Goal: Task Accomplishment & Management: Manage account settings

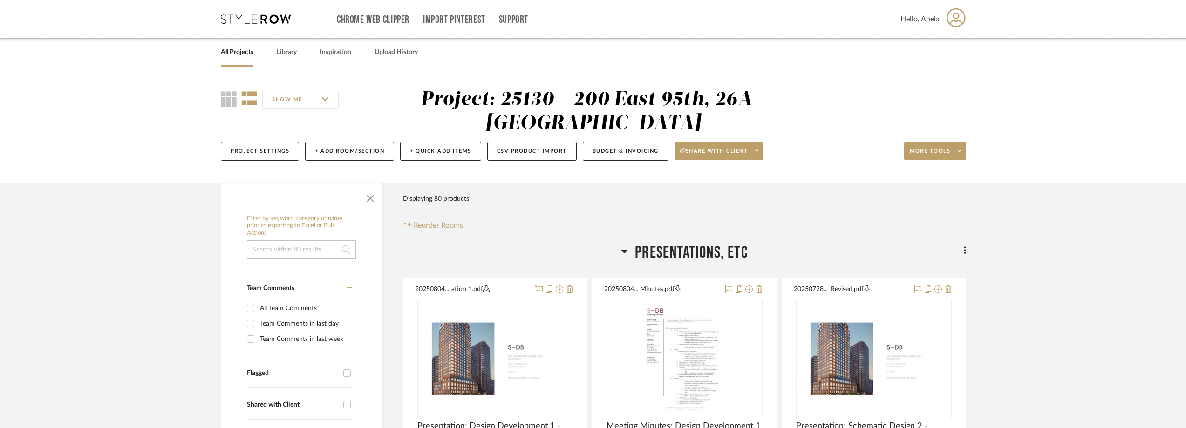
click at [267, 20] on icon at bounding box center [256, 18] width 70 height 9
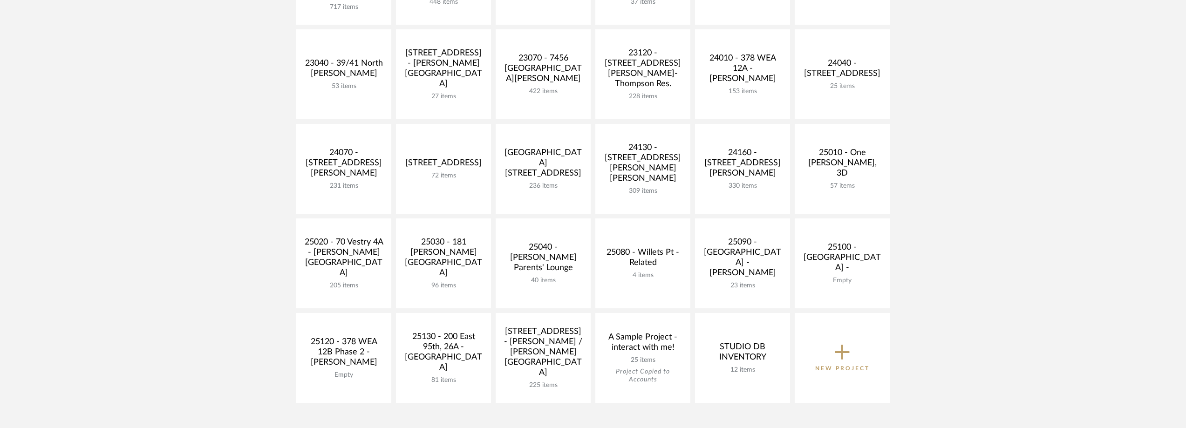
scroll to position [279, 0]
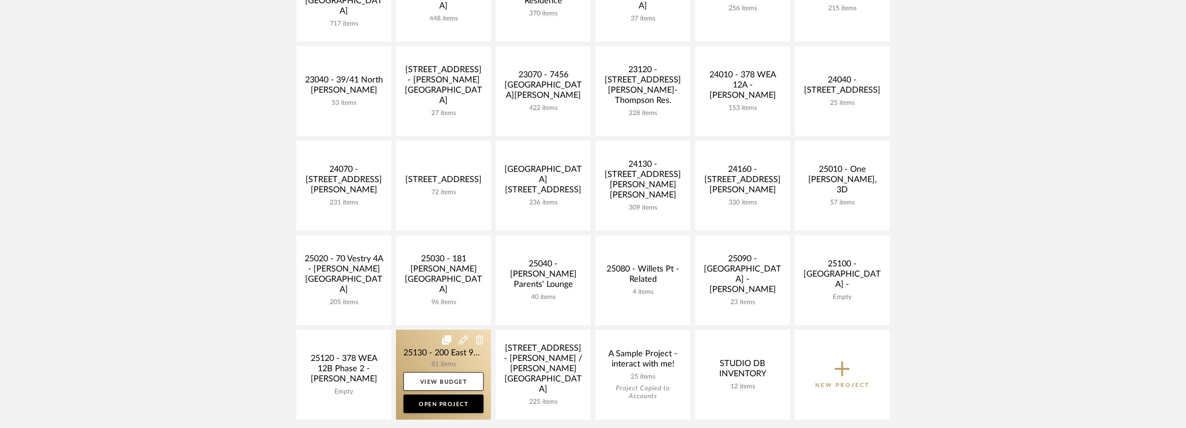
click at [440, 352] on link at bounding box center [443, 375] width 95 height 90
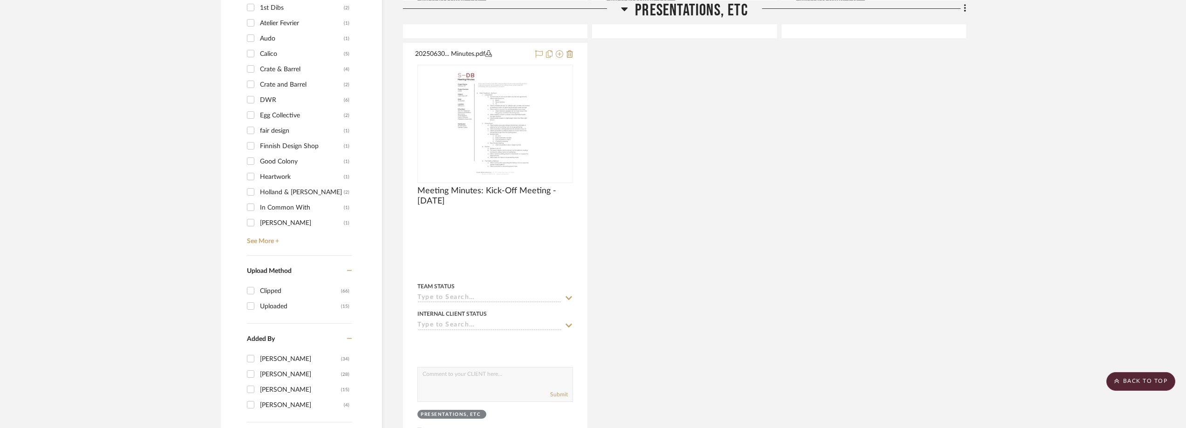
scroll to position [932, 0]
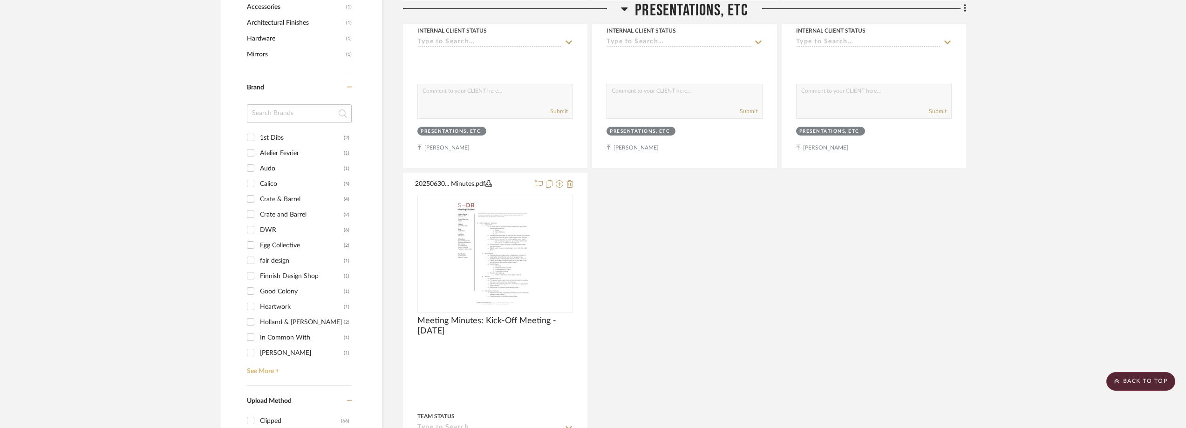
click at [264, 367] on link "See More +" at bounding box center [298, 368] width 107 height 15
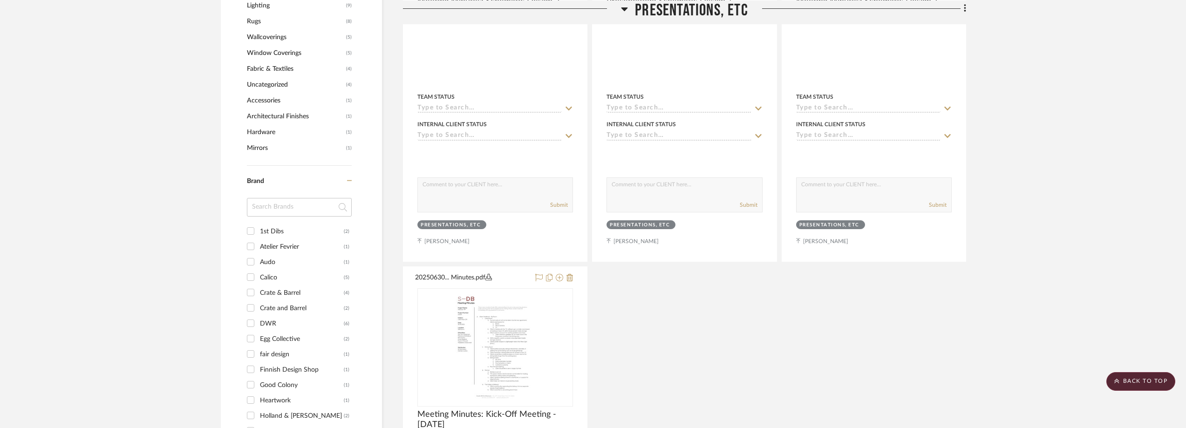
scroll to position [885, 0]
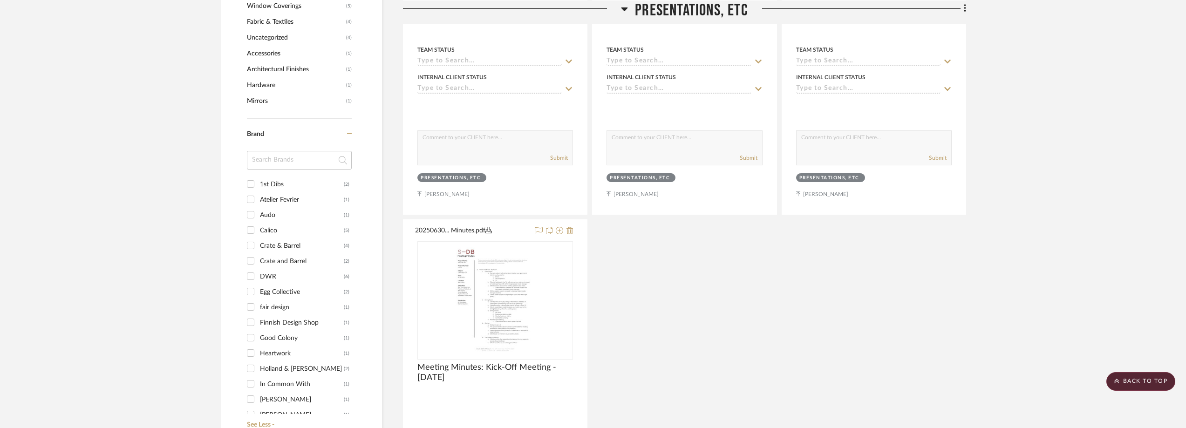
click at [300, 167] on input at bounding box center [299, 160] width 105 height 19
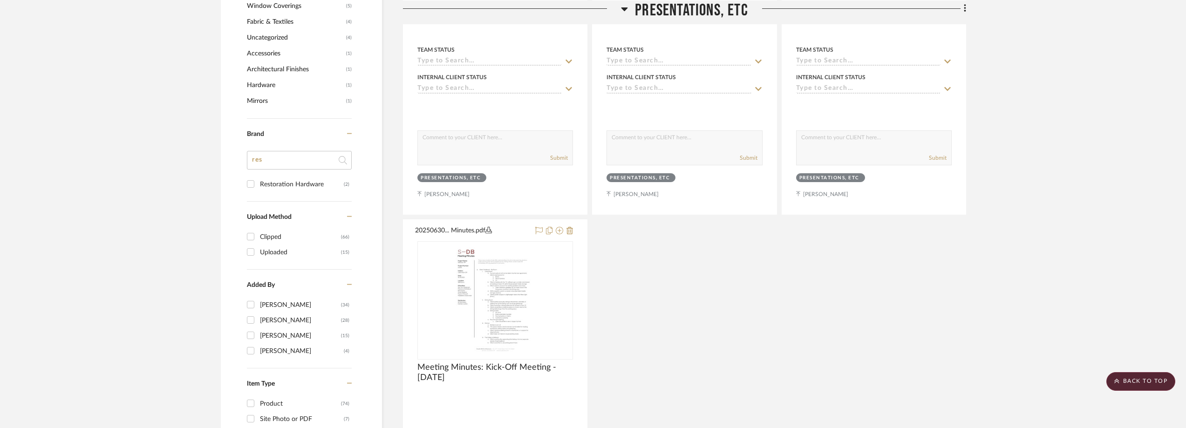
type input "res"
click at [300, 179] on div "Restoration Hardware" at bounding box center [302, 184] width 84 height 15
click at [258, 179] on input "Restoration Hardware (2)" at bounding box center [250, 184] width 15 height 15
checkbox input "true"
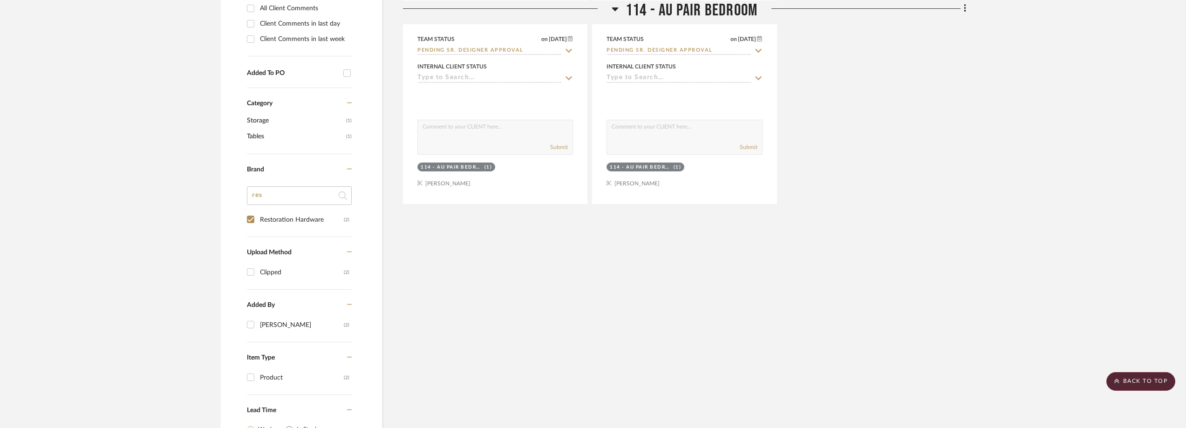
scroll to position [243, 0]
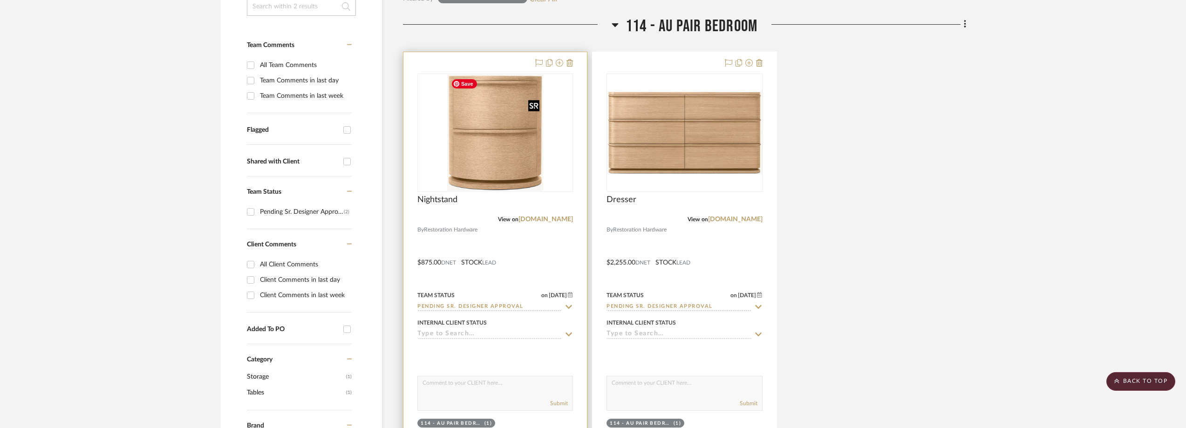
click at [0, 0] on img at bounding box center [0, 0] width 0 height 0
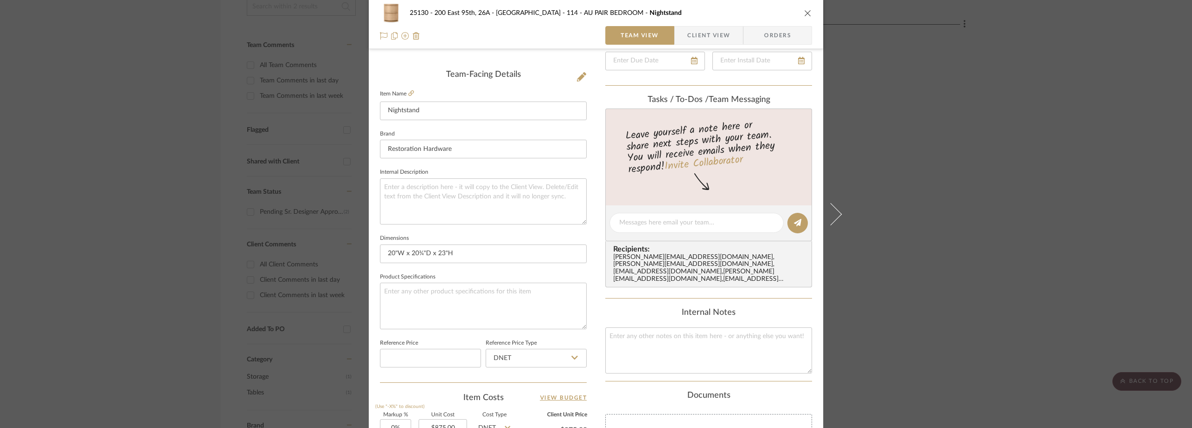
scroll to position [439, 0]
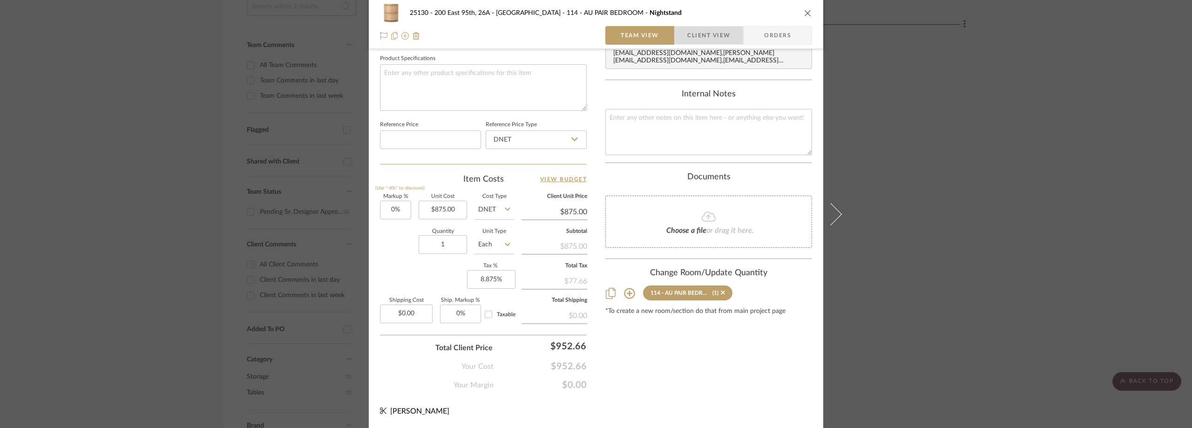
click at [708, 41] on span "Client View" at bounding box center [708, 35] width 43 height 19
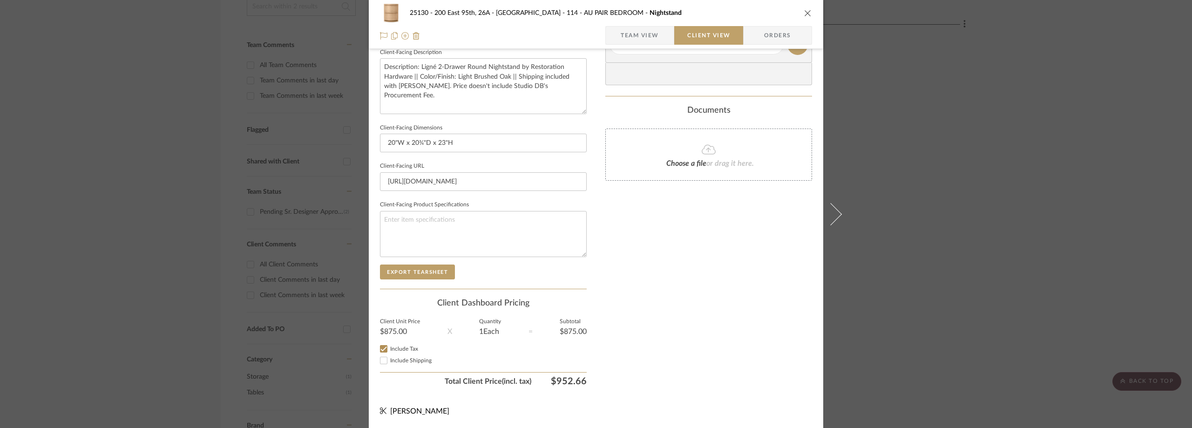
click at [919, 113] on div "25130 - 200 East 95th, 26A - Kosheleva 114 - AU PAIR BEDROOM Nightstand Team Vi…" at bounding box center [596, 214] width 1192 height 428
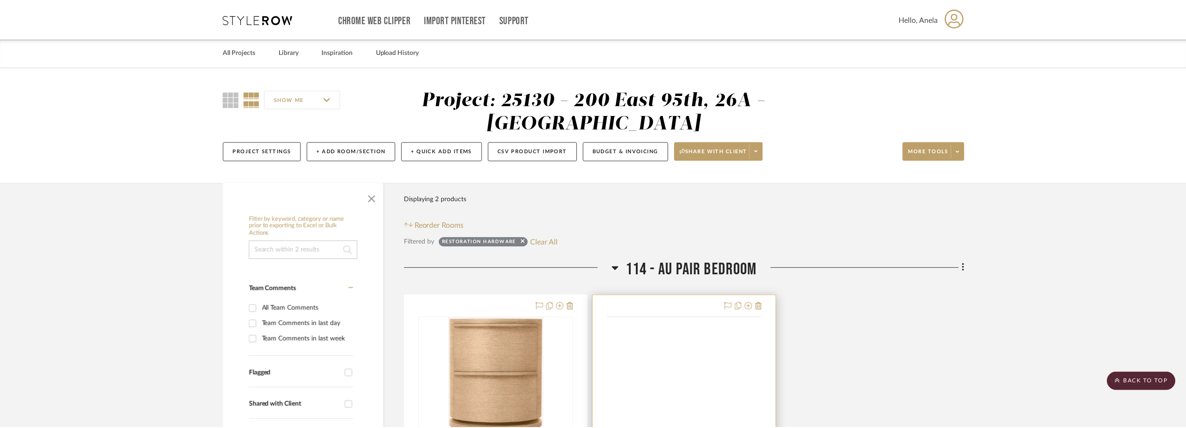
scroll to position [243, 0]
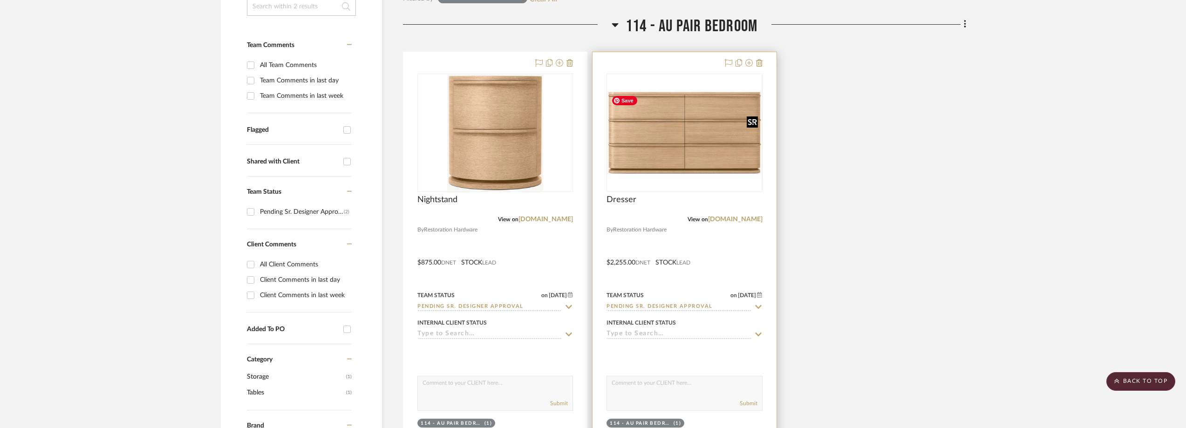
click at [0, 0] on img at bounding box center [0, 0] width 0 height 0
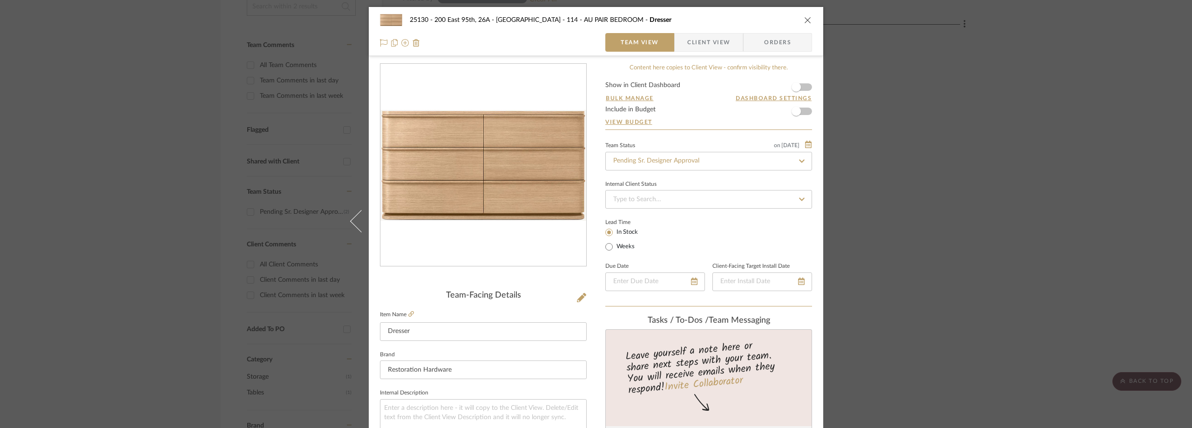
scroll to position [419, 0]
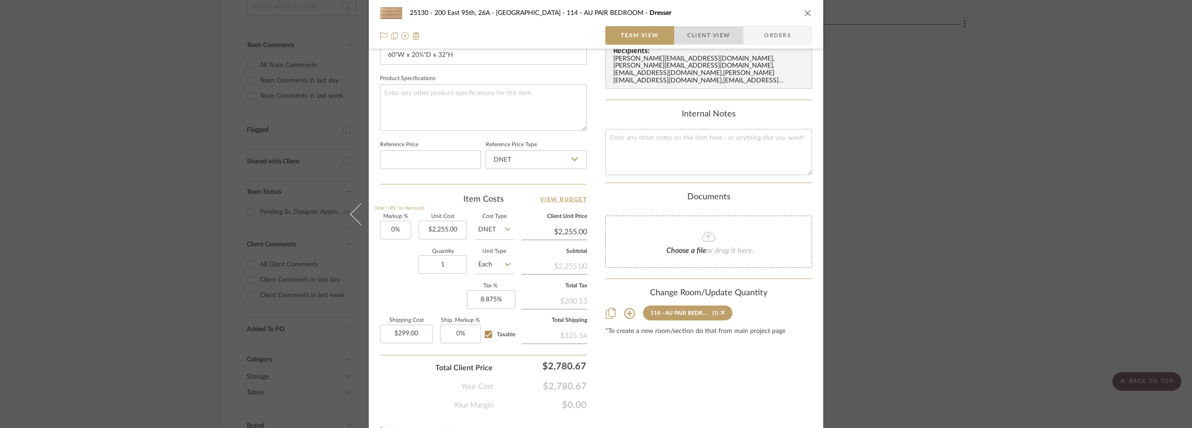
click at [689, 34] on span "Client View" at bounding box center [708, 35] width 43 height 19
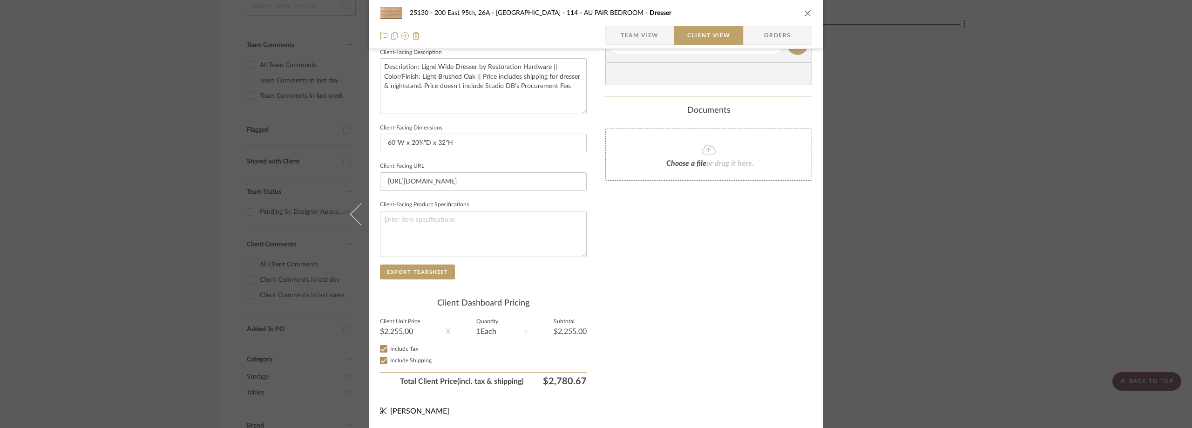
click at [653, 34] on span "Team View" at bounding box center [640, 35] width 38 height 19
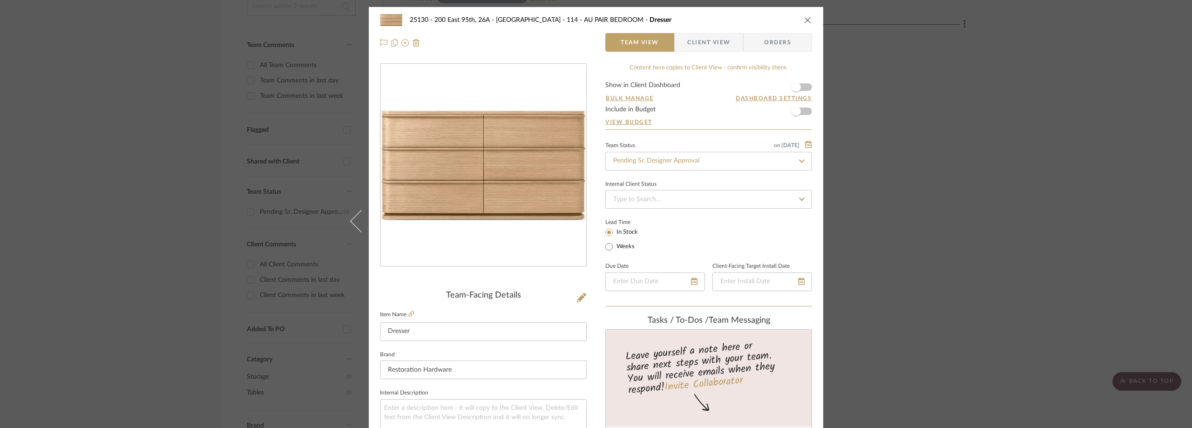
scroll to position [439, 0]
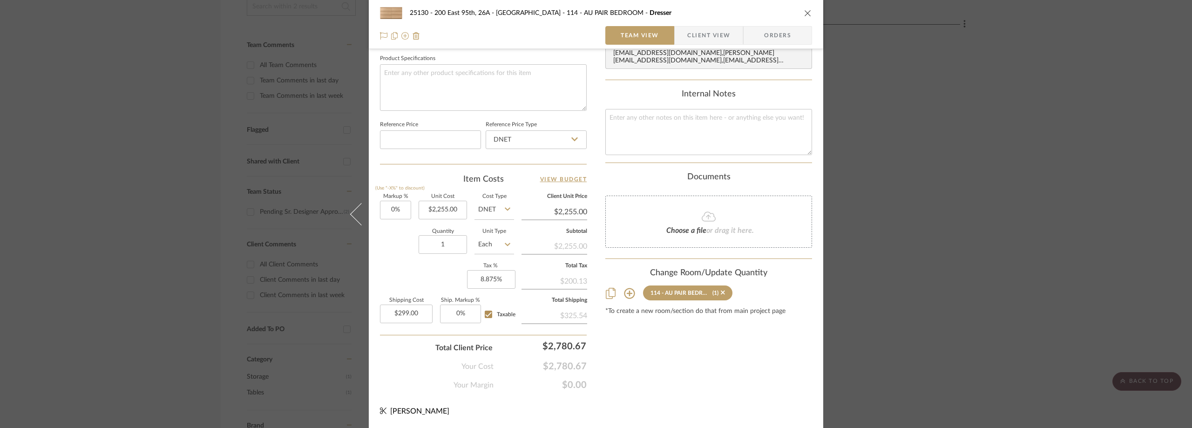
click at [706, 42] on span "Client View" at bounding box center [708, 35] width 43 height 19
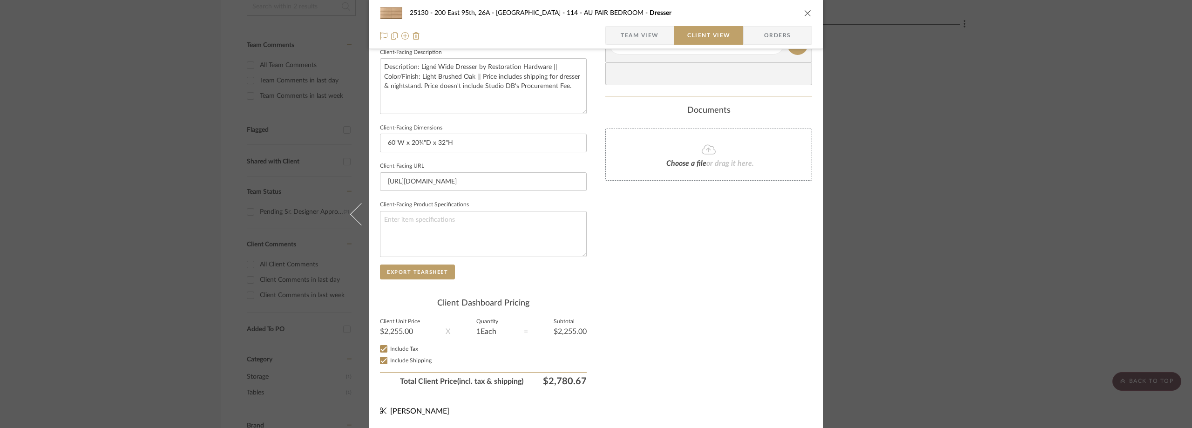
scroll to position [0, 0]
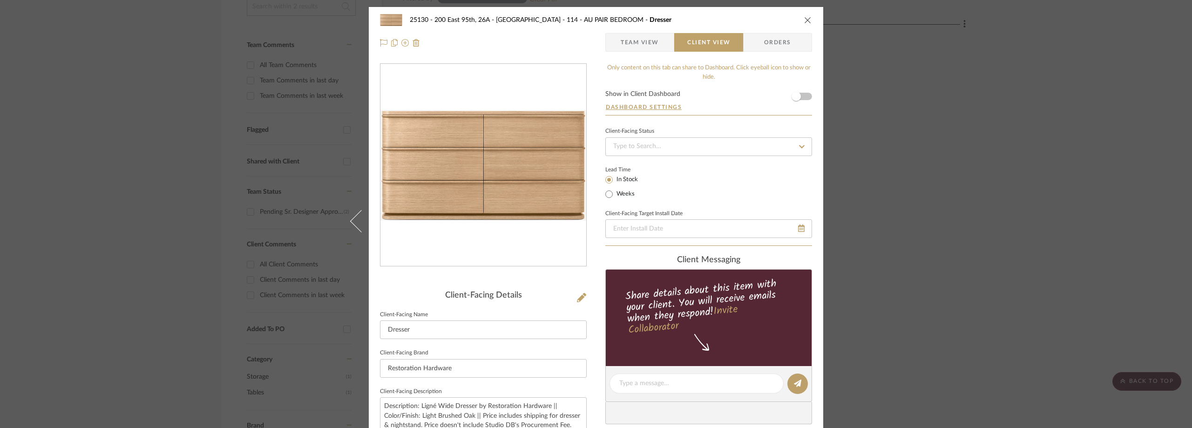
click at [969, 120] on div "25130 - 200 East 95th, 26A - Kosheleva 114 - AU PAIR BEDROOM Dresser Team View …" at bounding box center [596, 214] width 1192 height 428
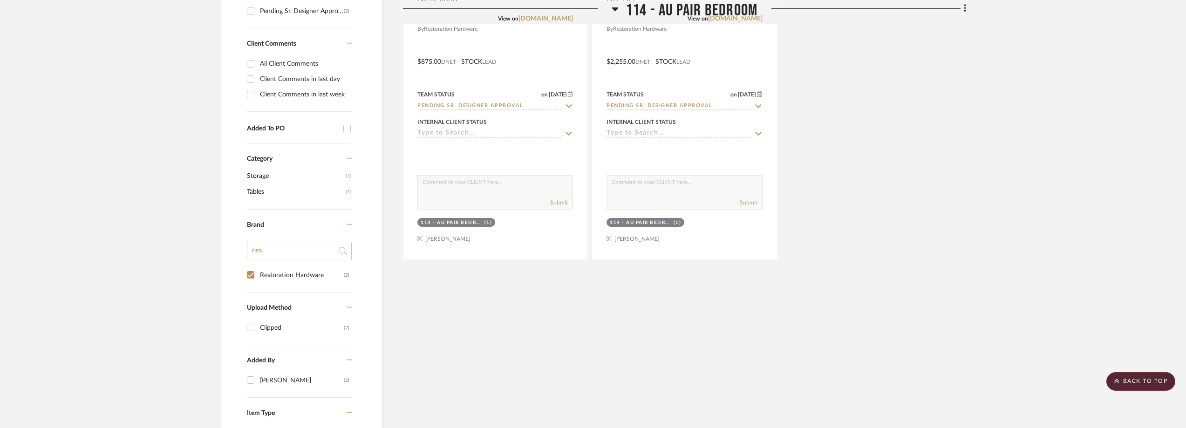
scroll to position [290, 0]
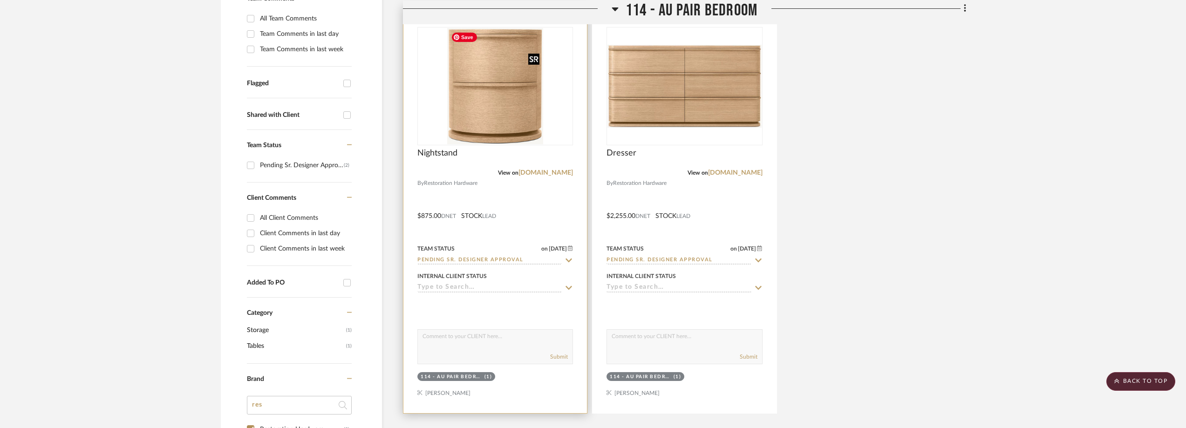
click at [504, 125] on img "0" at bounding box center [495, 86] width 96 height 116
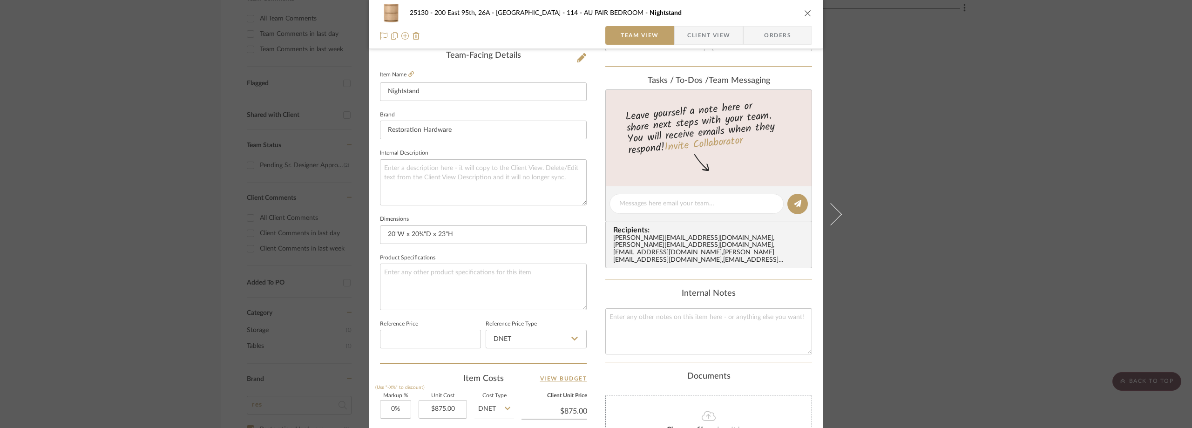
scroll to position [0, 0]
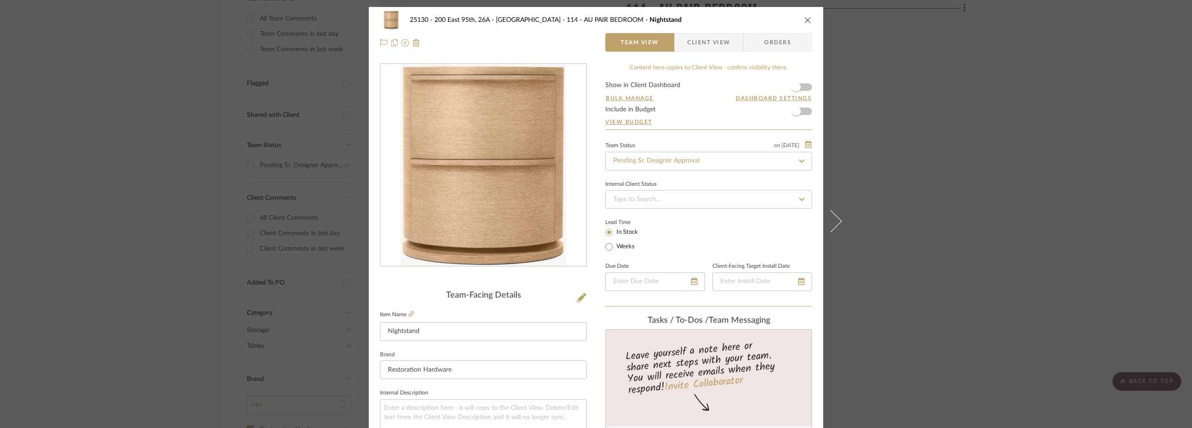
click at [160, 144] on div "25130 - 200 East 95th, 26A - Kosheleva 114 - AU PAIR BEDROOM Nightstand Team Vi…" at bounding box center [596, 214] width 1192 height 428
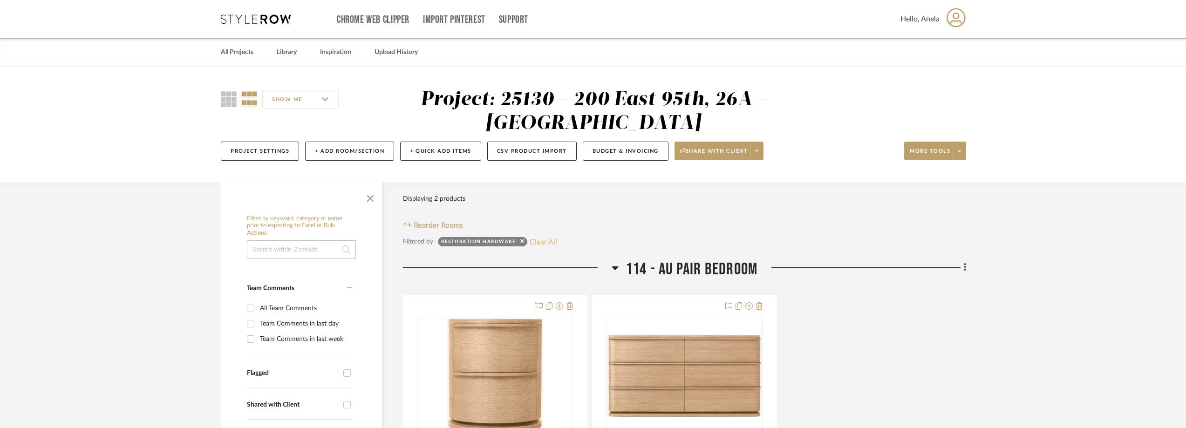
click at [541, 246] on button "Clear All" at bounding box center [543, 242] width 27 height 12
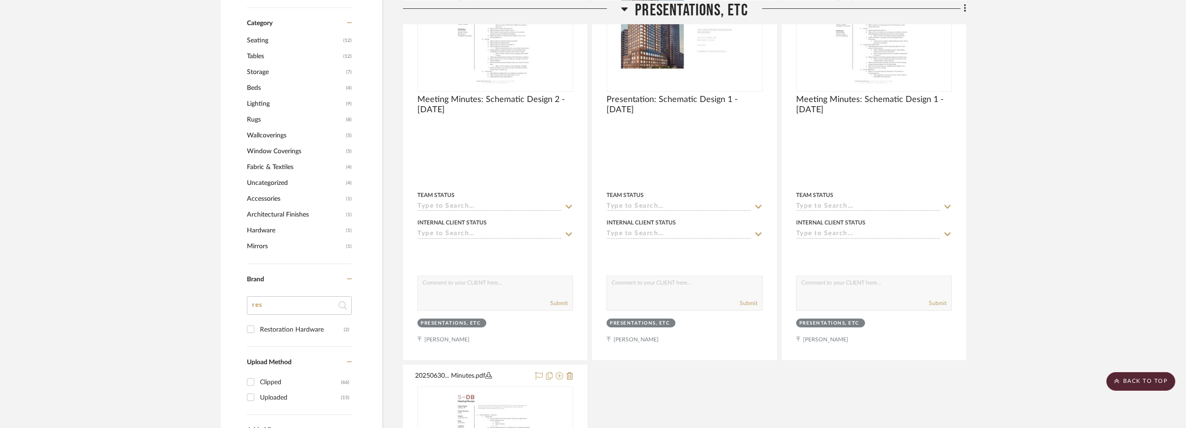
scroll to position [838, 0]
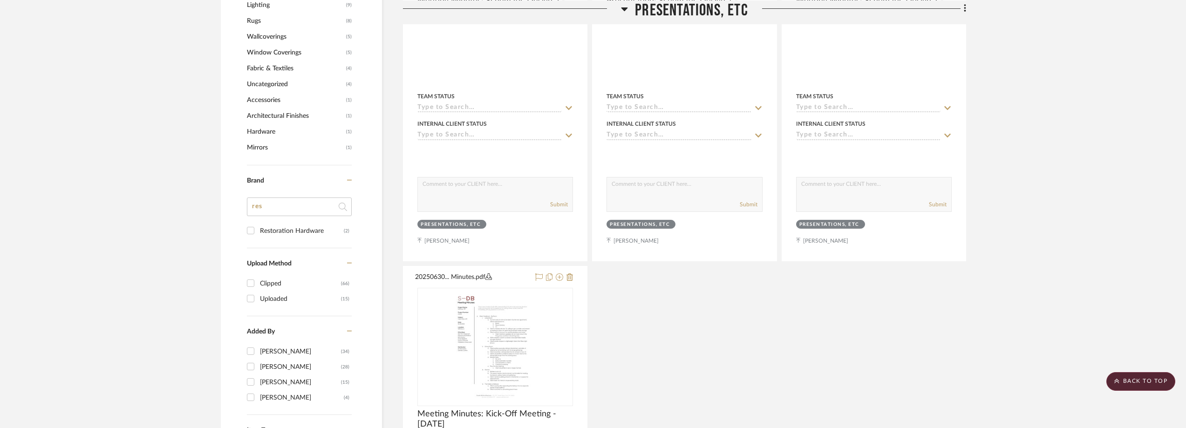
click at [245, 229] on div "Filter by keyword, category or name prior to exporting to Excel or Bulk Actions…" at bounding box center [301, 4] width 161 height 1264
click at [251, 231] on input "Restoration Hardware (2)" at bounding box center [250, 230] width 15 height 15
checkbox input "true"
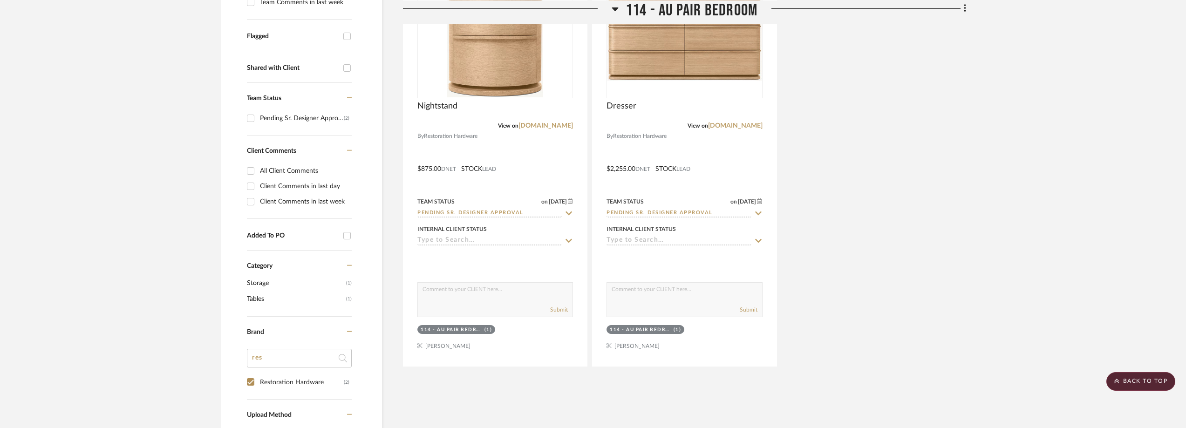
scroll to position [336, 0]
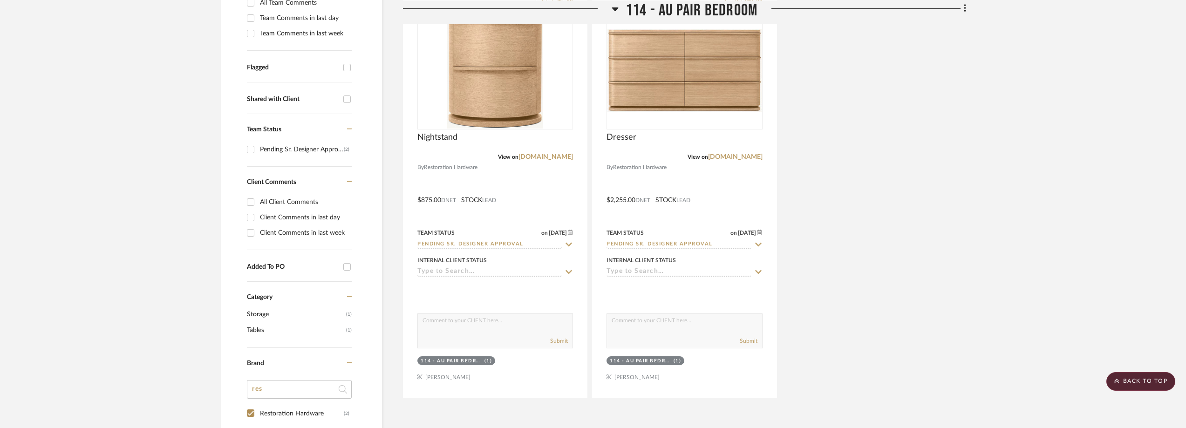
scroll to position [290, 0]
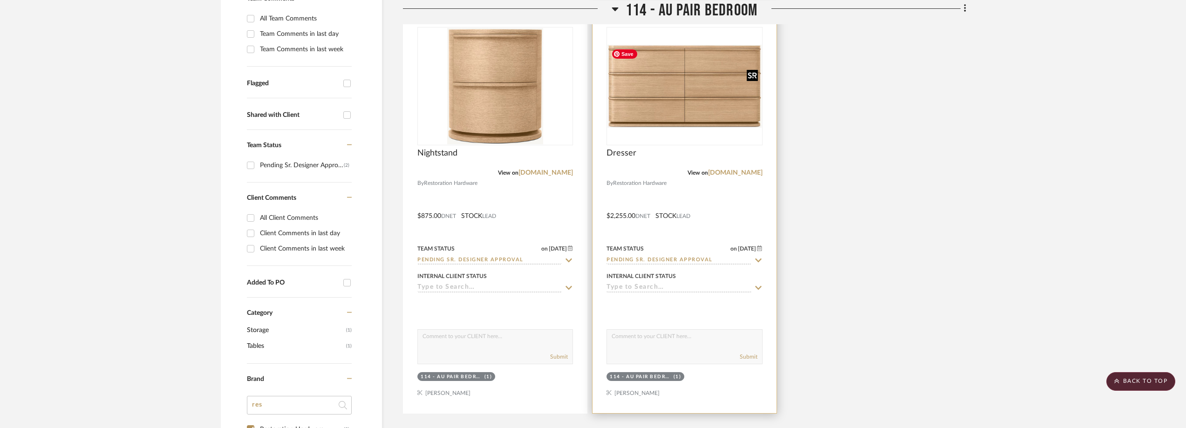
click at [647, 100] on img "0" at bounding box center [684, 86] width 154 height 83
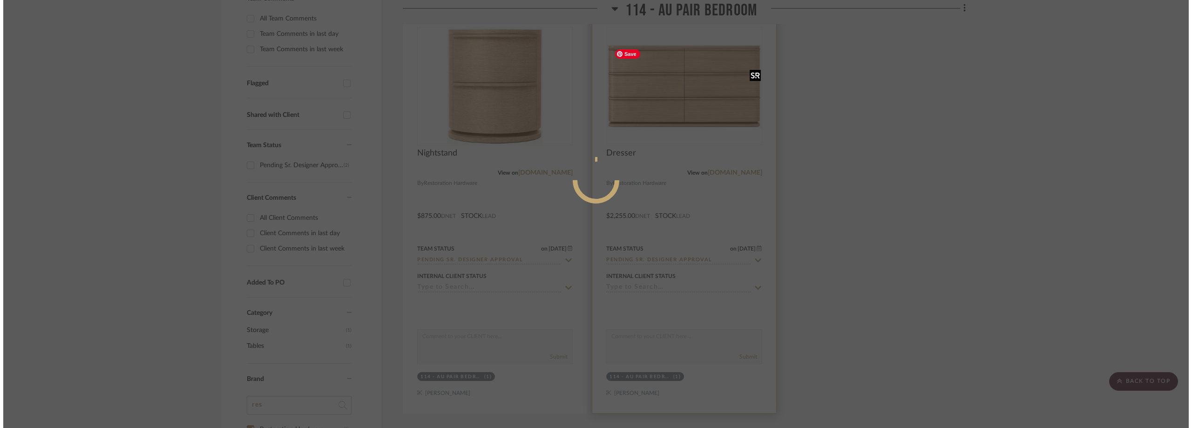
scroll to position [0, 0]
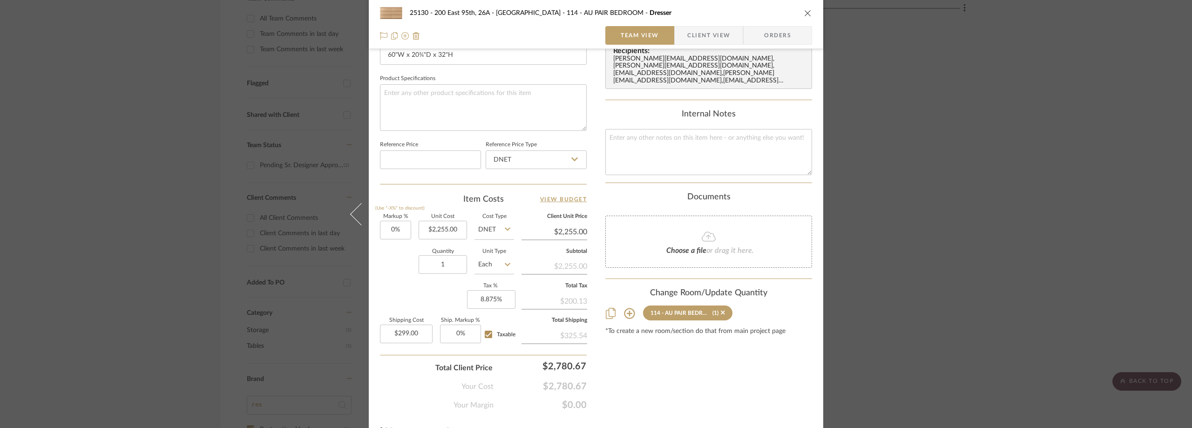
click at [688, 35] on span "Client View" at bounding box center [708, 35] width 43 height 19
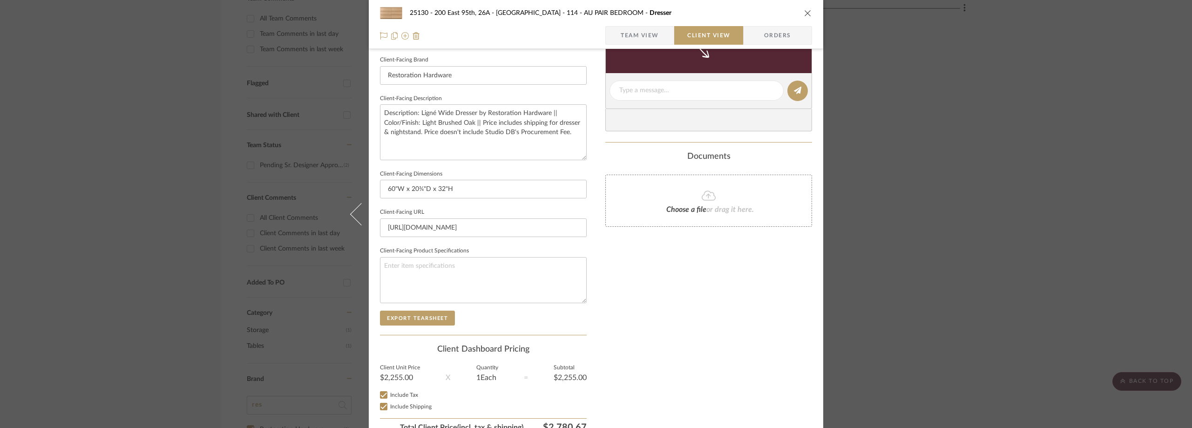
scroll to position [293, 0]
click at [162, 259] on div "25130 - 200 East 95th, 26A - Kosheleva 114 - AU PAIR BEDROOM Dresser Team View …" at bounding box center [596, 214] width 1192 height 428
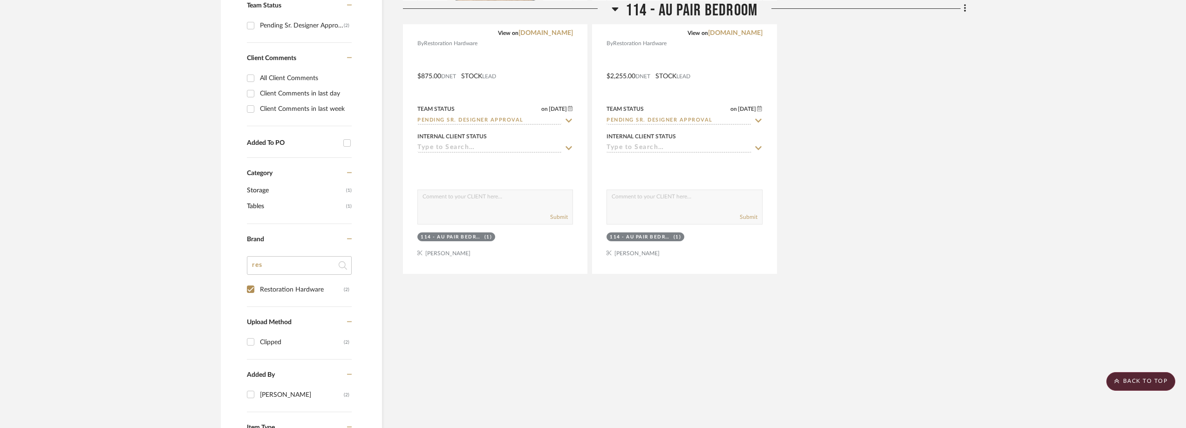
scroll to position [290, 0]
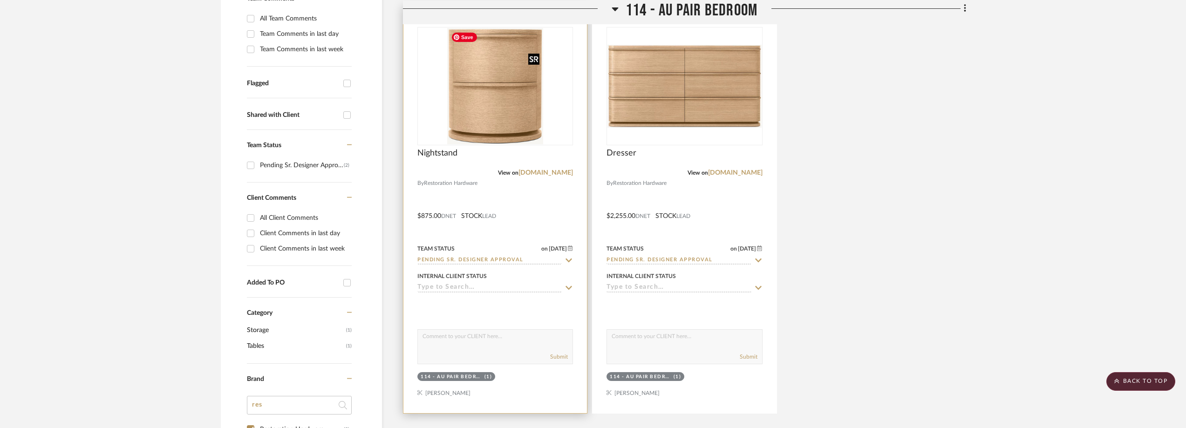
click at [492, 109] on img "0" at bounding box center [495, 86] width 96 height 116
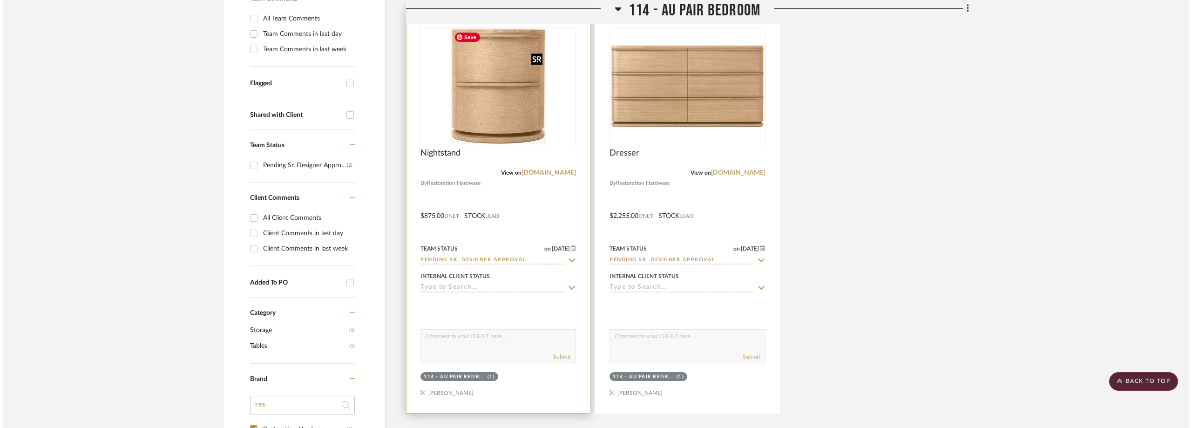
scroll to position [0, 0]
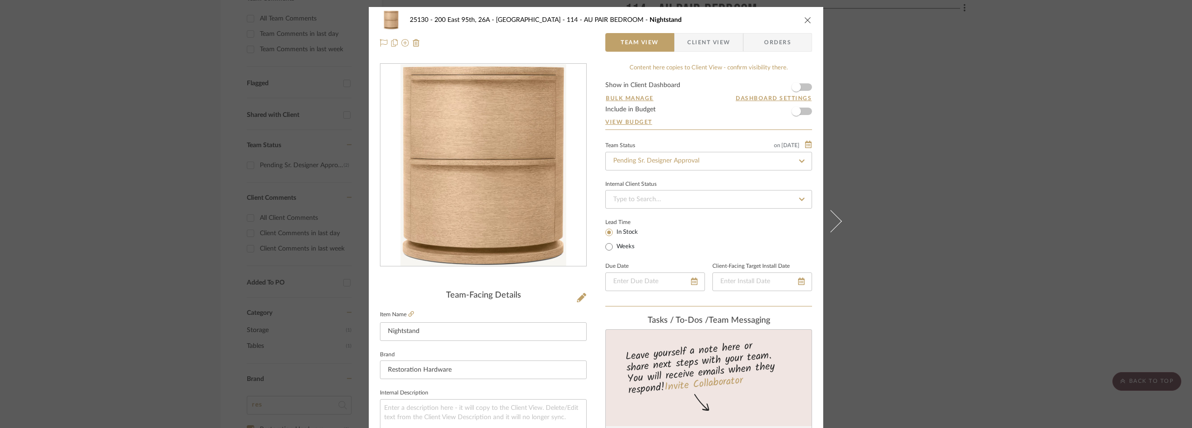
click at [175, 84] on div "25130 - 200 East 95th, 26A - Kosheleva 114 - AU PAIR BEDROOM Nightstand Team Vi…" at bounding box center [596, 214] width 1192 height 428
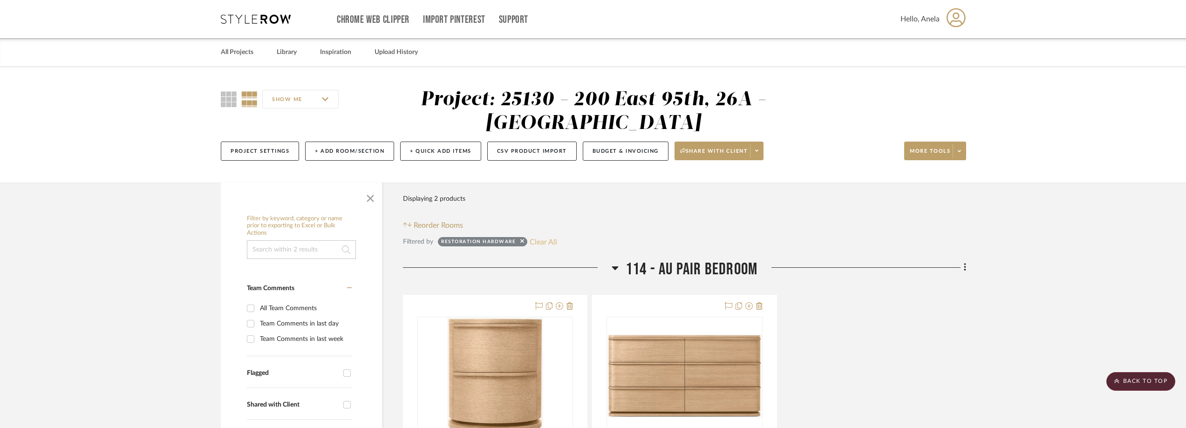
click at [542, 238] on button "Clear All" at bounding box center [543, 242] width 27 height 12
checkbox input "false"
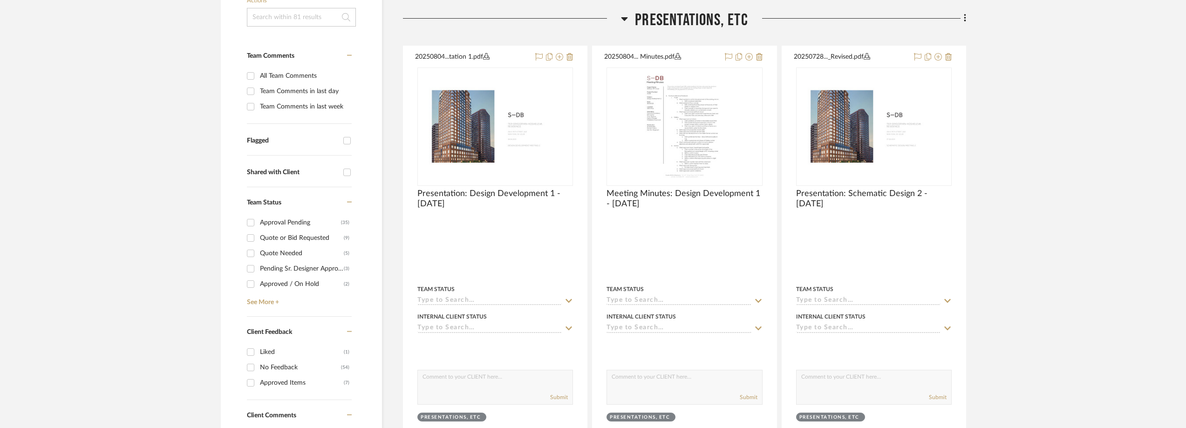
scroll to position [233, 0]
click at [280, 254] on div "Quote Needed" at bounding box center [302, 252] width 84 height 15
click at [258, 254] on input "Quote Needed (5)" at bounding box center [250, 252] width 15 height 15
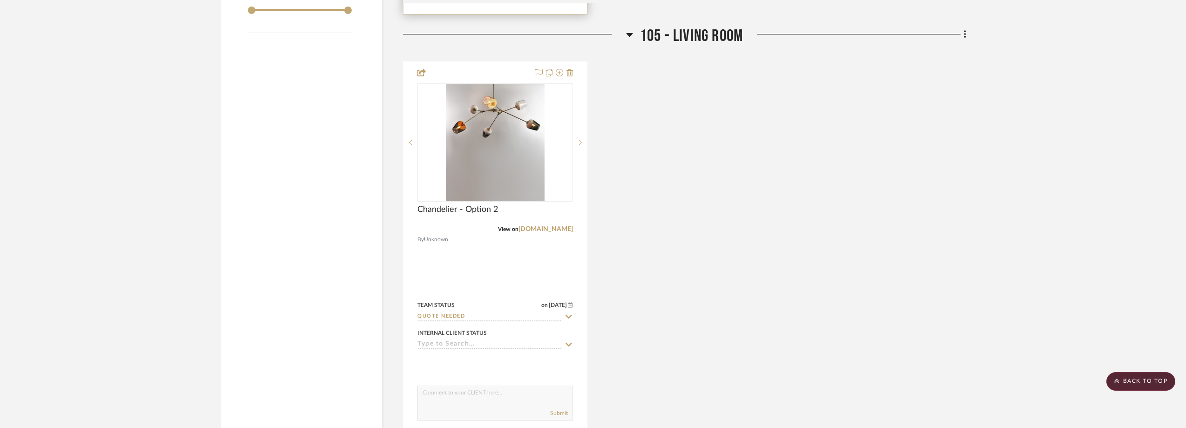
scroll to position [1025, 0]
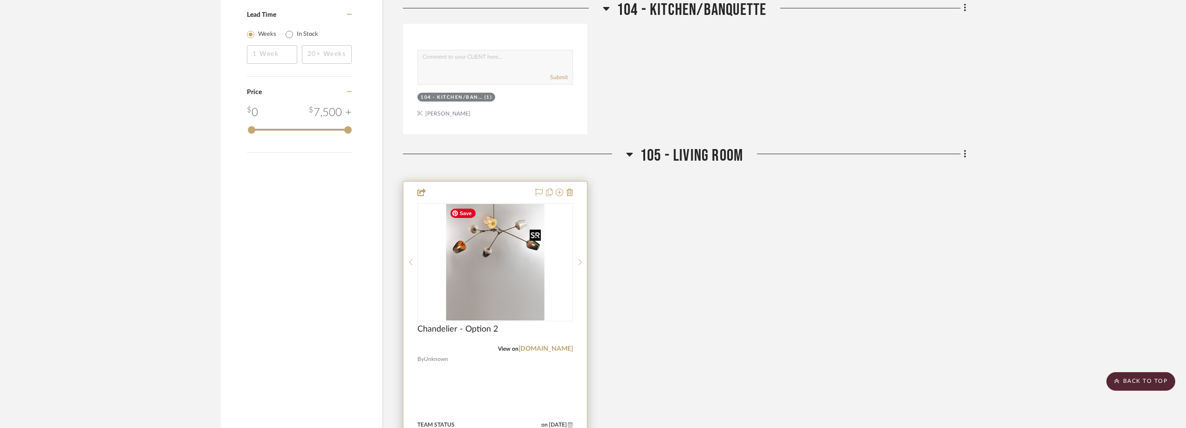
click at [0, 0] on img at bounding box center [0, 0] width 0 height 0
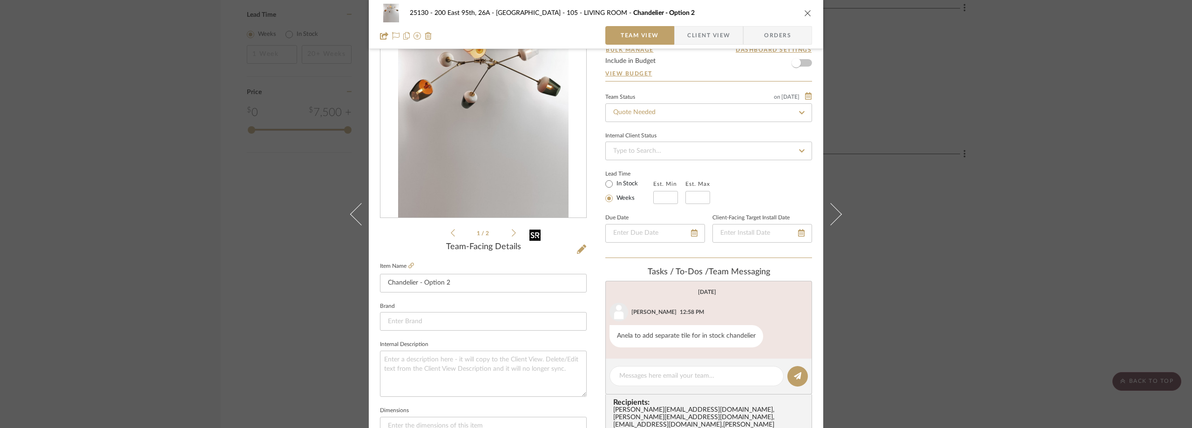
scroll to position [93, 0]
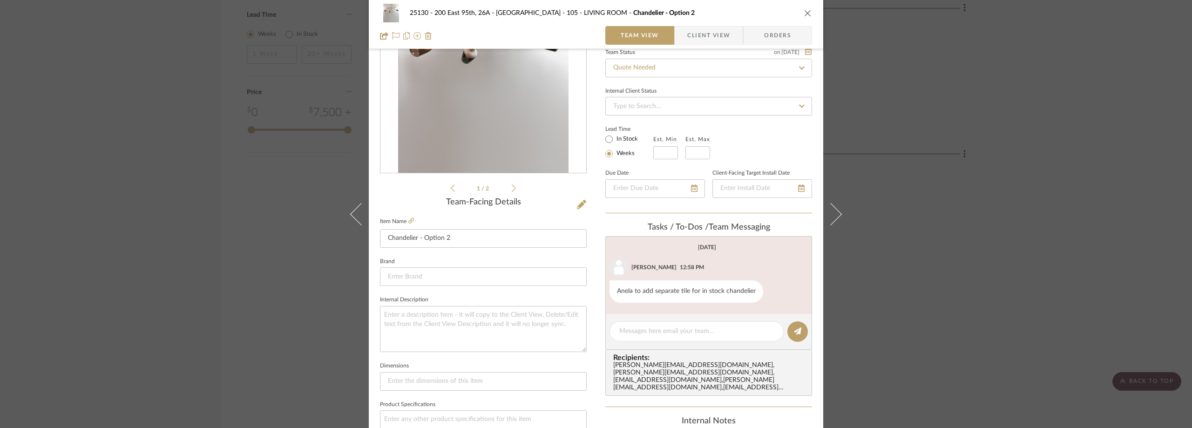
click at [953, 170] on div "25130 - 200 East 95th, 26A - Kosheleva 105 - LIVING ROOM Chandelier - Option 2 …" at bounding box center [596, 214] width 1192 height 428
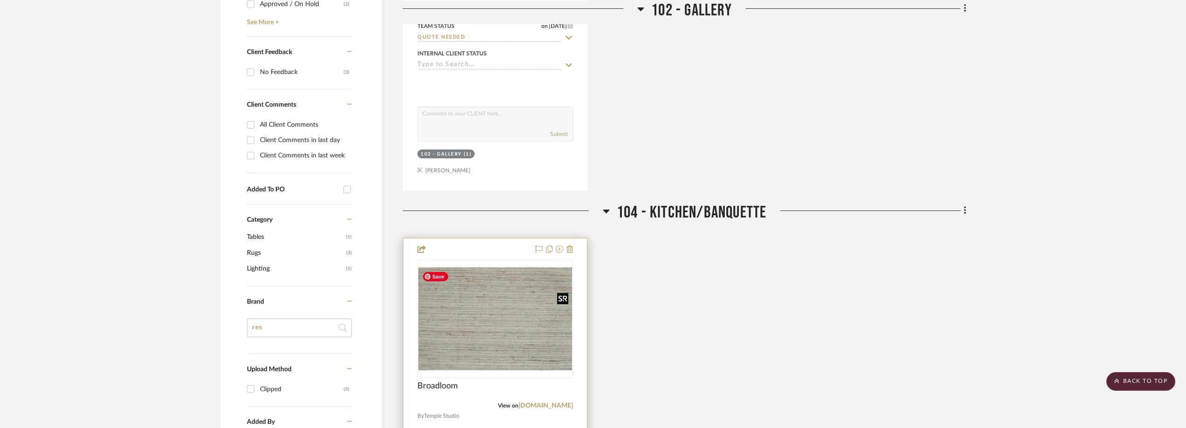
scroll to position [186, 0]
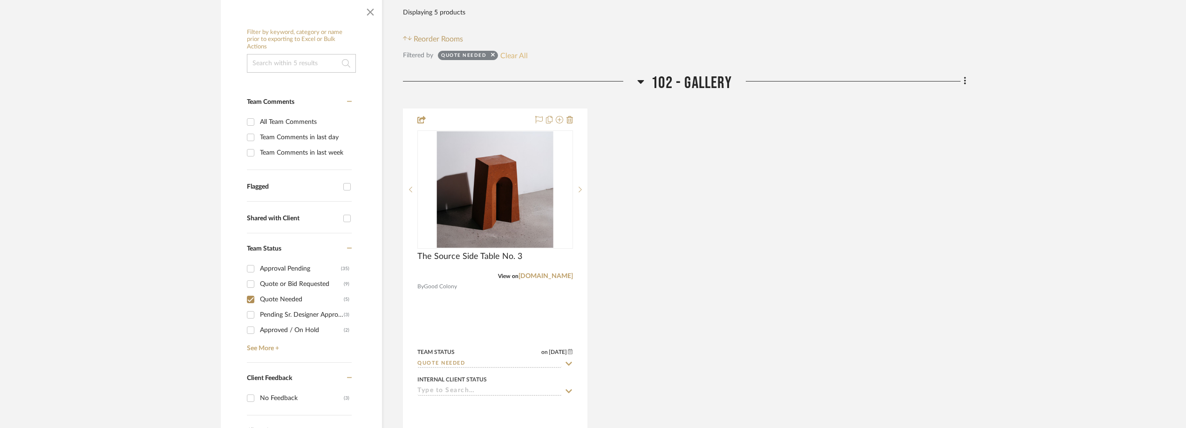
click at [502, 54] on button "Clear All" at bounding box center [513, 55] width 27 height 12
checkbox input "false"
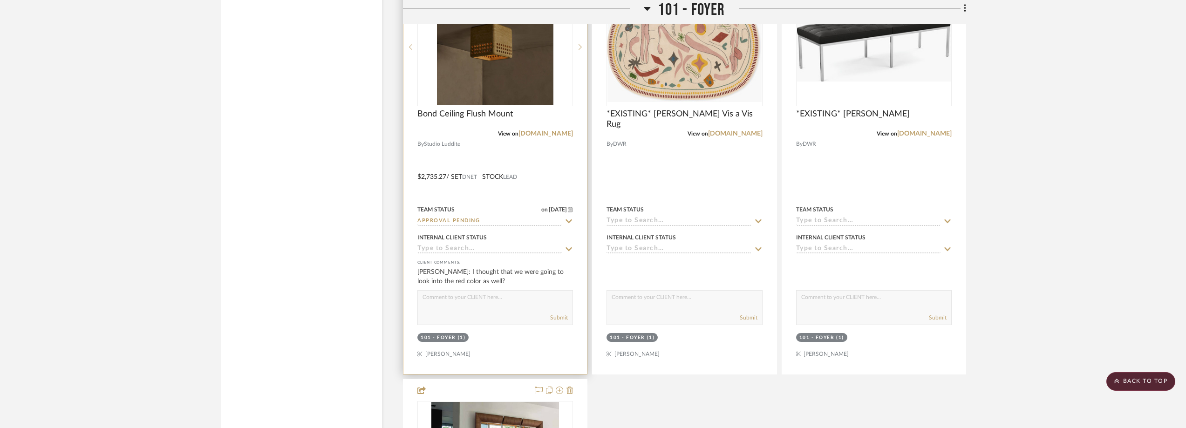
scroll to position [2515, 0]
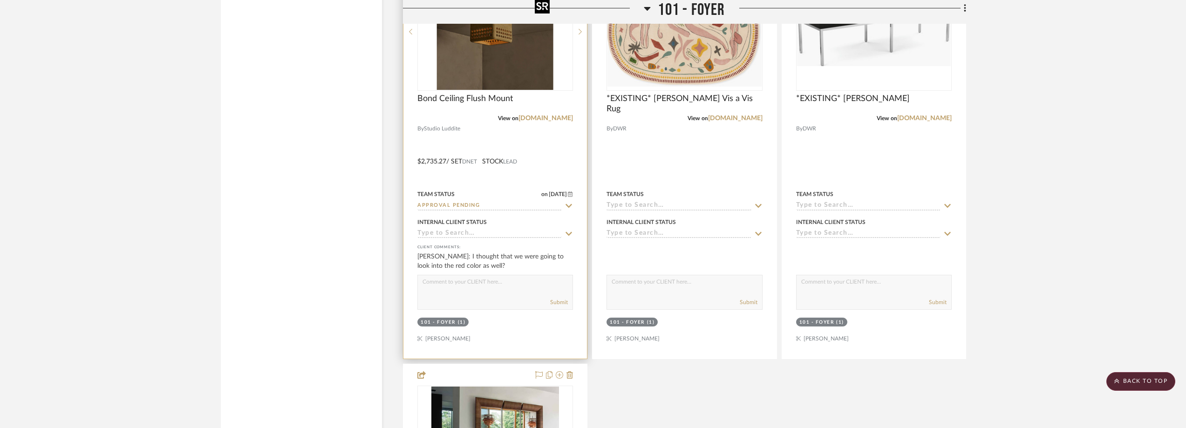
click at [504, 76] on img "0" at bounding box center [495, 31] width 116 height 116
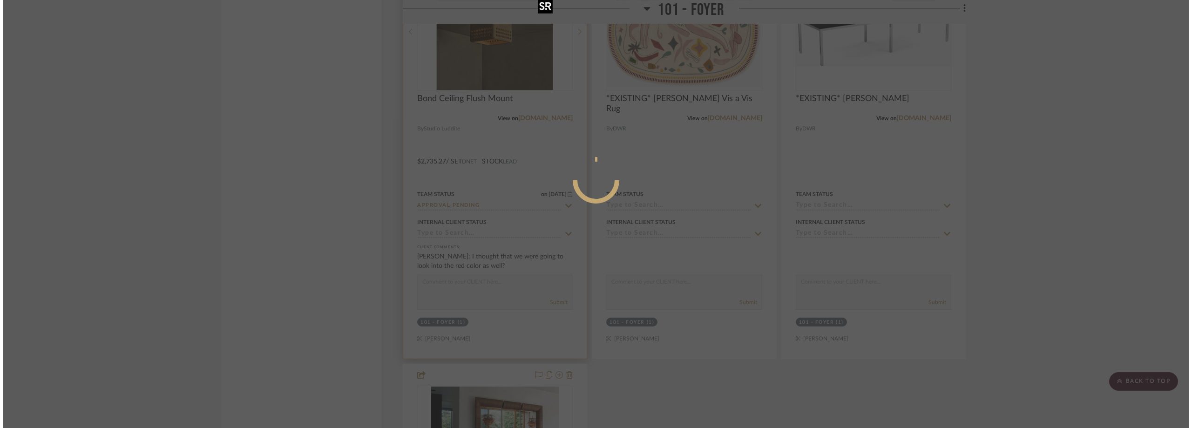
scroll to position [0, 0]
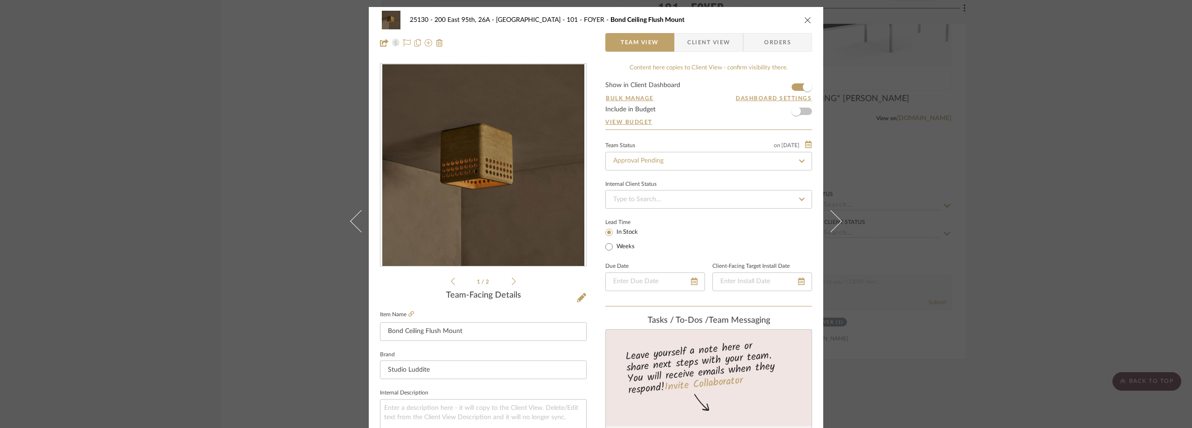
click at [687, 45] on span "Client View" at bounding box center [708, 42] width 43 height 19
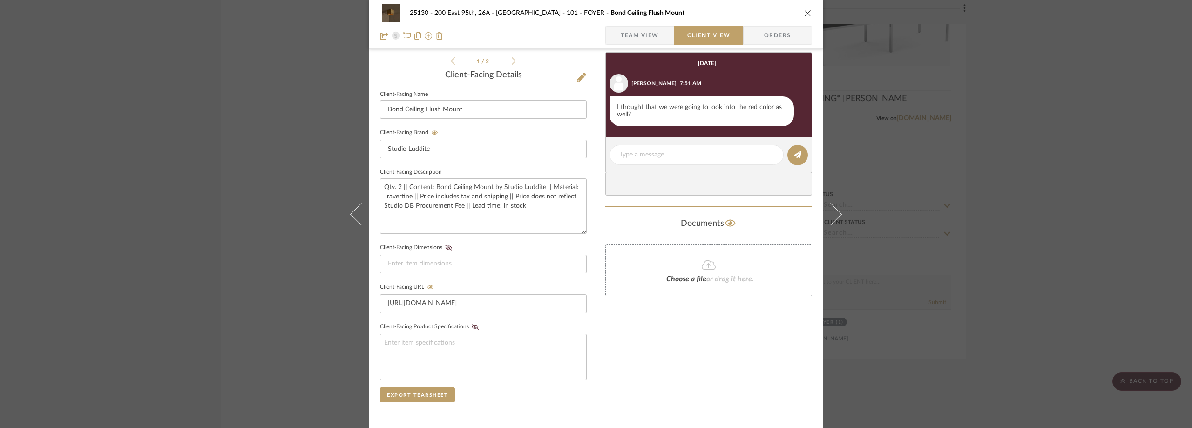
scroll to position [233, 0]
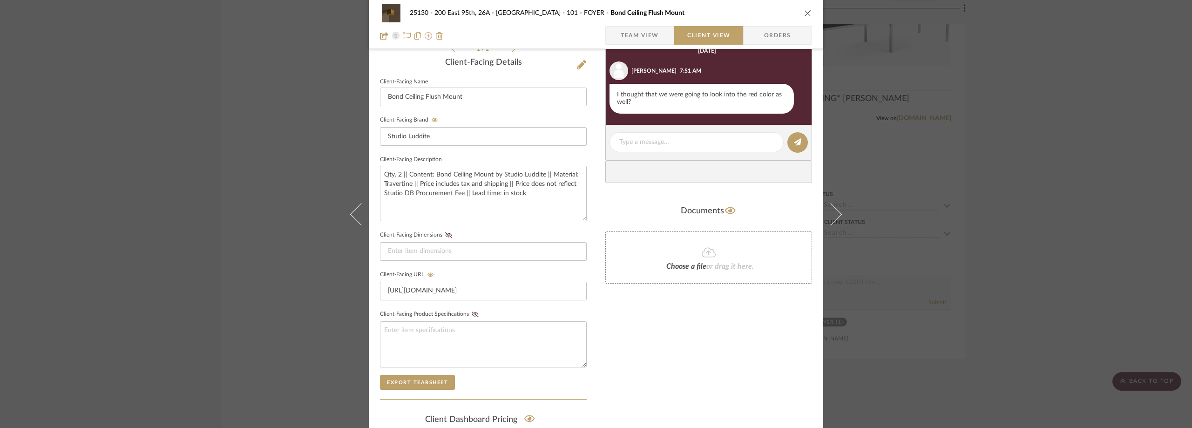
click at [277, 162] on div "25130 - 200 East 95th, 26A - Kosheleva 101 - FOYER Bond Ceiling Flush Mount Tea…" at bounding box center [596, 214] width 1192 height 428
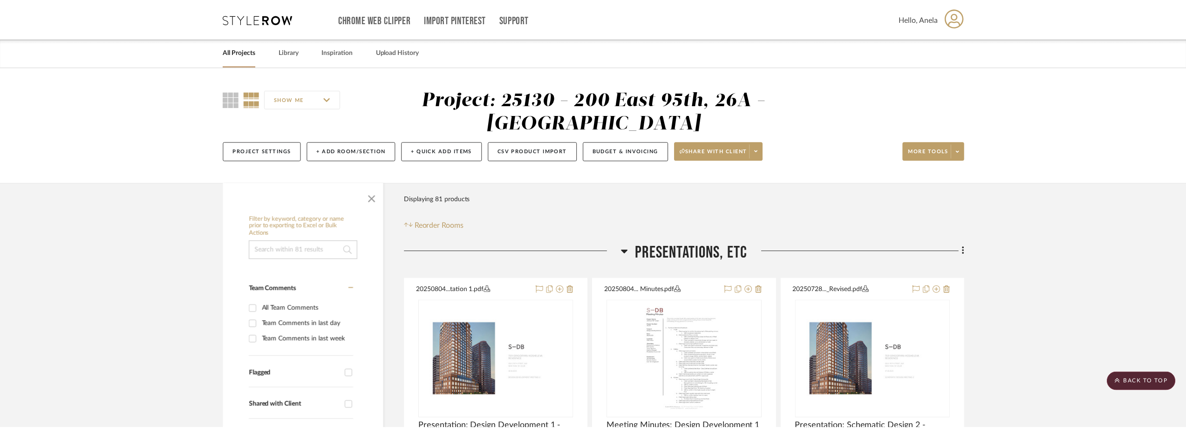
scroll to position [2515, 0]
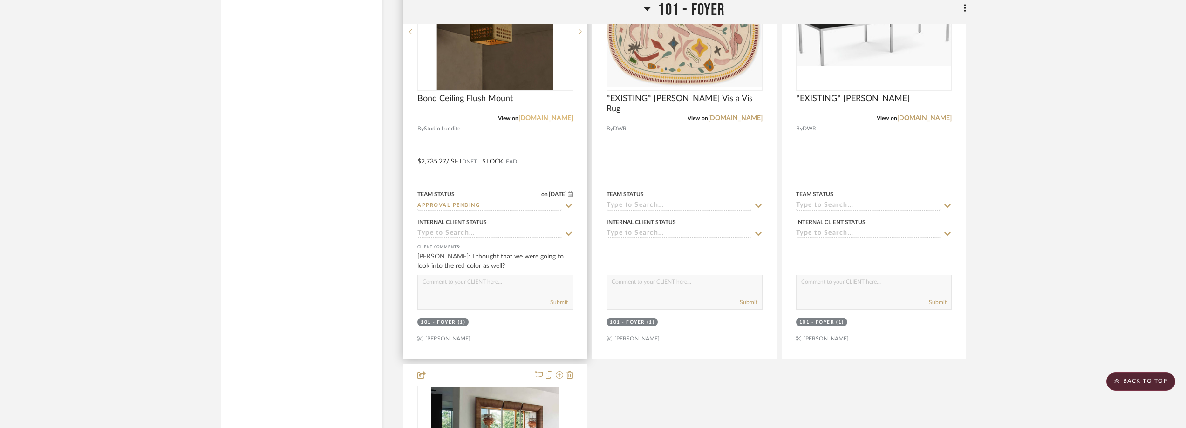
click at [537, 121] on link "[DOMAIN_NAME]" at bounding box center [545, 118] width 54 height 7
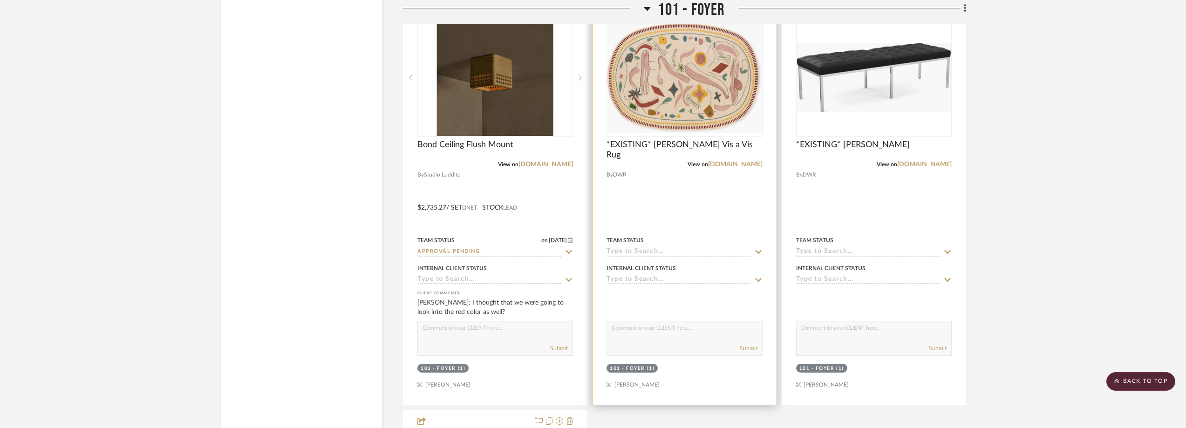
scroll to position [2329, 0]
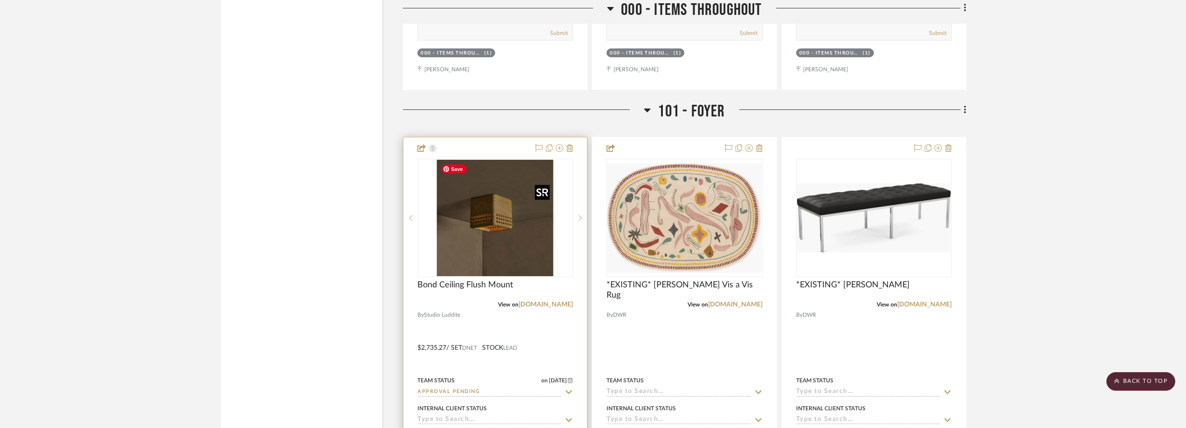
click at [472, 242] on img "0" at bounding box center [495, 218] width 116 height 116
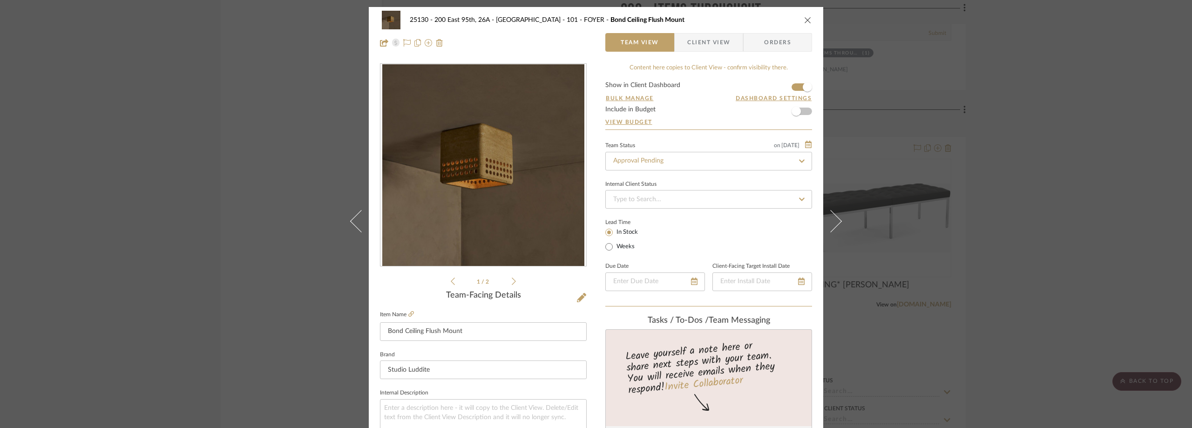
scroll to position [47, 0]
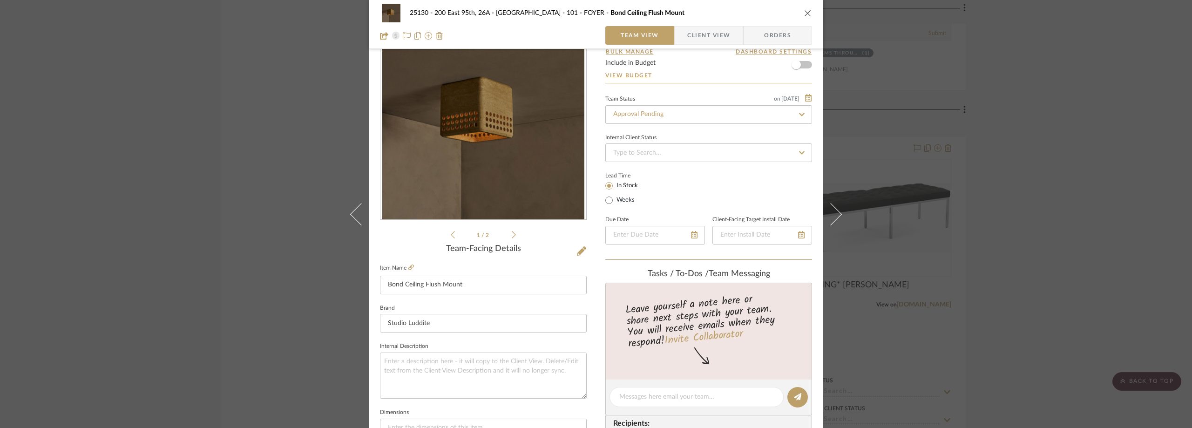
click at [716, 27] on span "Client View" at bounding box center [708, 35] width 43 height 19
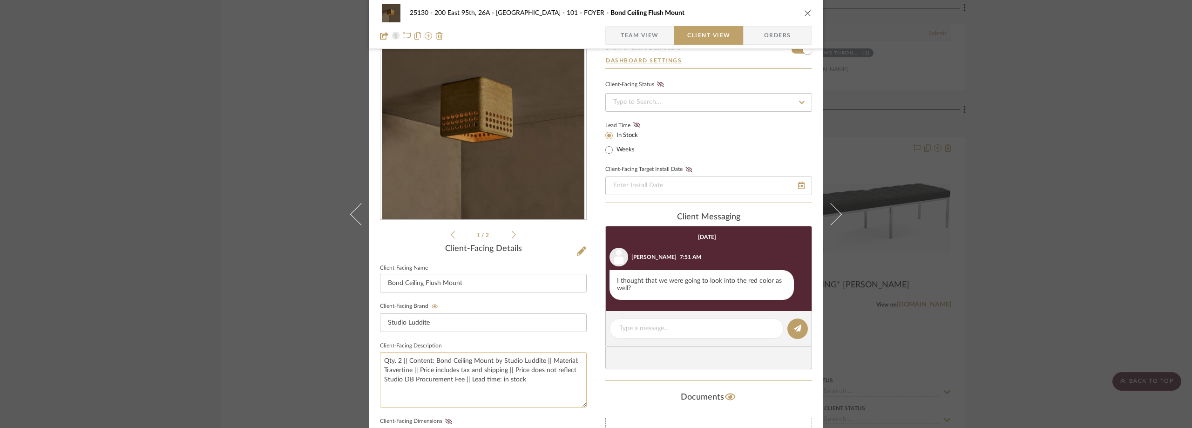
scroll to position [0, 0]
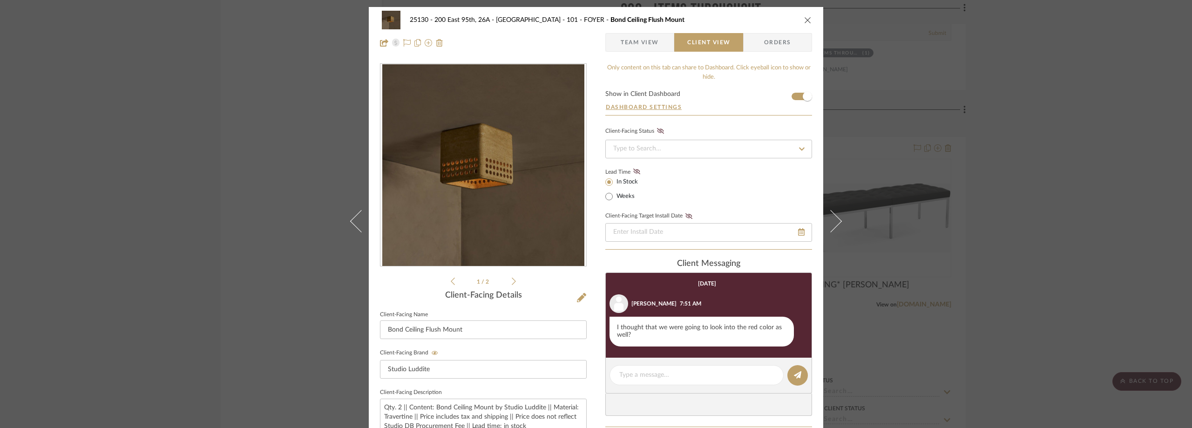
click at [513, 280] on div "1 / 2" at bounding box center [483, 175] width 207 height 224
click at [512, 280] on icon at bounding box center [514, 281] width 4 height 8
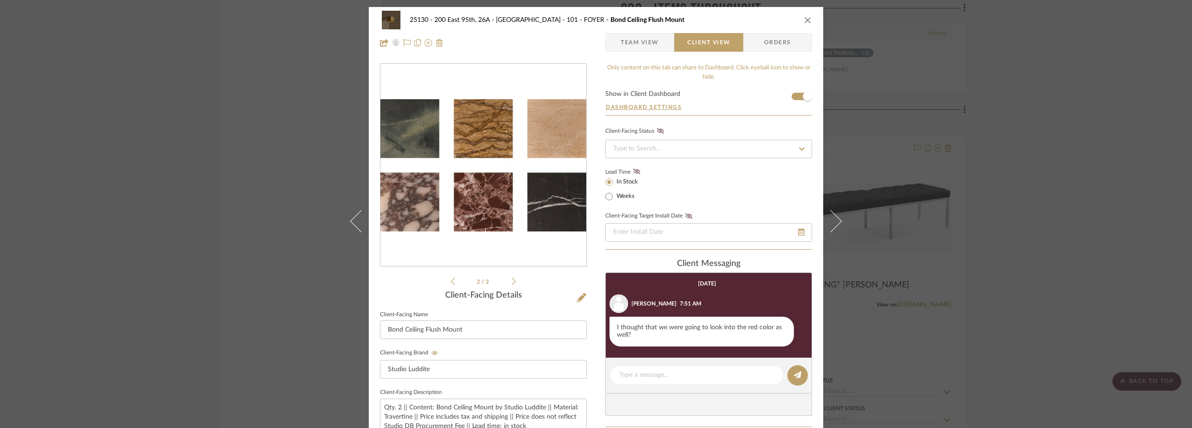
click at [502, 281] on li "2 / 2" at bounding box center [483, 281] width 57 height 11
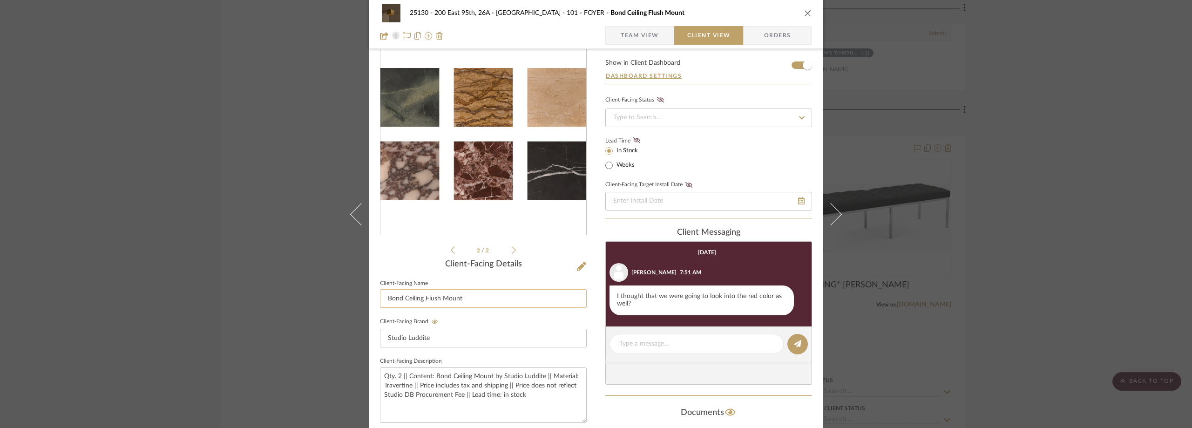
scroll to position [47, 0]
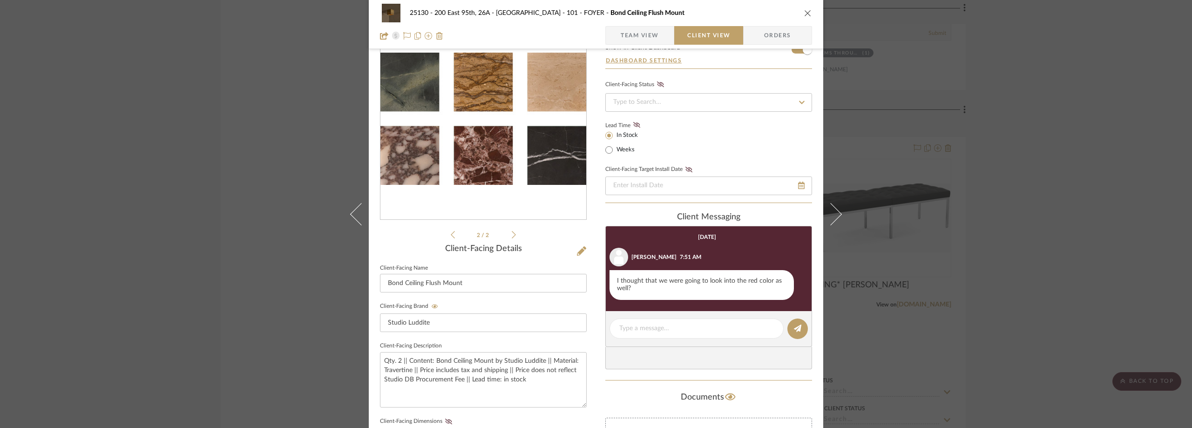
click at [1027, 108] on div "25130 - 200 East 95th, 26A - Kosheleva 101 - FOYER Bond Ceiling Flush Mount Tea…" at bounding box center [596, 214] width 1192 height 428
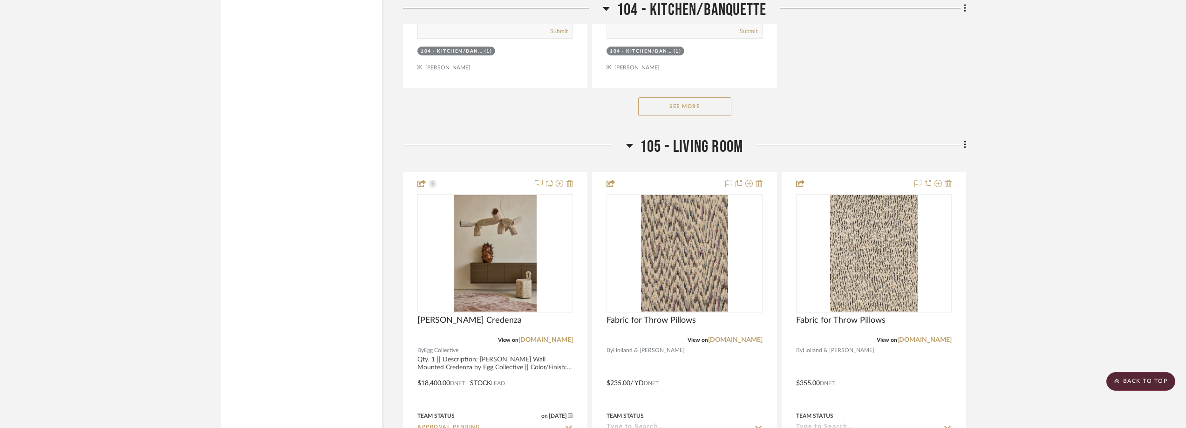
scroll to position [4704, 0]
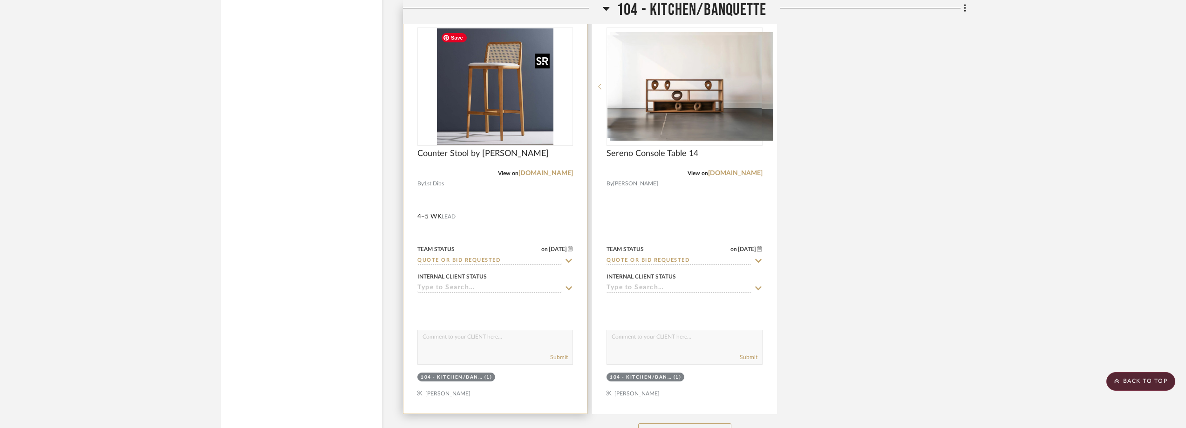
click at [0, 0] on img at bounding box center [0, 0] width 0 height 0
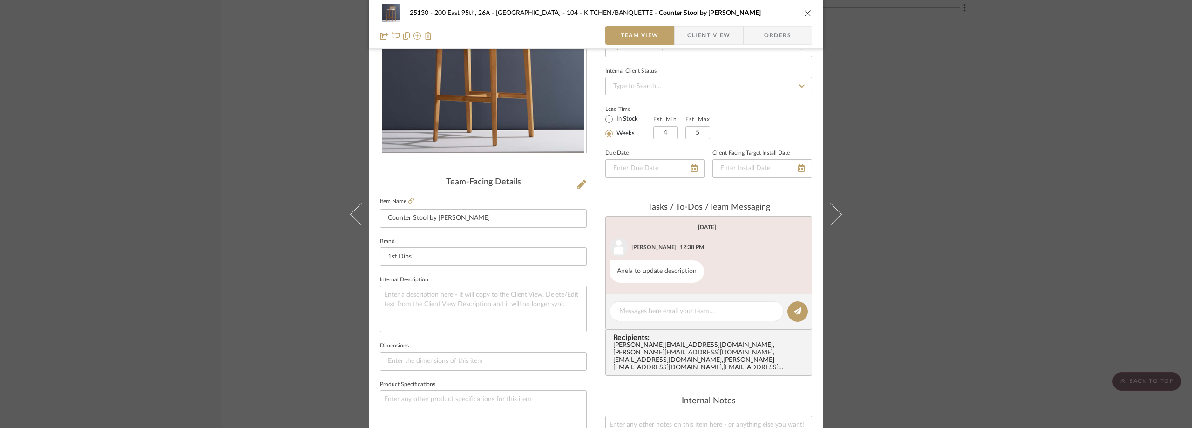
scroll to position [0, 0]
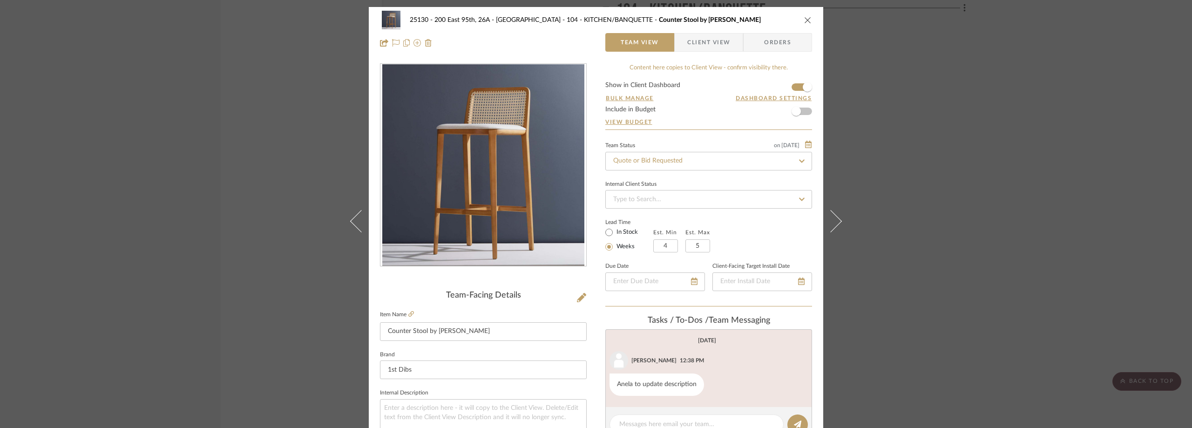
click at [869, 140] on div "25130 - 200 East 95th, 26A - Kosheleva 104 - KITCHEN/BANQUETTE Counter Stool by…" at bounding box center [596, 214] width 1192 height 428
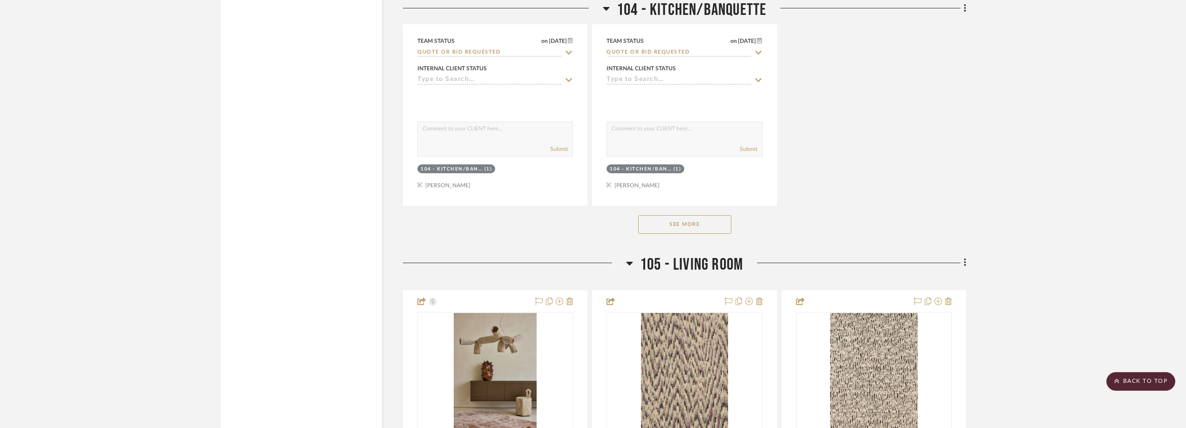
scroll to position [4798, 0]
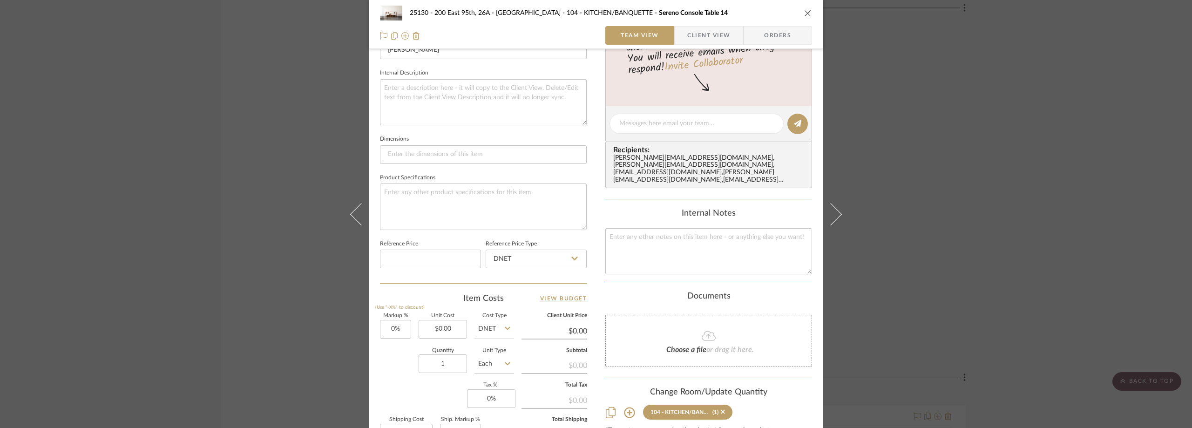
scroll to position [326, 0]
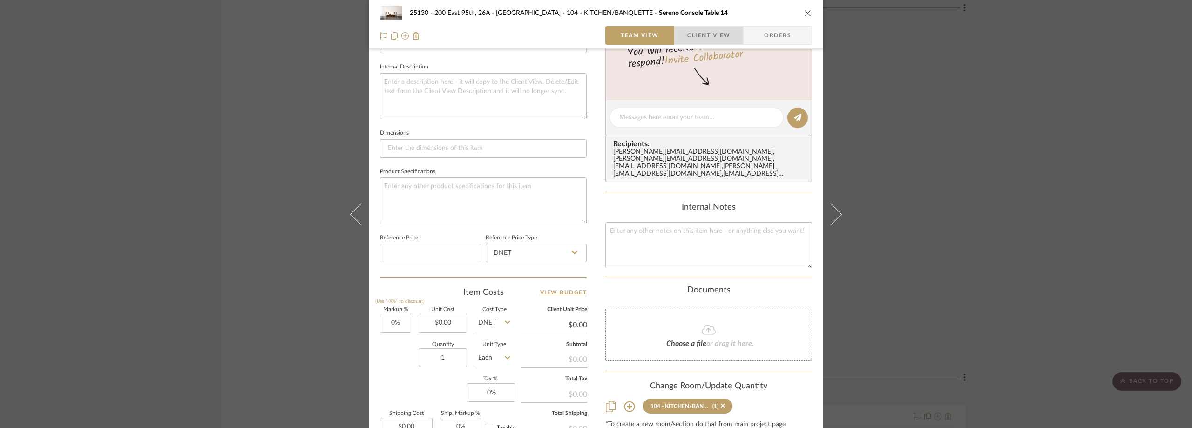
click at [696, 35] on span "Client View" at bounding box center [708, 35] width 43 height 19
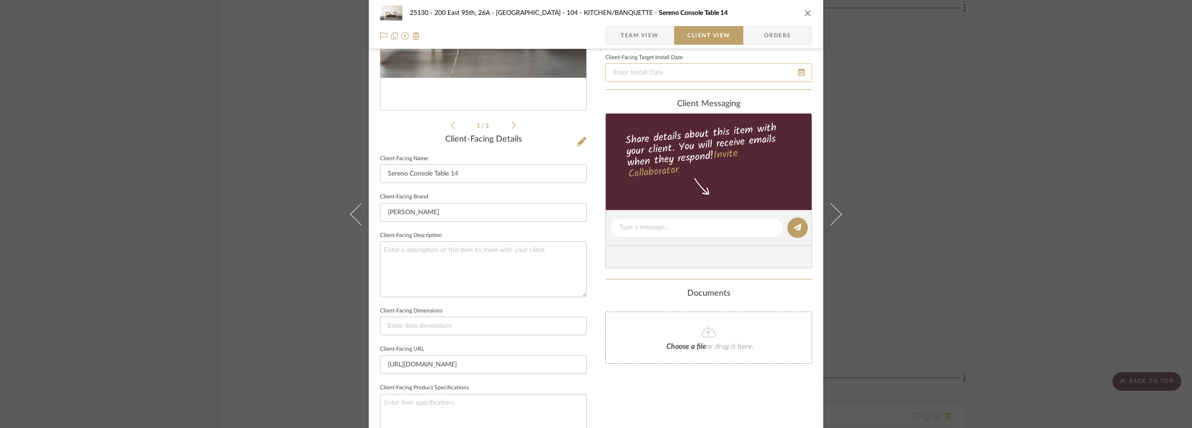
scroll to position [0, 0]
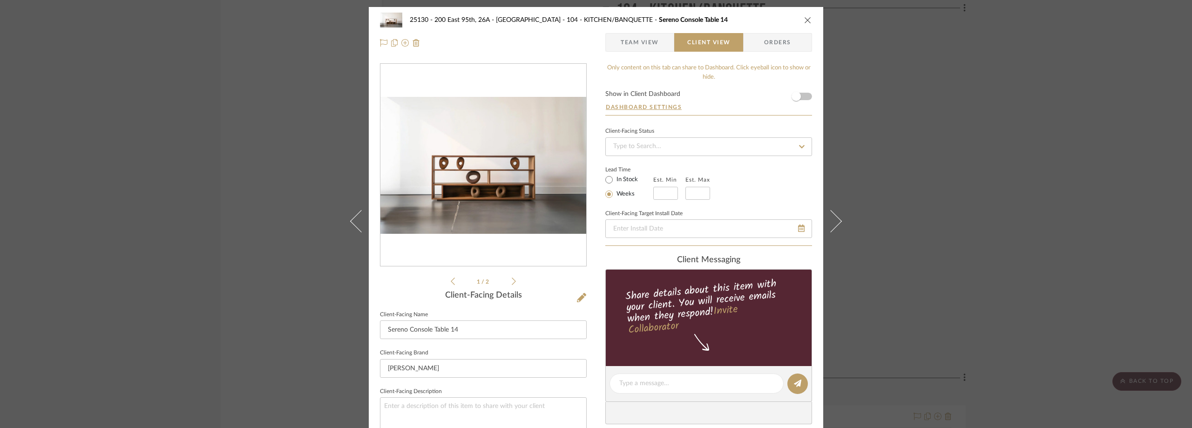
click at [865, 180] on div "25130 - 200 East 95th, 26A - Kosheleva 104 - KITCHEN/BANQUETTE Sereno Console T…" at bounding box center [596, 214] width 1192 height 428
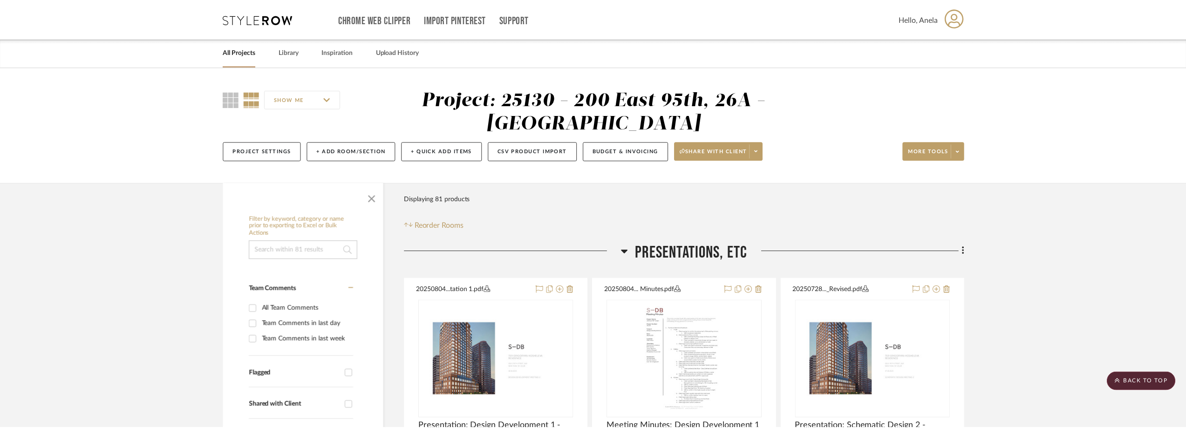
scroll to position [4798, 0]
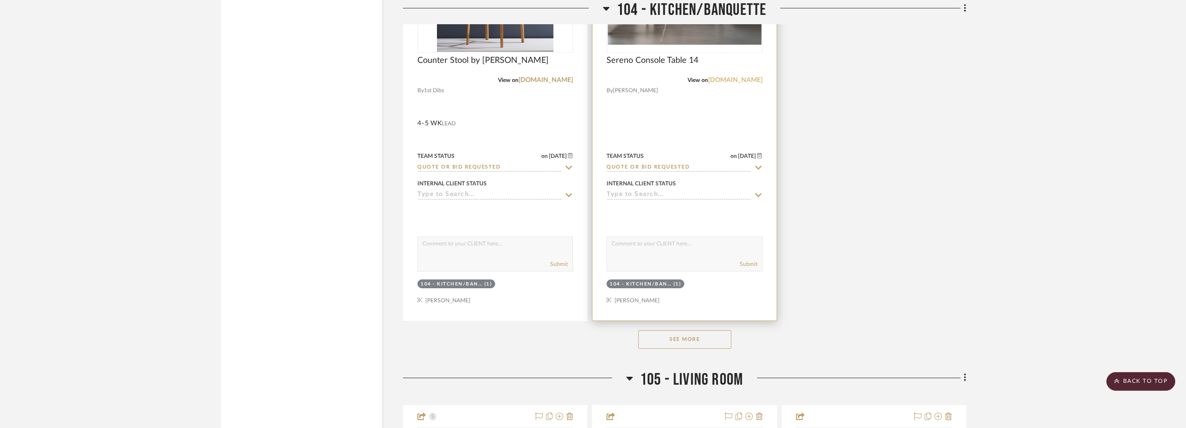
click at [712, 81] on link "joelescalona.com" at bounding box center [735, 80] width 54 height 7
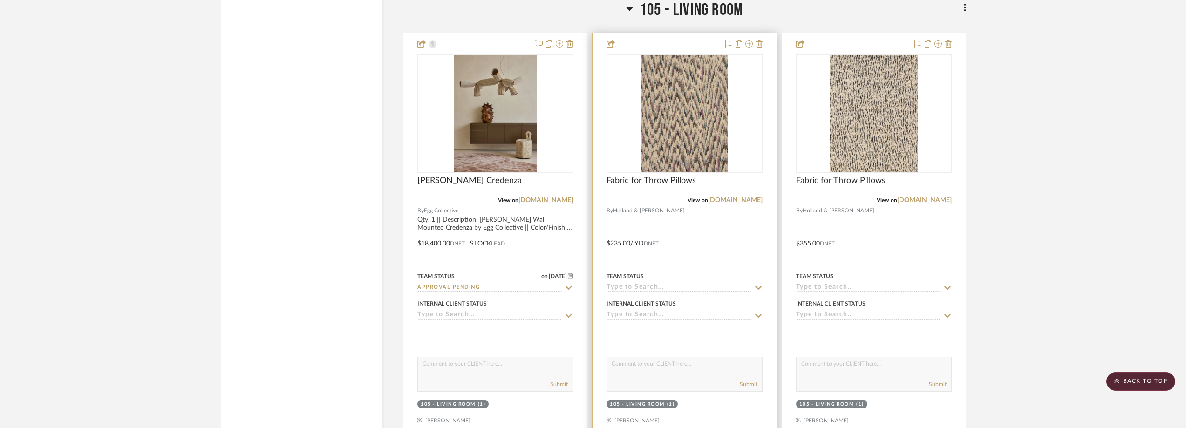
scroll to position [4984, 0]
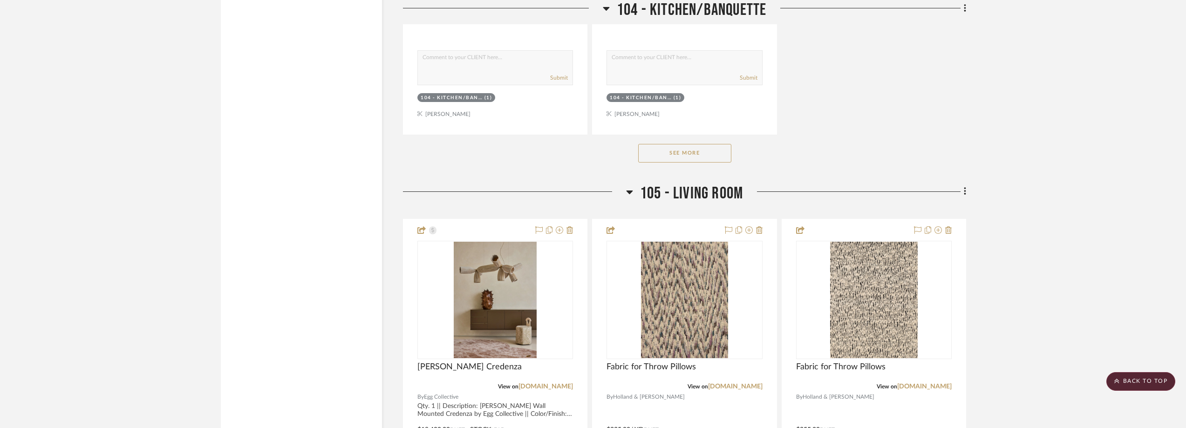
click at [690, 152] on button "See More" at bounding box center [684, 153] width 93 height 19
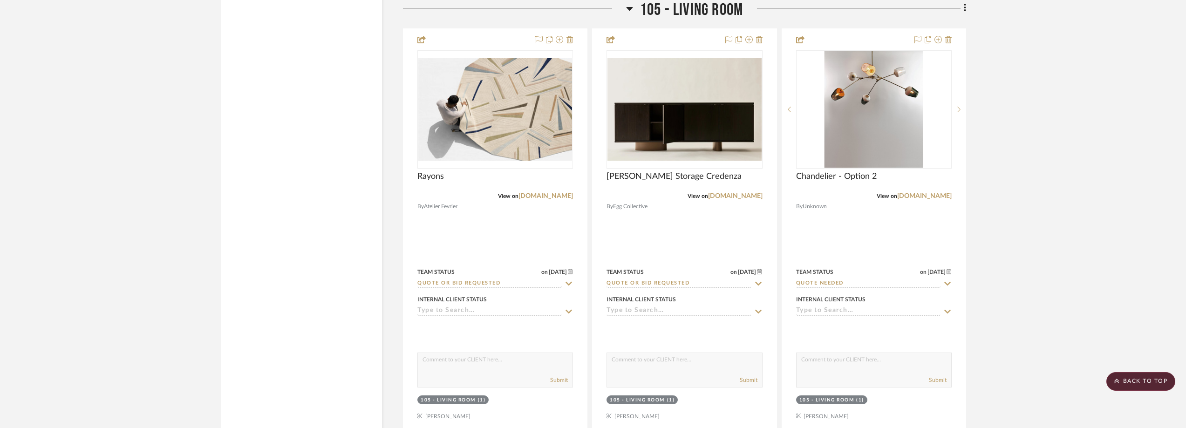
scroll to position [5589, 0]
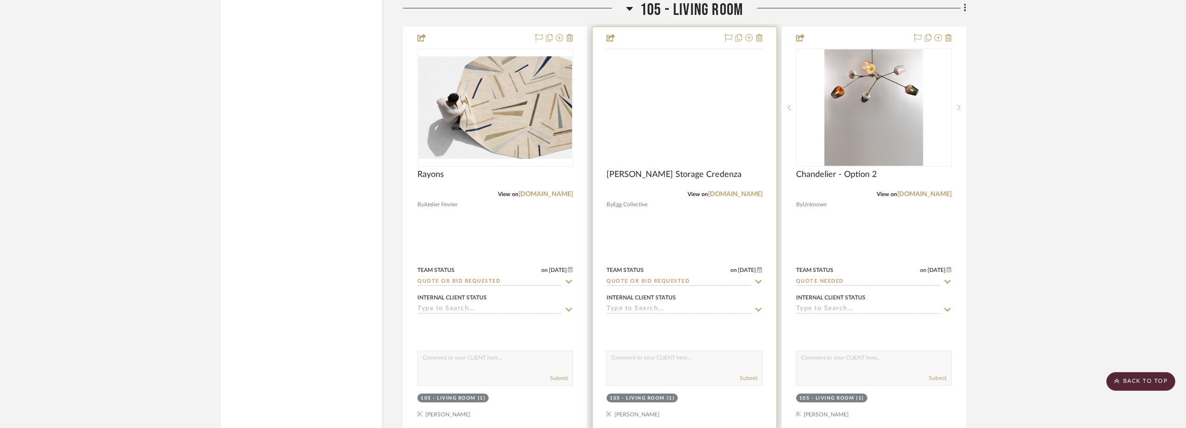
click at [0, 0] on img at bounding box center [0, 0] width 0 height 0
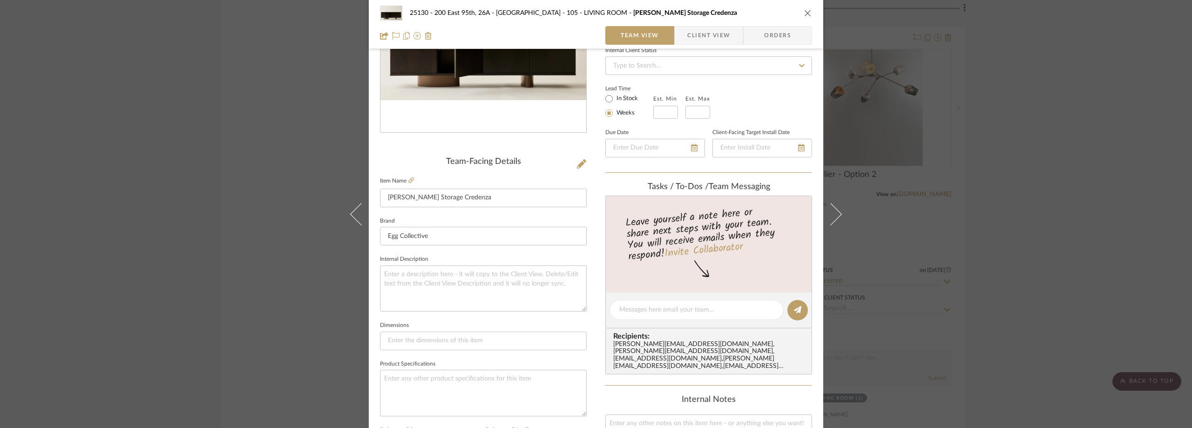
scroll to position [326, 0]
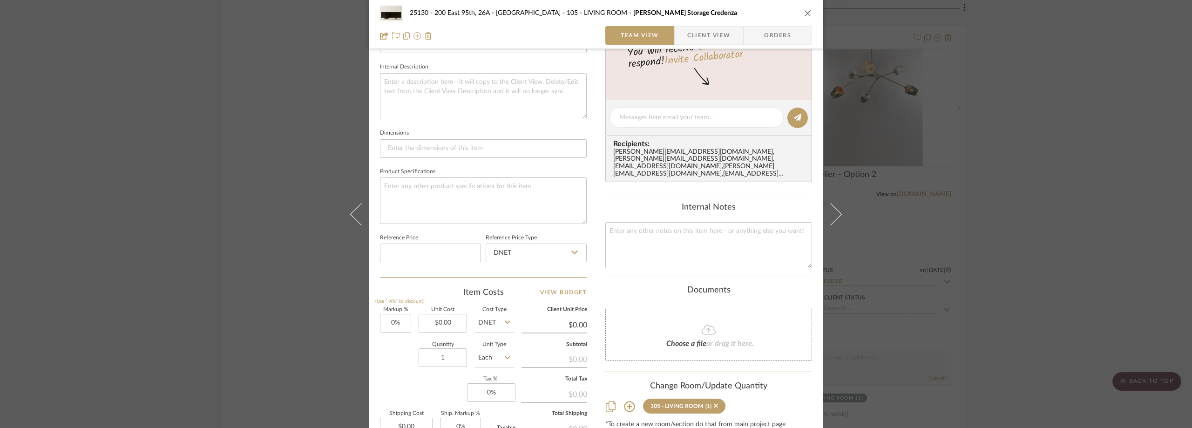
click at [959, 154] on div "25130 - 200 East 95th, 26A - Kosheleva 105 - LIVING ROOM Phillips Storage Crede…" at bounding box center [596, 214] width 1192 height 428
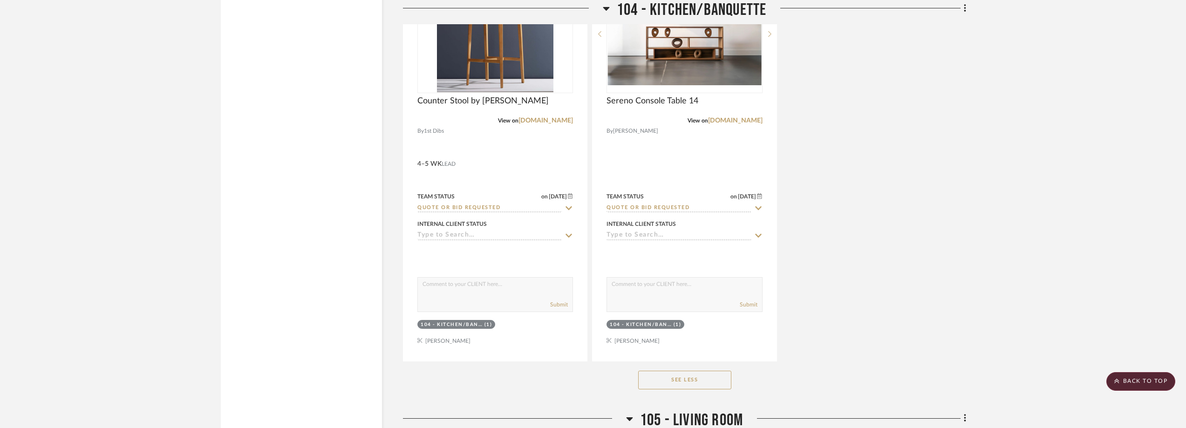
scroll to position [4658, 0]
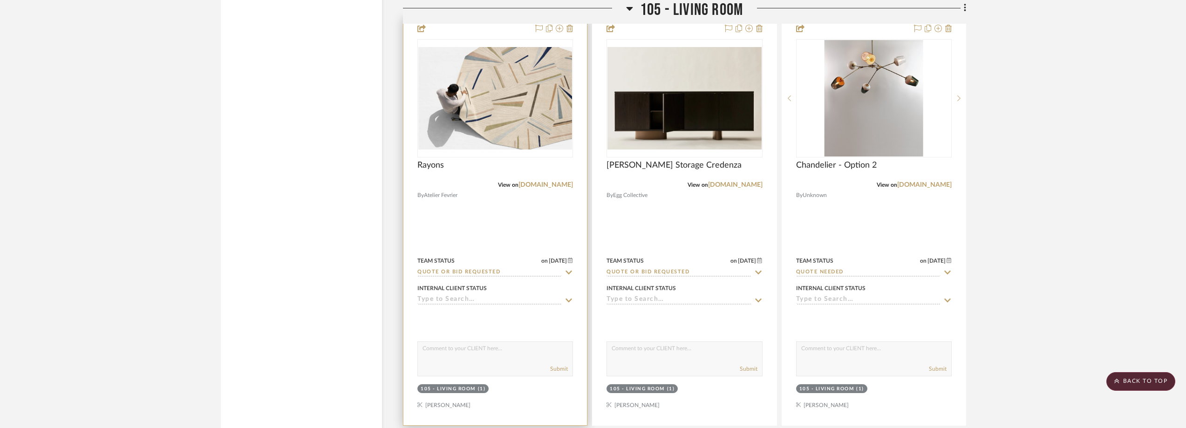
scroll to position [5543, 0]
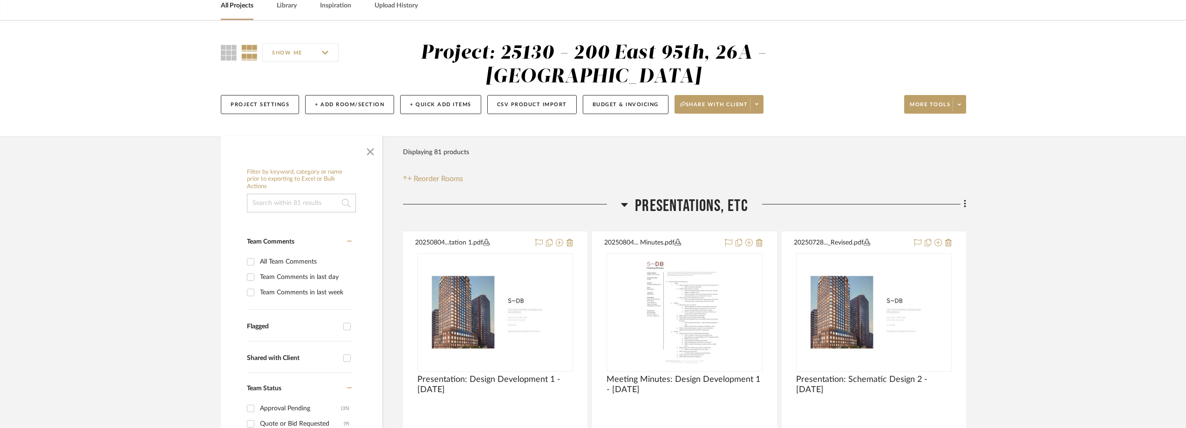
scroll to position [0, 0]
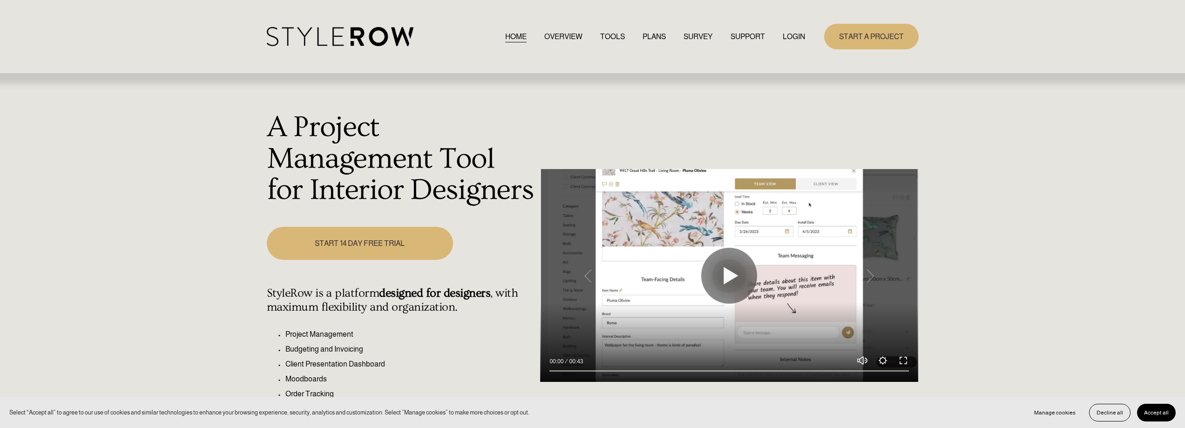
click at [789, 37] on link "LOGIN" at bounding box center [794, 36] width 22 height 13
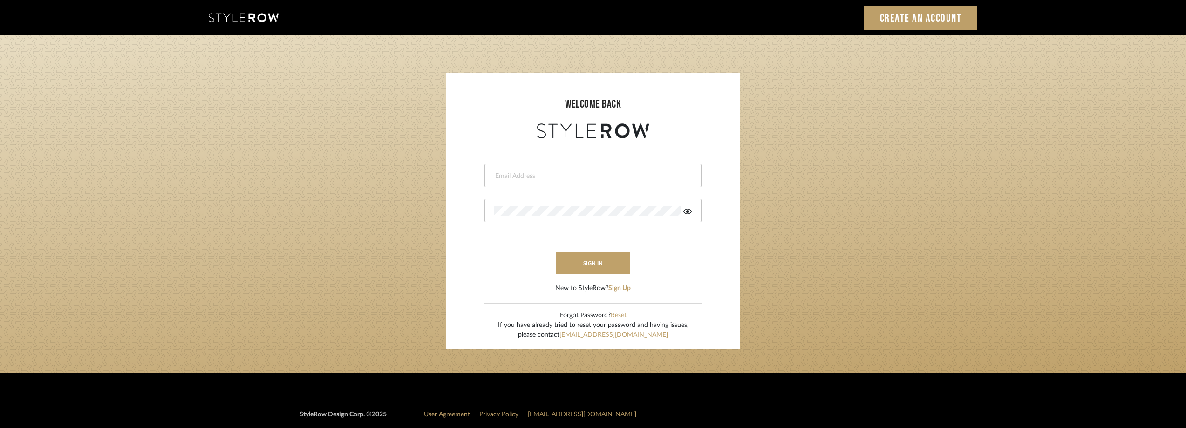
click at [541, 182] on div at bounding box center [592, 175] width 217 height 23
click at [542, 179] on input "email" at bounding box center [591, 175] width 195 height 9
drag, startPoint x: 527, startPoint y: 178, endPoint x: 466, endPoint y: 183, distance: 61.2
click at [466, 183] on form "Anela919 Invalid email address. This field is required sign in New to StyleRow?…" at bounding box center [593, 217] width 275 height 153
type input "anela@studiodb.com"
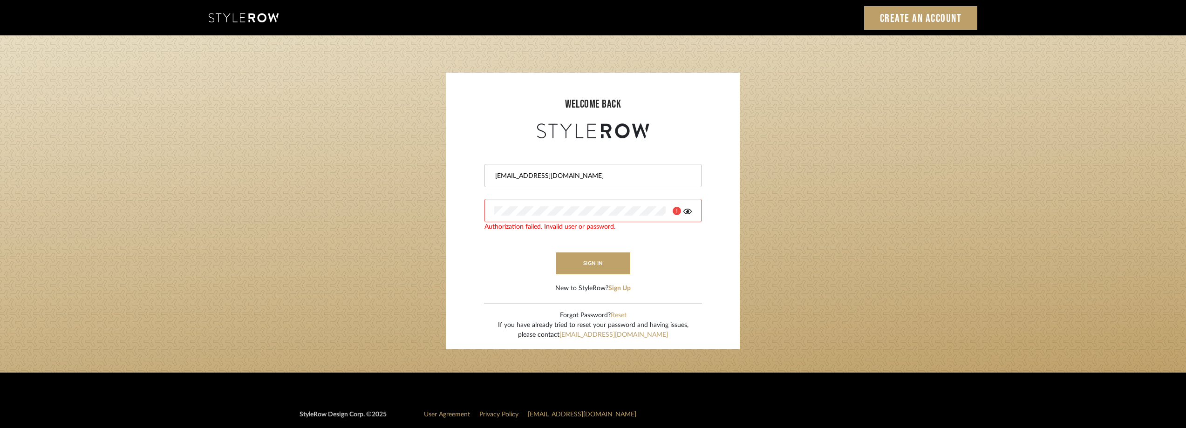
click at [684, 209] on icon at bounding box center [687, 211] width 8 height 7
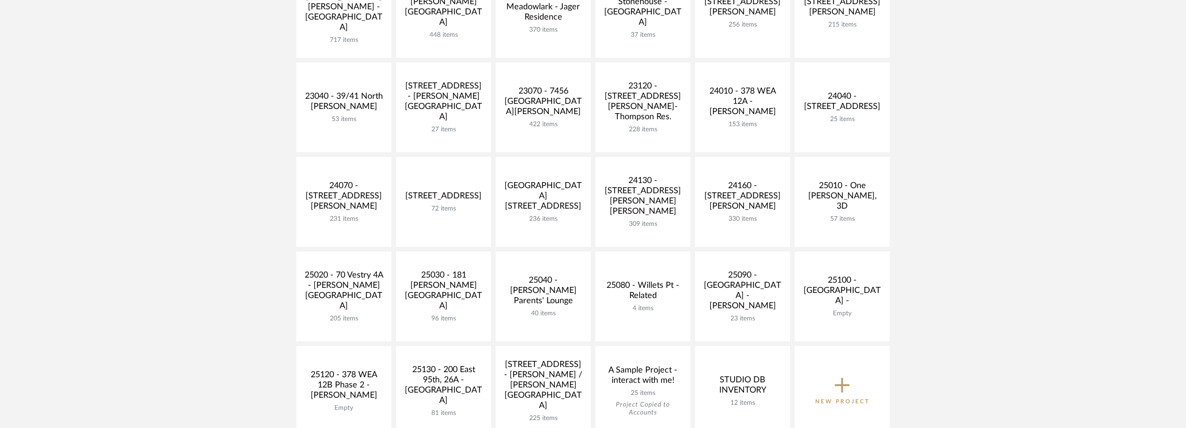
scroll to position [326, 0]
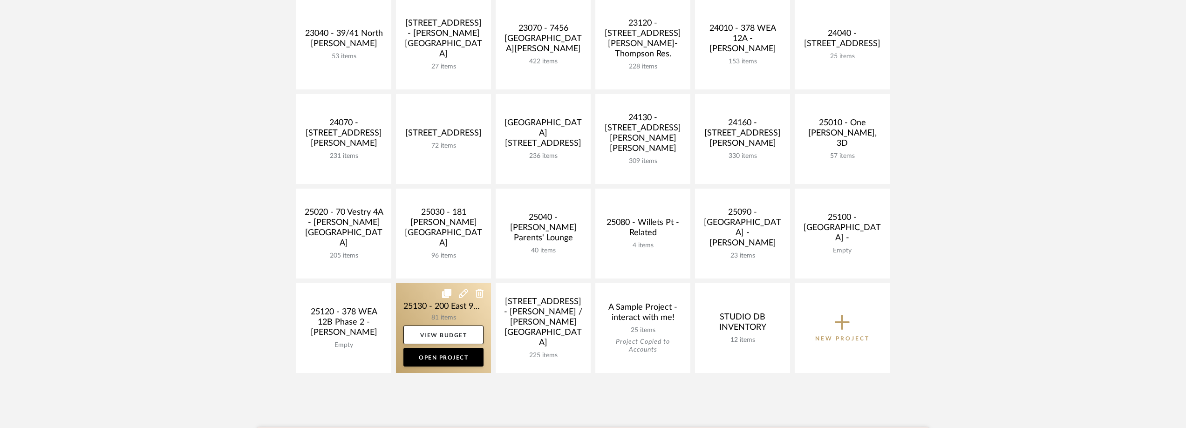
click at [419, 311] on link at bounding box center [443, 328] width 95 height 90
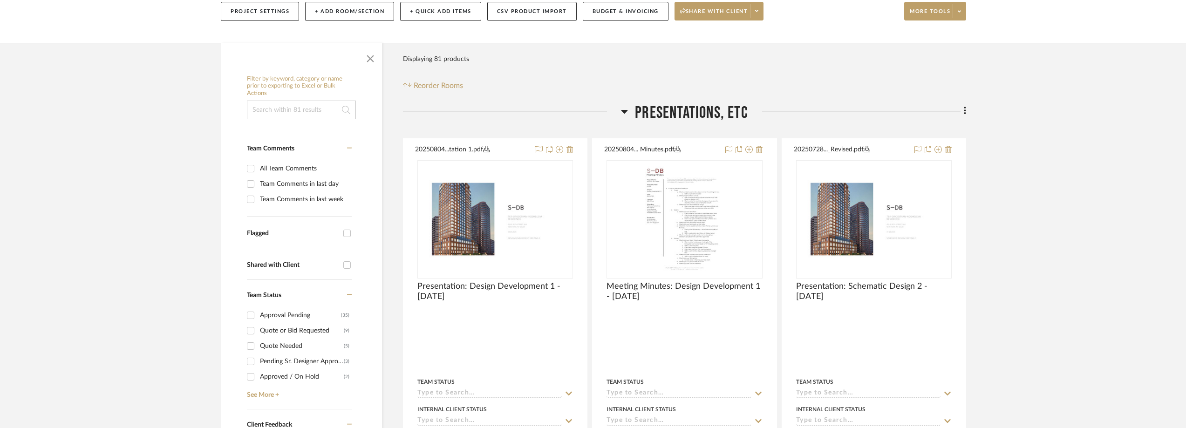
scroll to position [279, 0]
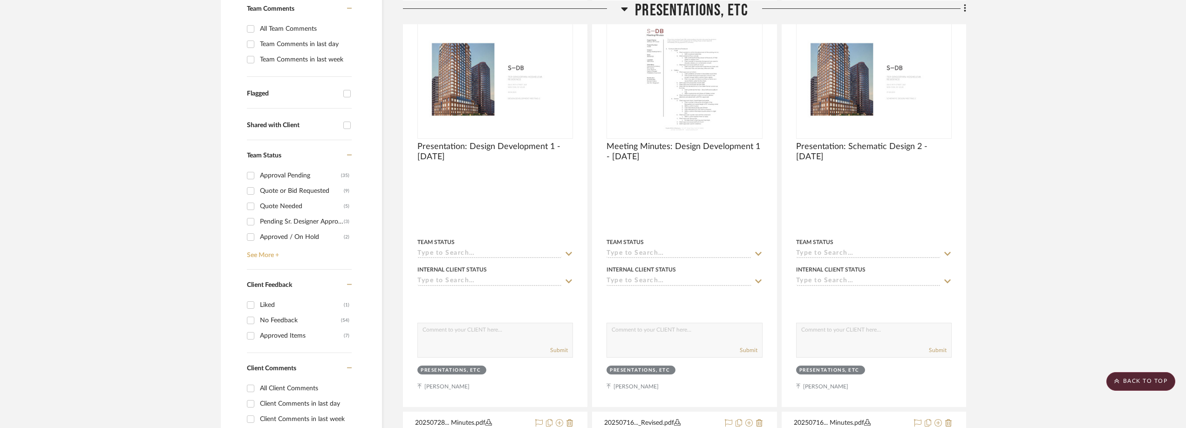
click at [279, 252] on link "See More +" at bounding box center [298, 252] width 107 height 15
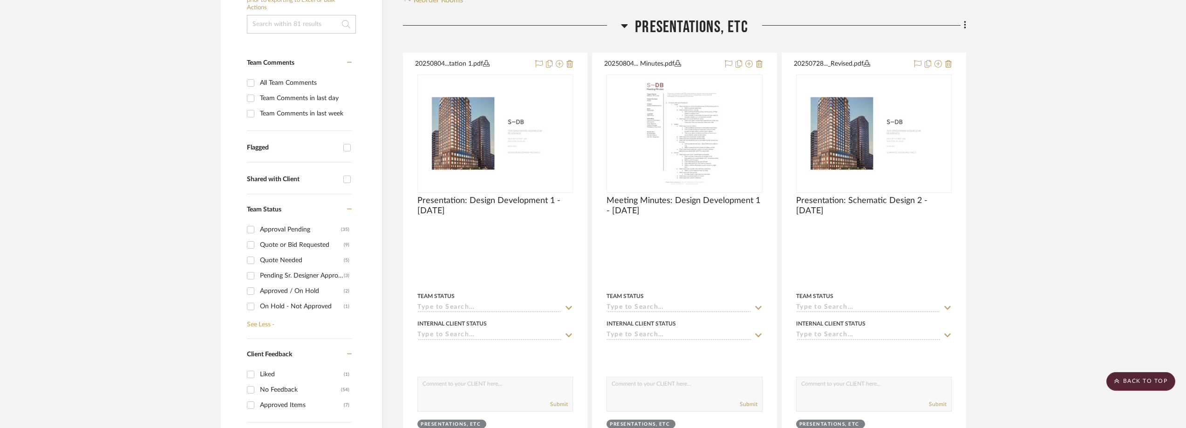
scroll to position [186, 0]
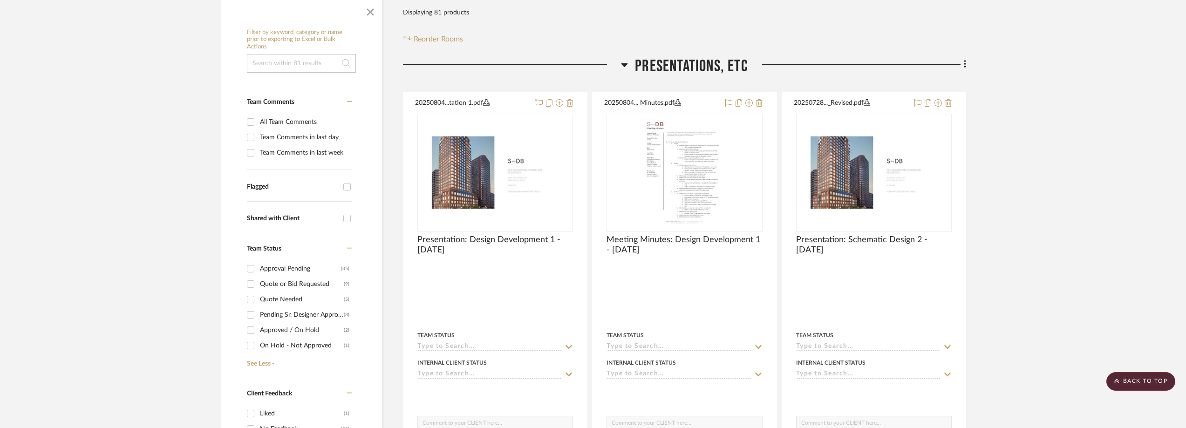
click at [312, 135] on div "Team Comments in last day" at bounding box center [304, 137] width 89 height 15
click at [258, 135] on input "Team Comments in last day" at bounding box center [250, 137] width 15 height 15
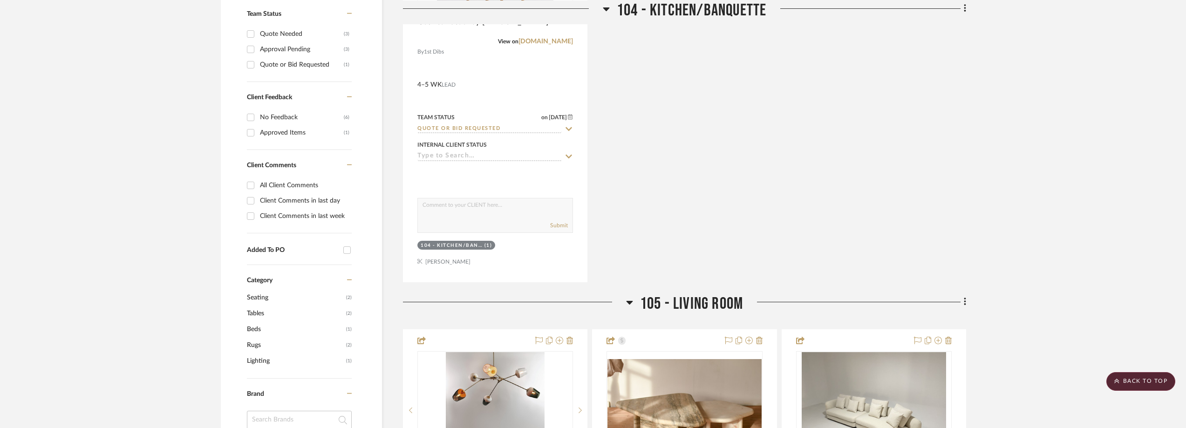
scroll to position [279, 0]
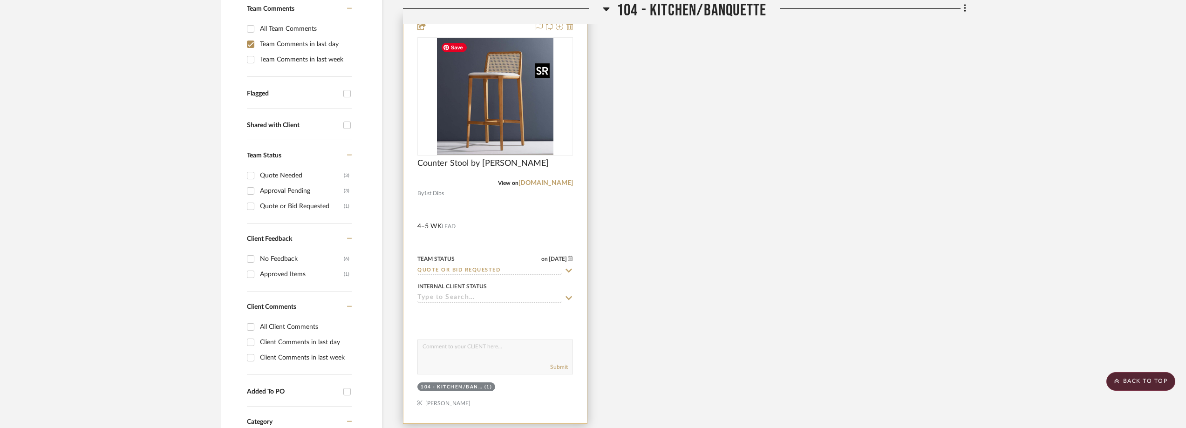
click at [518, 106] on img "0" at bounding box center [495, 96] width 116 height 116
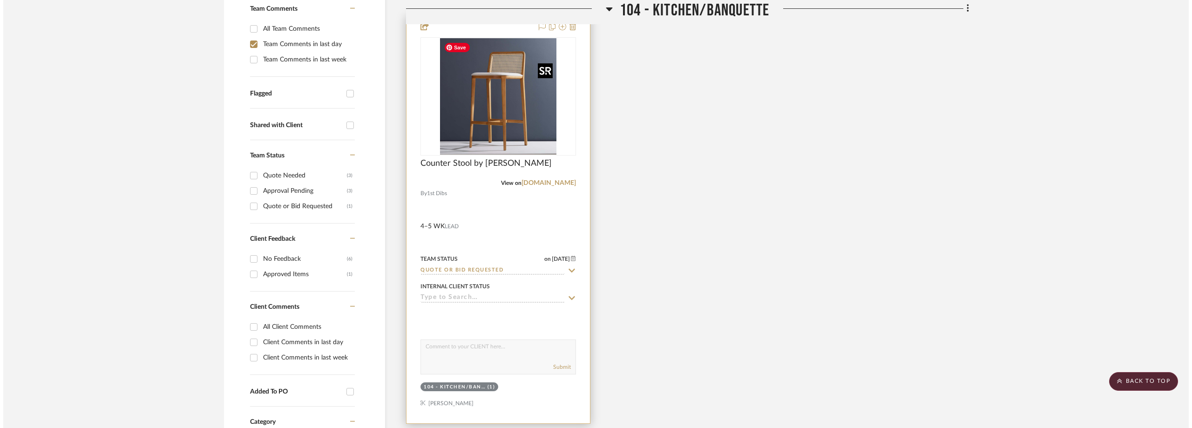
scroll to position [0, 0]
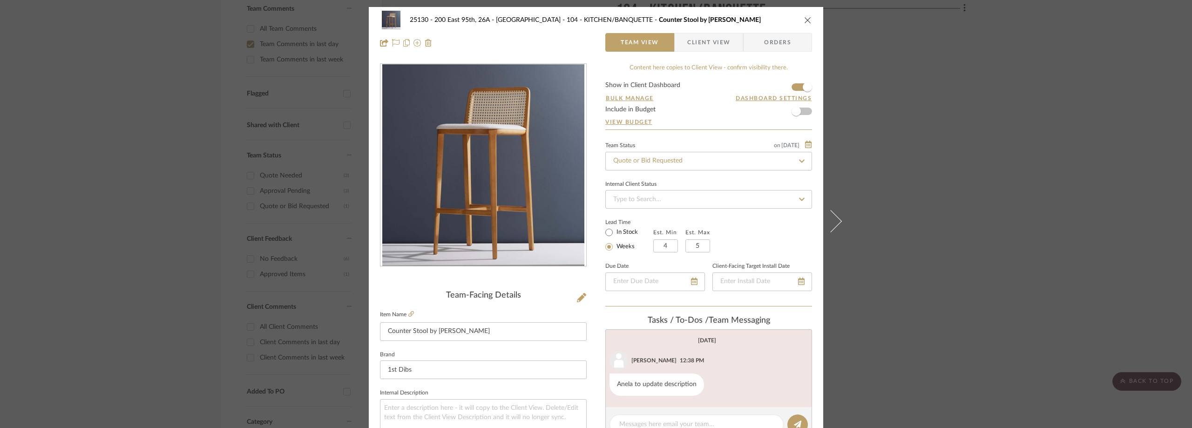
click at [927, 105] on div "25130 - 200 East 95th, 26A - Kosheleva 104 - KITCHEN/BANQUETTE Counter Stool by…" at bounding box center [596, 214] width 1192 height 428
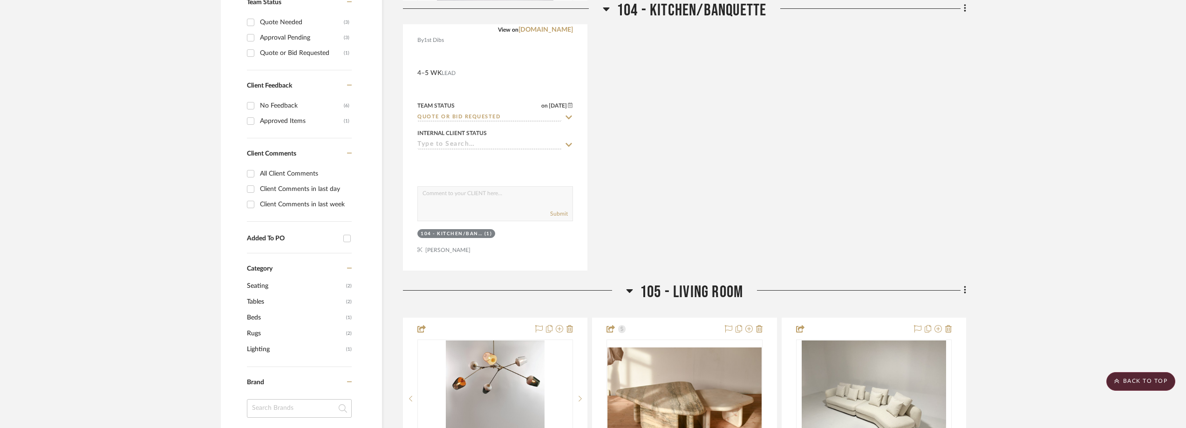
scroll to position [279, 0]
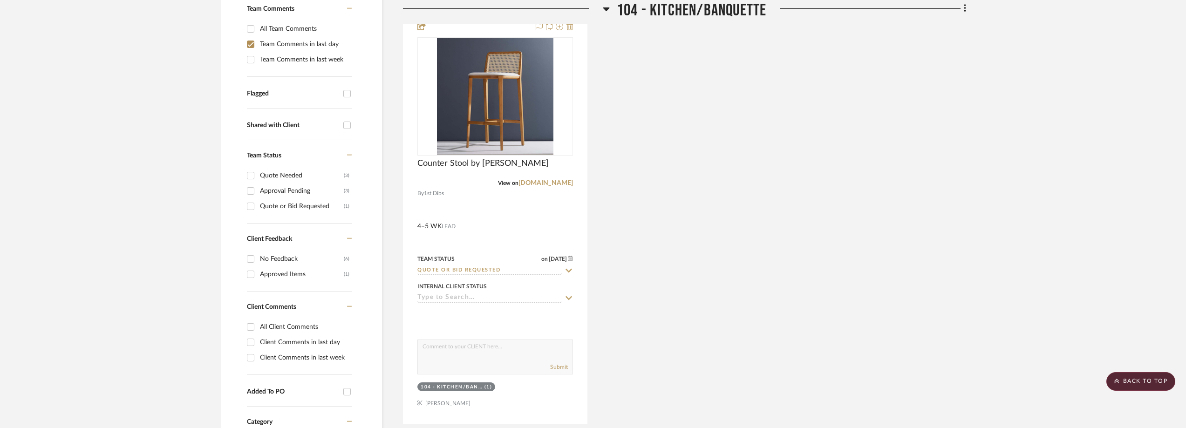
click at [306, 48] on div "Team Comments in last day" at bounding box center [304, 44] width 89 height 15
click at [258, 48] on input "Team Comments in last day" at bounding box center [250, 44] width 15 height 15
checkbox input "false"
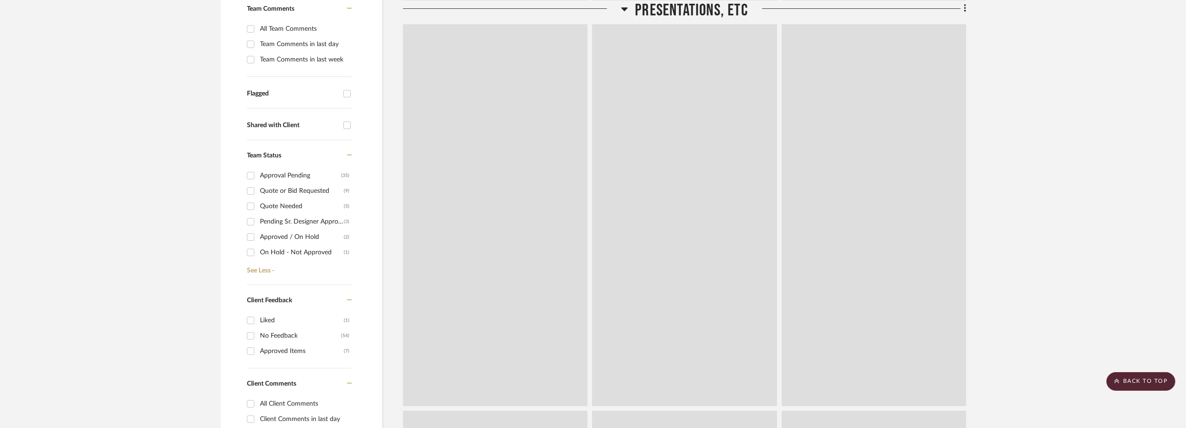
scroll to position [0, 0]
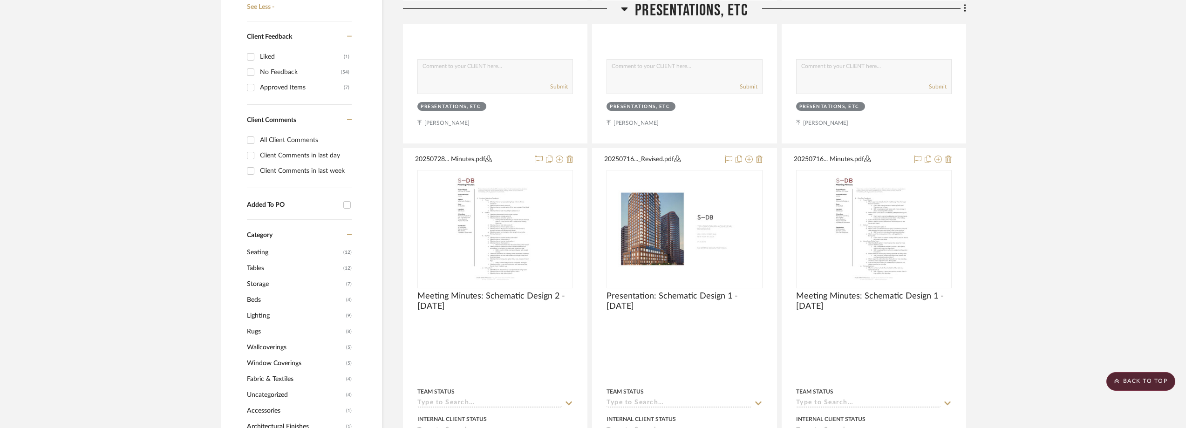
scroll to position [559, 0]
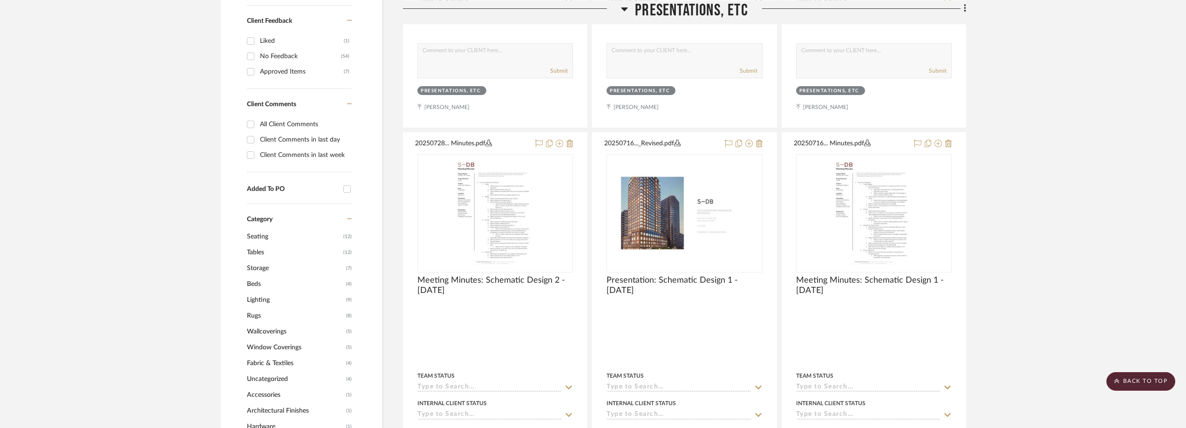
click at [292, 137] on div "Client Comments in last day" at bounding box center [304, 139] width 89 height 15
click at [258, 137] on input "Client Comments in last day" at bounding box center [250, 139] width 15 height 15
checkbox input "true"
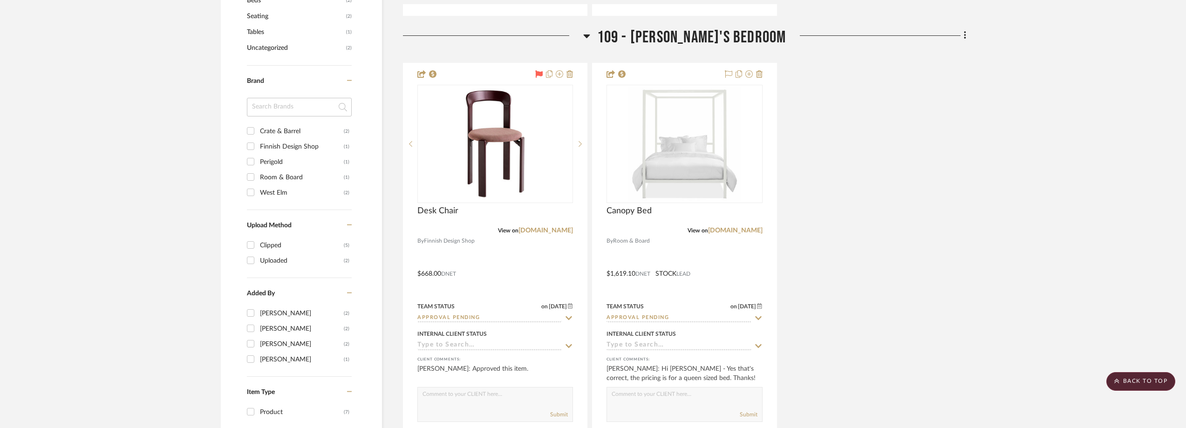
scroll to position [699, 0]
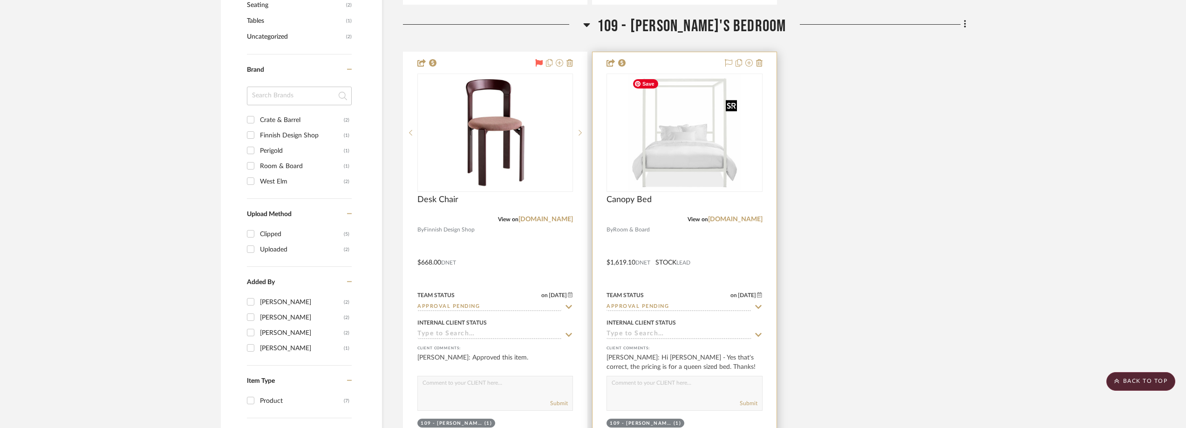
click at [701, 148] on img "0" at bounding box center [684, 133] width 112 height 116
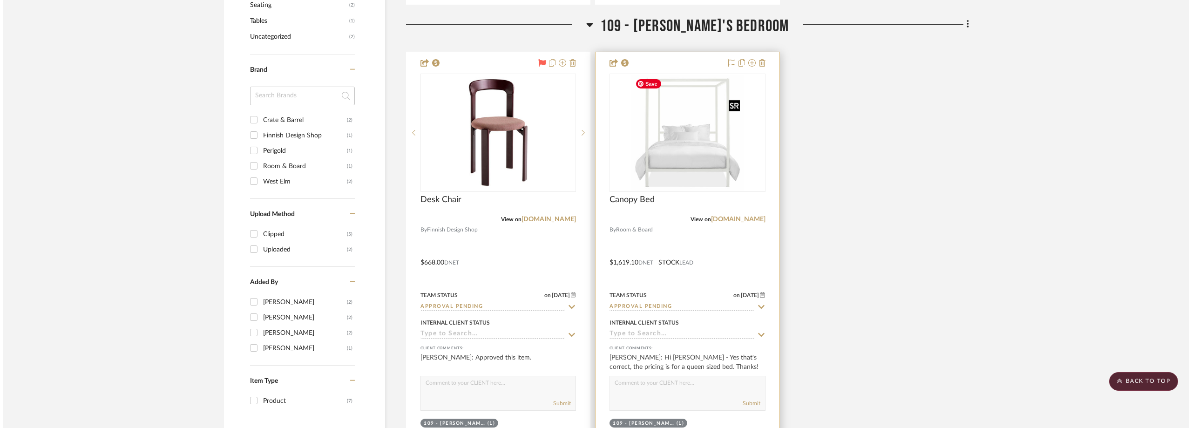
scroll to position [0, 0]
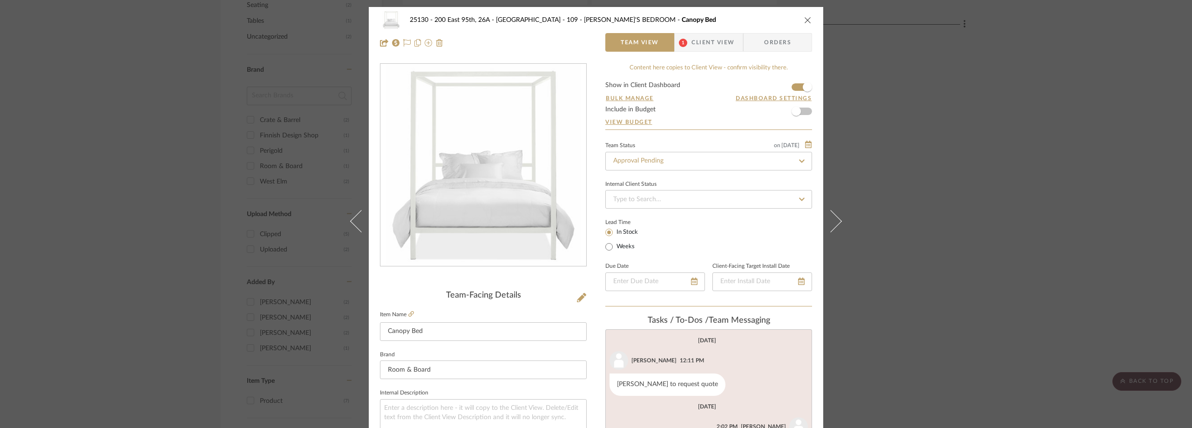
click at [708, 41] on span "Client View" at bounding box center [713, 42] width 43 height 19
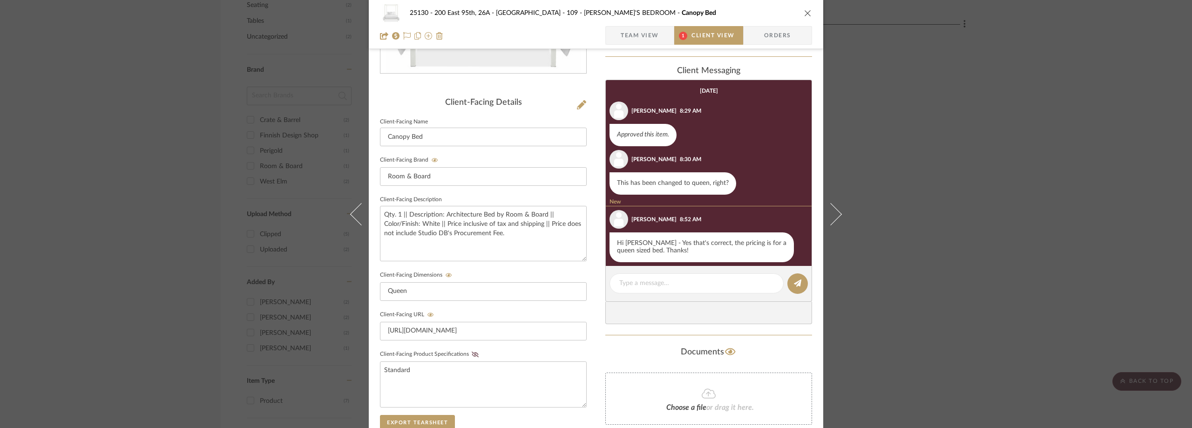
scroll to position [354, 0]
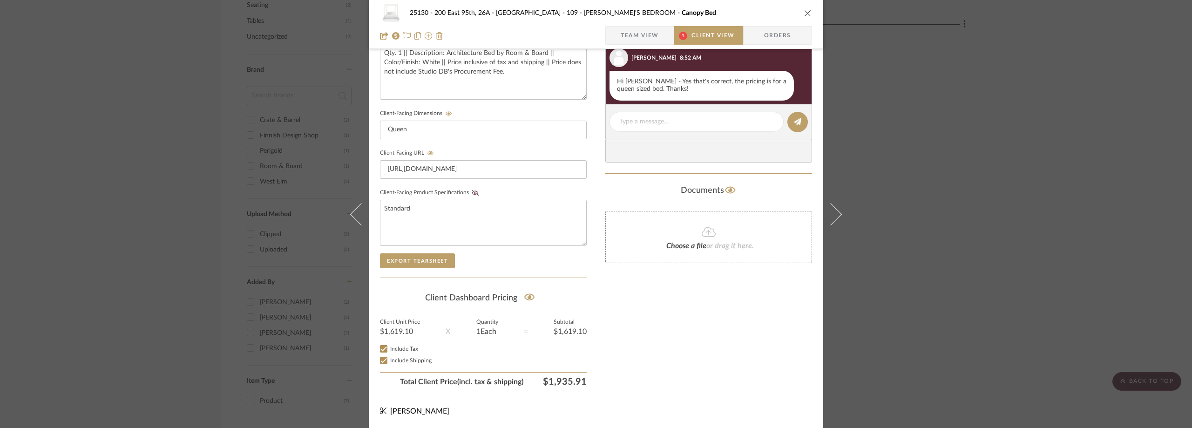
click at [886, 180] on div "25130 - 200 East 95th, 26A - Kosheleva 109 - ASTRID'S BEDROOM Canopy Bed Team V…" at bounding box center [596, 214] width 1192 height 428
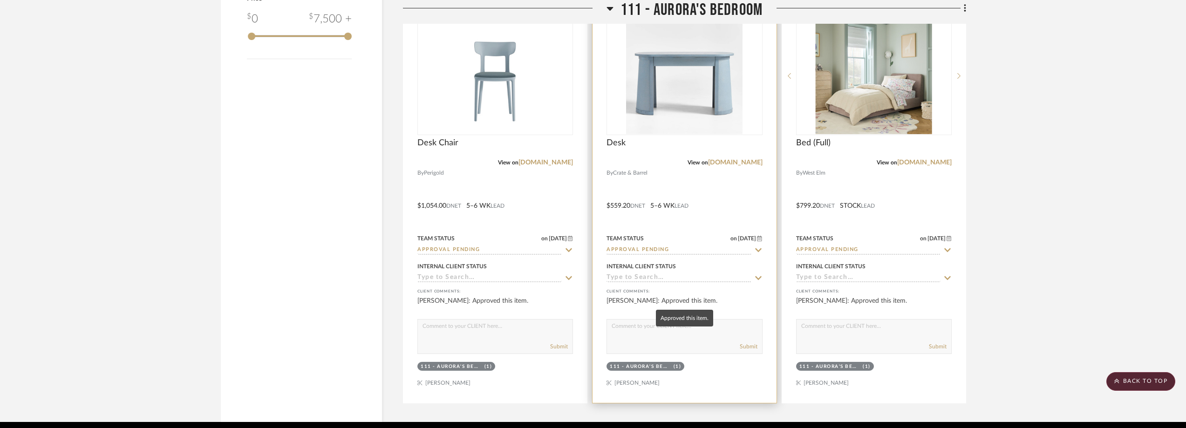
scroll to position [1248, 0]
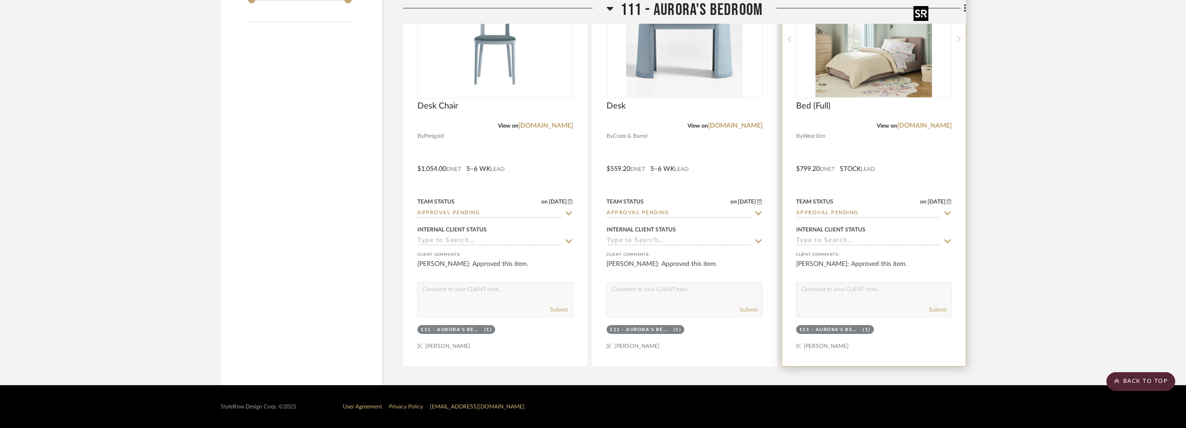
click at [855, 49] on img "0" at bounding box center [874, 39] width 116 height 116
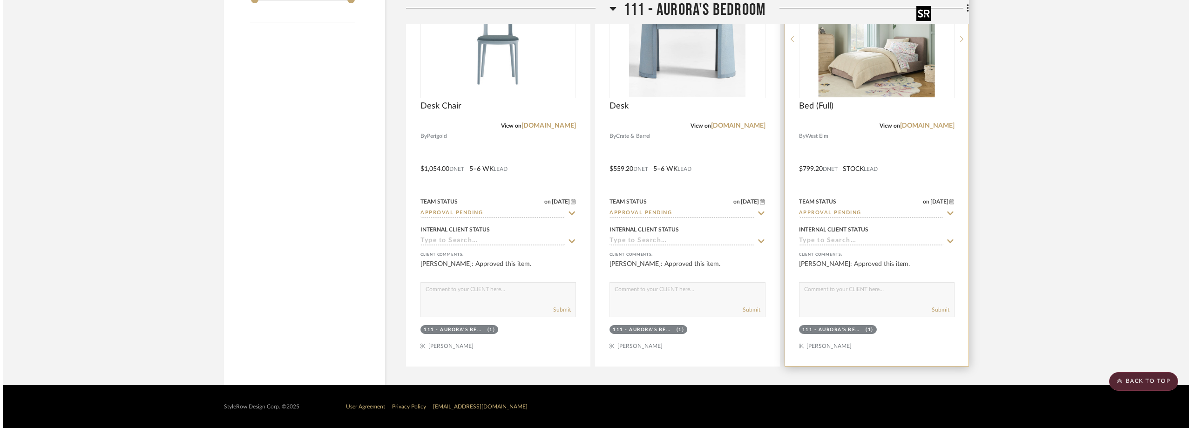
scroll to position [0, 0]
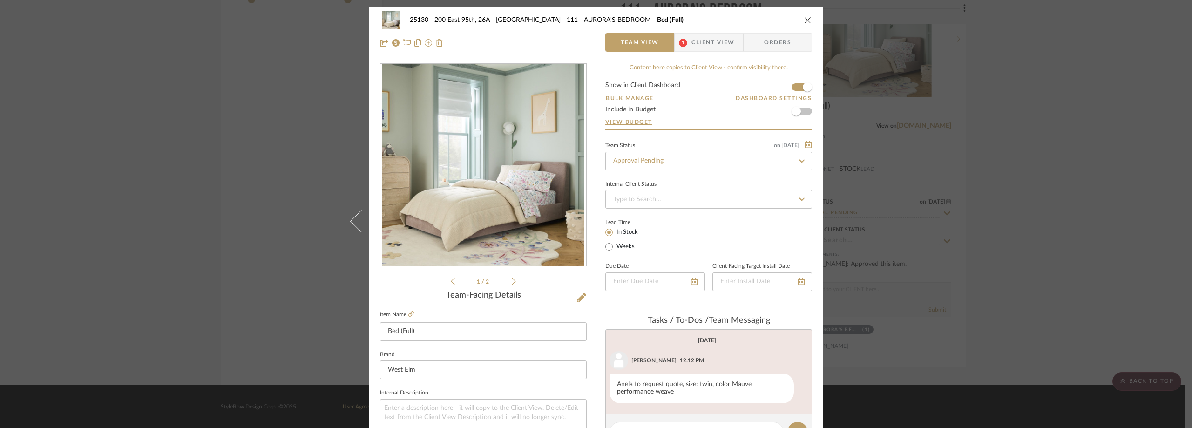
click at [705, 40] on span "Client View" at bounding box center [713, 42] width 43 height 19
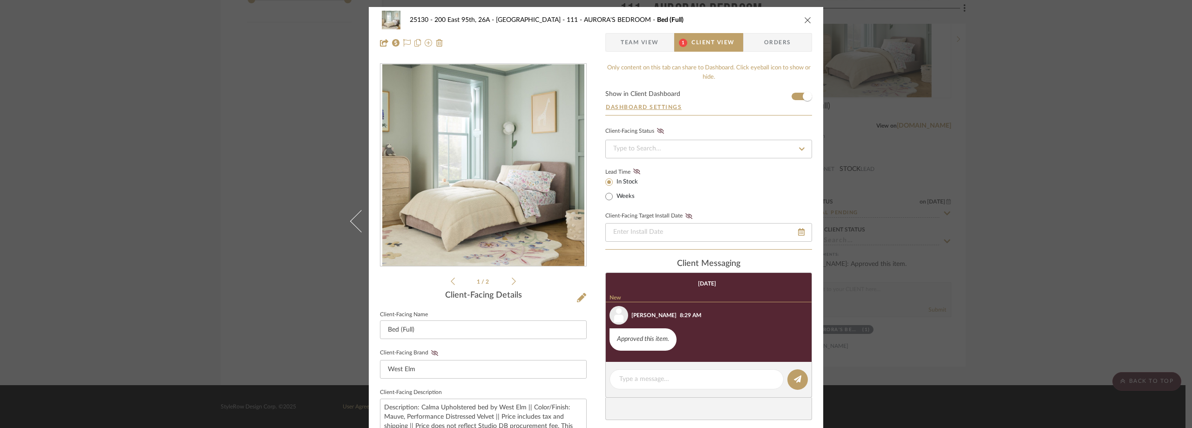
click at [655, 42] on span "Team View" at bounding box center [640, 42] width 38 height 19
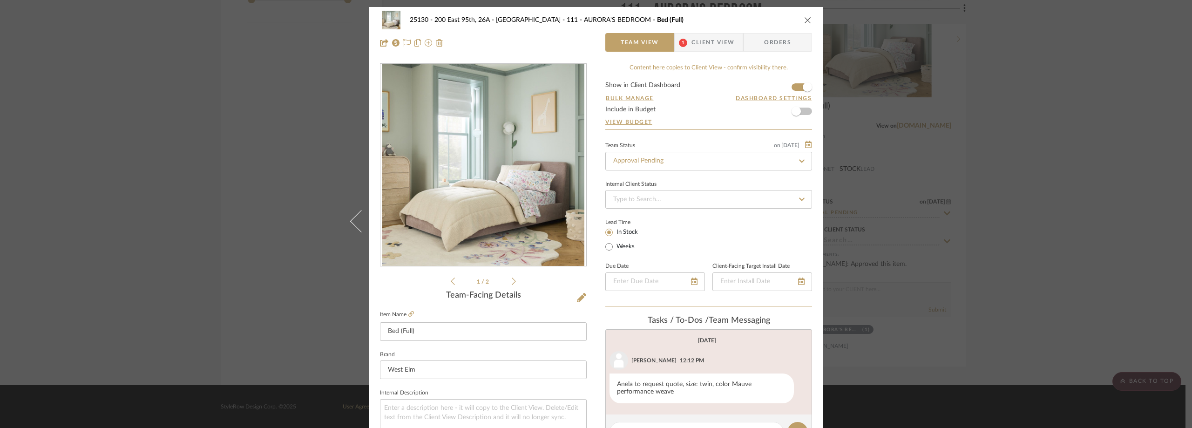
click at [1002, 156] on div "25130 - 200 East 95th, 26A - Kosheleva 111 - AURORA'S BEDROOM Bed (Full) Team V…" at bounding box center [596, 214] width 1192 height 428
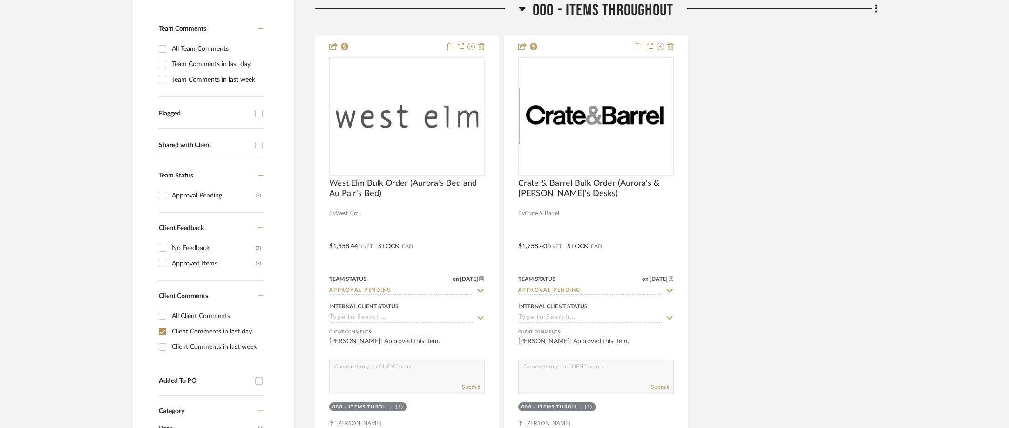
scroll to position [93, 0]
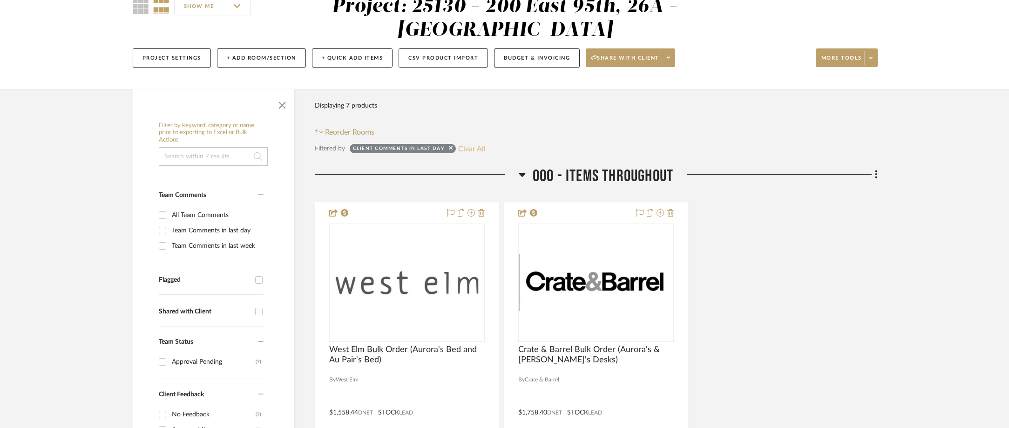
click at [481, 143] on button "Clear All" at bounding box center [471, 149] width 27 height 12
checkbox input "false"
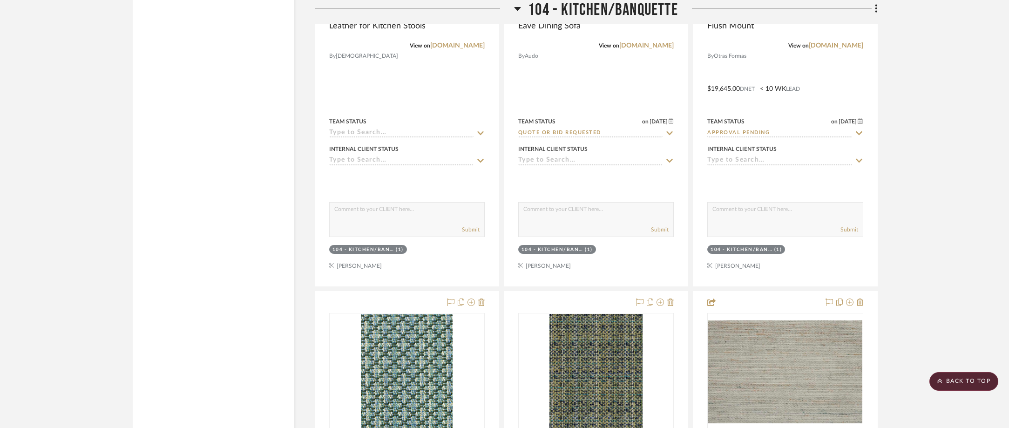
scroll to position [3819, 0]
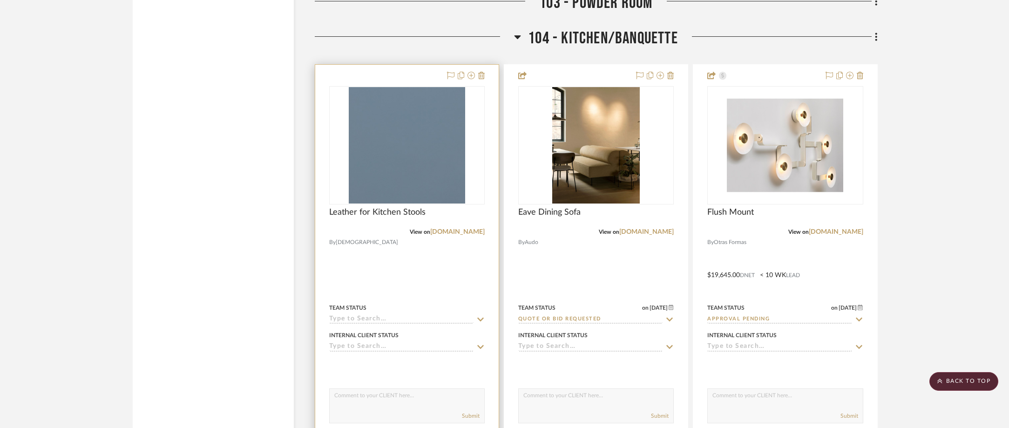
click at [480, 317] on icon at bounding box center [480, 319] width 8 height 7
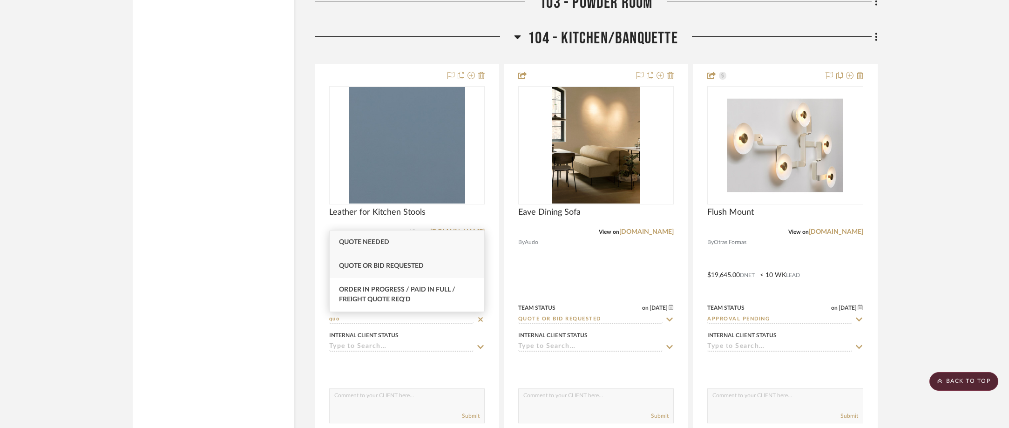
type input "quo"
click at [413, 263] on span "Quote or Bid Requested" at bounding box center [381, 266] width 85 height 7
type input "[DATE]"
type input "Quote or Bid Requested"
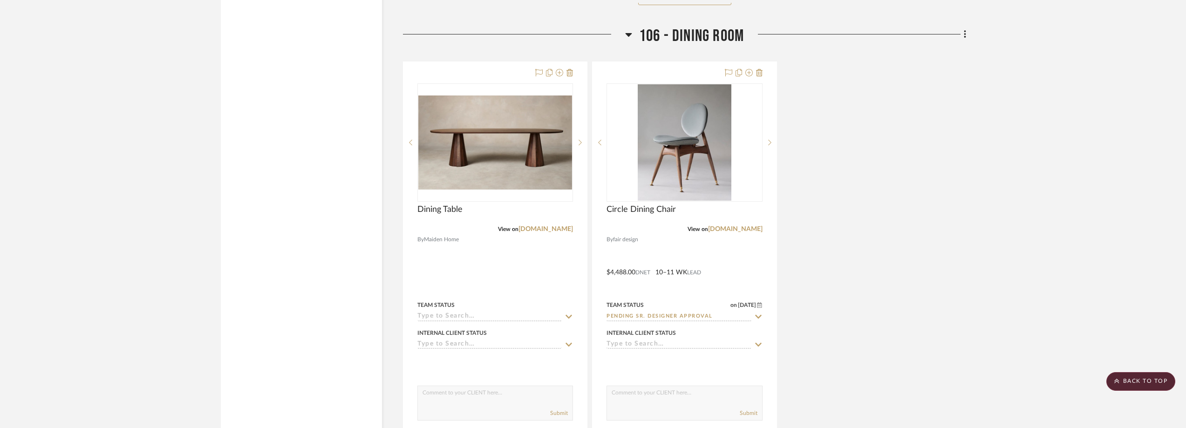
scroll to position [6463, 0]
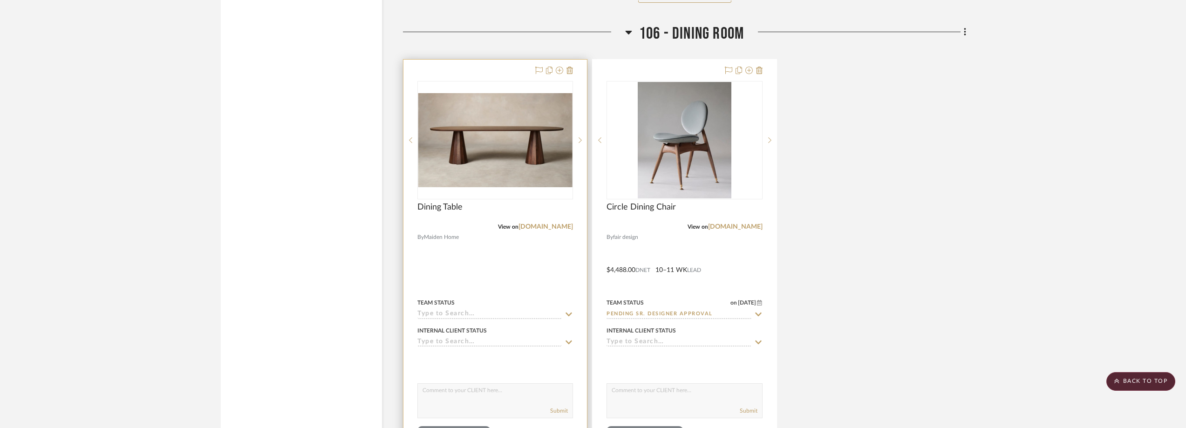
click at [460, 142] on img "0" at bounding box center [495, 140] width 154 height 94
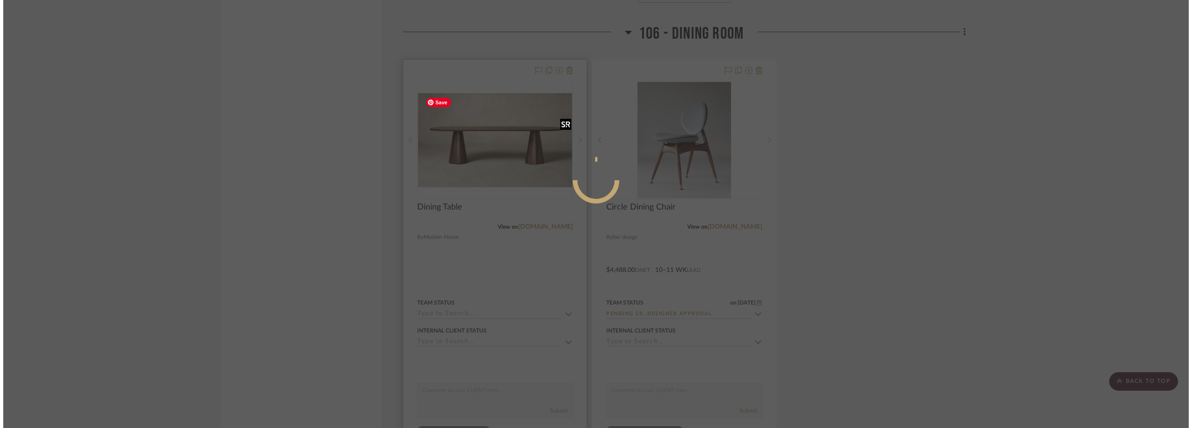
scroll to position [0, 0]
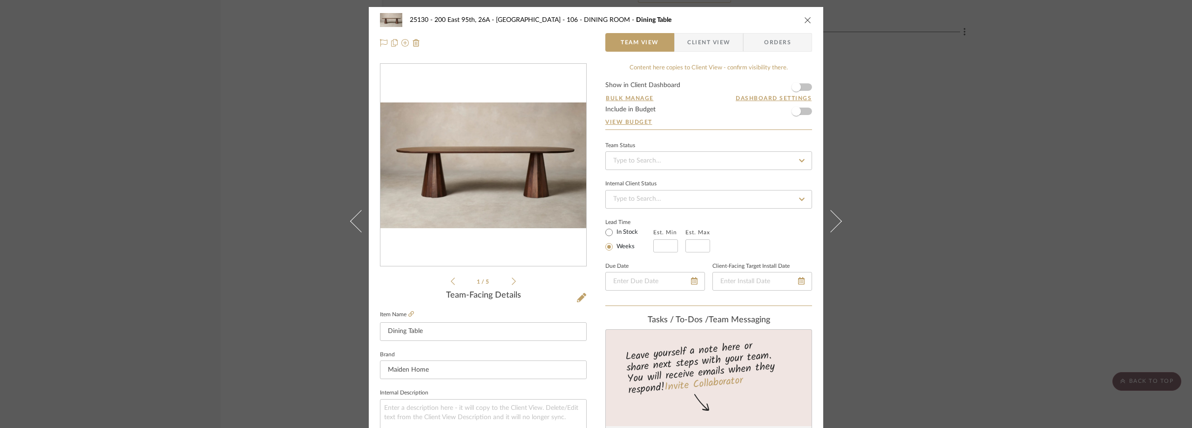
click at [675, 42] on span "button" at bounding box center [681, 42] width 13 height 19
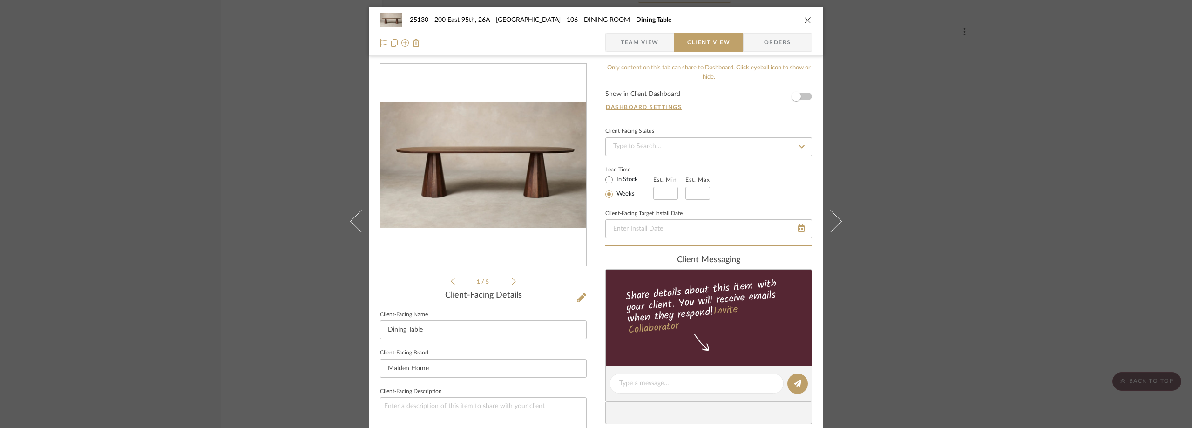
scroll to position [93, 0]
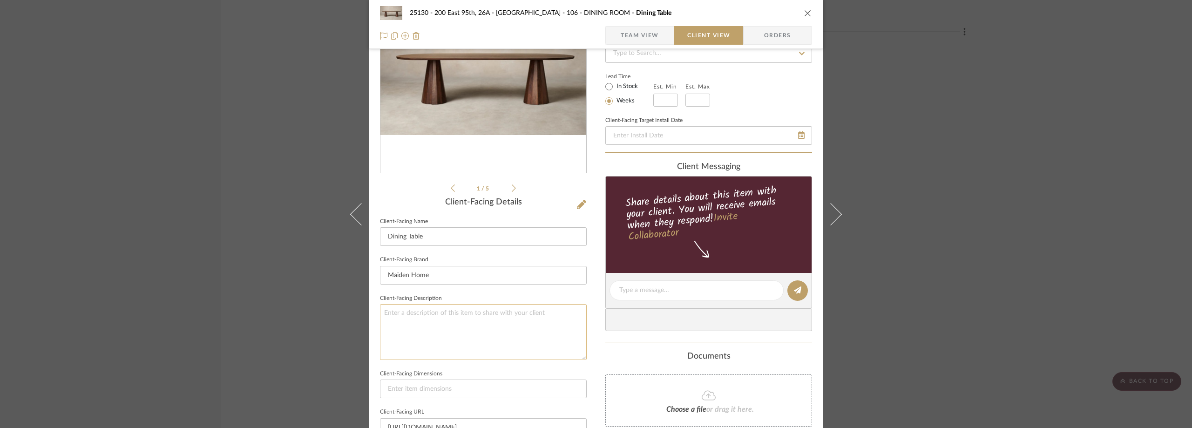
click at [447, 334] on textarea at bounding box center [483, 331] width 207 height 55
paste textarea "Leather for Kitchen Stools"
type textarea "Description:"
click at [522, 287] on sr-form-field "Client-Facing Brand Maiden Home" at bounding box center [483, 272] width 207 height 39
click at [449, 334] on textarea "Description:" at bounding box center [483, 331] width 207 height 55
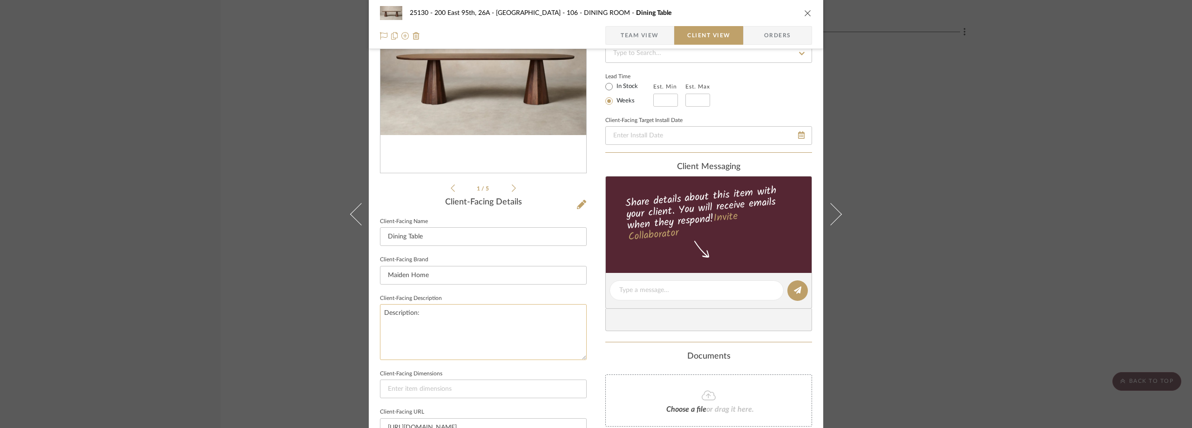
paste textarea "The Bank Oval Dining Table"
type textarea "Description: The Bank Oval Dining Table by Maiden Home || Color/Finish:"
click at [455, 297] on fieldset "Client-Facing Description Description: The Bank Oval Dining Table by Maiden Hom…" at bounding box center [483, 326] width 207 height 68
click at [493, 325] on textarea "Description: The Bank Oval Dining Table by Maiden Home || Color/Finish:" at bounding box center [483, 331] width 207 height 55
paste textarea "Natural Walnut"
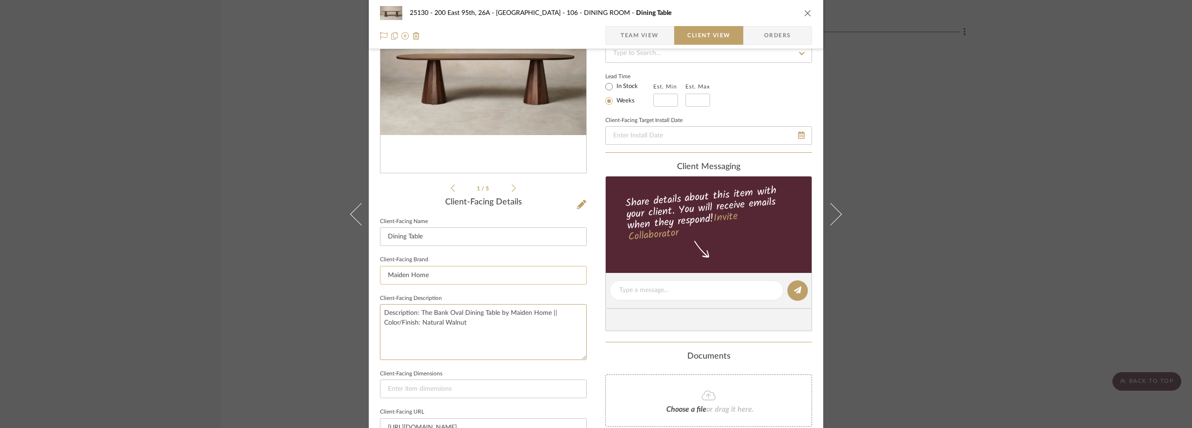
type textarea "Description: The Bank Oval Dining Table by Maiden Home || Color/Finish: Natural…"
click at [478, 283] on input "Maiden Home" at bounding box center [483, 275] width 207 height 19
click at [496, 323] on textarea "Description: The Bank Oval Dining Table by Maiden Home || Color/Finish: Natural…" at bounding box center [483, 331] width 207 height 55
type textarea "Description: The Bank Oval Dining Table by Maiden Home || Color/Finish: Natural…"
click at [483, 290] on sr-form-field "Client-Facing Brand Maiden Home" at bounding box center [483, 272] width 207 height 39
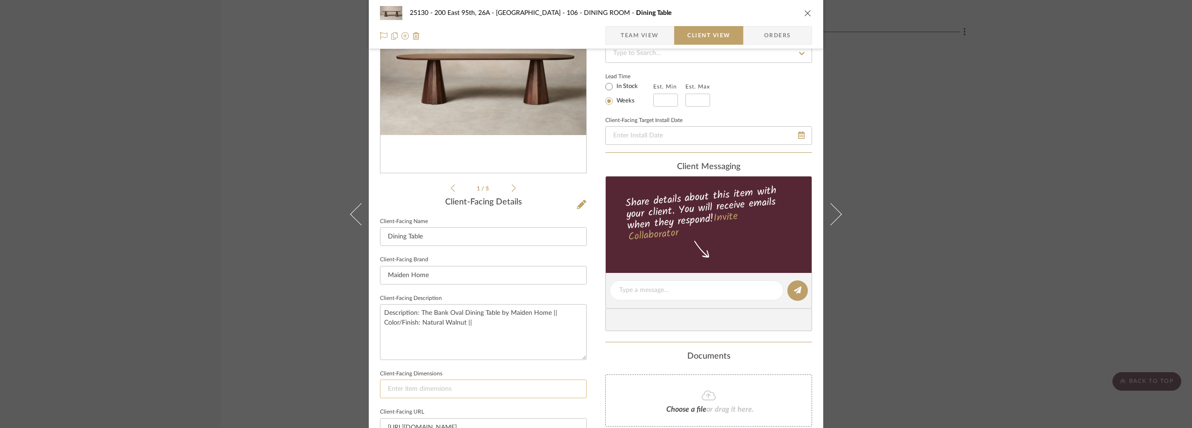
click at [423, 396] on input at bounding box center [483, 389] width 207 height 19
paste input "114" Length"
type input "114" Length"
click at [458, 365] on sr-form-field "Client-Facing Description Description: The Bank Oval Dining Table by Maiden Hom…" at bounding box center [483, 329] width 207 height 75
drag, startPoint x: 931, startPoint y: 134, endPoint x: 856, endPoint y: 156, distance: 77.7
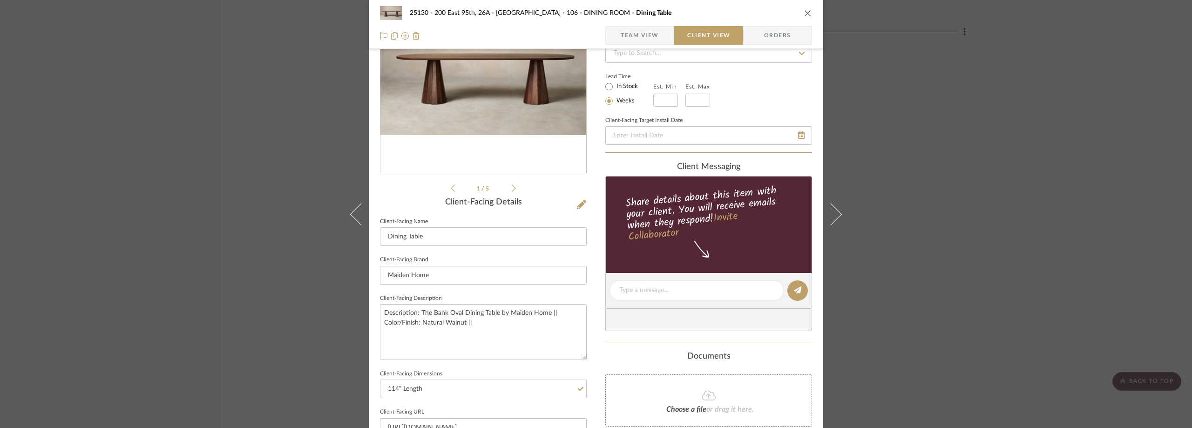
click at [930, 134] on div "25130 - 200 East 95th, 26A - Kosheleva 106 - DINING ROOM Dining Table Team View…" at bounding box center [596, 214] width 1192 height 428
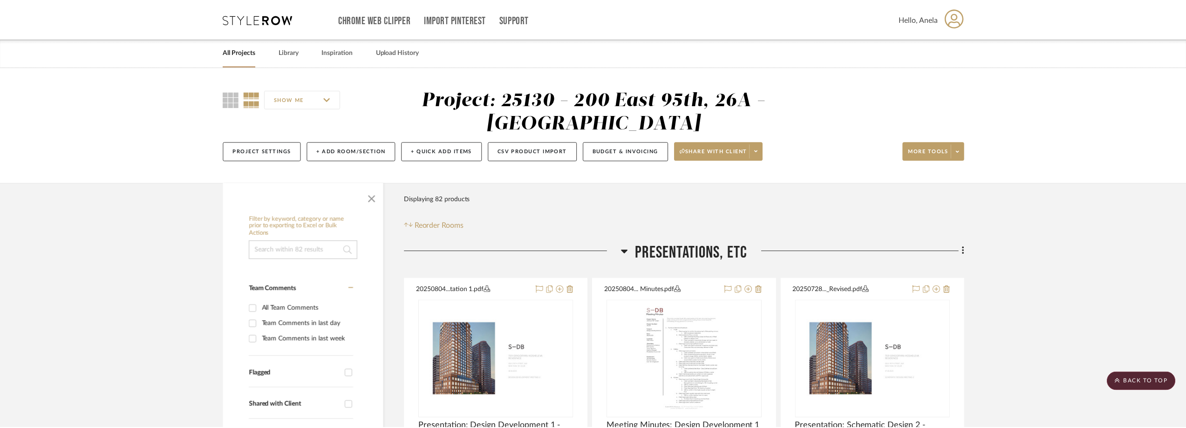
scroll to position [6463, 0]
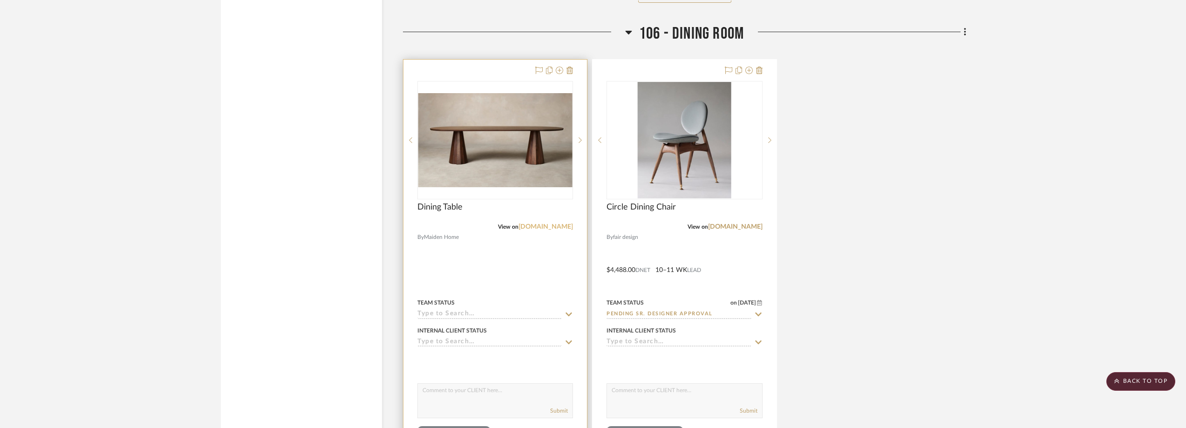
click at [565, 228] on link "[DOMAIN_NAME]" at bounding box center [545, 227] width 54 height 7
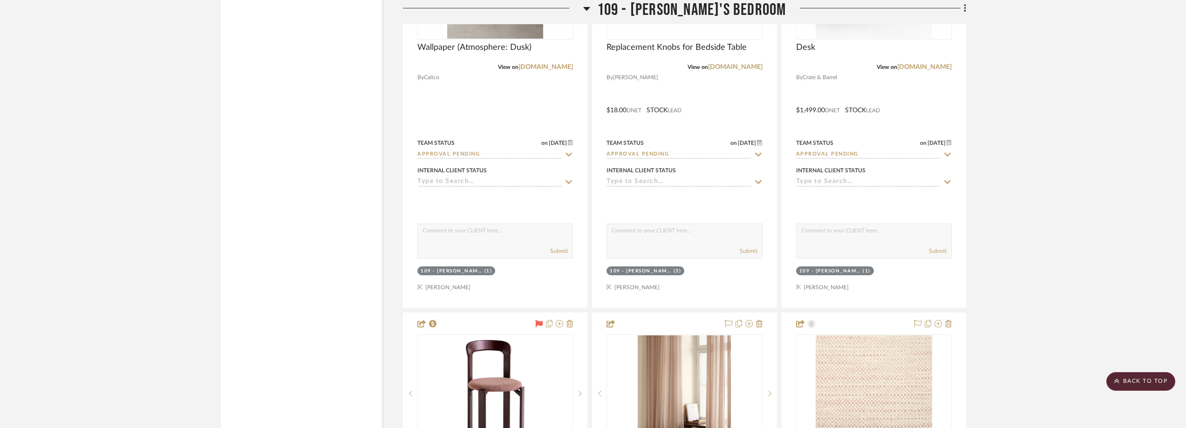
scroll to position [7907, 0]
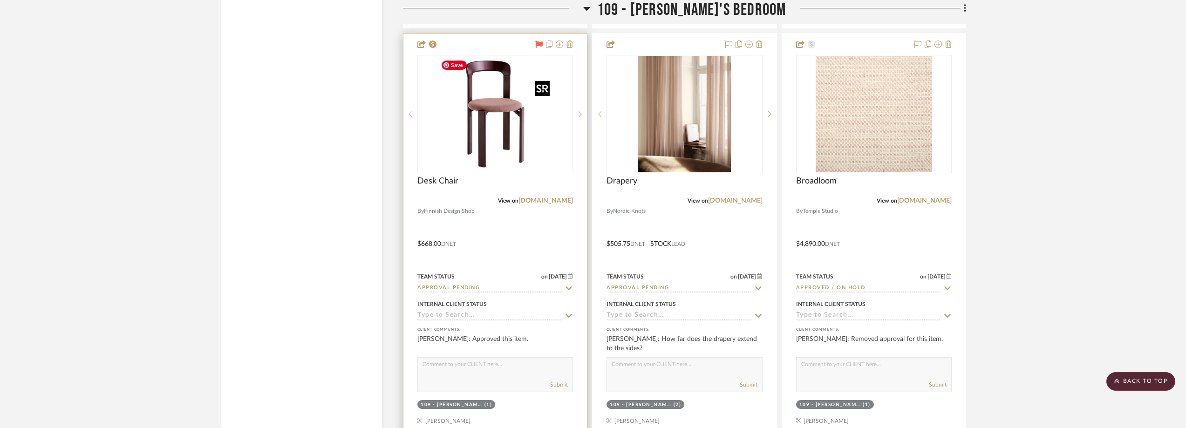
click at [470, 139] on img "0" at bounding box center [495, 114] width 116 height 116
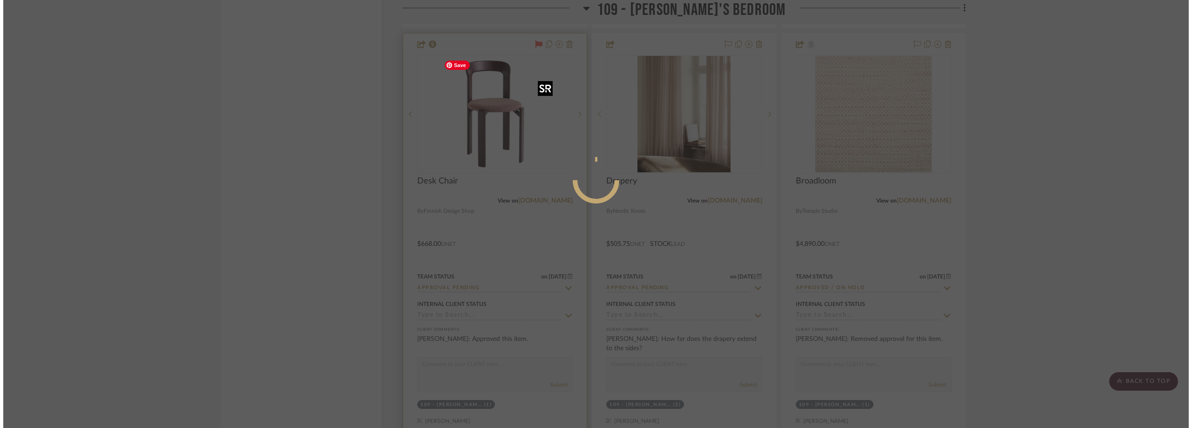
scroll to position [0, 0]
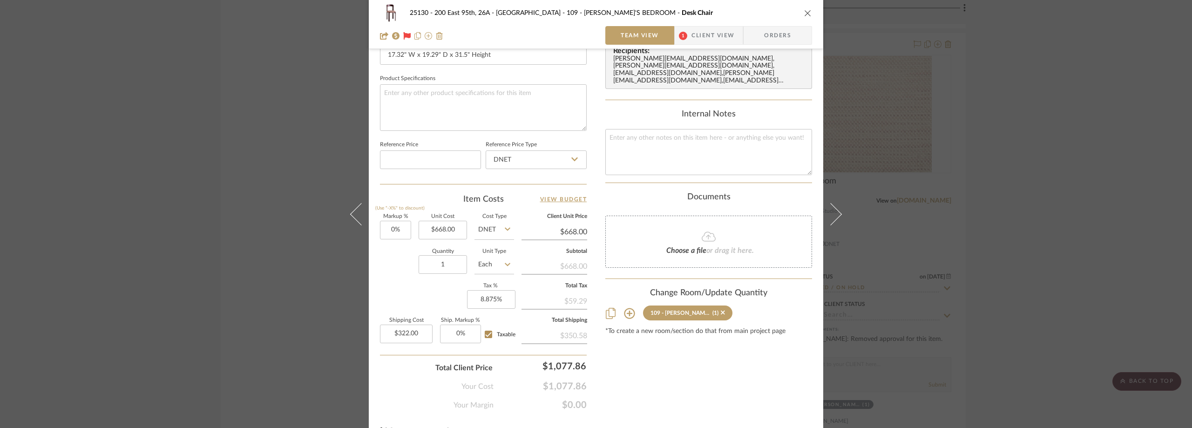
click at [680, 37] on span "1" at bounding box center [683, 36] width 8 height 8
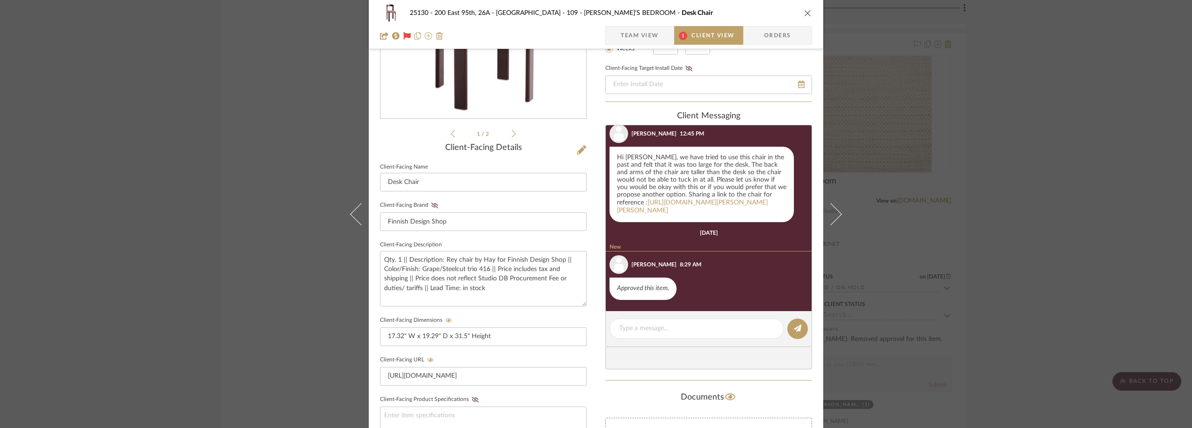
scroll to position [28, 0]
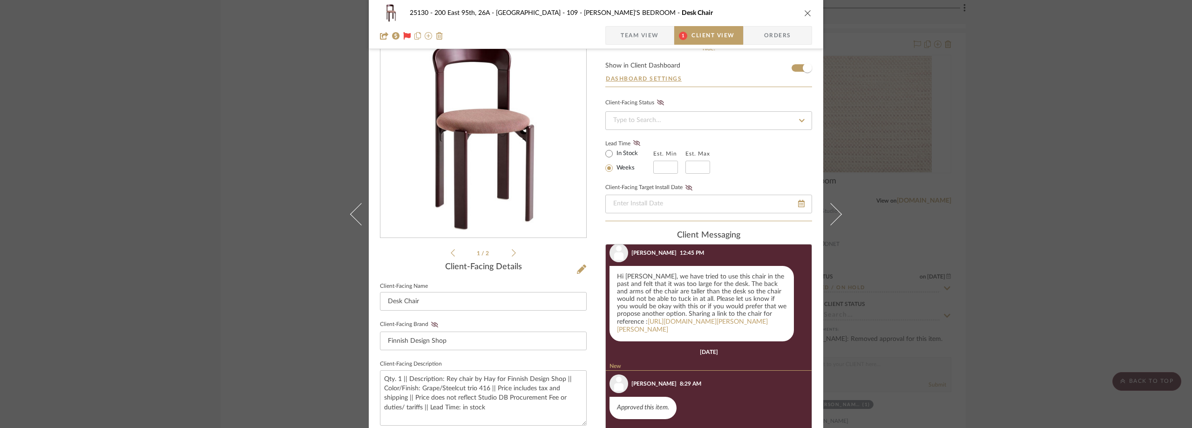
click at [1015, 136] on div "25130 - 200 East 95th, 26A - Kosheleva 109 - ASTRID'S BEDROOM Desk Chair Team V…" at bounding box center [596, 214] width 1192 height 428
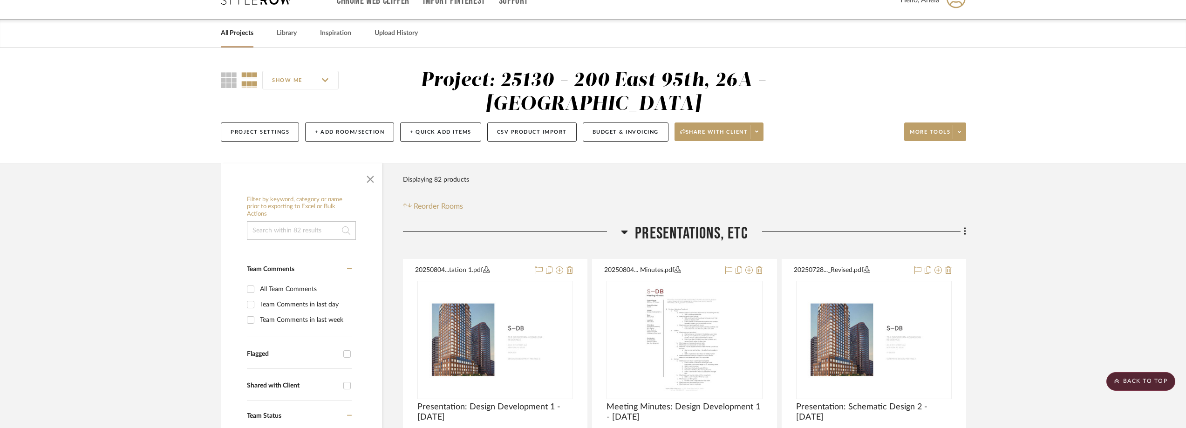
scroll to position [0, 0]
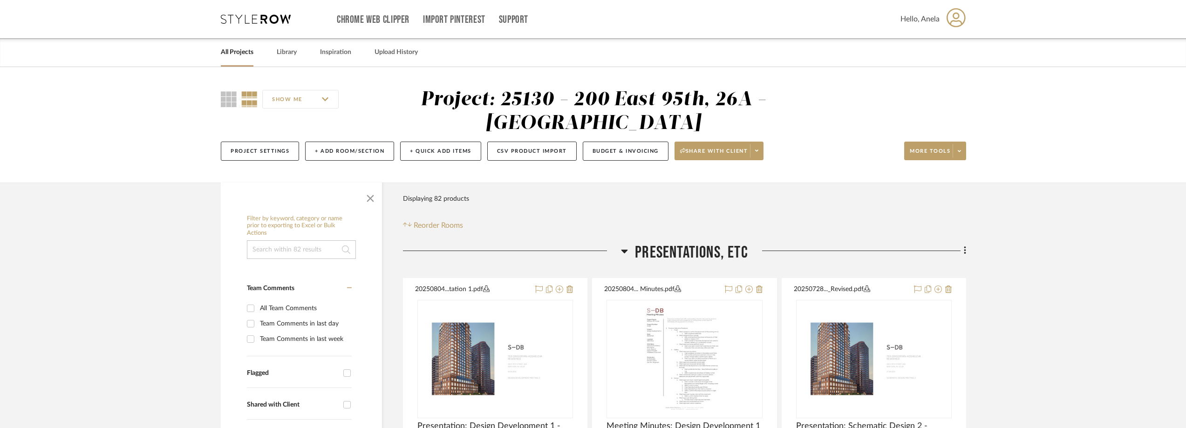
click at [252, 19] on icon at bounding box center [256, 18] width 70 height 9
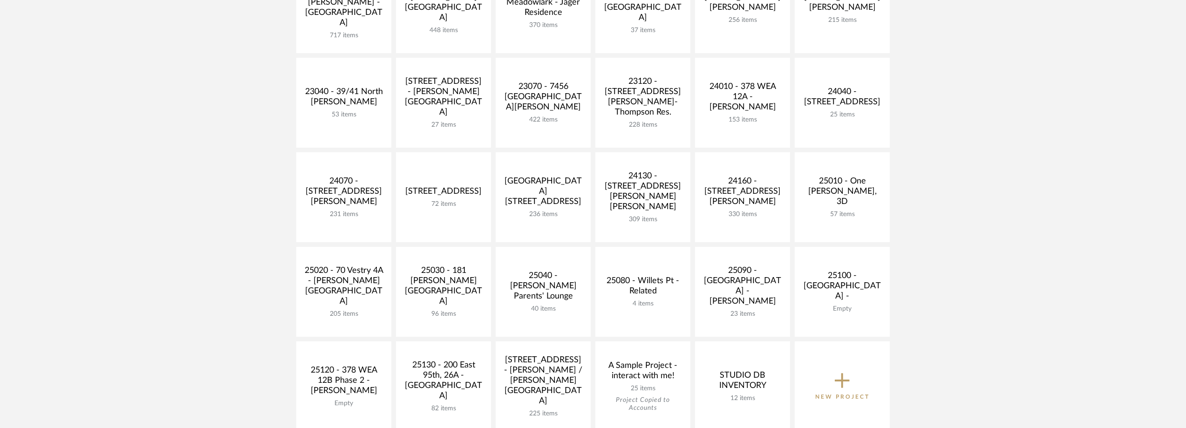
scroll to position [373, 0]
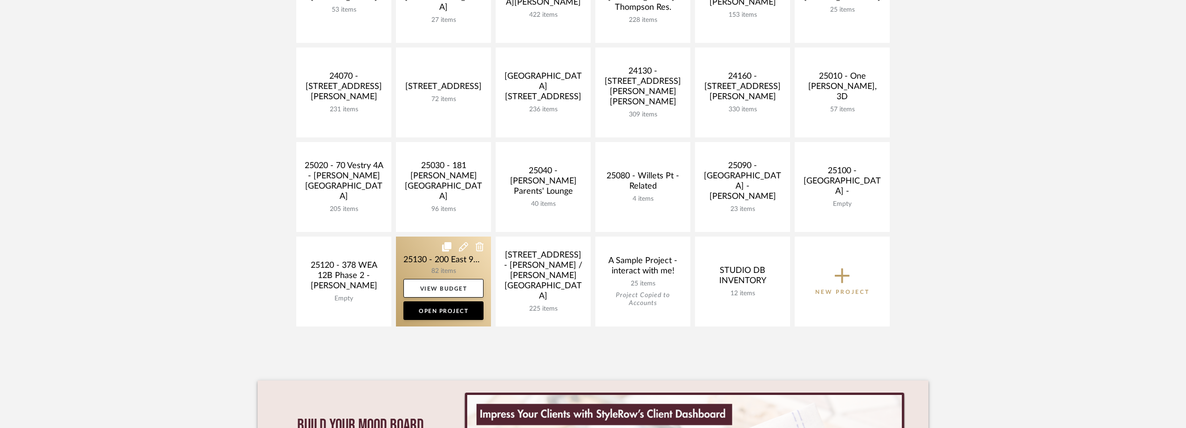
click at [430, 262] on link at bounding box center [443, 282] width 95 height 90
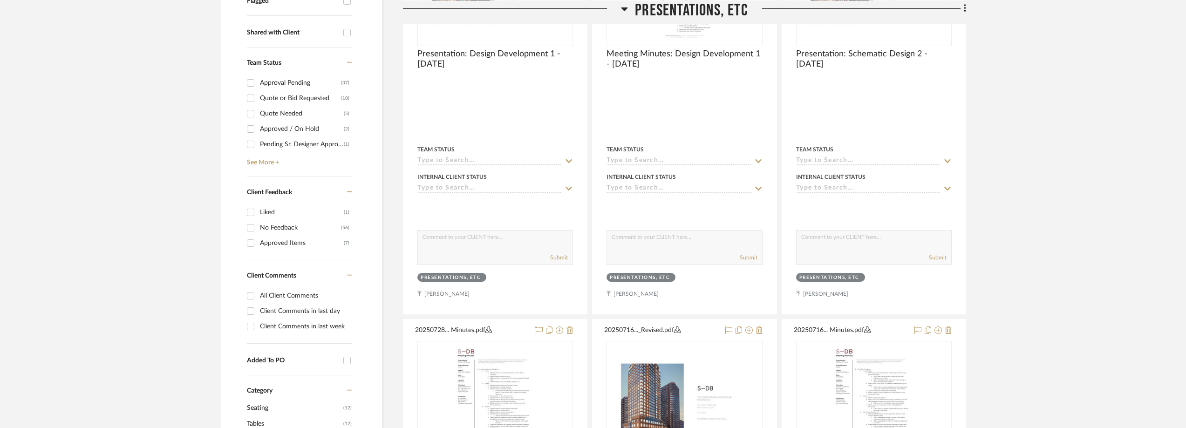
scroll to position [373, 0]
click at [293, 115] on div "Quote Needed" at bounding box center [302, 113] width 84 height 15
click at [258, 115] on input "Quote Needed (5)" at bounding box center [250, 113] width 15 height 15
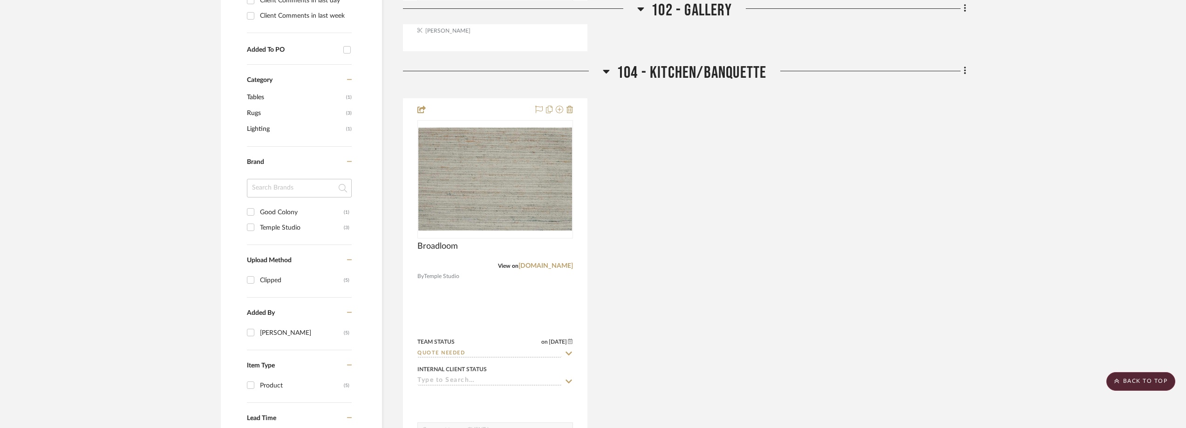
scroll to position [233, 0]
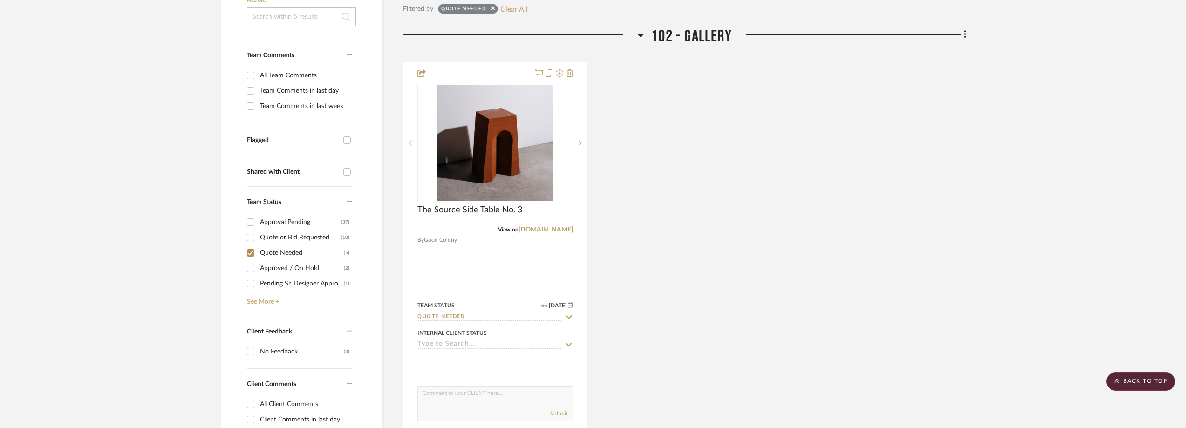
click at [293, 250] on div "Approval Pending (37) Quote or Bid Requested (10) Quote Needed (5) Approved / O…" at bounding box center [299, 257] width 105 height 86
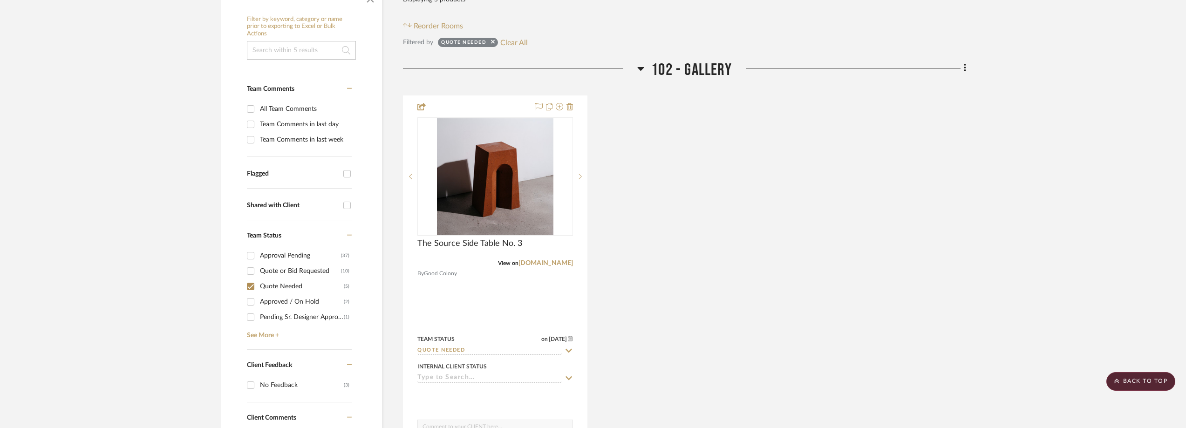
scroll to position [186, 0]
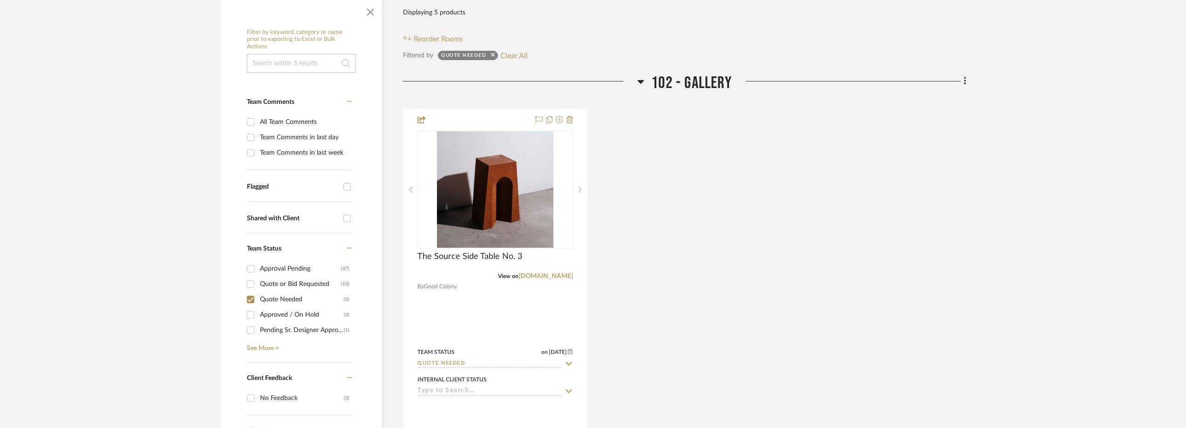
click at [285, 299] on div "Quote Needed" at bounding box center [302, 299] width 84 height 15
click at [258, 299] on input "Quote Needed (5)" at bounding box center [250, 299] width 15 height 15
checkbox input "false"
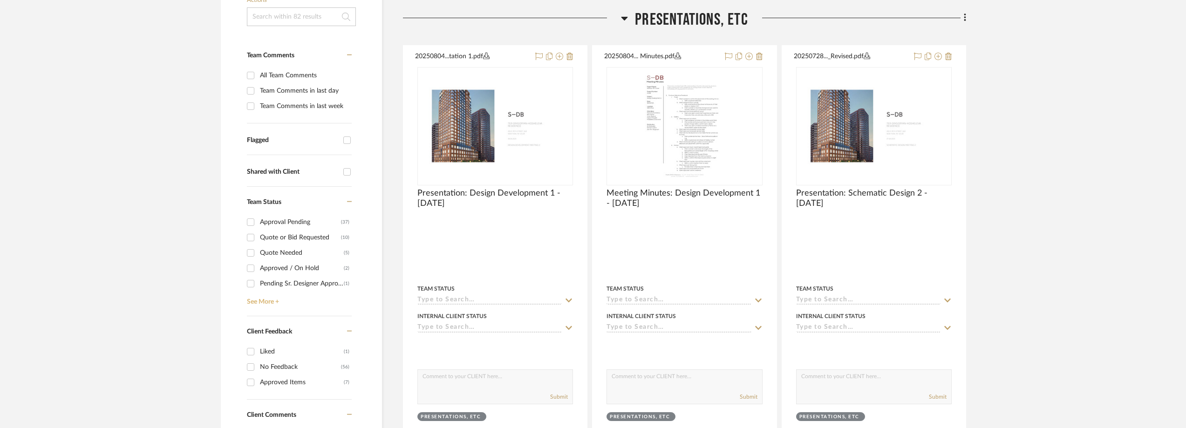
click at [270, 300] on link "See More +" at bounding box center [298, 298] width 107 height 15
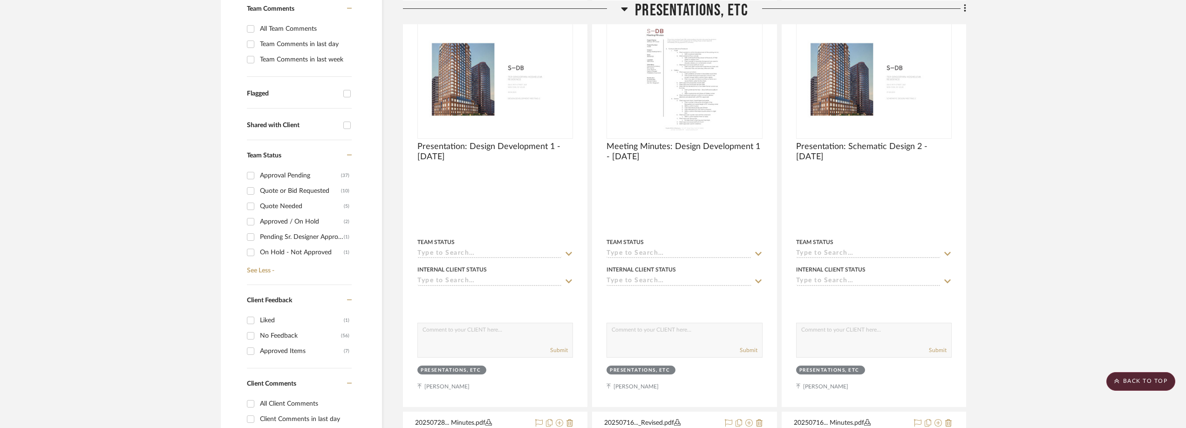
click at [284, 216] on div "Approved / On Hold" at bounding box center [302, 221] width 84 height 15
click at [258, 216] on input "Approved / On Hold (2)" at bounding box center [250, 221] width 15 height 15
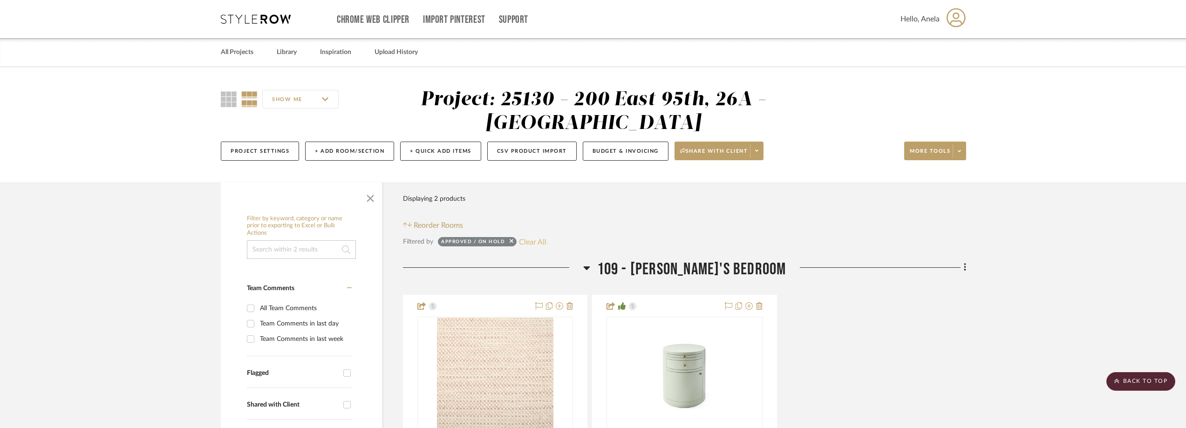
click at [532, 243] on button "Clear All" at bounding box center [532, 242] width 27 height 12
checkbox input "false"
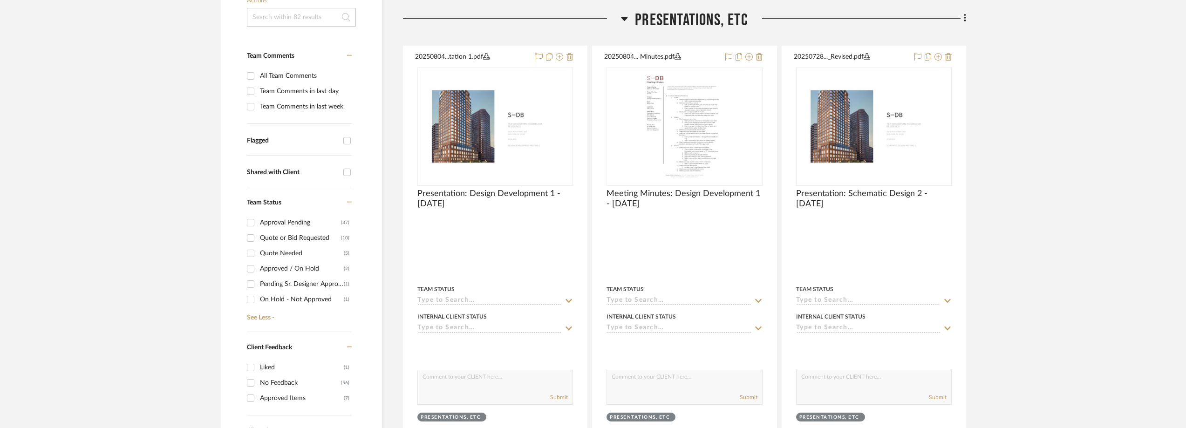
scroll to position [233, 0]
click at [286, 259] on div "Quote Needed" at bounding box center [302, 252] width 84 height 15
click at [258, 259] on input "Quote Needed (5)" at bounding box center [250, 252] width 15 height 15
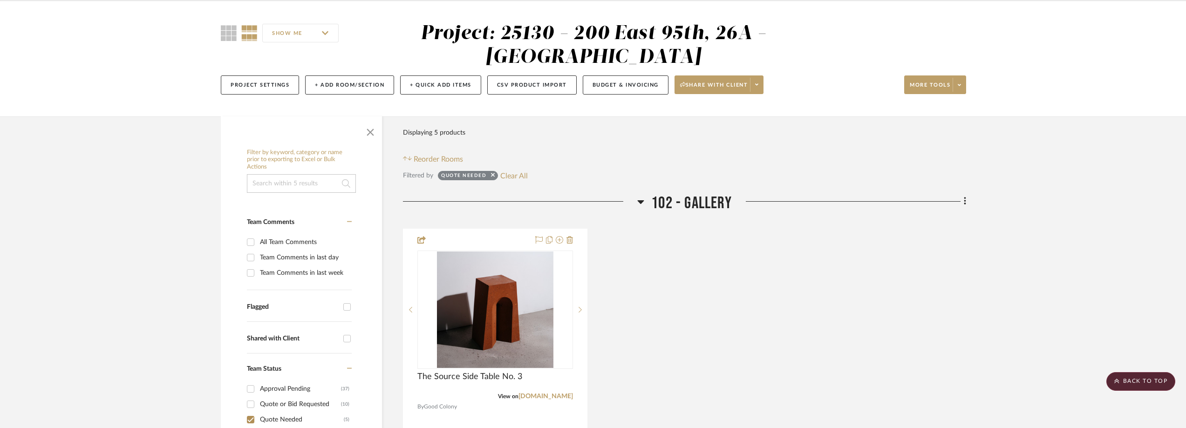
scroll to position [63, 0]
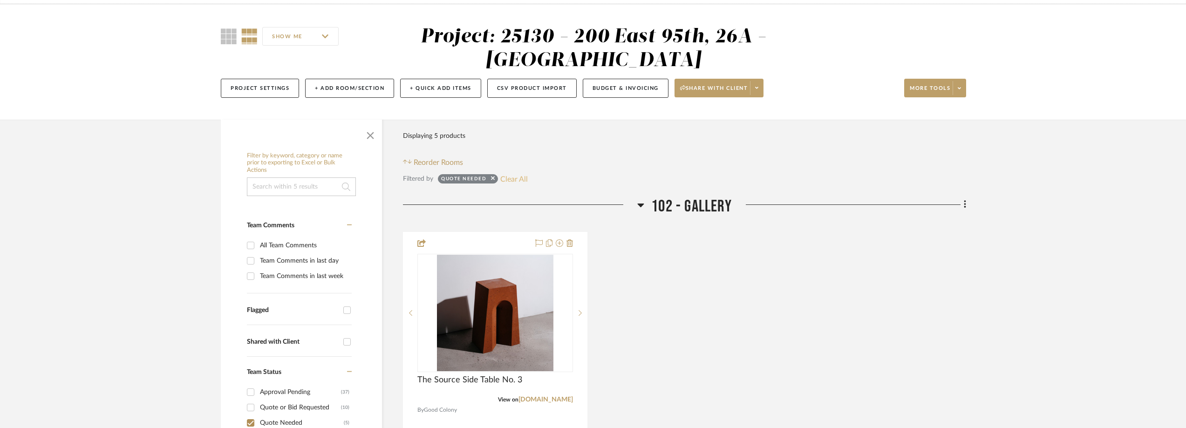
click at [514, 179] on button "Clear All" at bounding box center [513, 179] width 27 height 12
checkbox input "false"
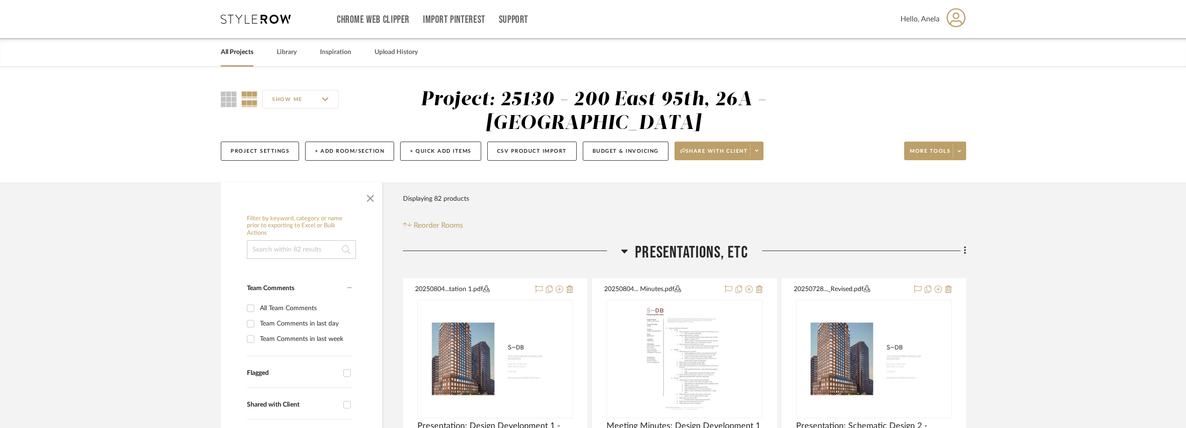
click at [246, 23] on icon at bounding box center [256, 18] width 70 height 9
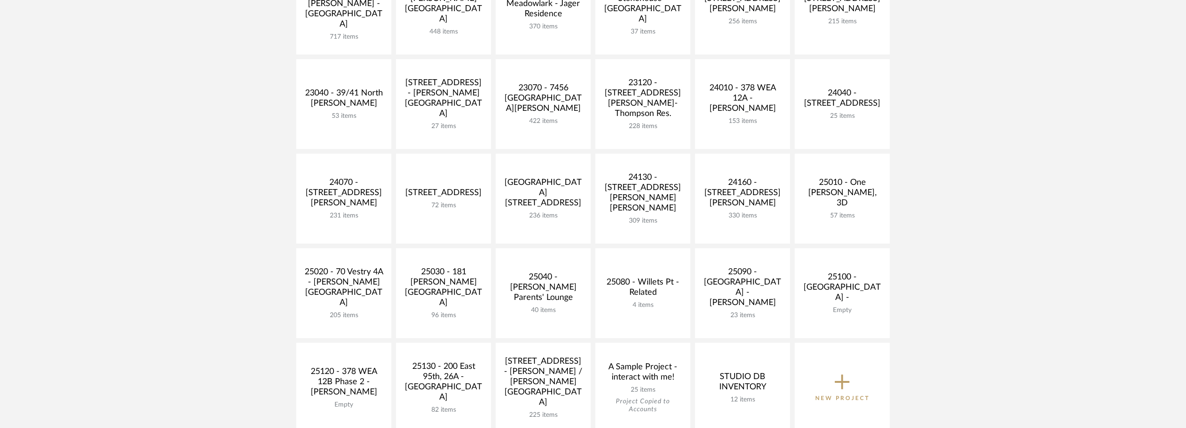
scroll to position [326, 0]
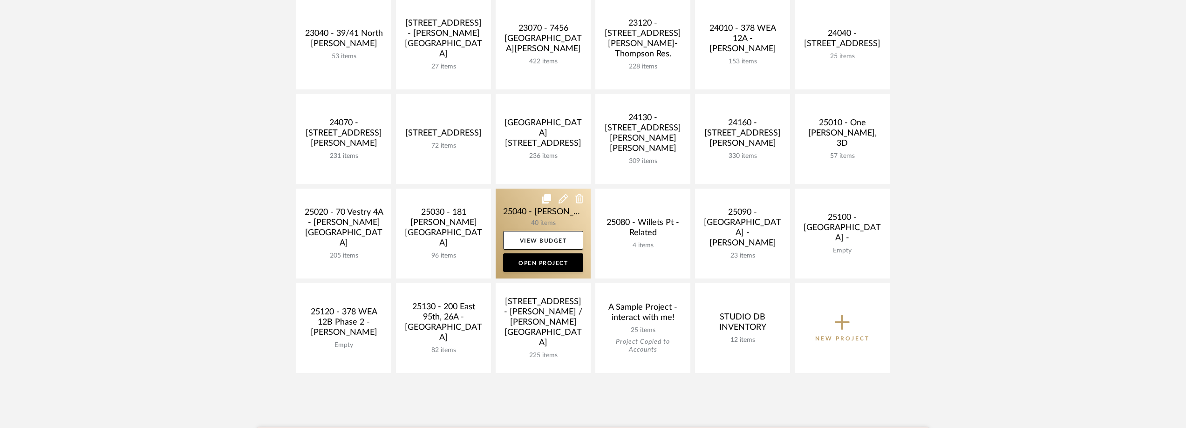
click at [525, 221] on link at bounding box center [543, 234] width 95 height 90
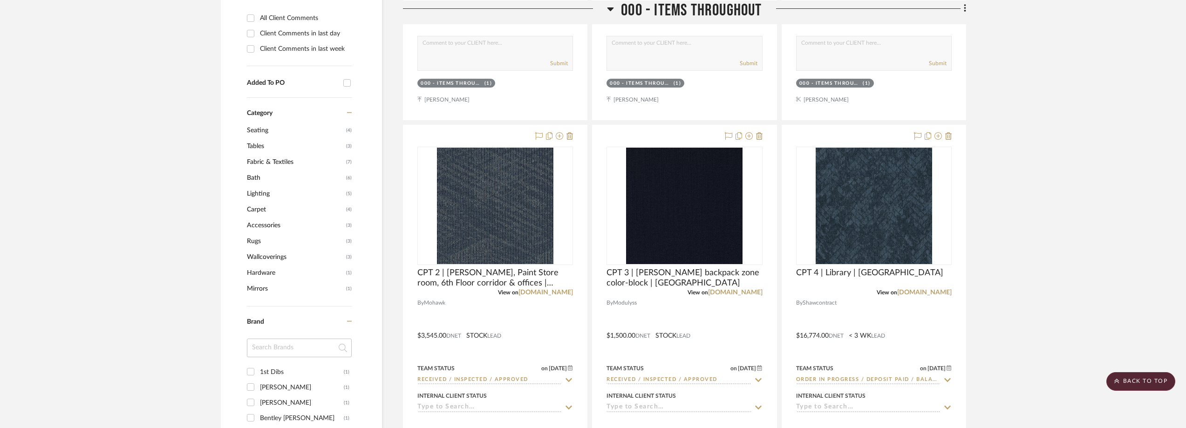
scroll to position [838, 0]
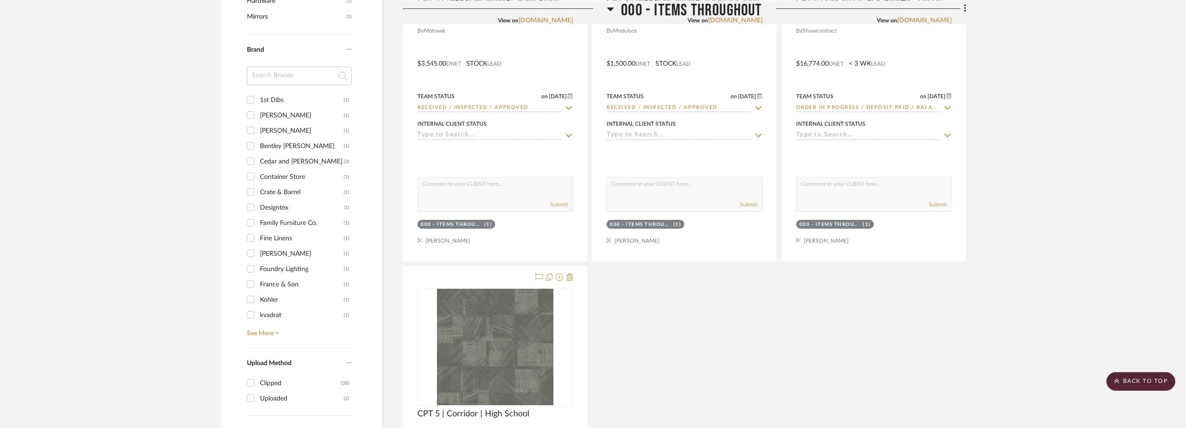
click at [290, 82] on input at bounding box center [299, 76] width 105 height 19
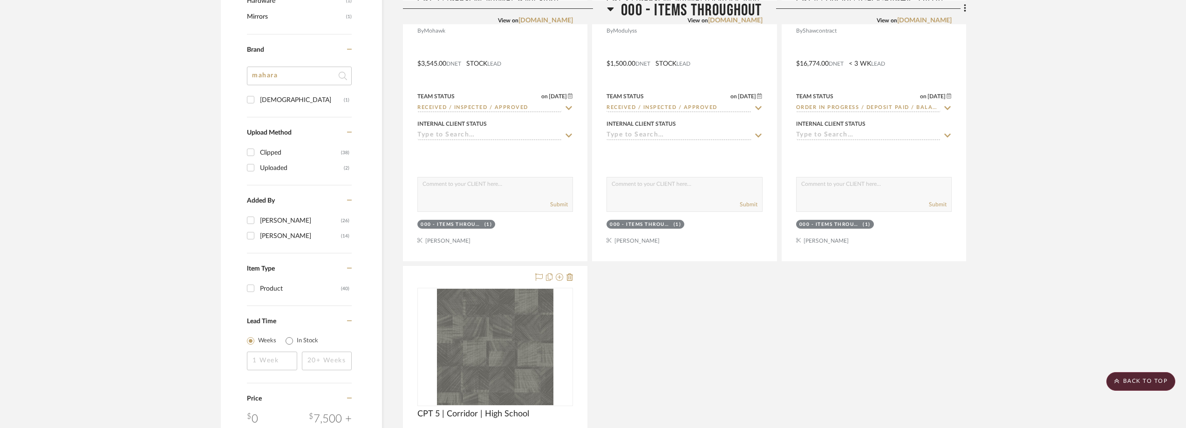
type input "mahara"
click at [291, 93] on div "Maharam" at bounding box center [302, 100] width 84 height 15
click at [258, 93] on input "Maharam (1)" at bounding box center [250, 99] width 15 height 15
checkbox input "true"
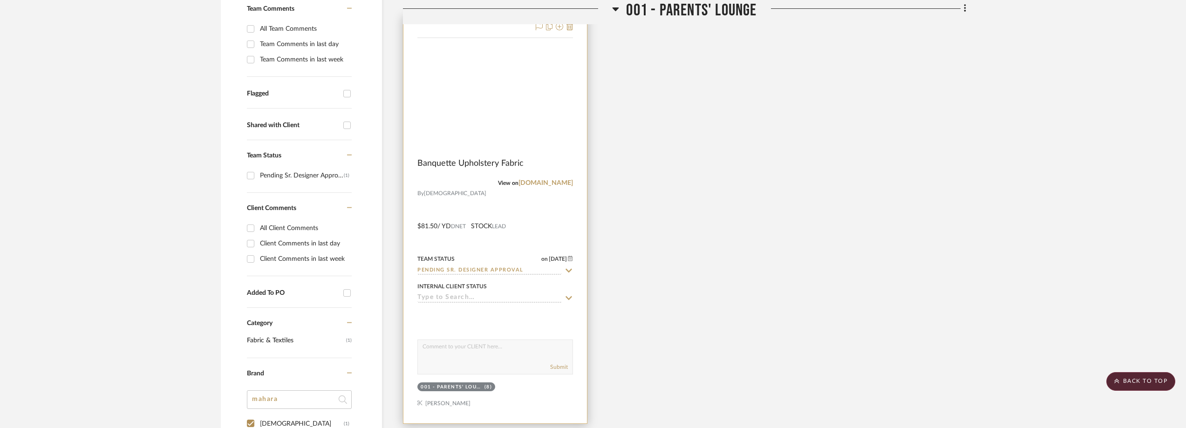
scroll to position [181, 0]
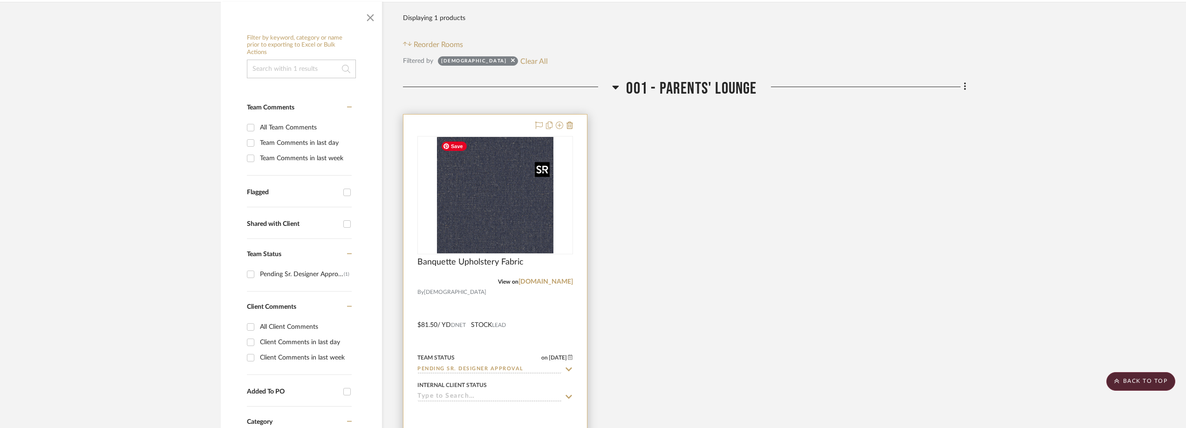
click at [498, 195] on div at bounding box center [495, 195] width 156 height 118
click at [501, 202] on img "0" at bounding box center [495, 195] width 116 height 116
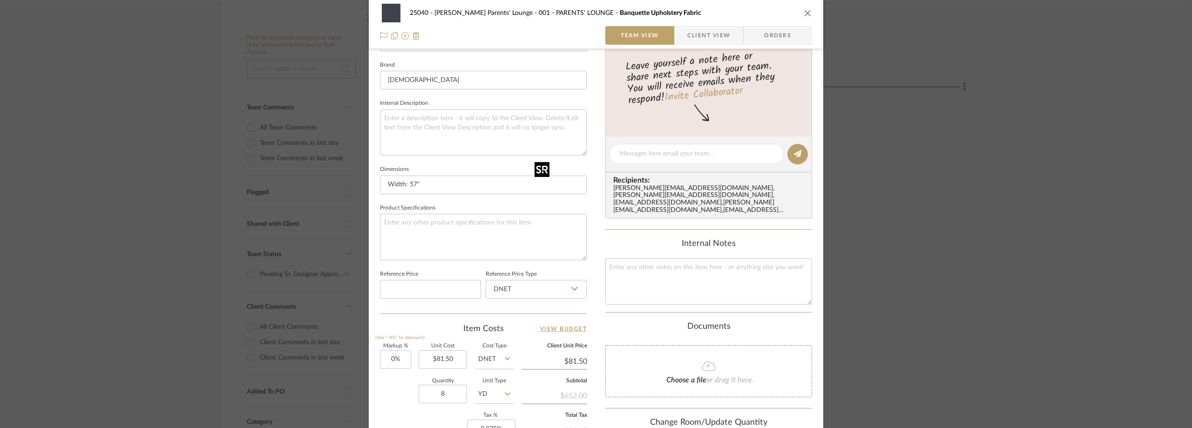
scroll to position [373, 0]
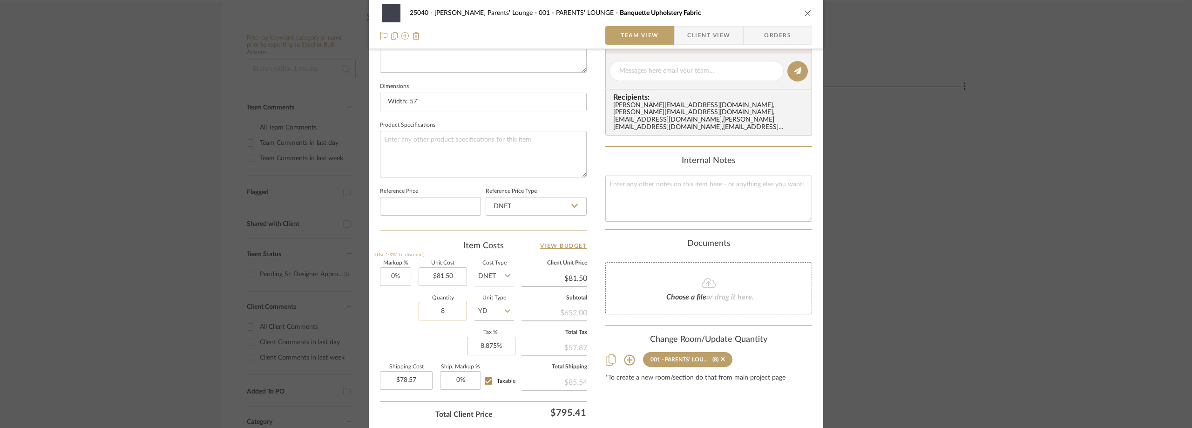
click at [453, 315] on input "8" at bounding box center [443, 311] width 48 height 19
type input "10"
click at [415, 339] on div "Markup % (Use "-X%" to discount) 0% Unit Cost $81.50 Cost Type DNET Client Unit…" at bounding box center [483, 329] width 207 height 136
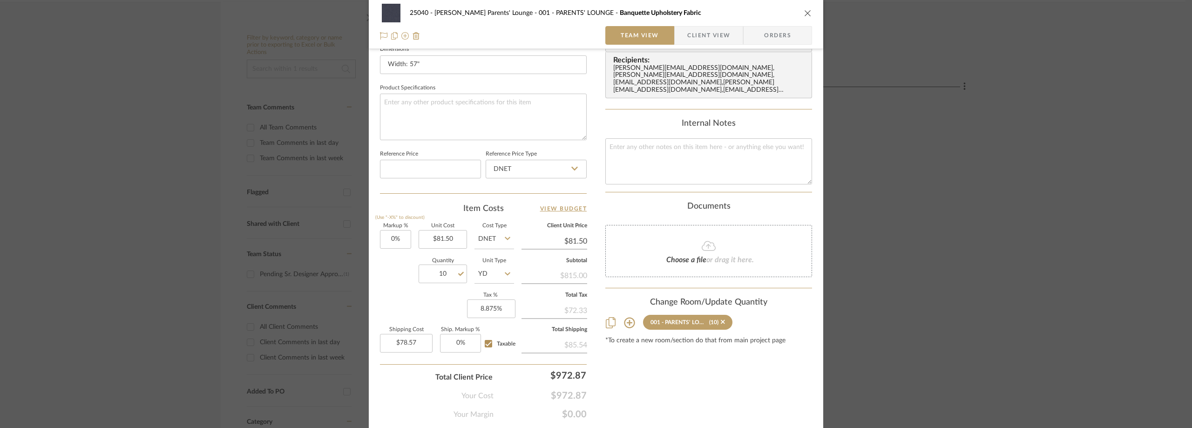
scroll to position [439, 0]
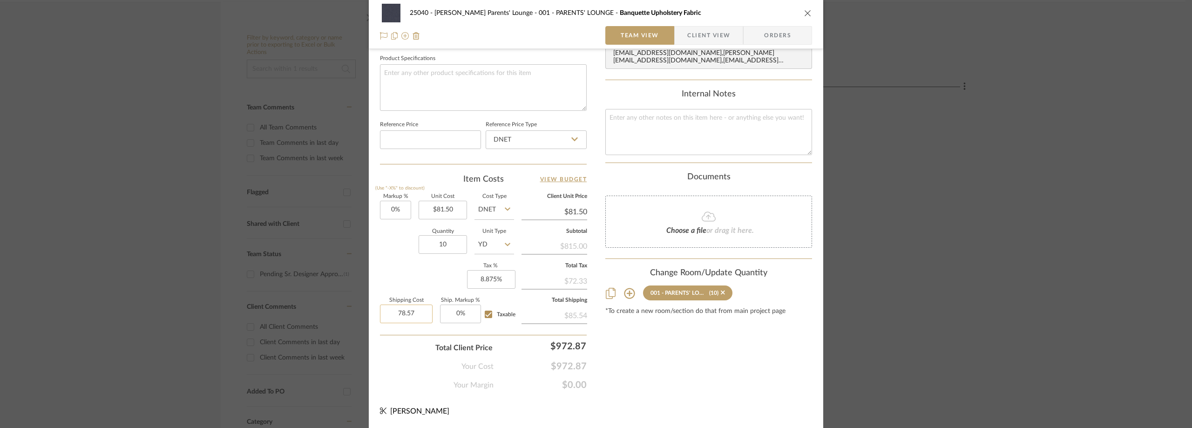
click at [407, 310] on input "78.57" at bounding box center [406, 314] width 53 height 19
type input "$81.70"
click at [392, 283] on div "Markup % (Use "-X%" to discount) 0% Unit Cost $81.50 Cost Type DNET Client Unit…" at bounding box center [483, 262] width 207 height 136
click at [497, 312] on span "Taxable" at bounding box center [506, 315] width 19 height 6
click at [496, 312] on input "Taxable" at bounding box center [488, 314] width 15 height 15
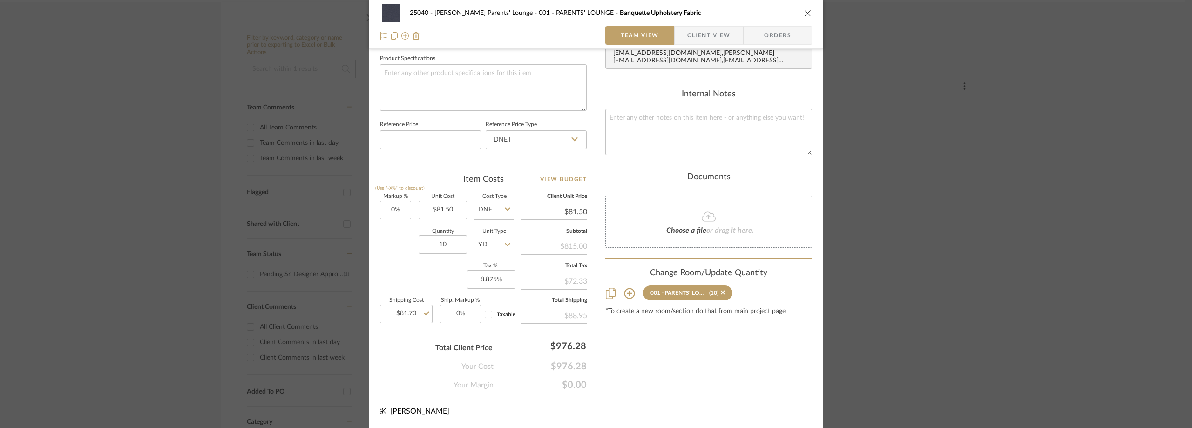
checkbox input "false"
click at [490, 313] on input "Taxable" at bounding box center [488, 314] width 15 height 15
checkbox input "true"
click at [688, 33] on span "Client View" at bounding box center [708, 35] width 43 height 19
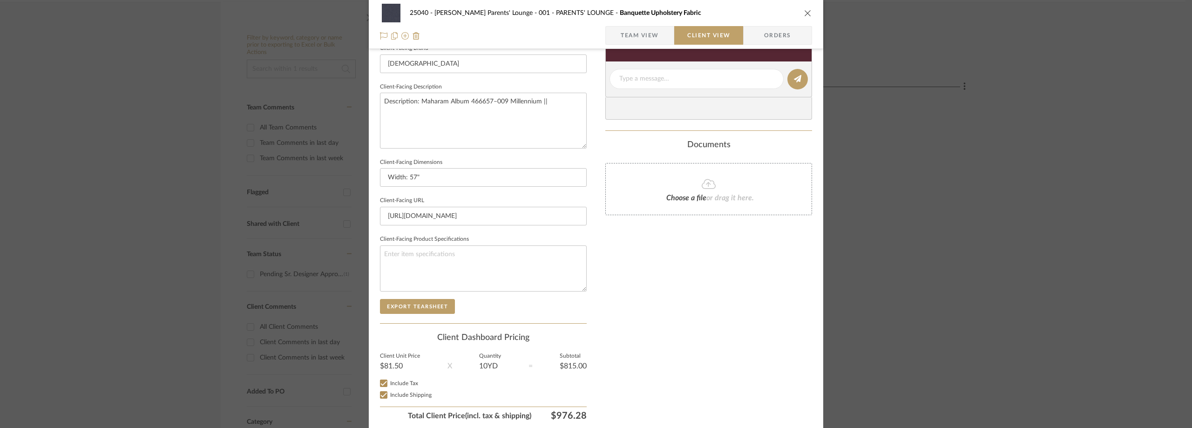
scroll to position [339, 0]
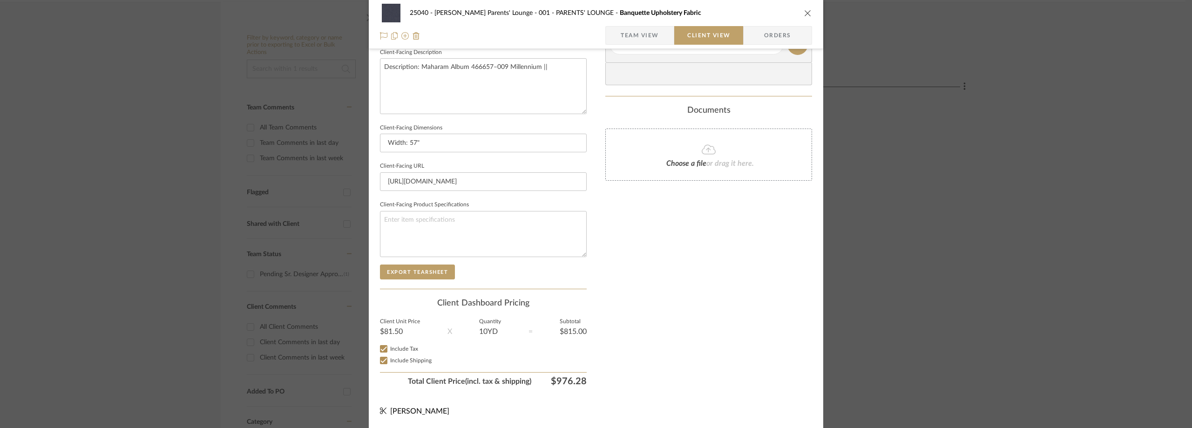
click at [643, 30] on span "Team View" at bounding box center [640, 35] width 38 height 19
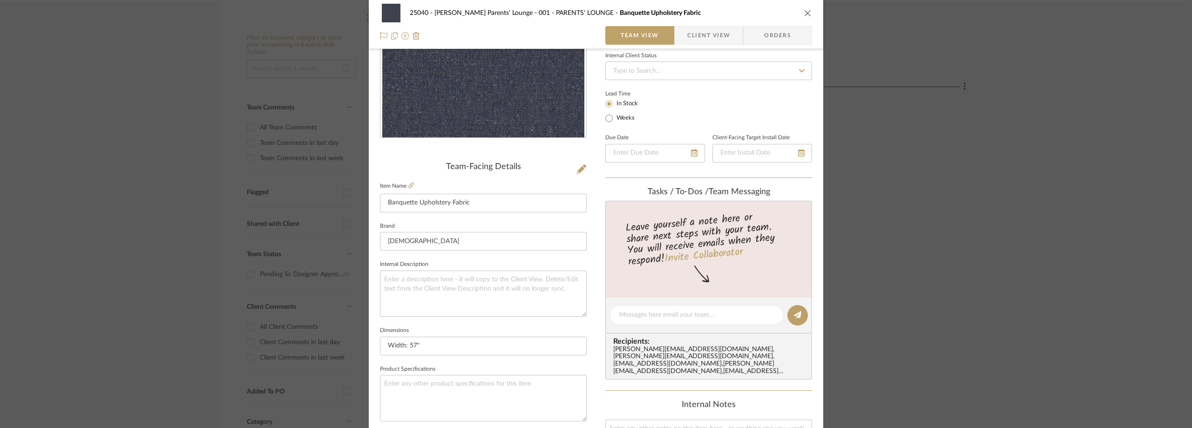
scroll to position [0, 0]
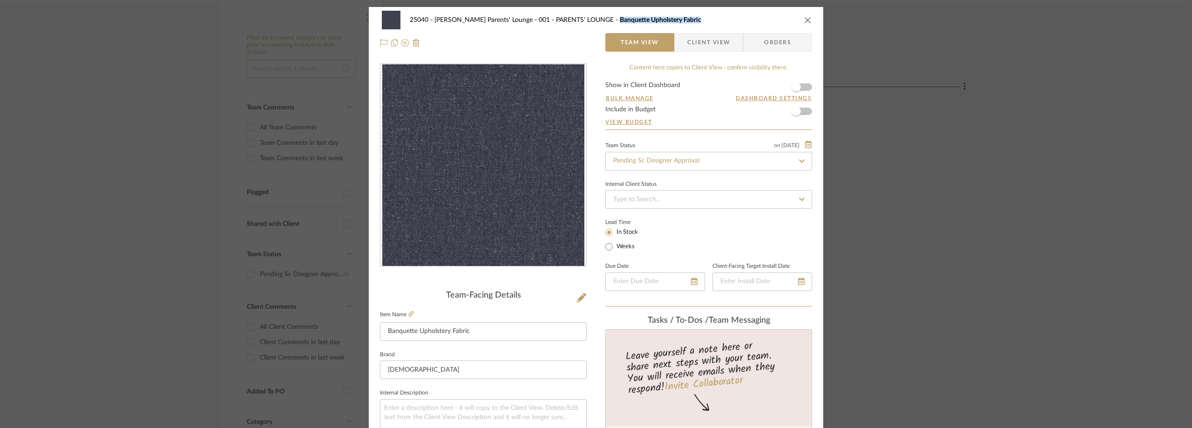
drag, startPoint x: 606, startPoint y: 20, endPoint x: 692, endPoint y: 24, distance: 85.8
click at [692, 24] on div "25040 - Grace Church Parents' Lounge 001 - PARENTS' LOUNGE Banquette Upholstery…" at bounding box center [596, 20] width 432 height 19
copy span "Banquette Upholstery Fabric"
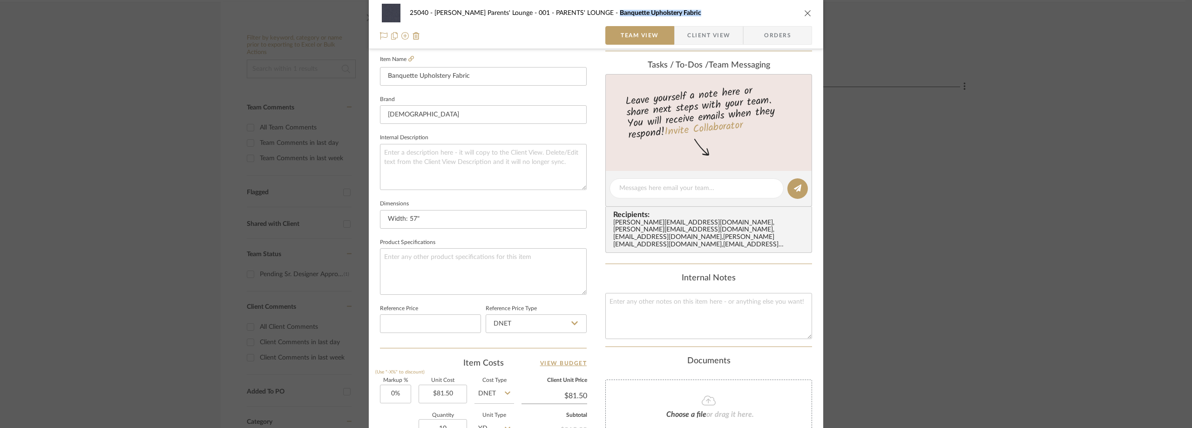
scroll to position [67, 0]
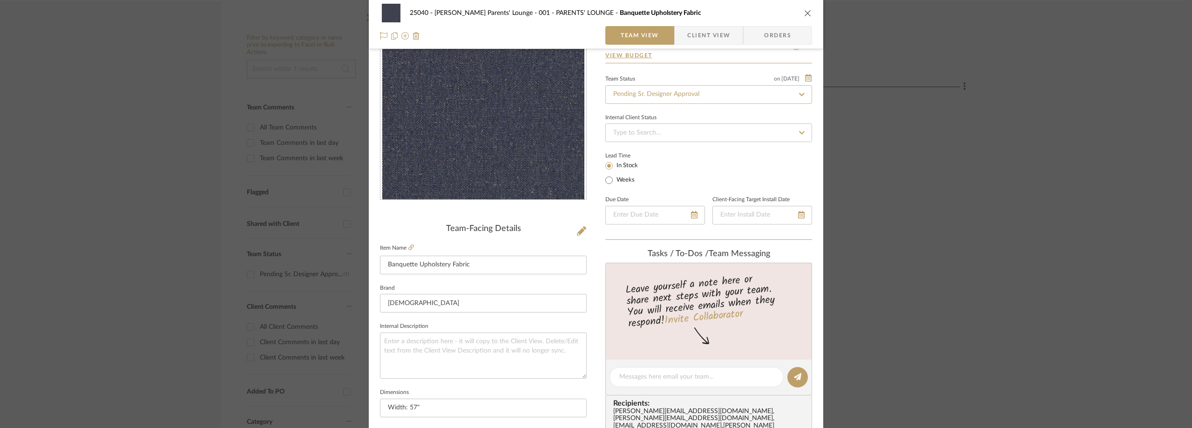
click at [647, 89] on input "Pending Sr. Designer Approval" at bounding box center [709, 94] width 207 height 19
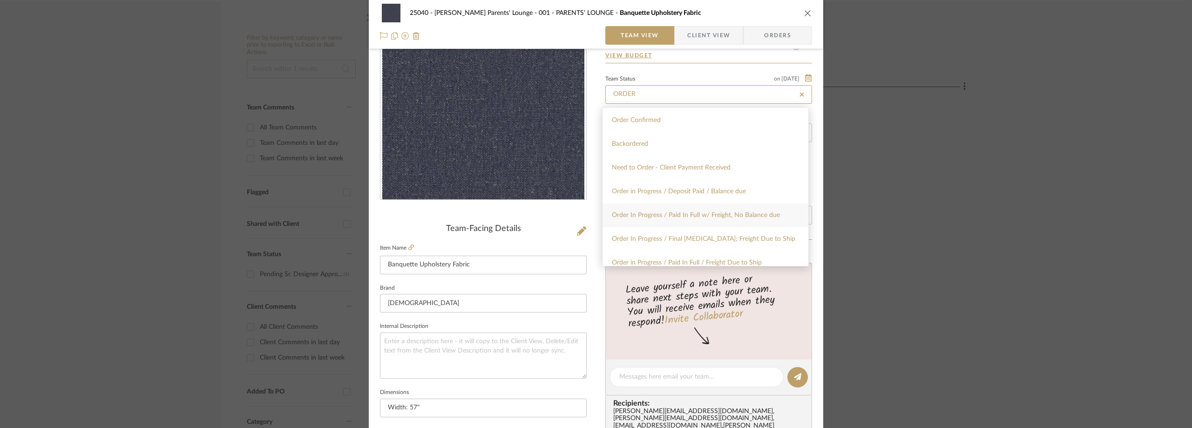
type input "ORDER"
click at [671, 219] on div "Order In Progress / Paid In Full w/ Freight, No Balance due" at bounding box center [706, 216] width 206 height 24
type input "[DATE]"
type input "Order In Progress / Paid In Full w/ Freight, No Balance due"
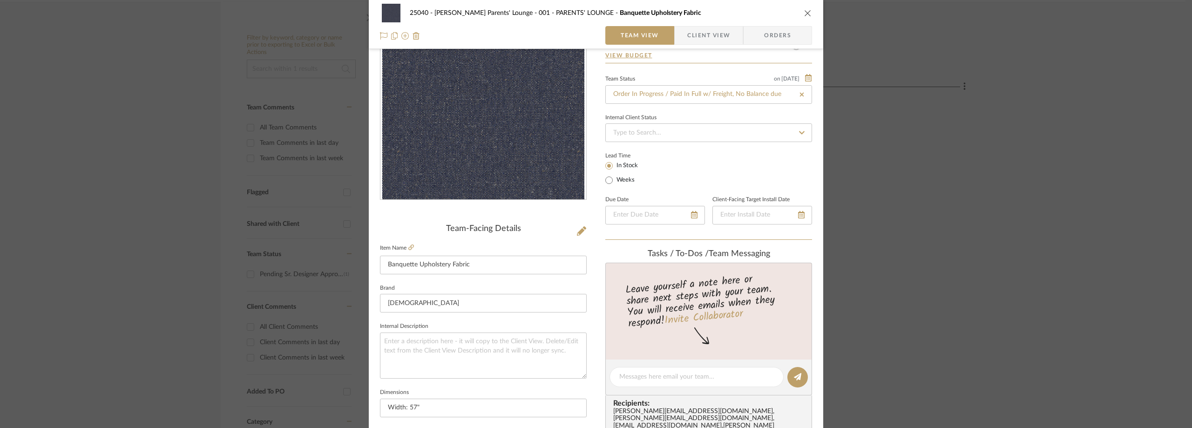
click at [685, 158] on div "Lead Time In Stock Weeks" at bounding box center [709, 168] width 207 height 36
type input "[DATE]"
type input "Order In Progress / Paid In Full w/ Freight, No Balance due"
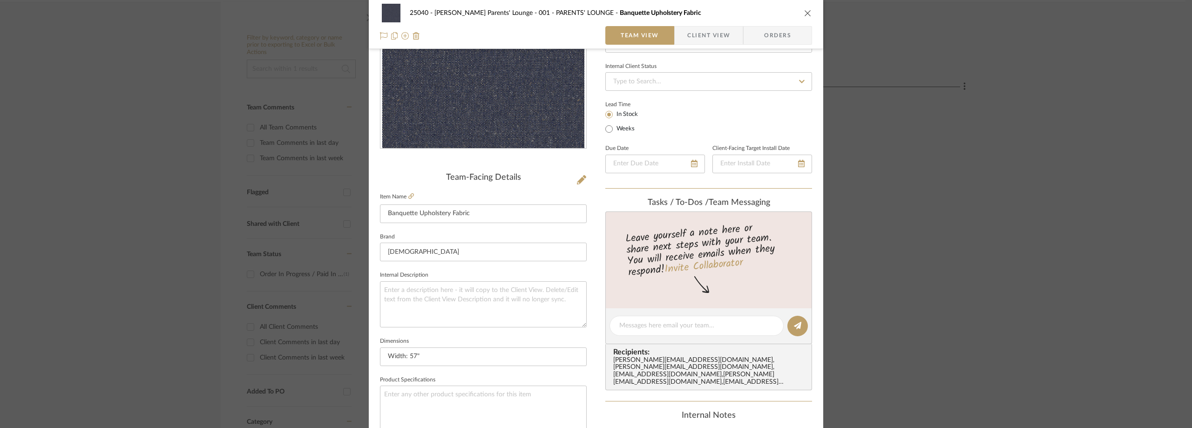
scroll to position [206, 0]
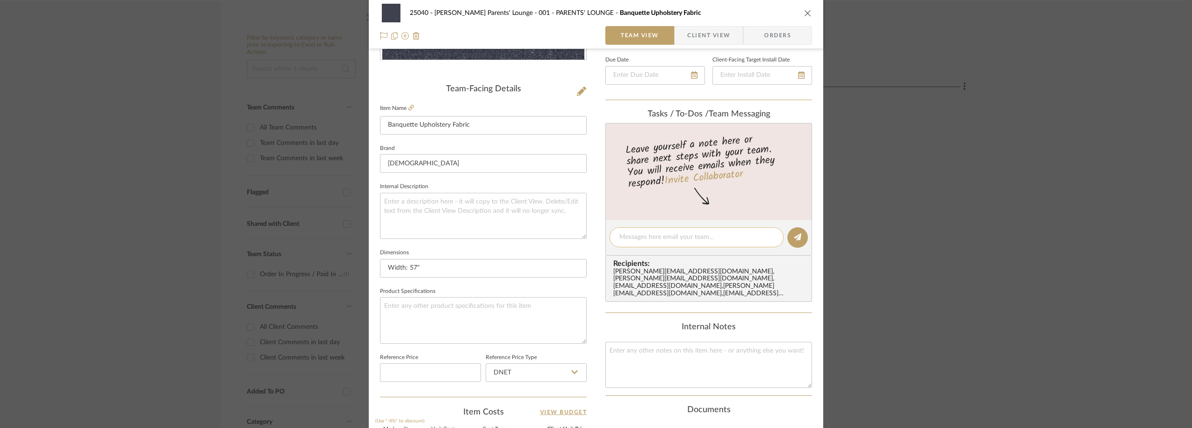
click at [645, 244] on div at bounding box center [697, 237] width 174 height 20
click at [646, 238] on textarea at bounding box center [696, 237] width 155 height 10
type textarea "o"
paste textarea "123635"
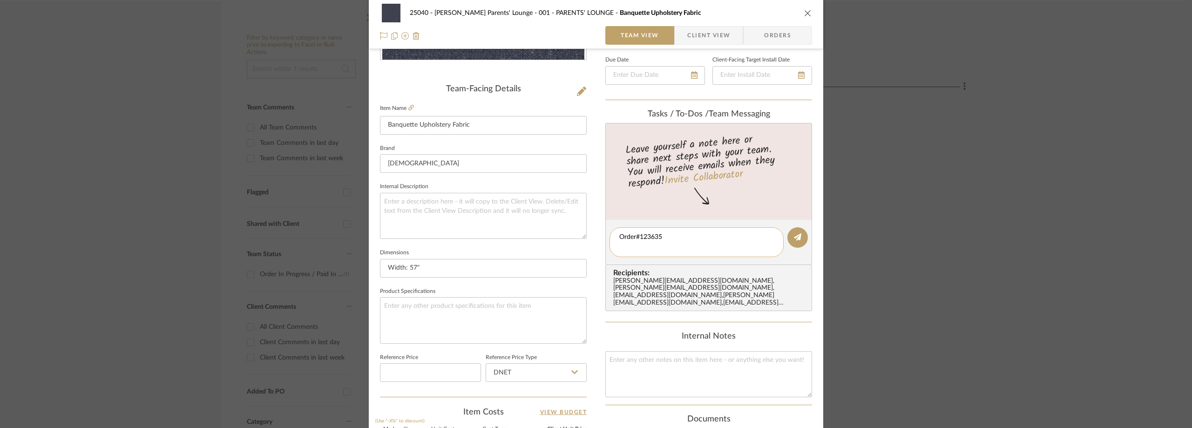
scroll to position [0, 0]
type textarea "Order#123635 Shipping to Fidel"
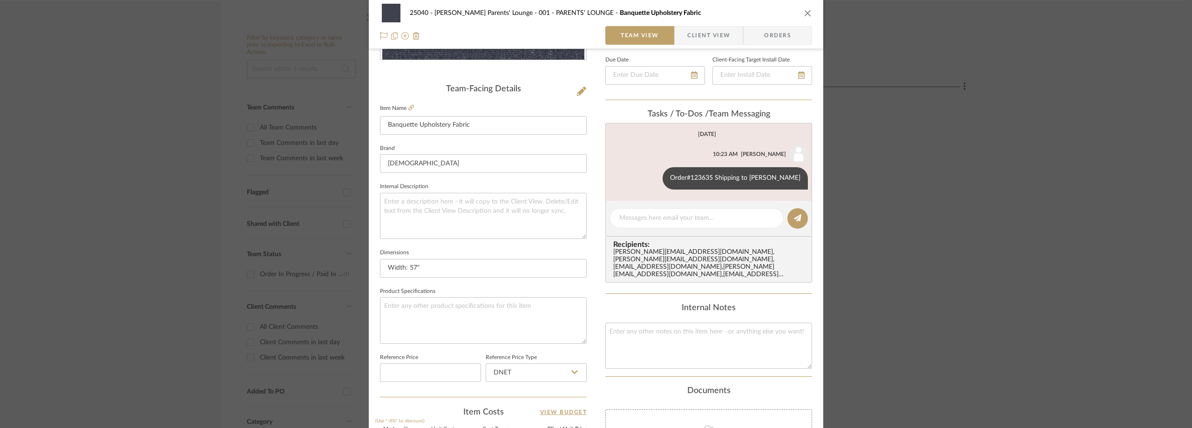
click at [87, 55] on div "25040 - Grace Church Parents' Lounge 001 - PARENTS' LOUNGE Banquette Upholstery…" at bounding box center [596, 214] width 1192 height 428
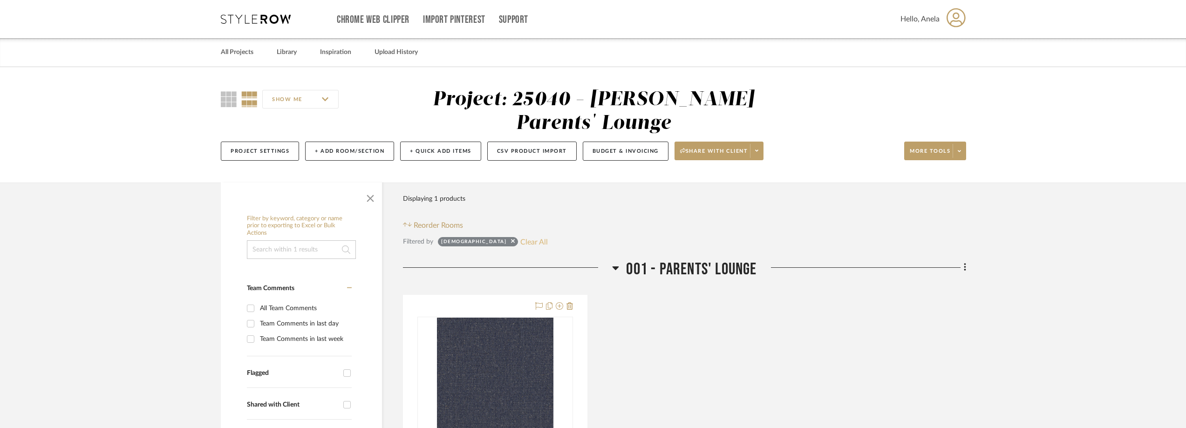
click at [520, 240] on button "Clear All" at bounding box center [533, 242] width 27 height 12
checkbox input "false"
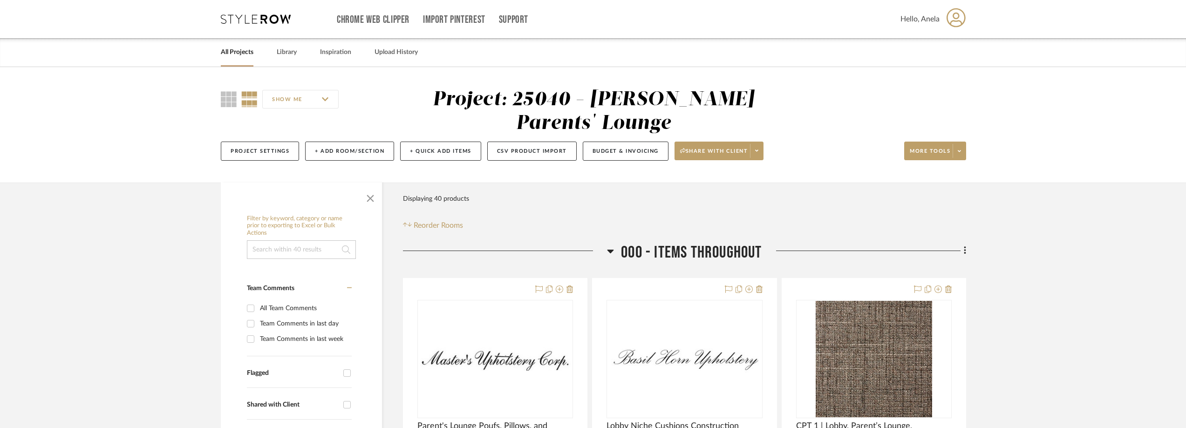
click at [271, 15] on icon at bounding box center [256, 18] width 70 height 9
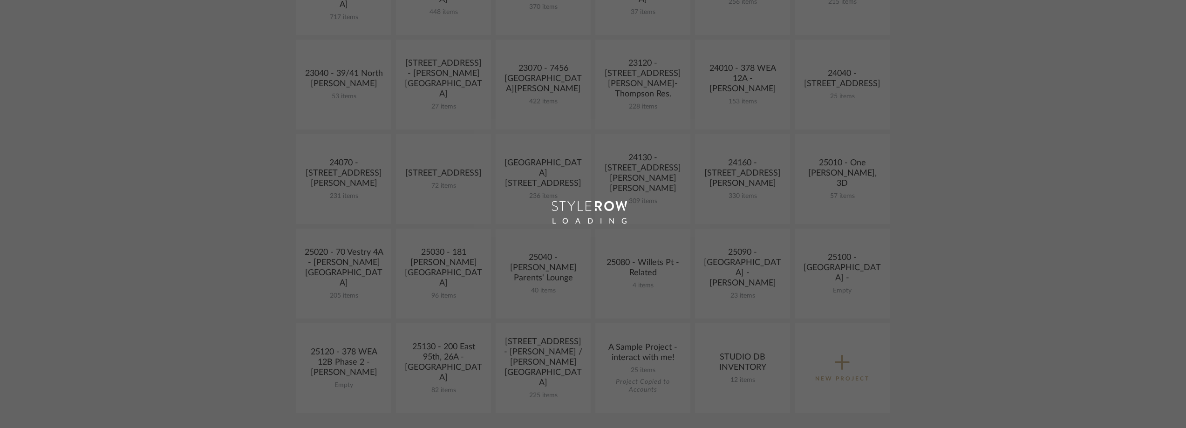
scroll to position [373, 0]
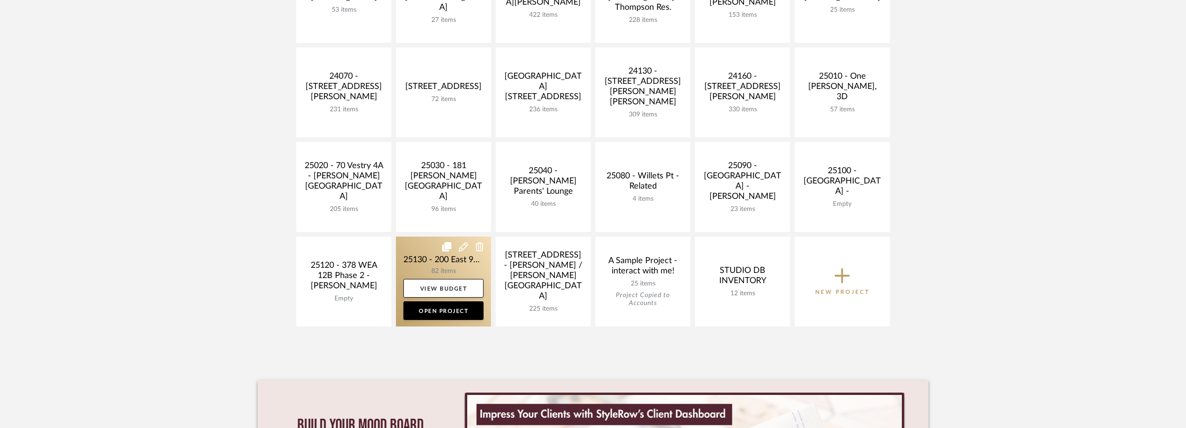
click at [421, 264] on link at bounding box center [443, 282] width 95 height 90
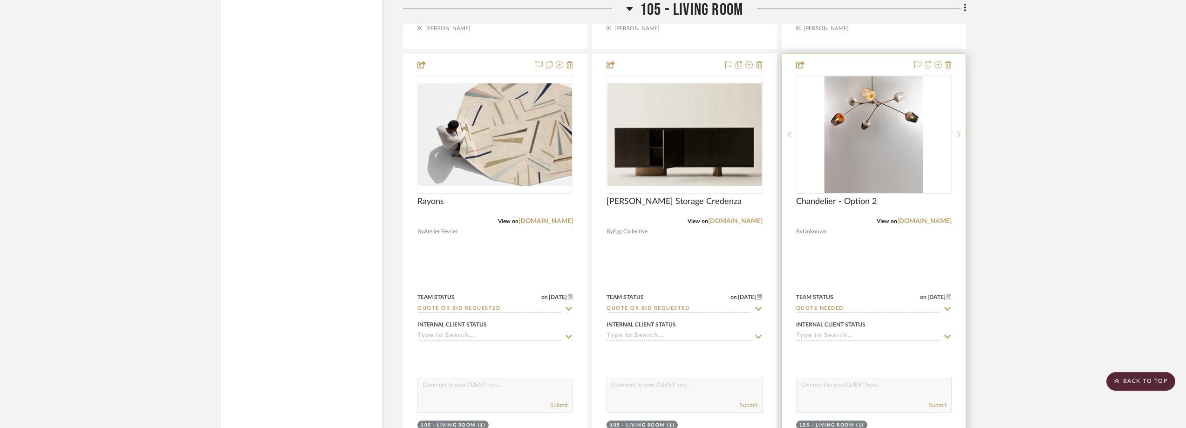
scroll to position [5523, 0]
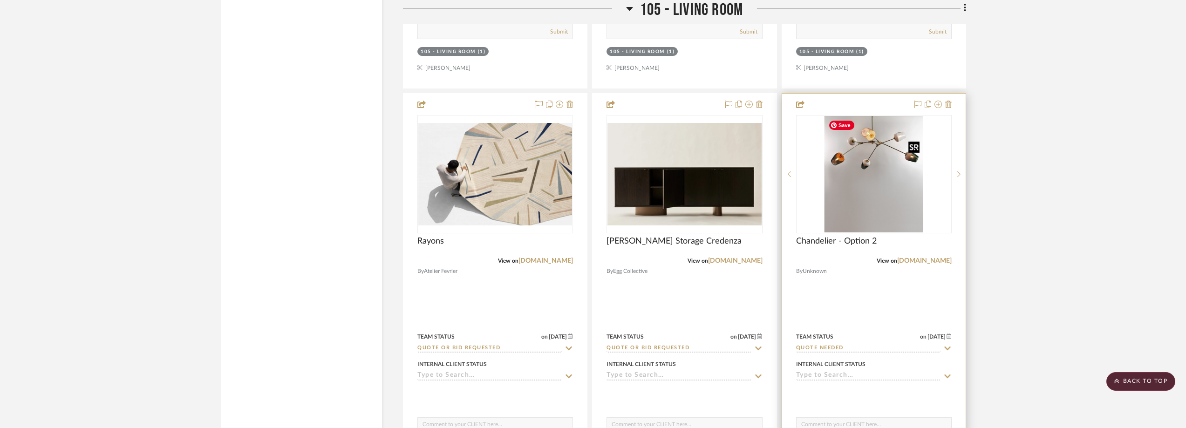
click at [907, 217] on img "0" at bounding box center [873, 174] width 98 height 116
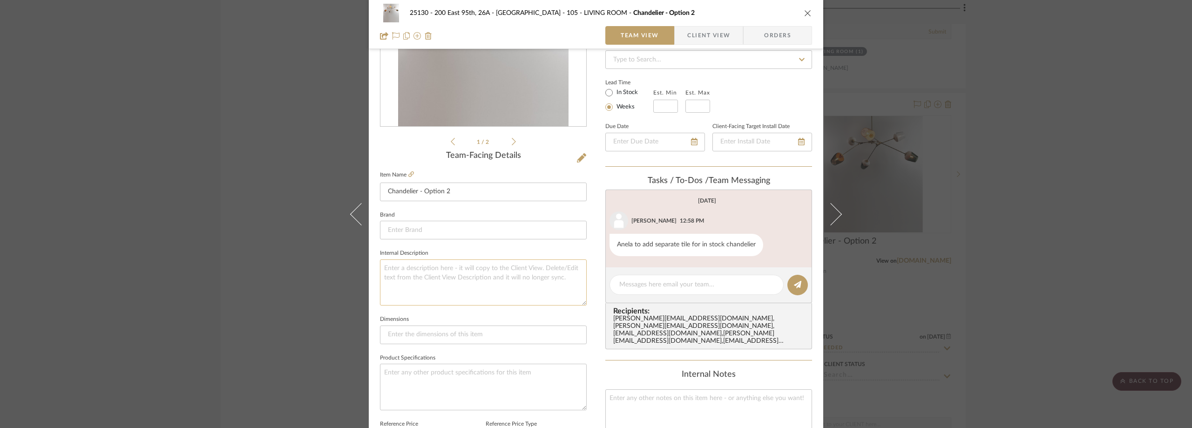
scroll to position [0, 0]
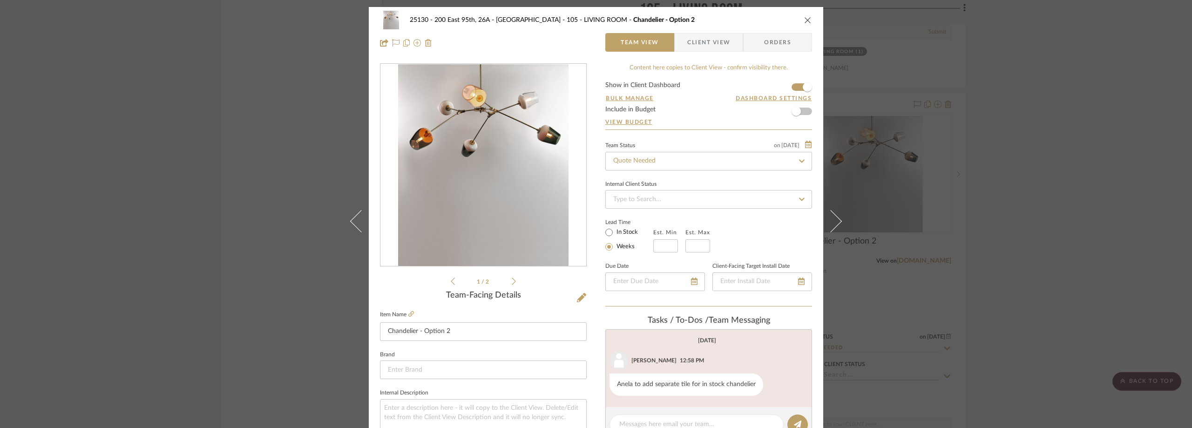
click at [512, 282] on icon at bounding box center [514, 281] width 4 height 8
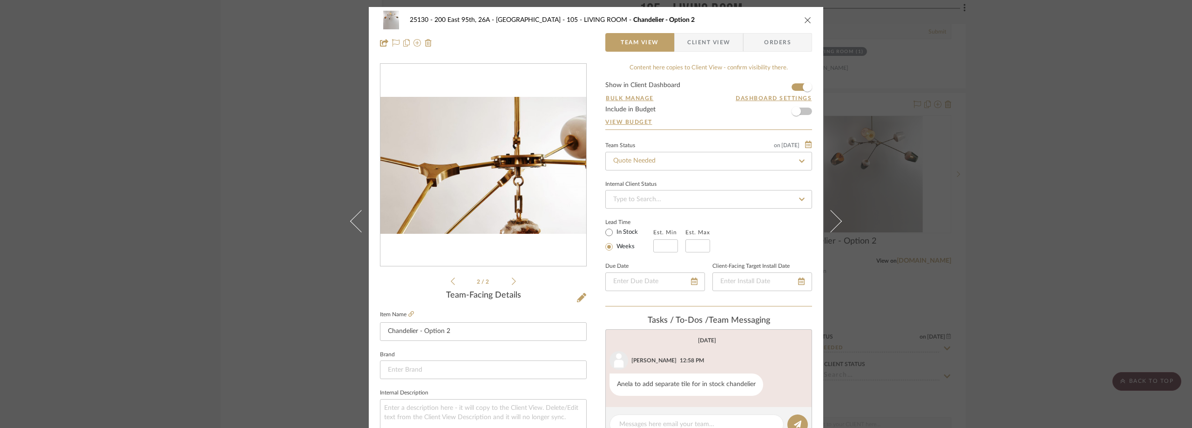
click at [446, 279] on div "2 / 2" at bounding box center [483, 175] width 207 height 224
click at [451, 279] on icon at bounding box center [453, 281] width 4 height 7
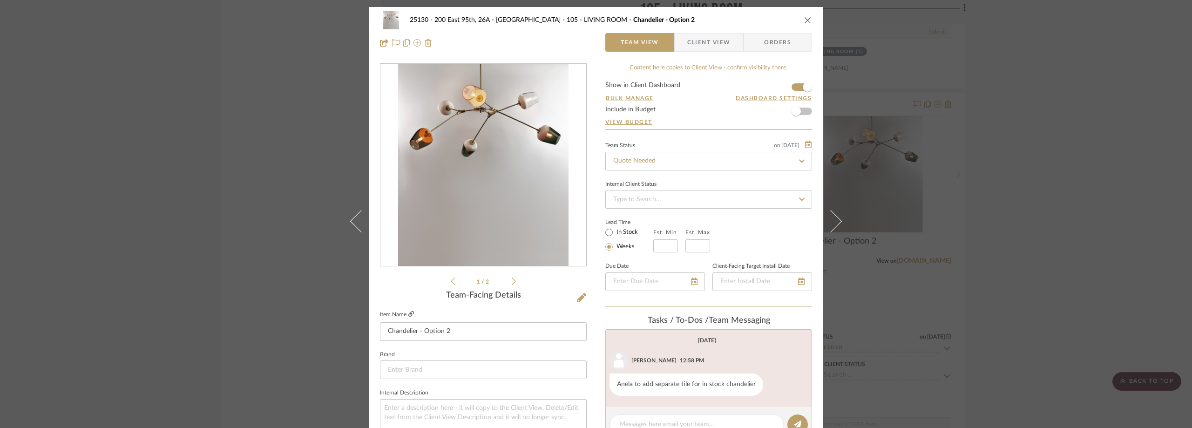
click at [408, 313] on icon at bounding box center [411, 314] width 6 height 6
click at [1015, 195] on div "25130 - 200 East 95th, 26A - Kosheleva 105 - LIVING ROOM Chandelier - Option 2 …" at bounding box center [596, 214] width 1192 height 428
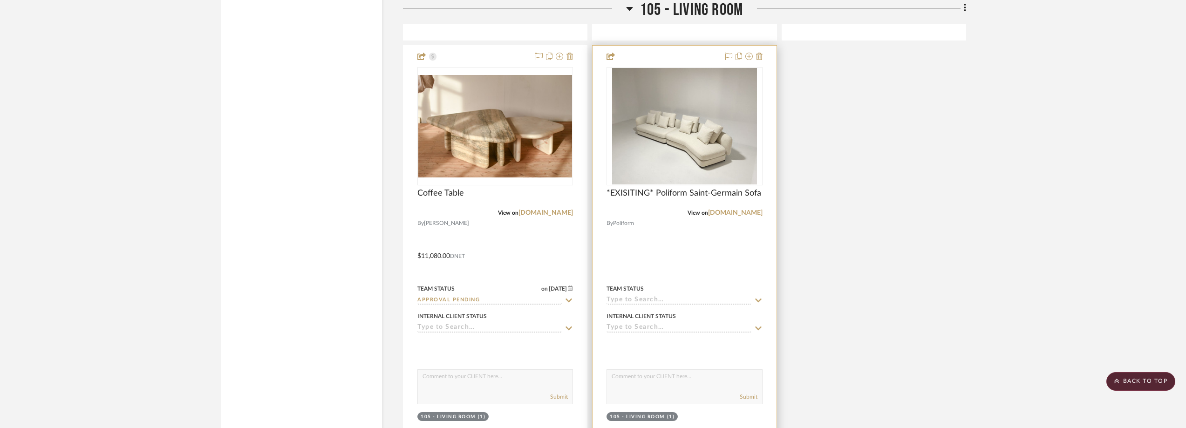
scroll to position [5989, 0]
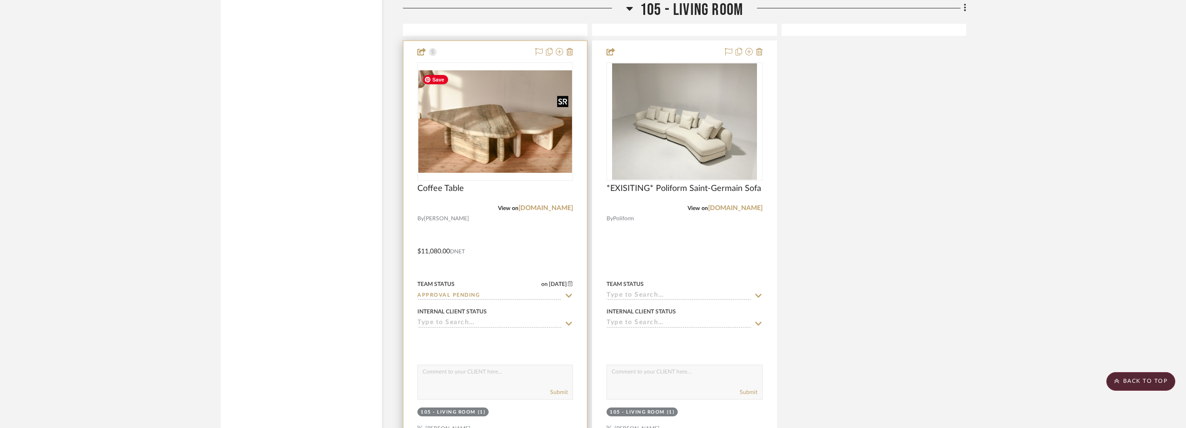
click at [457, 169] on img "0" at bounding box center [495, 121] width 154 height 102
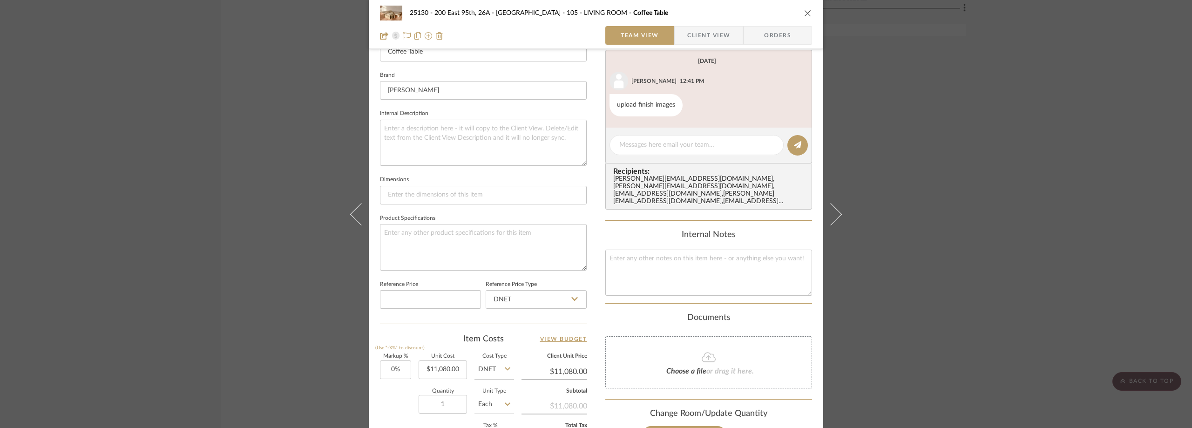
scroll to position [0, 0]
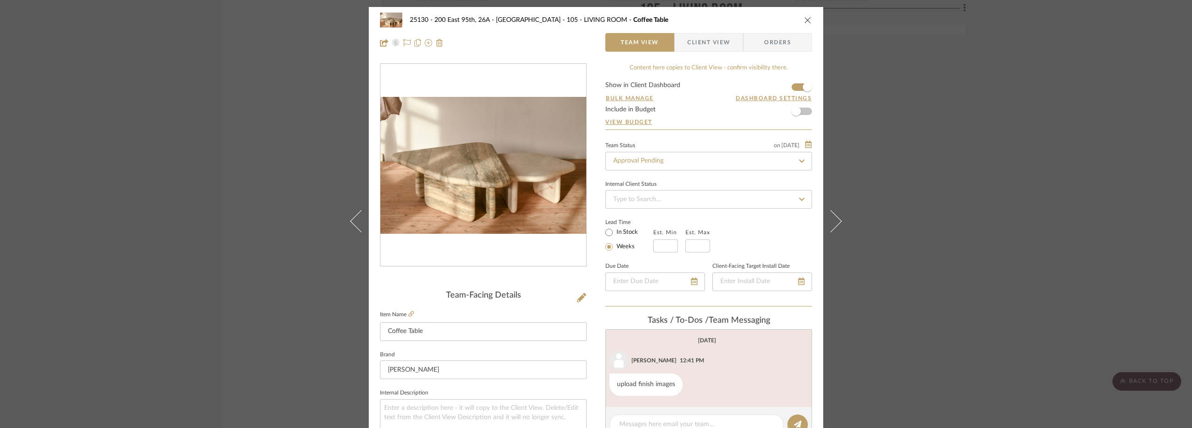
click at [984, 259] on div "25130 - 200 East 95th, 26A - Kosheleva 105 - LIVING ROOM Coffee Table Team View…" at bounding box center [596, 214] width 1192 height 428
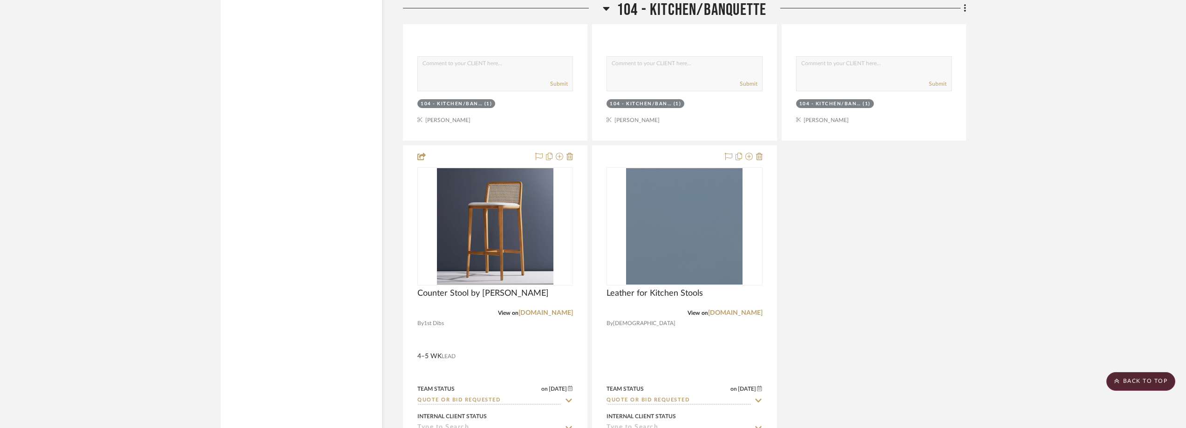
scroll to position [4844, 0]
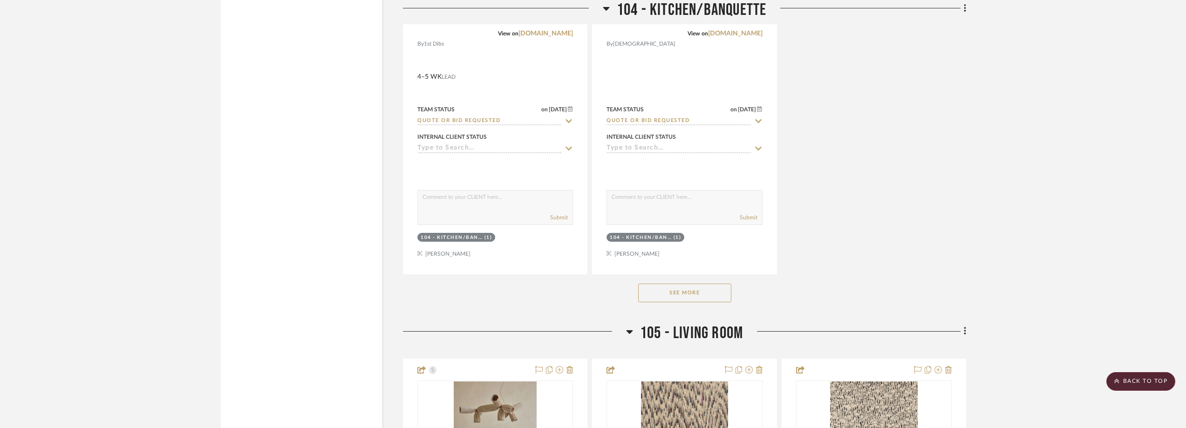
click at [678, 295] on button "See More" at bounding box center [684, 293] width 93 height 19
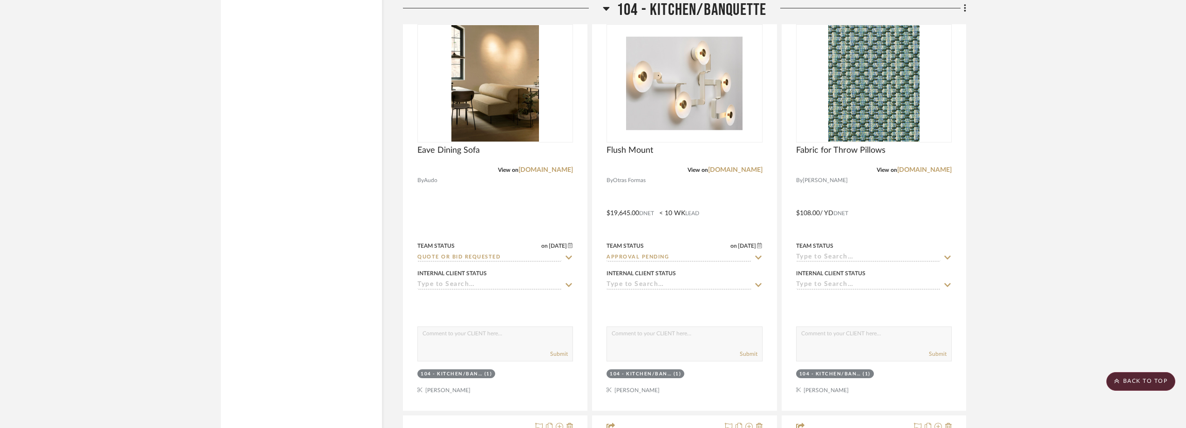
scroll to position [3866, 0]
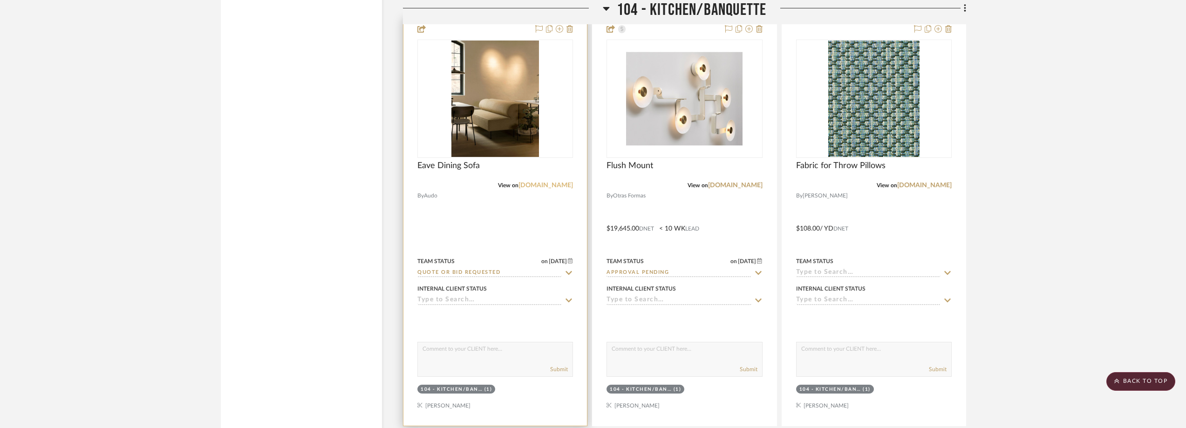
click at [537, 187] on link "[DOMAIN_NAME]" at bounding box center [545, 185] width 54 height 7
click at [452, 136] on img "0" at bounding box center [495, 99] width 88 height 116
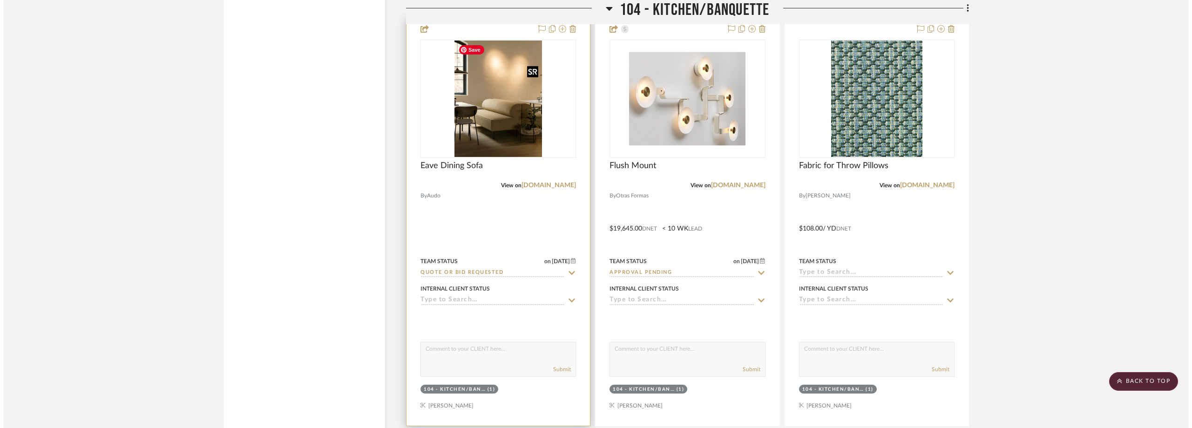
scroll to position [0, 0]
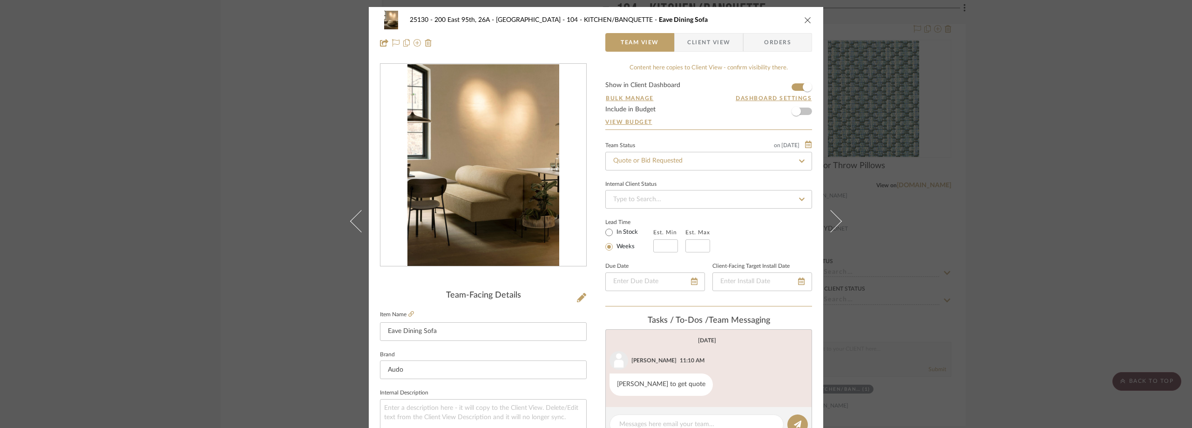
click at [710, 39] on span "Client View" at bounding box center [708, 42] width 43 height 19
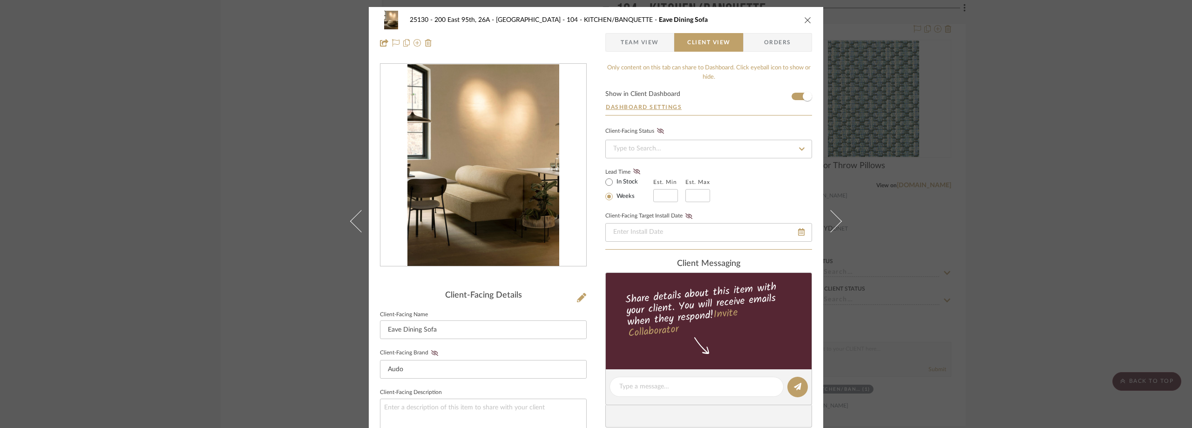
click at [1015, 29] on div "25130 - 200 East 95th, 26A - Kosheleva 104 - KITCHEN/BANQUETTE Eave Dining Sofa…" at bounding box center [596, 214] width 1192 height 428
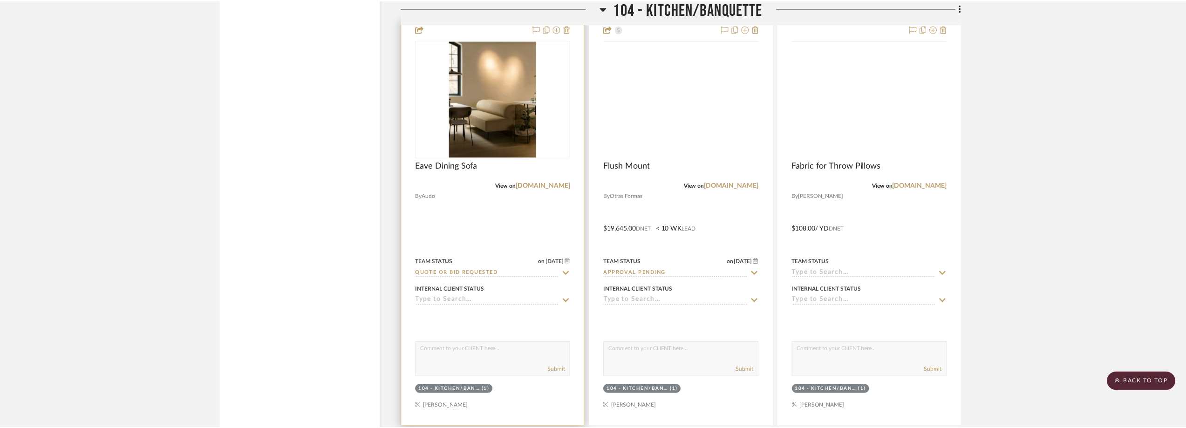
scroll to position [3866, 0]
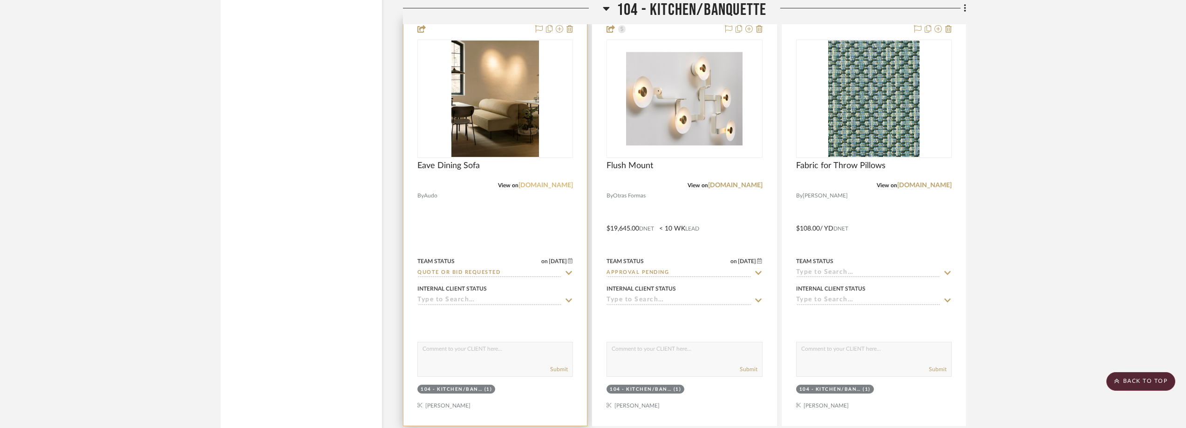
click at [552, 182] on link "[DOMAIN_NAME]" at bounding box center [545, 185] width 54 height 7
click at [474, 103] on img "0" at bounding box center [495, 99] width 88 height 116
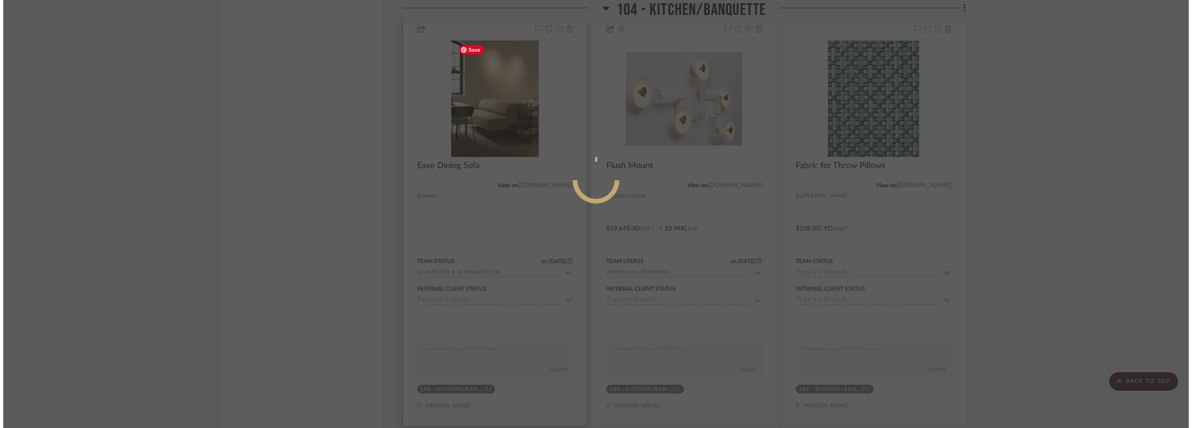
scroll to position [0, 0]
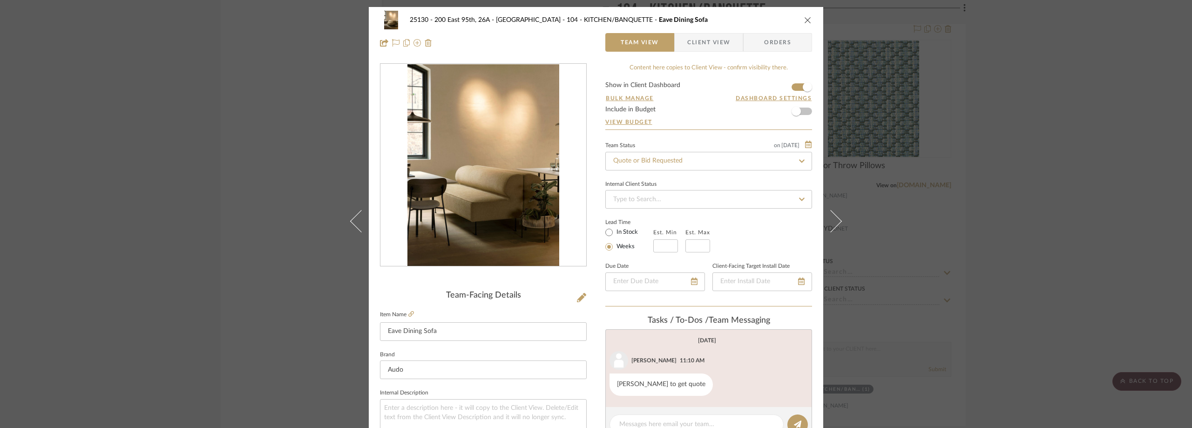
click at [952, 134] on div "25130 - 200 East 95th, 26A - Kosheleva 104 - KITCHEN/BANQUETTE Eave Dining Sofa…" at bounding box center [596, 214] width 1192 height 428
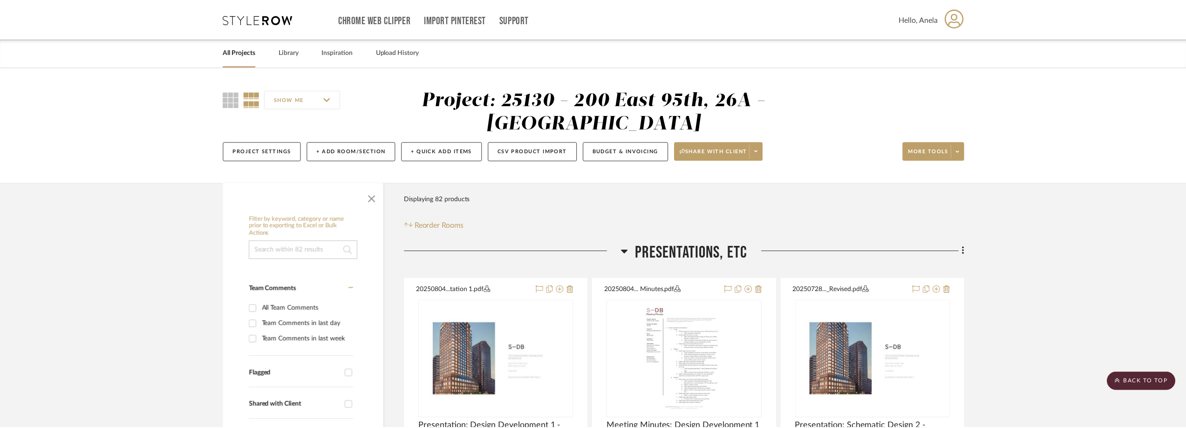
scroll to position [3866, 0]
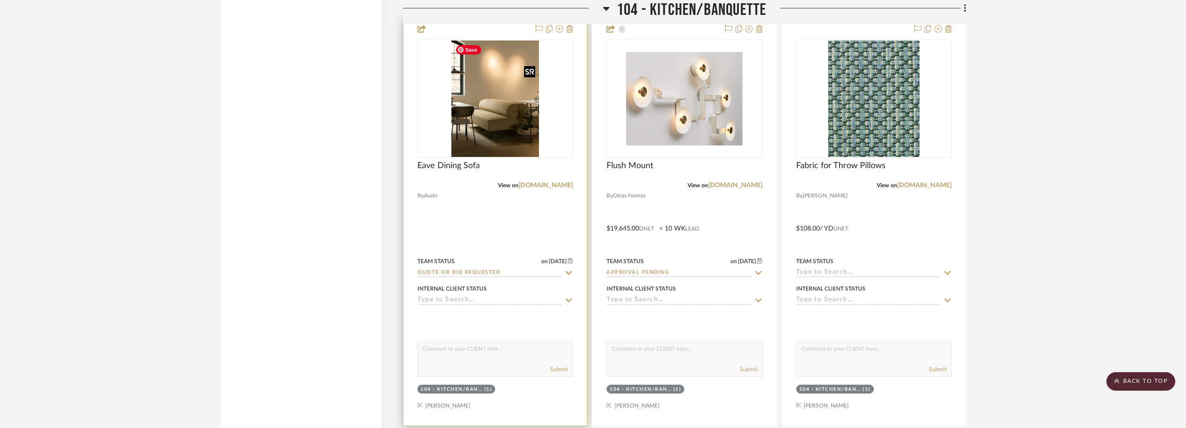
click at [506, 141] on img "0" at bounding box center [495, 99] width 88 height 116
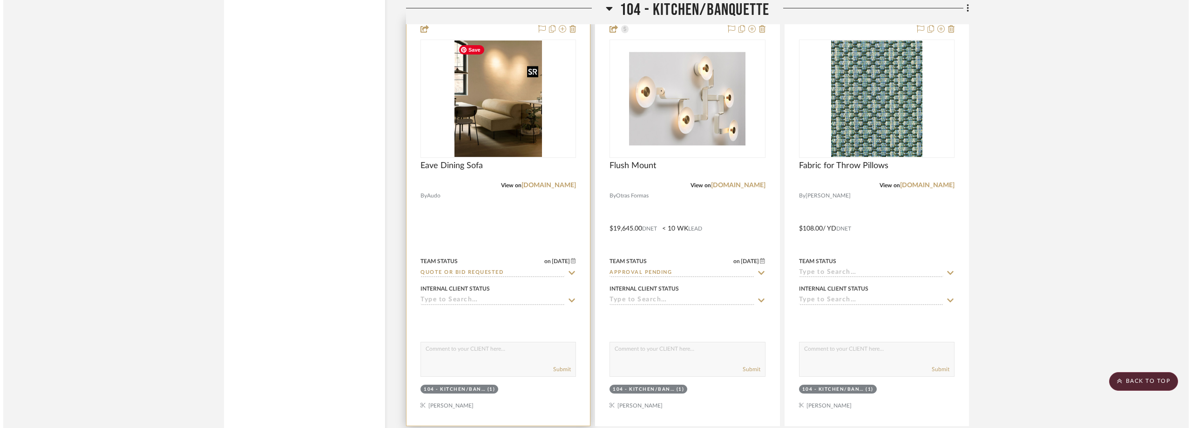
scroll to position [0, 0]
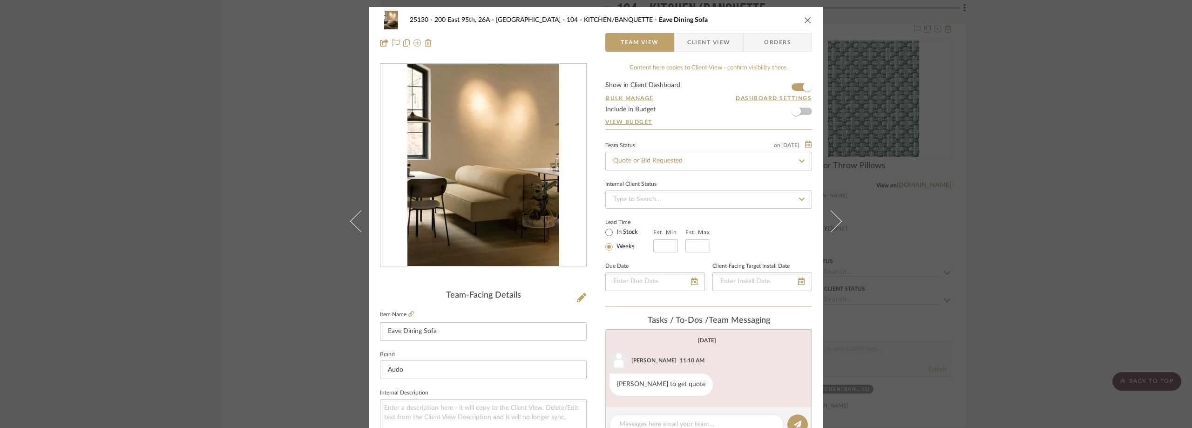
click at [1015, 192] on div "25130 - 200 East 95th, 26A - Kosheleva 104 - KITCHEN/BANQUETTE Eave Dining Sofa…" at bounding box center [596, 214] width 1192 height 428
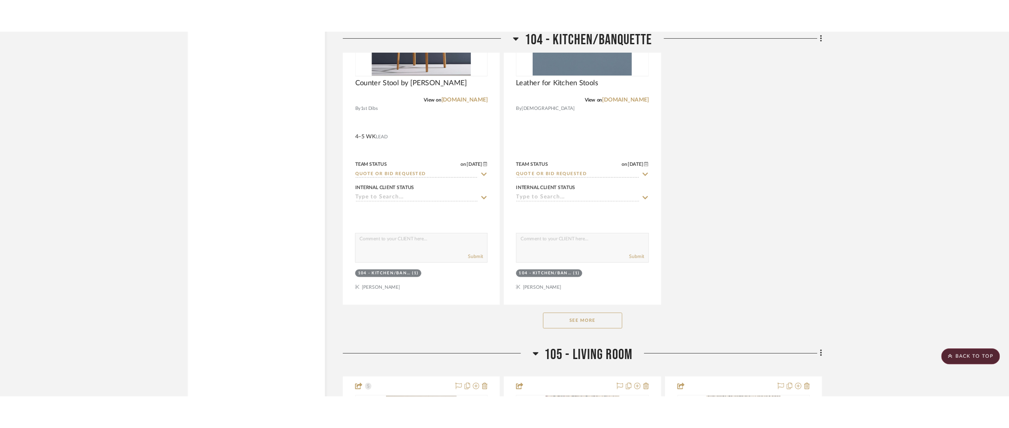
scroll to position [5077, 0]
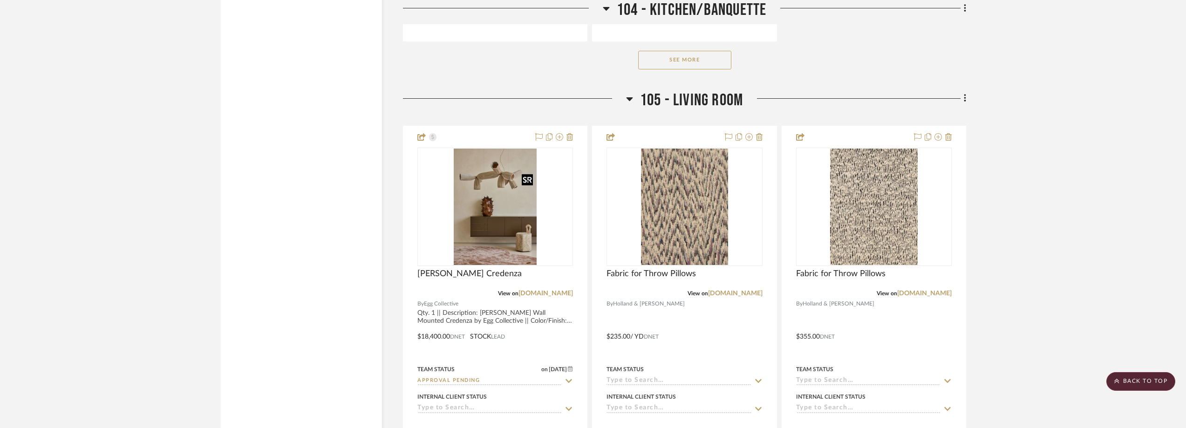
click at [525, 178] on div at bounding box center [527, 180] width 11 height 12
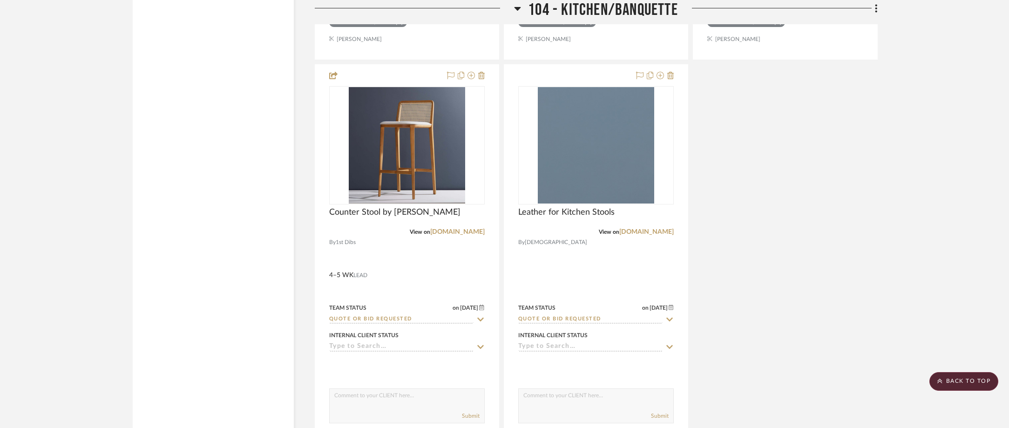
scroll to position [4658, 0]
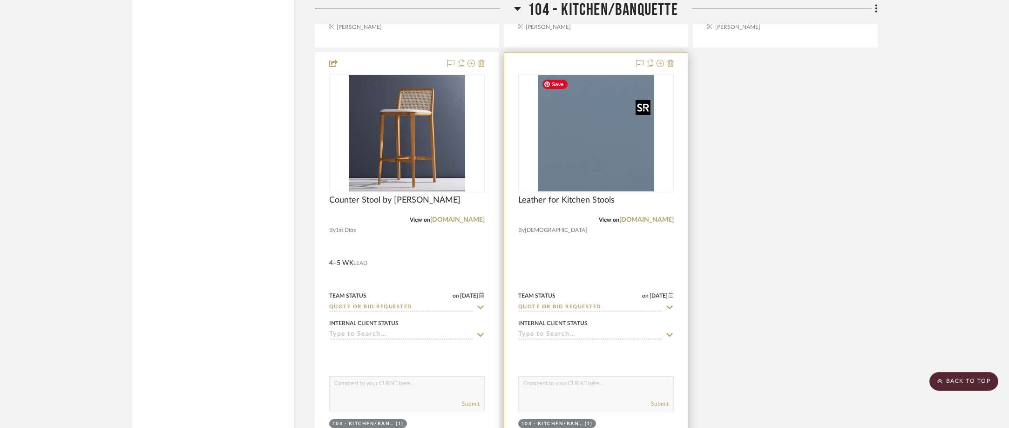
click at [0, 0] on img at bounding box center [0, 0] width 0 height 0
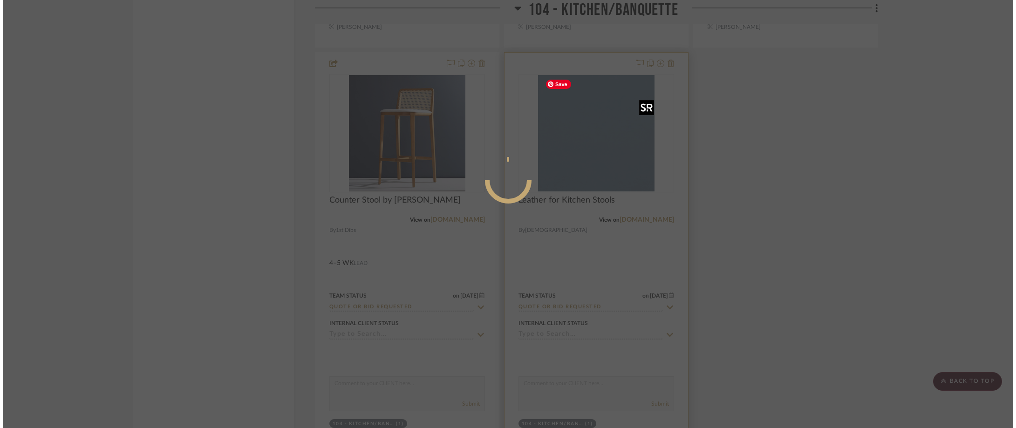
scroll to position [0, 0]
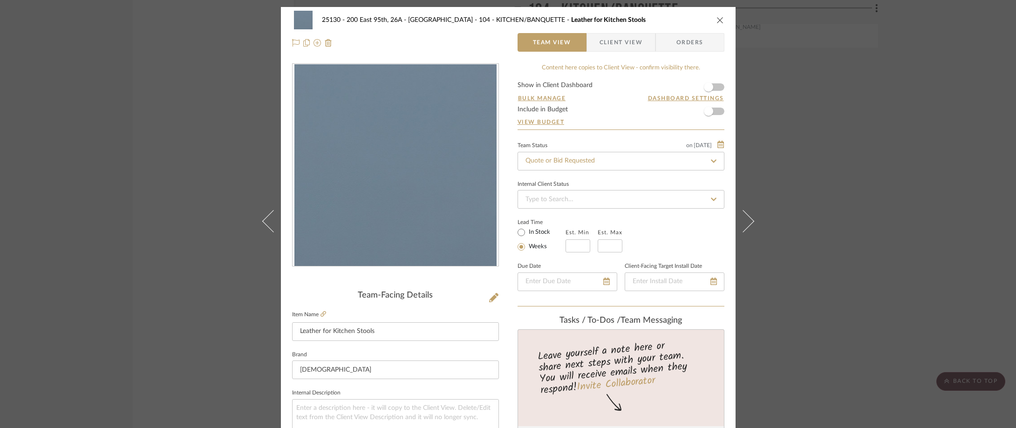
click at [631, 42] on span "Client View" at bounding box center [620, 42] width 43 height 19
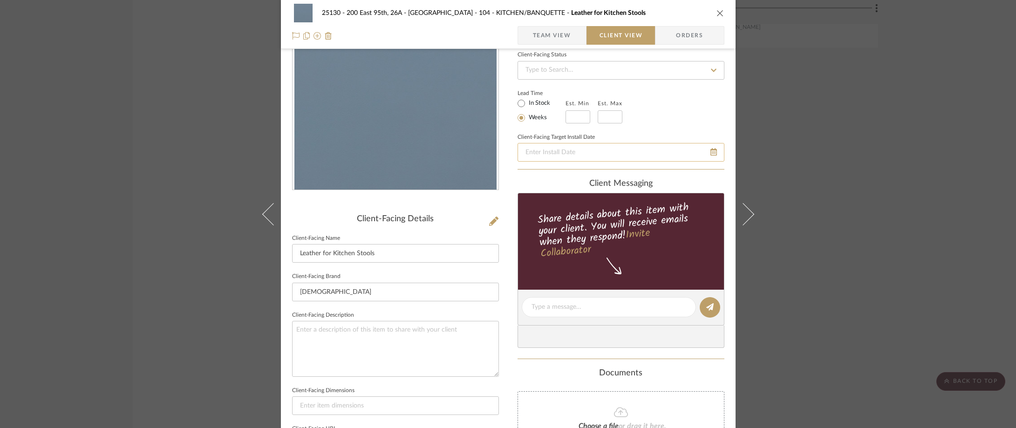
scroll to position [140, 0]
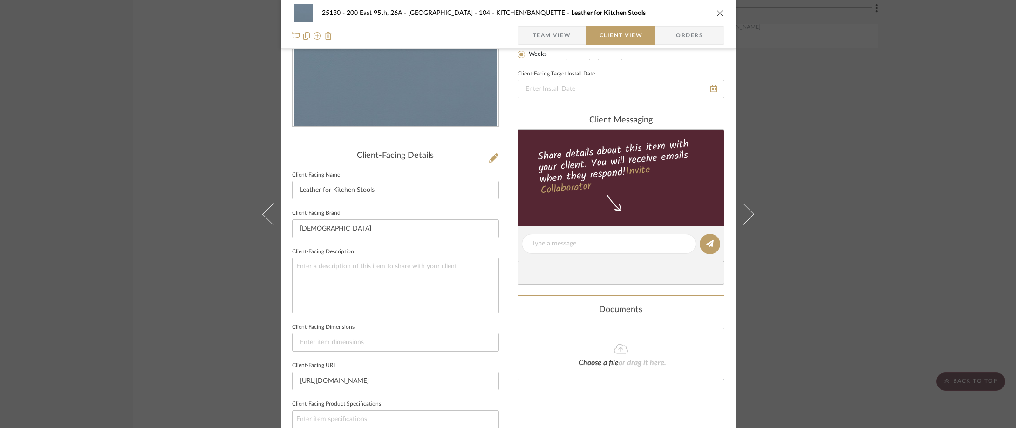
drag, startPoint x: 827, startPoint y: 176, endPoint x: 810, endPoint y: 176, distance: 16.8
click at [822, 176] on div "25130 - 200 East 95th, 26A - Kosheleva 104 - KITCHEN/BANQUETTE Leather for Kitc…" at bounding box center [508, 214] width 1016 height 428
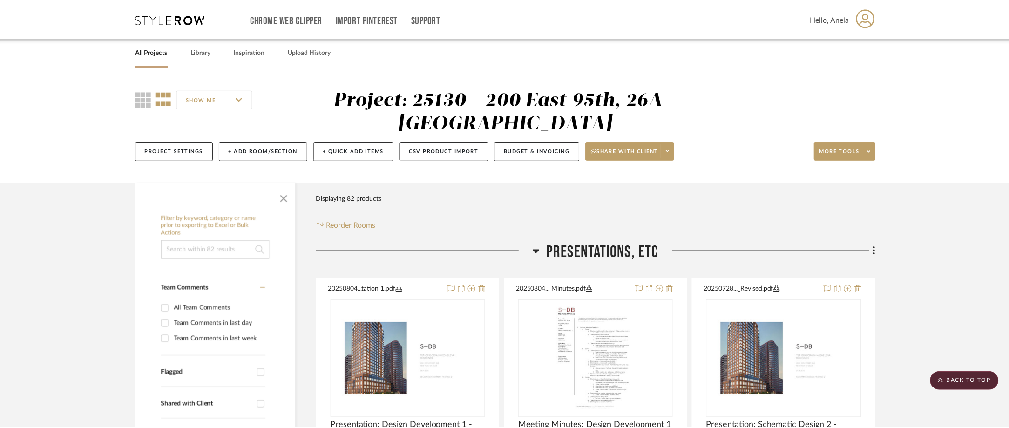
scroll to position [4658, 0]
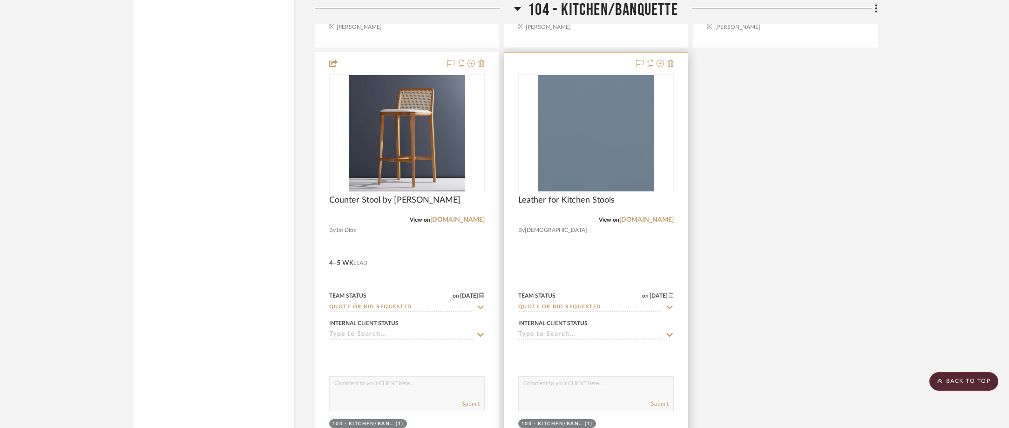
click at [660, 216] on div "View on maharam.com" at bounding box center [596, 220] width 156 height 8
click at [660, 219] on link "maharam.com" at bounding box center [646, 220] width 54 height 7
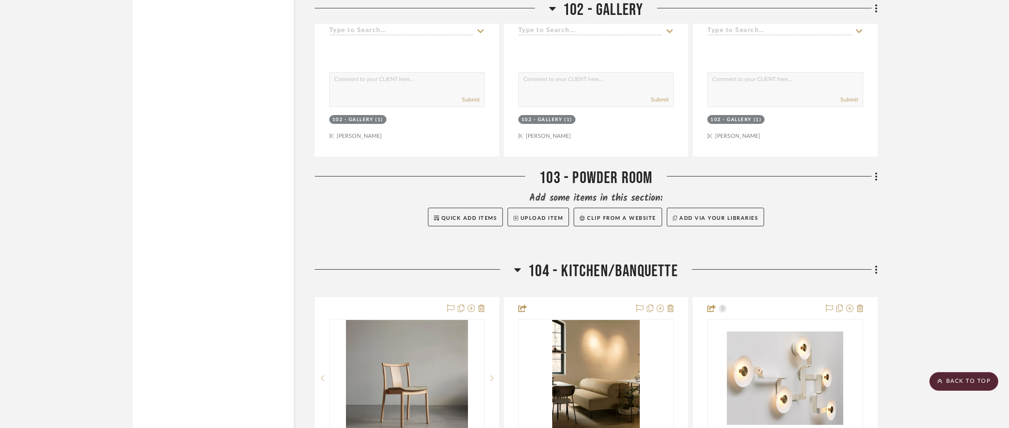
scroll to position [3819, 0]
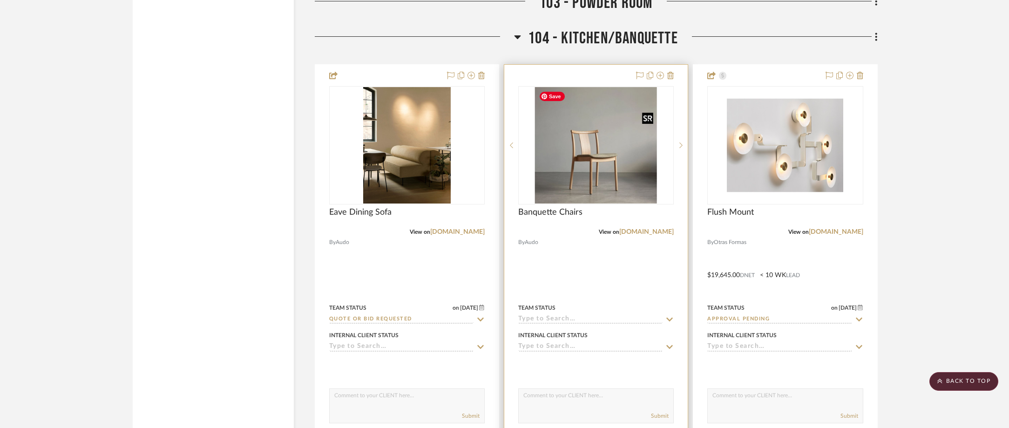
click at [565, 154] on img "0" at bounding box center [596, 145] width 122 height 116
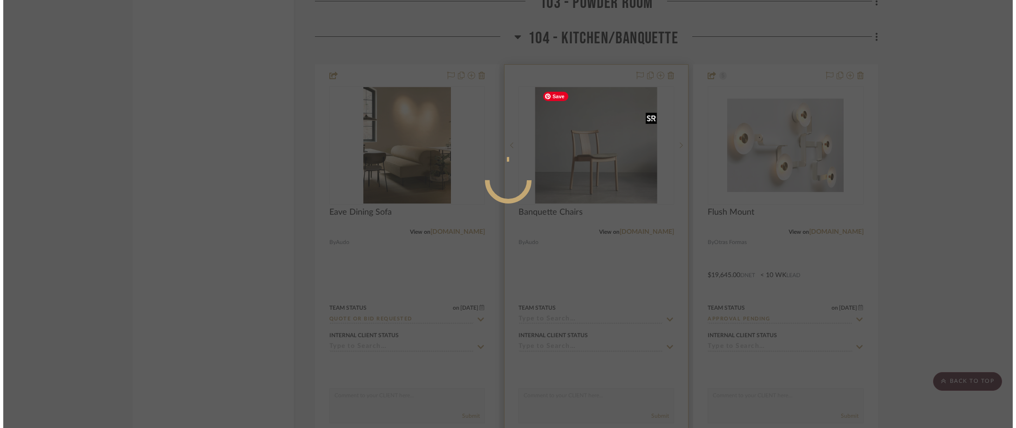
scroll to position [0, 0]
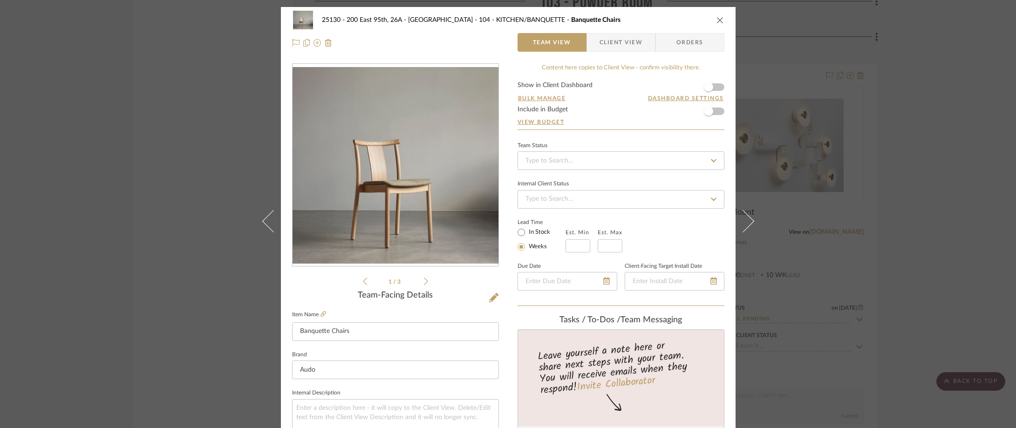
click at [606, 39] on span "Client View" at bounding box center [620, 42] width 43 height 19
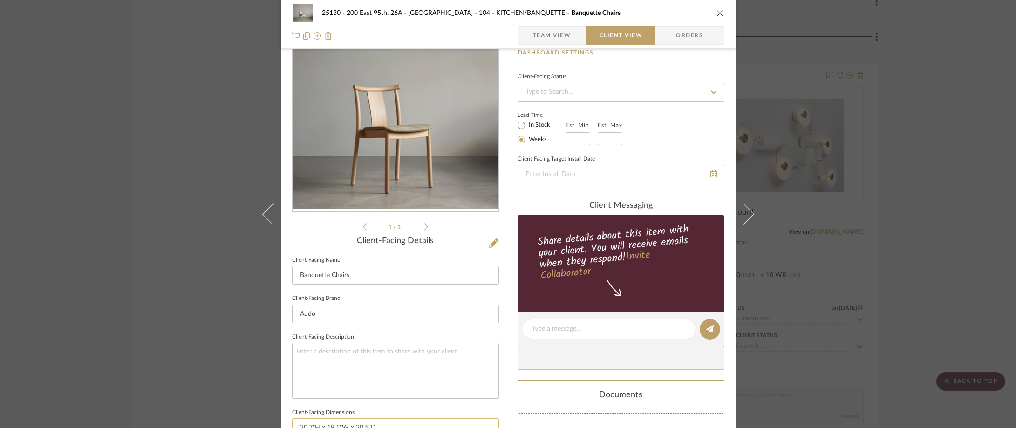
scroll to position [140, 0]
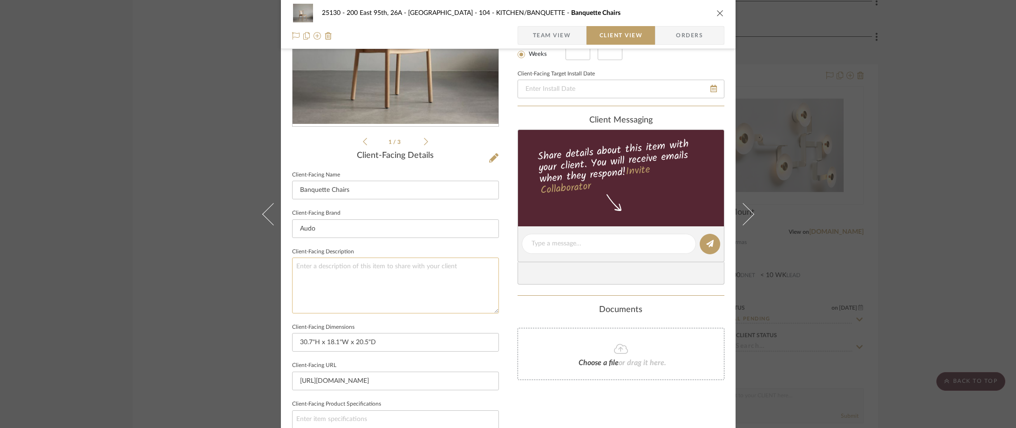
click at [362, 287] on textarea at bounding box center [395, 285] width 207 height 55
paste textarea "x4 Merkur Dining Chairs | Armless | Natural Oak and Audo Boucle 20"
click at [299, 269] on textarea "x4 Merkur Dining Chairs | Armless | Natural Oak and Audo Boucle 20" at bounding box center [395, 285] width 207 height 55
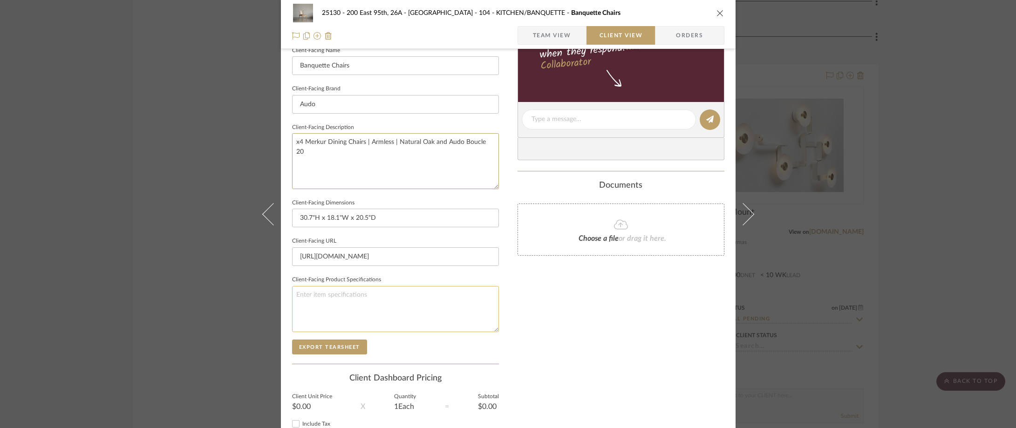
scroll to position [339, 0]
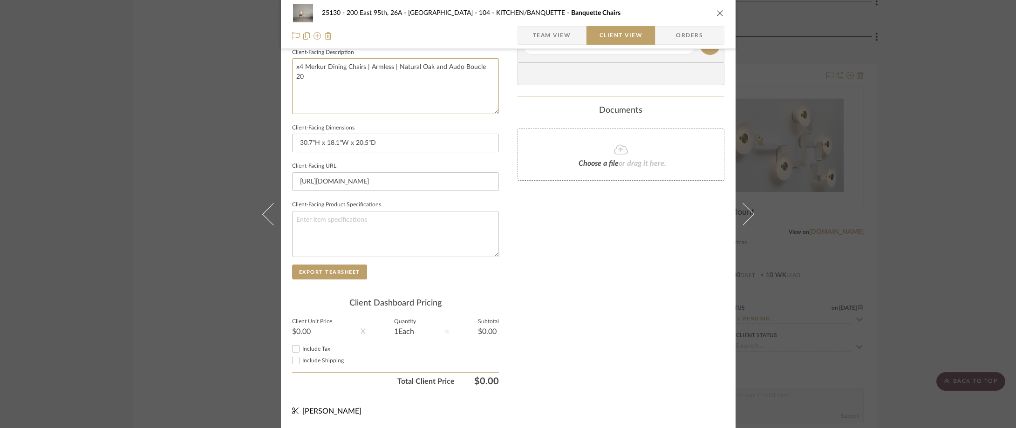
type textarea "x4 Merkur Dining Chairs | Armless | Natural Oak and Audo Boucle 20"
click at [533, 34] on span "Team View" at bounding box center [552, 35] width 38 height 19
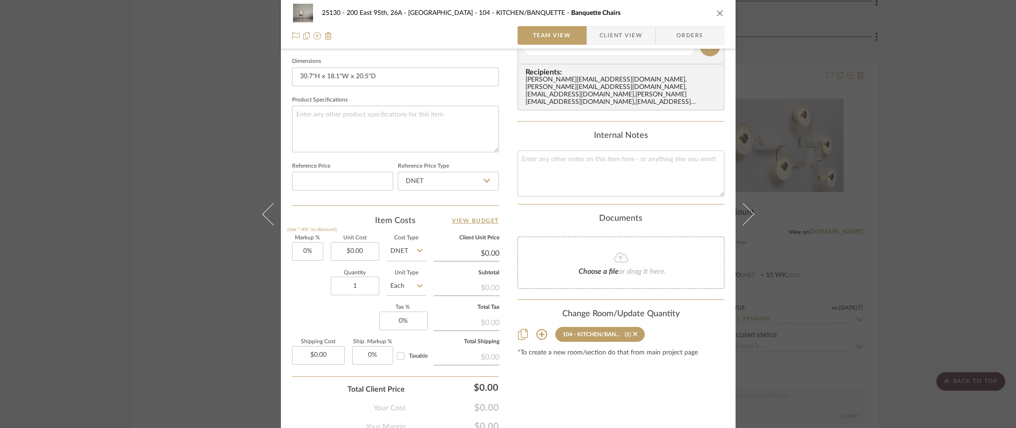
scroll to position [432, 0]
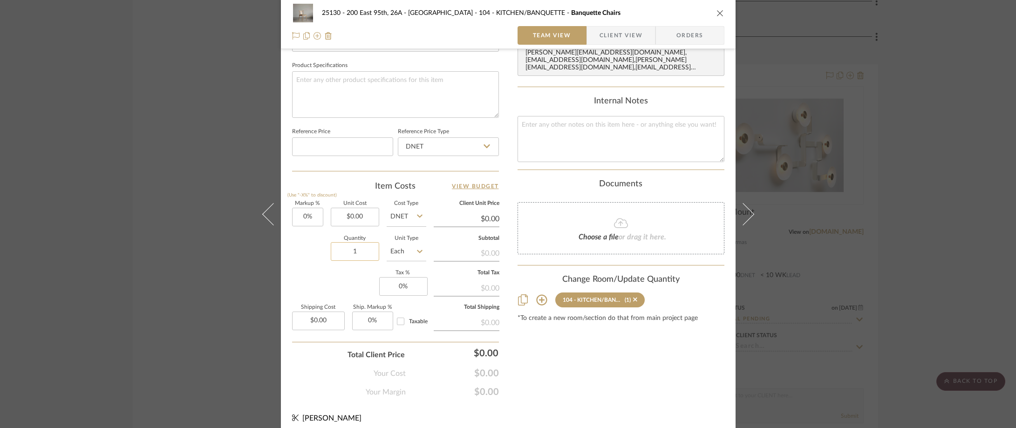
click at [361, 250] on input "1" at bounding box center [355, 251] width 48 height 19
type input "4"
click at [346, 186] on div "Item Costs View Budget" at bounding box center [395, 186] width 207 height 11
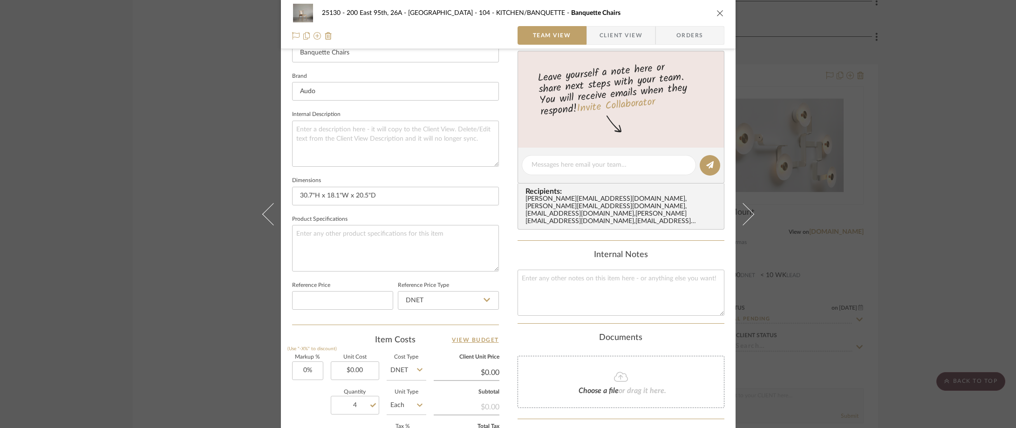
scroll to position [153, 0]
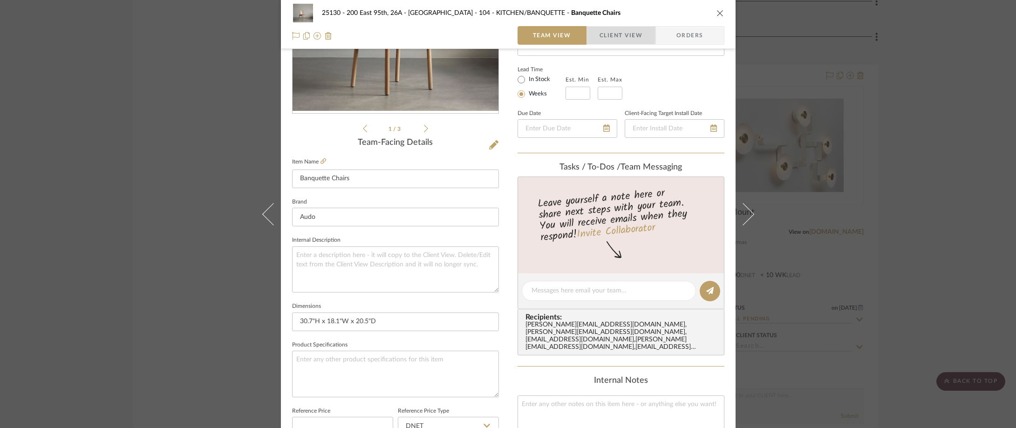
click at [587, 32] on span "button" at bounding box center [593, 35] width 13 height 19
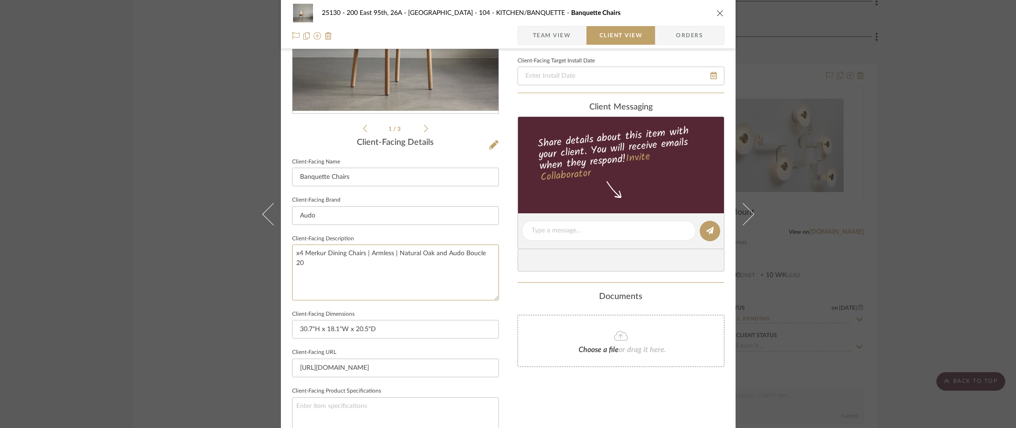
drag, startPoint x: 302, startPoint y: 253, endPoint x: 288, endPoint y: 255, distance: 14.0
click at [288, 255] on div "25130 - 200 East 95th, 26A - Kosheleva 104 - KITCHEN/BANQUETTE Banquette Chairs…" at bounding box center [508, 234] width 455 height 760
click at [375, 261] on textarea "Description: Merkur Dining Chairs | Armless | Natural Oak and Audo Boucle 20" at bounding box center [395, 272] width 207 height 55
type textarea "Description: Merkur Dining Chairs | Armless | Natural Oak and Audo Boucle 20 ||…"
click at [380, 234] on fieldset "Client-Facing Description Description: Merkur Dining Chairs | Armless | Natural…" at bounding box center [395, 266] width 207 height 68
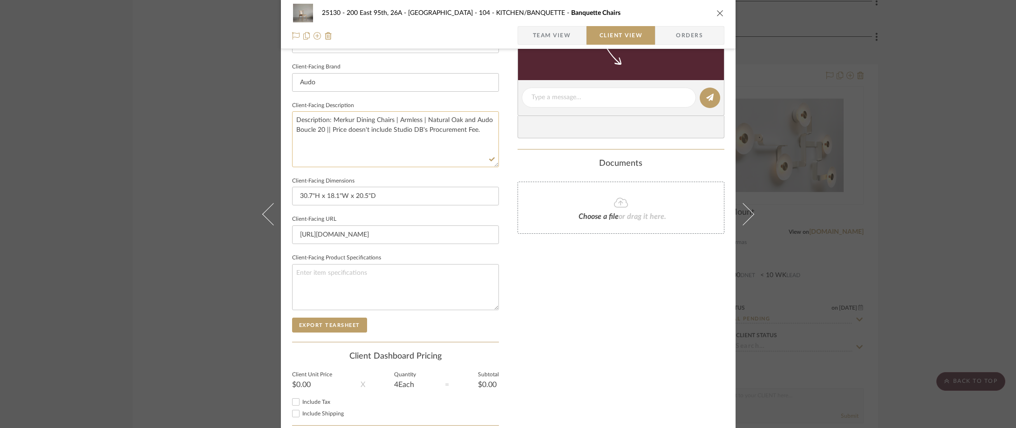
scroll to position [106, 0]
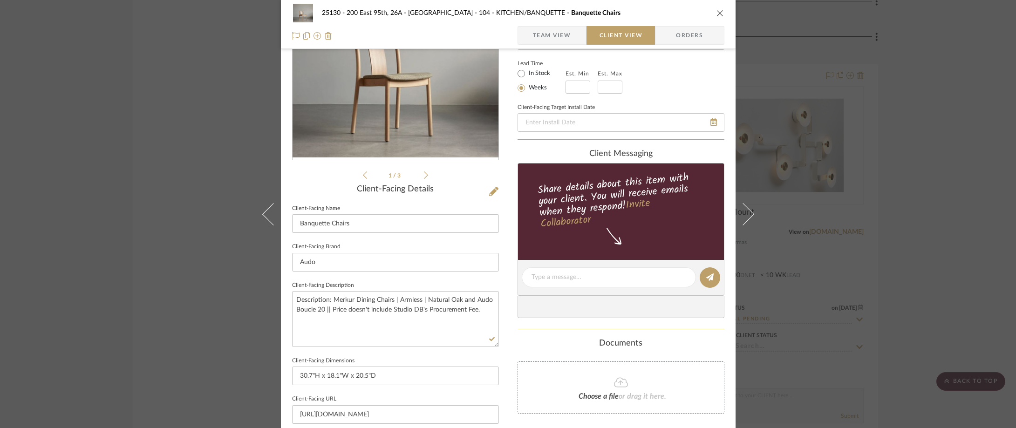
click at [191, 273] on div "25130 - 200 East 95th, 26A - Kosheleva 104 - KITCHEN/BANQUETTE Banquette Chairs…" at bounding box center [508, 214] width 1016 height 428
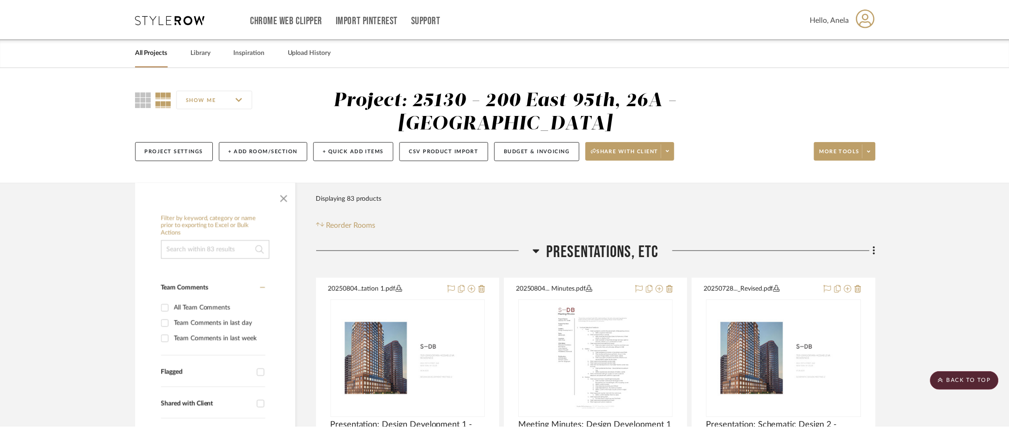
scroll to position [3819, 0]
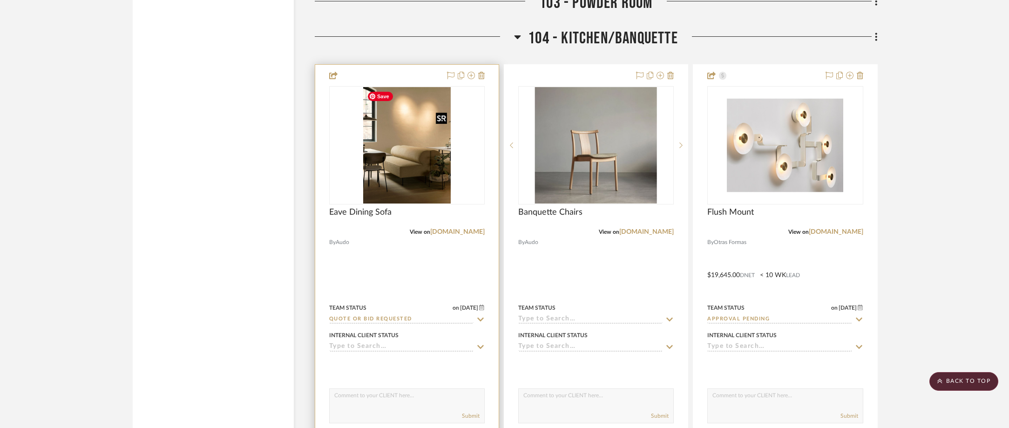
click at [397, 162] on img "0" at bounding box center [407, 145] width 88 height 116
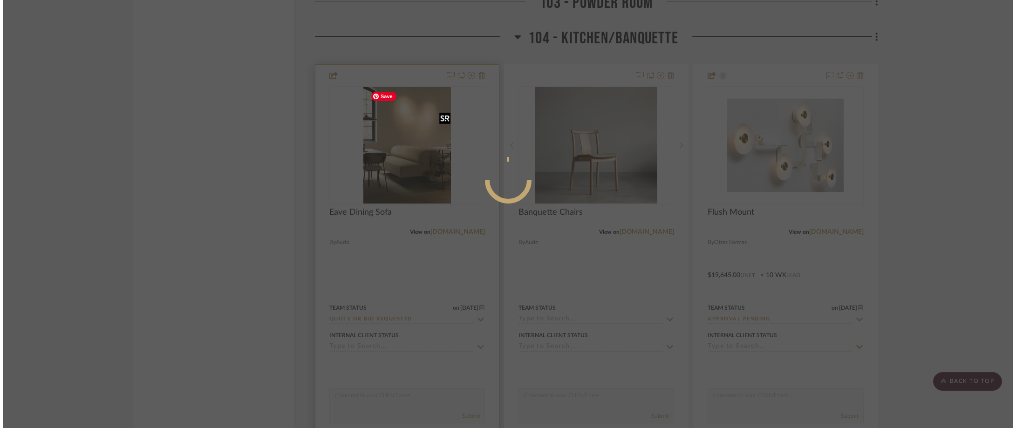
scroll to position [0, 0]
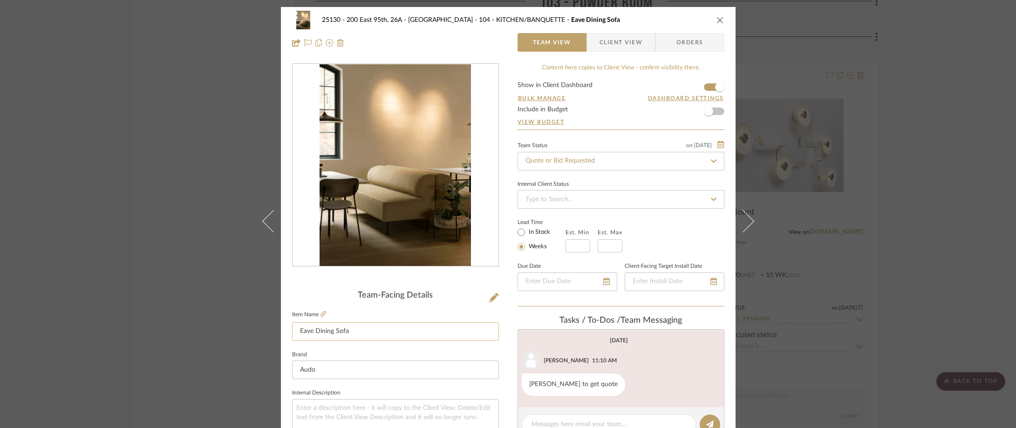
drag, startPoint x: 352, startPoint y: 333, endPoint x: 299, endPoint y: 331, distance: 53.6
click at [304, 331] on input "Eave Dining Sofa" at bounding box center [395, 331] width 207 height 19
click at [358, 333] on input "Eave Dining Sofa" at bounding box center [395, 331] width 207 height 19
drag, startPoint x: 358, startPoint y: 333, endPoint x: 292, endPoint y: 332, distance: 66.1
click at [292, 332] on input "Eave Dining Sofa" at bounding box center [395, 331] width 207 height 19
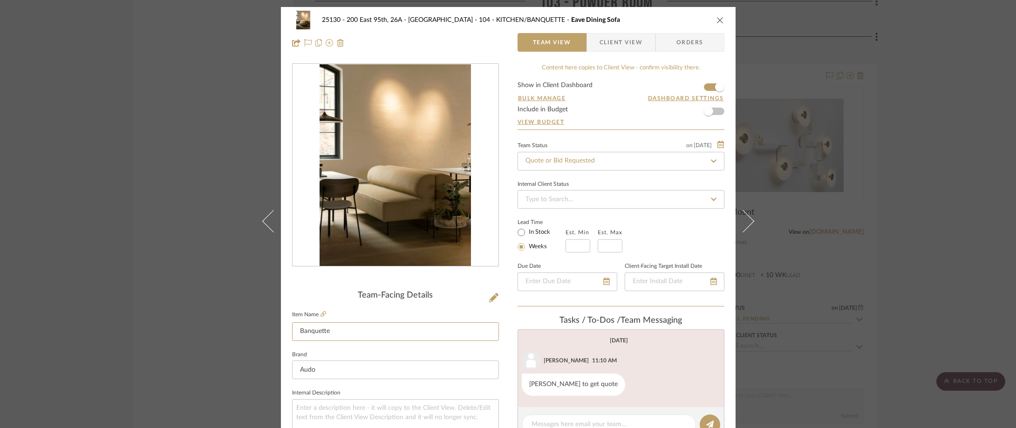
type input "Banquette"
click at [307, 297] on div "Team-Facing Details" at bounding box center [395, 296] width 207 height 10
click at [612, 38] on span "Client View" at bounding box center [620, 42] width 43 height 19
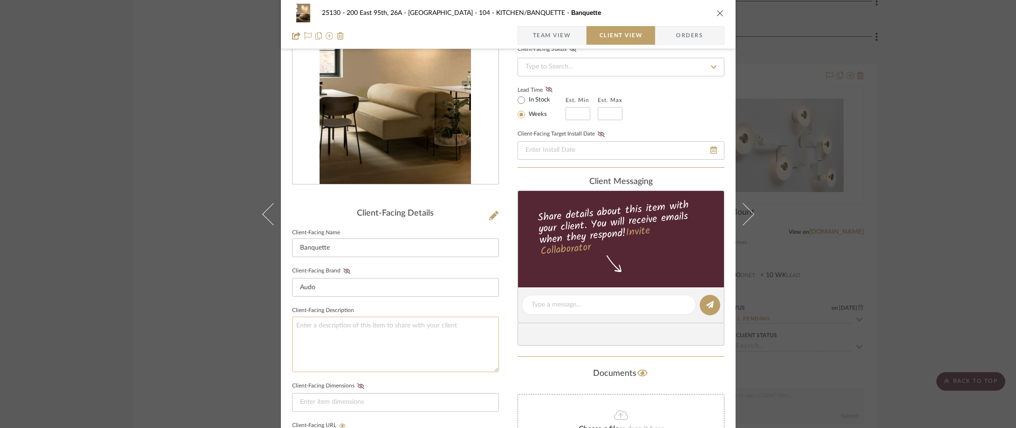
scroll to position [140, 0]
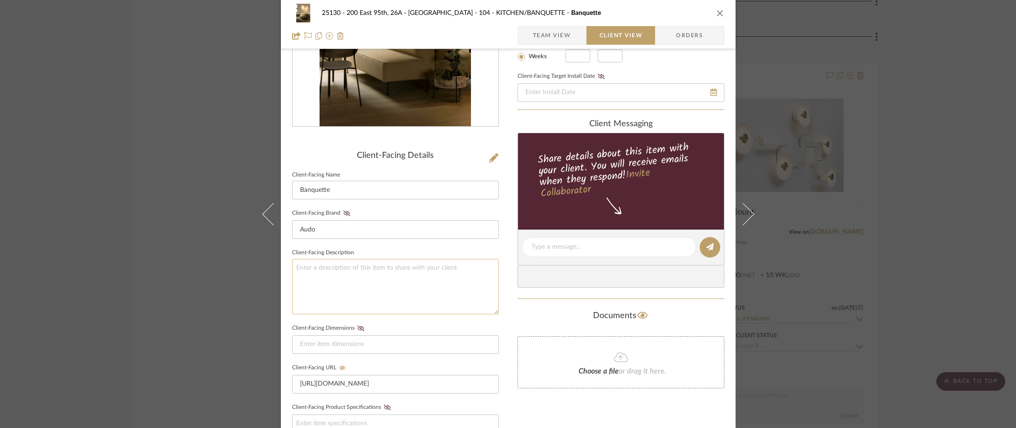
click at [436, 293] on textarea at bounding box center [395, 286] width 207 height 55
paste textarea "x1 Corner, x1 32" piece, x1 62" piece | Finished in Sahco - [PERSON_NAME] 012"
type textarea "x1 Corner, x1 32" piece, x1 62" piece | Finished in Sahco - [PERSON_NAME] 012 |…"
click at [454, 246] on sr-form-field "Client-Facing Brand Audo" at bounding box center [395, 227] width 207 height 40
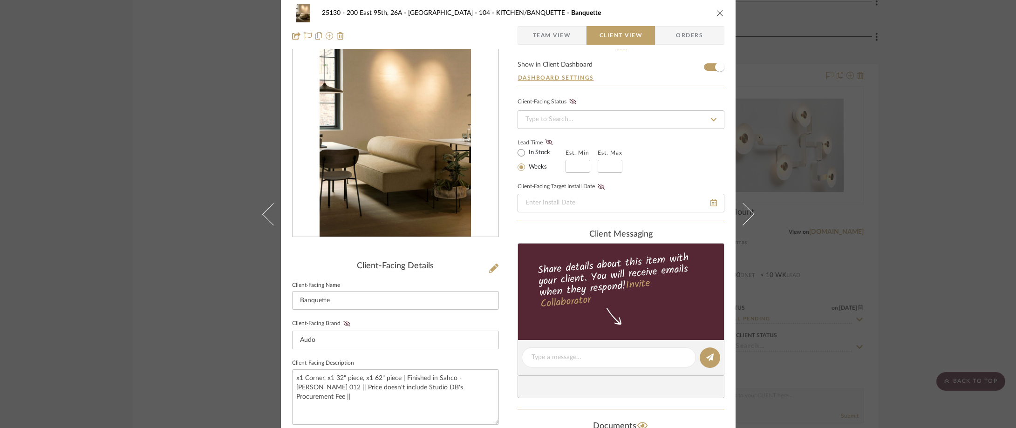
scroll to position [0, 0]
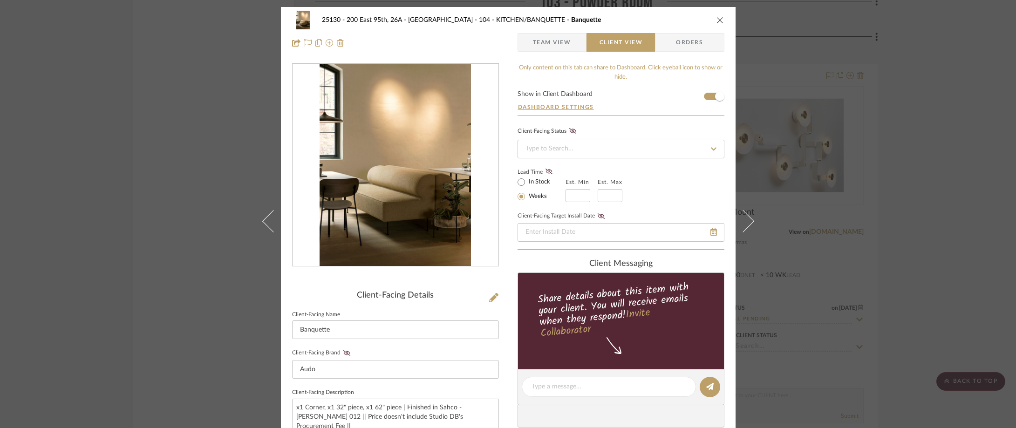
click at [112, 250] on div "25130 - 200 East 95th, 26A - Kosheleva 104 - KITCHEN/BANQUETTE Banquette Team V…" at bounding box center [508, 214] width 1016 height 428
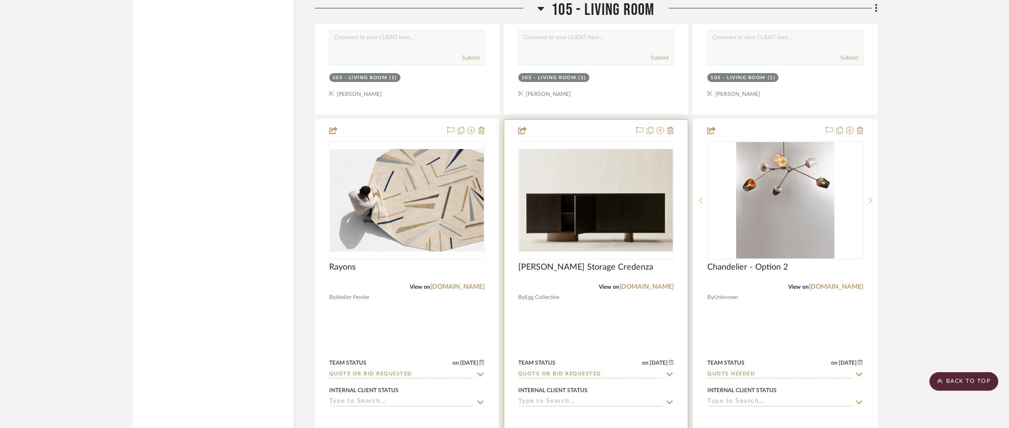
scroll to position [5496, 0]
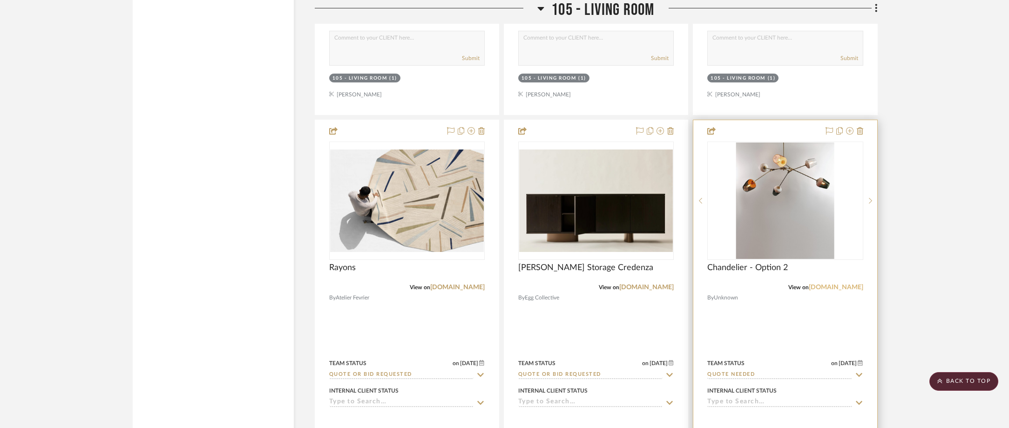
click at [819, 287] on link "[DOMAIN_NAME]" at bounding box center [836, 287] width 54 height 7
click at [754, 235] on img "0" at bounding box center [785, 201] width 98 height 116
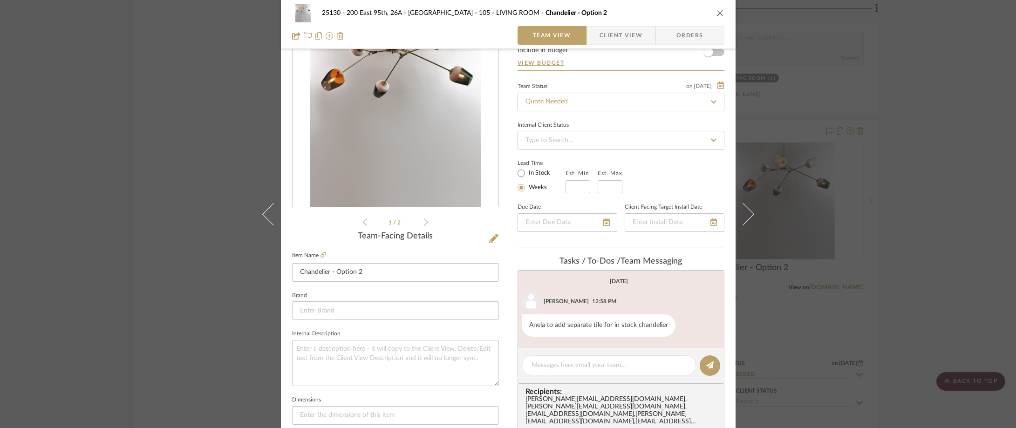
scroll to position [93, 0]
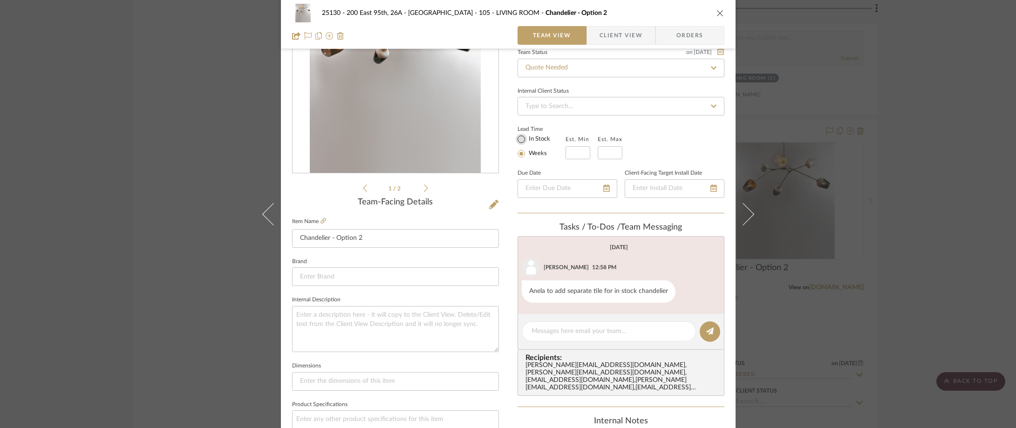
click at [516, 140] on input "In Stock" at bounding box center [521, 139] width 11 height 11
radio input "true"
click at [606, 31] on span "Client View" at bounding box center [620, 35] width 43 height 19
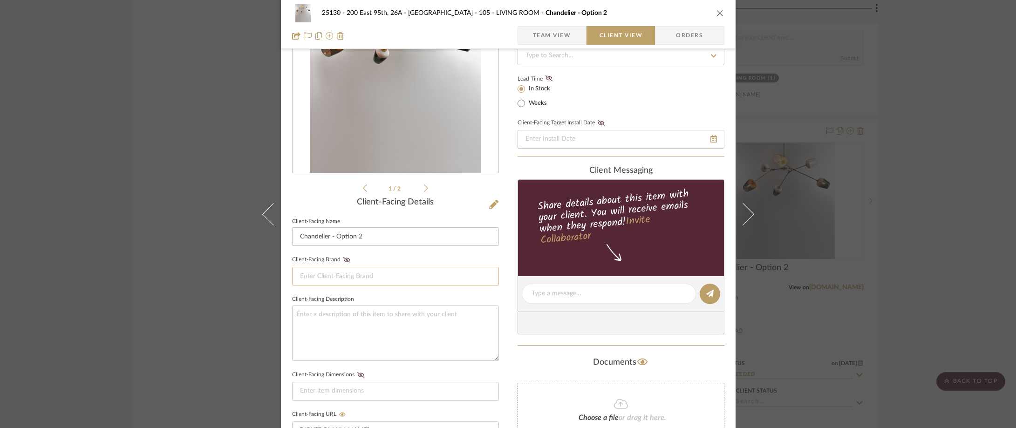
click at [387, 279] on input at bounding box center [395, 276] width 207 height 19
type input "Room Online"
click at [366, 300] on span "Room Online" at bounding box center [395, 300] width 179 height 8
click at [386, 255] on fieldset "Client-Facing Brand Room Online" at bounding box center [395, 269] width 207 height 32
click at [365, 314] on textarea at bounding box center [395, 333] width 207 height 55
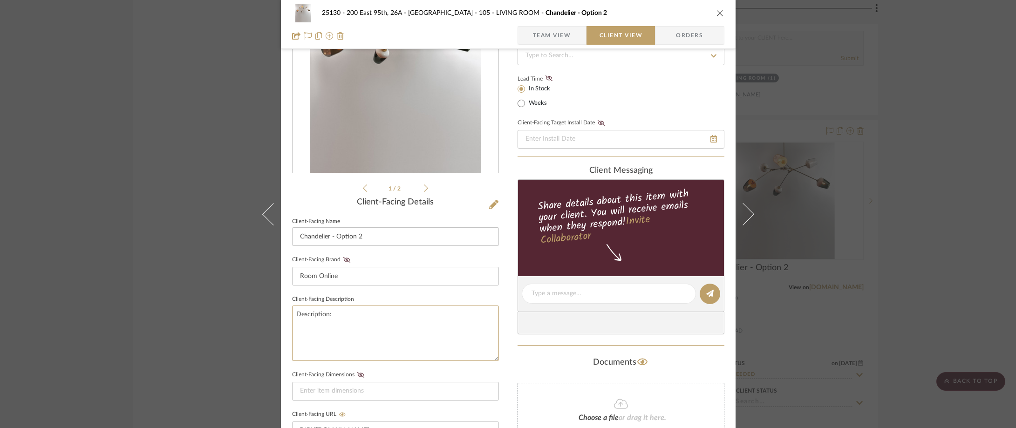
type textarea "Description:"
click at [381, 288] on sr-form-field "Client-Facing Brand Room Online" at bounding box center [395, 273] width 207 height 40
click at [392, 336] on textarea "Description:" at bounding box center [395, 333] width 207 height 55
paste textarea "The Celestial VI Pendant by [PERSON_NAME]"
type textarea "Description: The Celestial VI Pendant by [PERSON_NAME] ||"
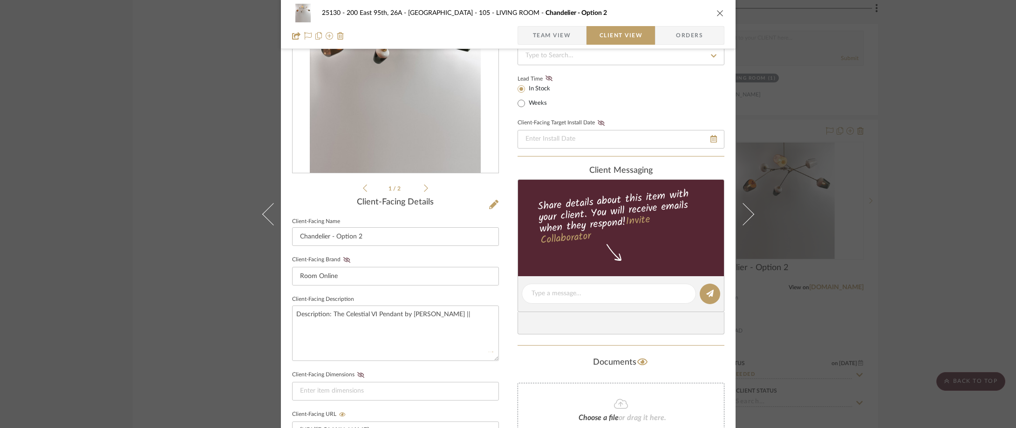
click at [453, 287] on sr-form-field "Client-Facing Brand Room Online" at bounding box center [395, 273] width 207 height 40
click at [470, 322] on textarea "Description: The Celestial VI Pendant by [PERSON_NAME] ||" at bounding box center [395, 333] width 207 height 55
click at [365, 393] on input at bounding box center [395, 391] width 207 height 19
paste input "60″L x 30″W, globes are 8″ x 6″diameter"
type input "60″L x 30″W, globes are 8″ x 6″diameter"
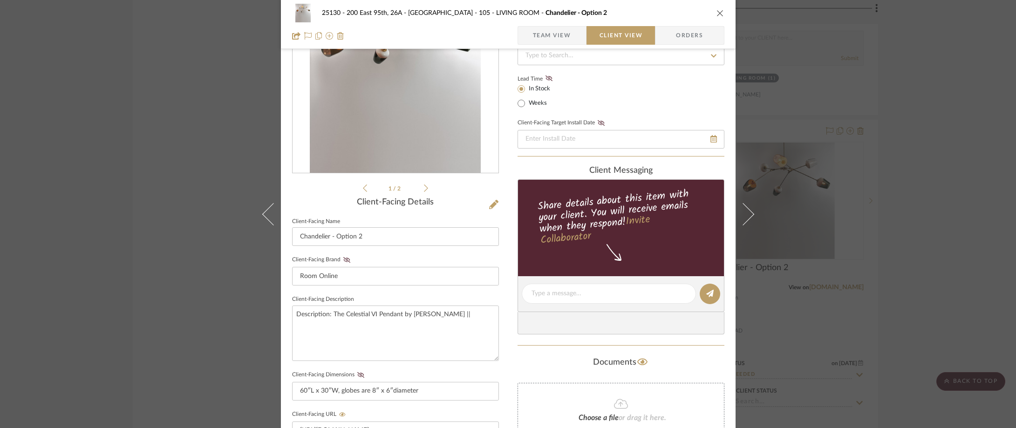
click at [386, 376] on fieldset "Client-Facing Dimensions 60″L x 30″W, globes are 8″ x 6″diameter" at bounding box center [395, 384] width 207 height 32
click at [464, 318] on textarea "Description: The Celestial VI Pendant by [PERSON_NAME] ||" at bounding box center [395, 333] width 207 height 55
paste textarea "Finishes as shown on the listing"
type textarea "Description: The Celestial VI Pendant by [PERSON_NAME] || Finishes as shown on …"
click at [448, 287] on sr-form-field "Client-Facing Brand Room Online" at bounding box center [395, 273] width 207 height 40
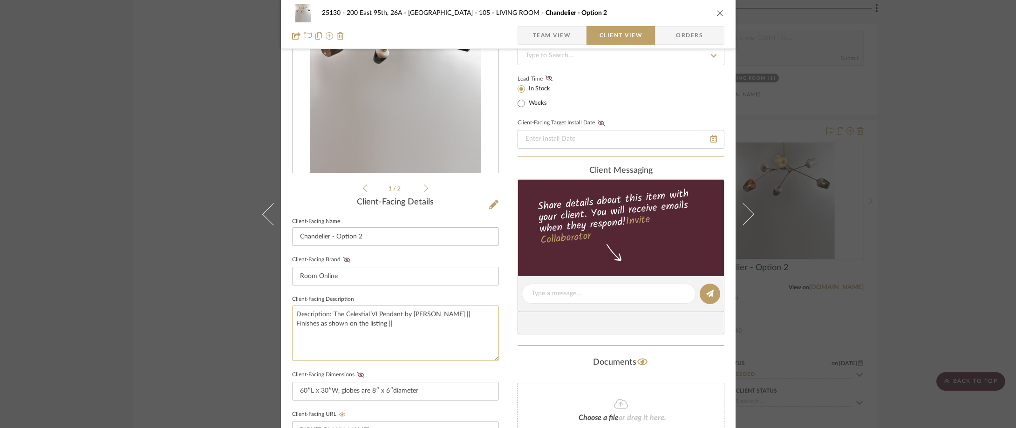
click at [350, 327] on textarea "Description: The Celestial VI Pendant by [PERSON_NAME] || Finishes as shown on …" at bounding box center [395, 333] width 207 height 55
click at [359, 326] on textarea "Description: The Celestial VI Pendant by [PERSON_NAME] || Finishes as shown on …" at bounding box center [395, 333] width 207 height 55
paste textarea "Six glass globes"
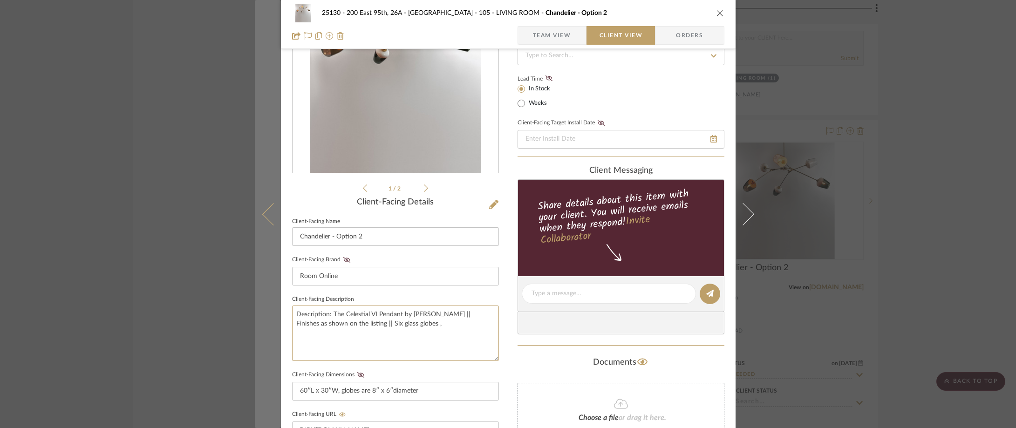
type textarea "Description: The Celestial VI Pendant by [PERSON_NAME] || Finishes as shown on …"
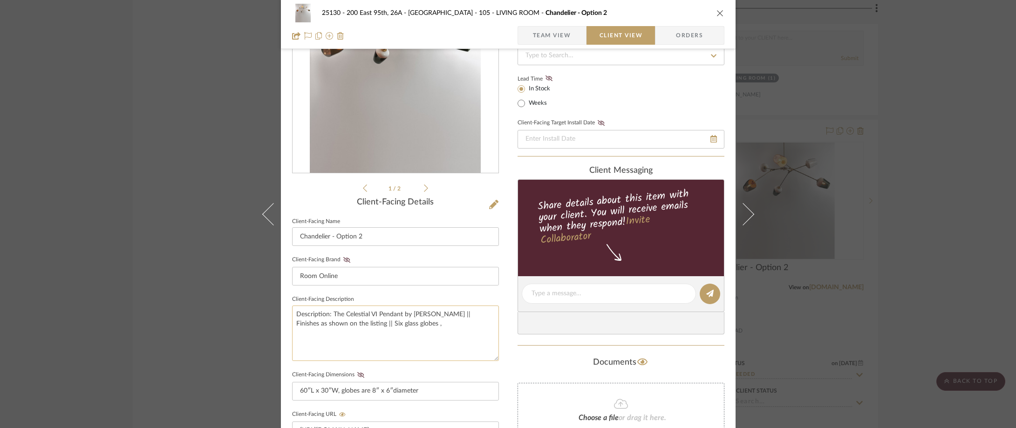
paste textarea "mouth-blown"
type textarea "Description: The Celestial VI Pendant by [PERSON_NAME] || Finishes as shown on …"
drag, startPoint x: 435, startPoint y: 296, endPoint x: 367, endPoint y: 204, distance: 115.0
click at [435, 296] on fieldset "Client-Facing Description Description: The Celestial VI Pendant by [PERSON_NAME…" at bounding box center [395, 327] width 207 height 68
click at [459, 325] on textarea "Description: The Celestial VI Pendant by [PERSON_NAME] || Finishes as shown on …" at bounding box center [395, 333] width 207 height 55
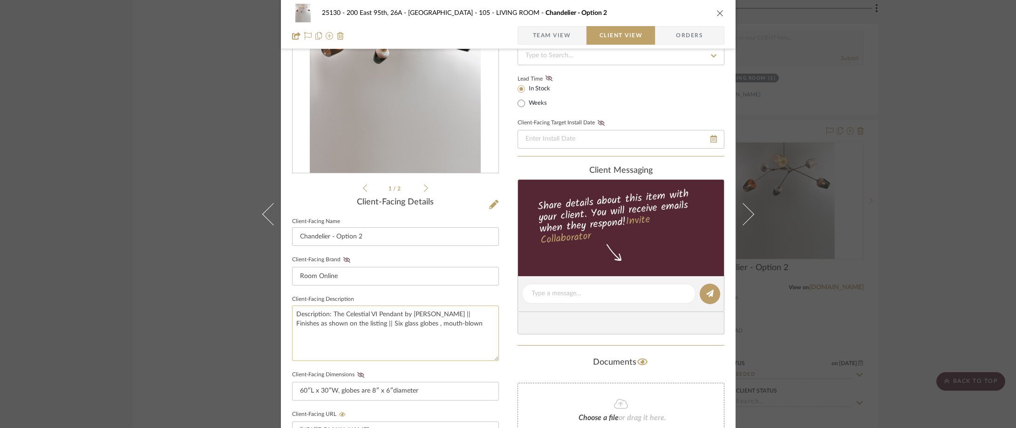
paste textarea "satin brass carrying two-tone smoke grey, enamel white, clear, and cloud white …"
click at [292, 333] on textarea "Description: The Celestial VI Pendant by [PERSON_NAME] || Finishes as shown on …" at bounding box center [395, 333] width 207 height 55
click at [357, 326] on textarea "Description: The Celestial VI Pendant by [PERSON_NAME] || Finishes as shown on …" at bounding box center [395, 333] width 207 height 55
click at [297, 336] on textarea "Description: The Celestial VI Pendant by [PERSON_NAME] || Finishes as shown on …" at bounding box center [395, 333] width 207 height 55
click at [294, 335] on textarea "Description: The Celestial VI Pendant by [PERSON_NAME] || Finishes as shown on …" at bounding box center [395, 333] width 207 height 55
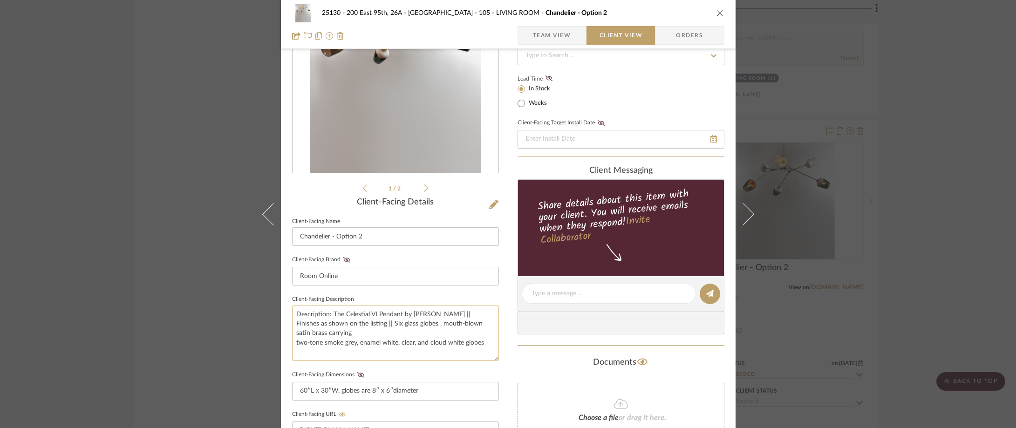
click at [292, 343] on textarea "Description: The Celestial VI Pendant by [PERSON_NAME] || Finishes as shown on …" at bounding box center [395, 333] width 207 height 55
click at [338, 347] on textarea "Description: The Celestial VI Pendant by [PERSON_NAME] || Finishes as shown on …" at bounding box center [395, 333] width 207 height 55
type textarea "Description: The Celestial VI Pendant by [PERSON_NAME] || Finishes as shown on …"
drag, startPoint x: 370, startPoint y: 232, endPoint x: 328, endPoint y: 234, distance: 42.0
click at [328, 234] on input "Chandelier - Option 2" at bounding box center [395, 236] width 207 height 19
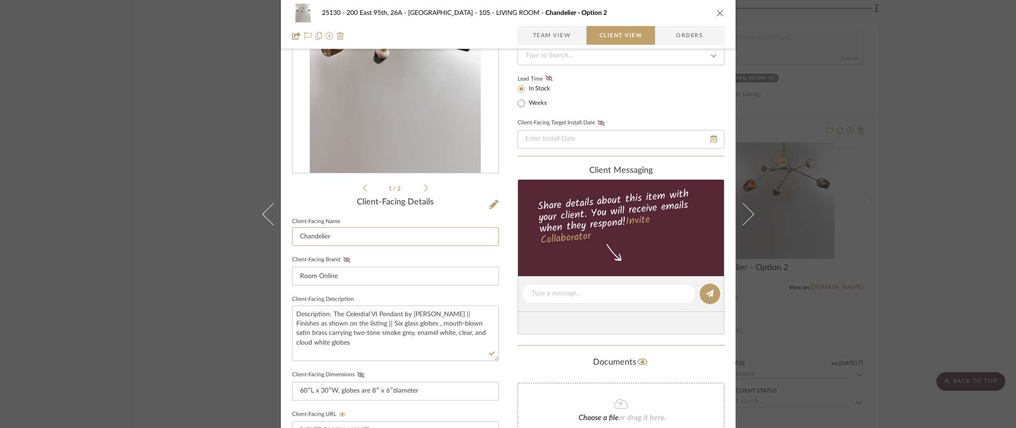
type input "Chandelier"
click at [359, 205] on div "Client-Facing Details" at bounding box center [395, 202] width 207 height 10
click at [394, 343] on textarea "Description: The Celestial VI Pendant by [PERSON_NAME] || Finishes as shown on …" at bounding box center [395, 333] width 207 height 55
type textarea "Description: The Celestial VI Pendant by [PERSON_NAME] || Finishes as shown on …"
click at [387, 289] on sr-form-field "Client-Facing Brand Room Online" at bounding box center [395, 273] width 207 height 40
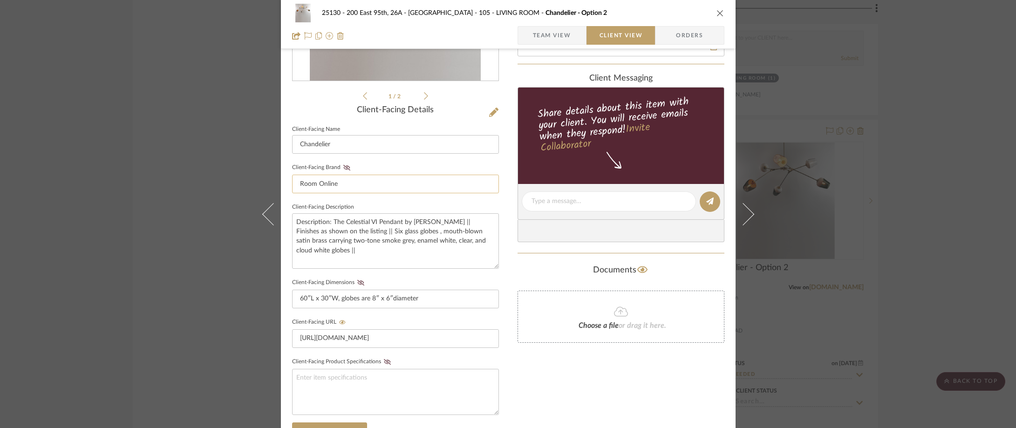
scroll to position [186, 0]
click at [363, 256] on textarea "Description: The Celestial VI Pendant by [PERSON_NAME] || Finishes as shown on …" at bounding box center [395, 239] width 207 height 55
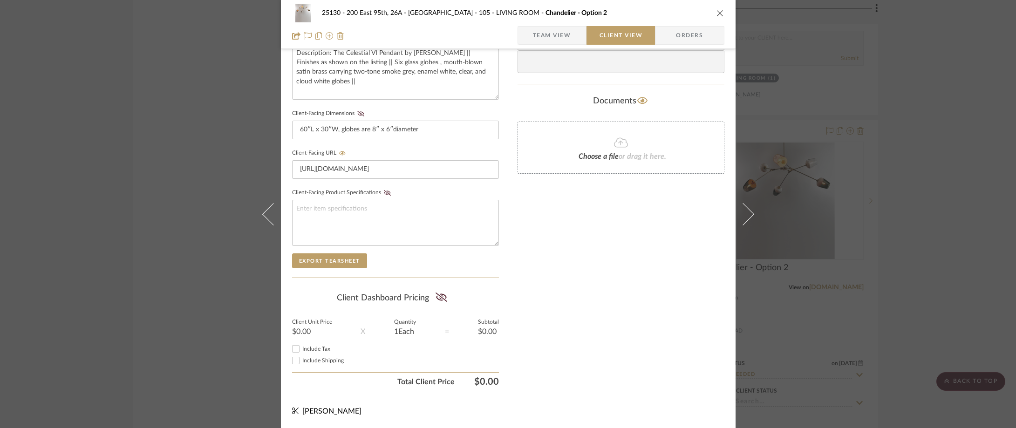
click at [542, 37] on span "Team View" at bounding box center [552, 35] width 38 height 19
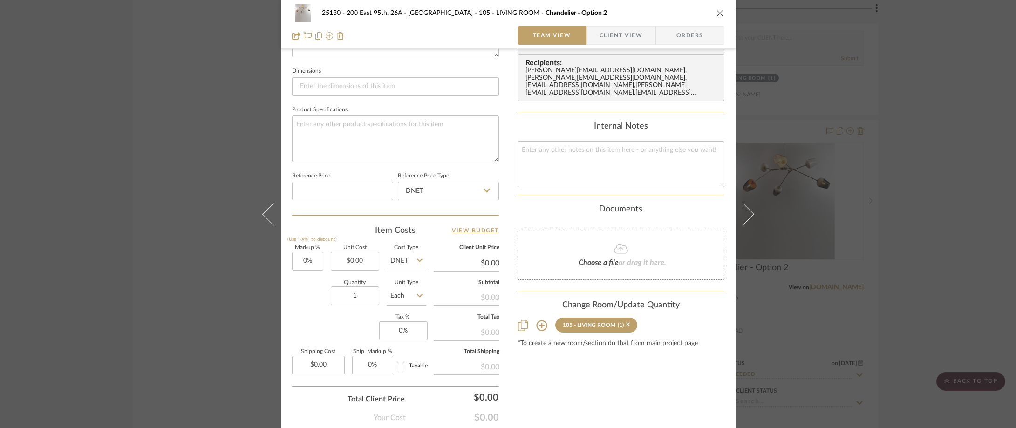
scroll to position [401, 0]
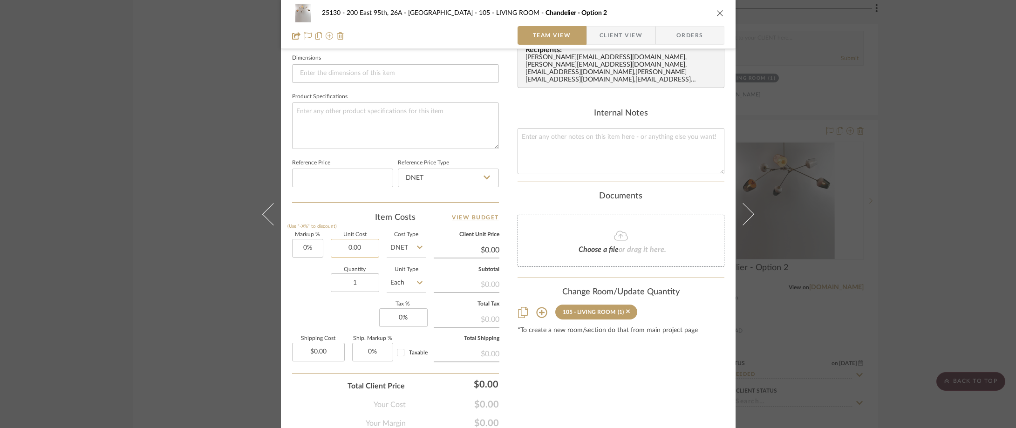
click at [359, 249] on input "0.00" at bounding box center [355, 248] width 48 height 19
type input "$16,640.00"
drag, startPoint x: 360, startPoint y: 229, endPoint x: 334, endPoint y: 182, distance: 54.2
click at [360, 229] on div "Item Costs View Budget Markup % (Use "-X%" to discount) 0% Unit Cost $16,640.00…" at bounding box center [395, 320] width 207 height 217
type input "$16,640.00"
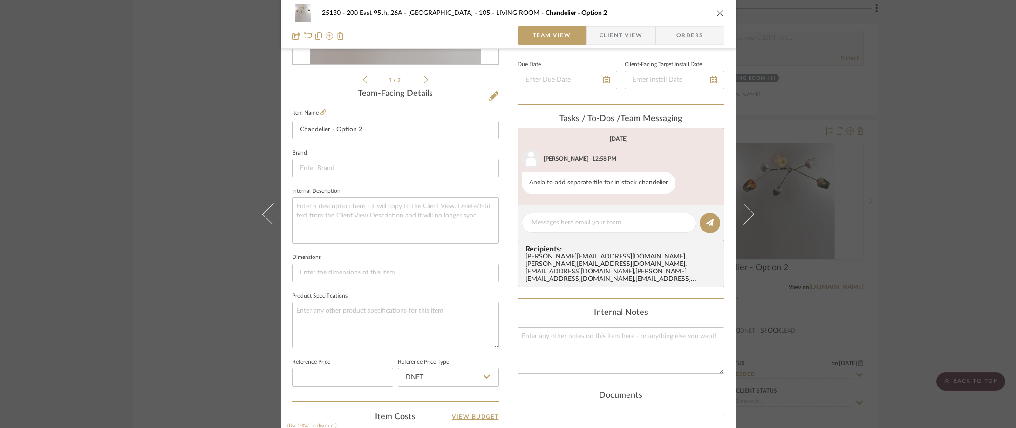
scroll to position [0, 0]
